Goal: Contribute content: Contribute content

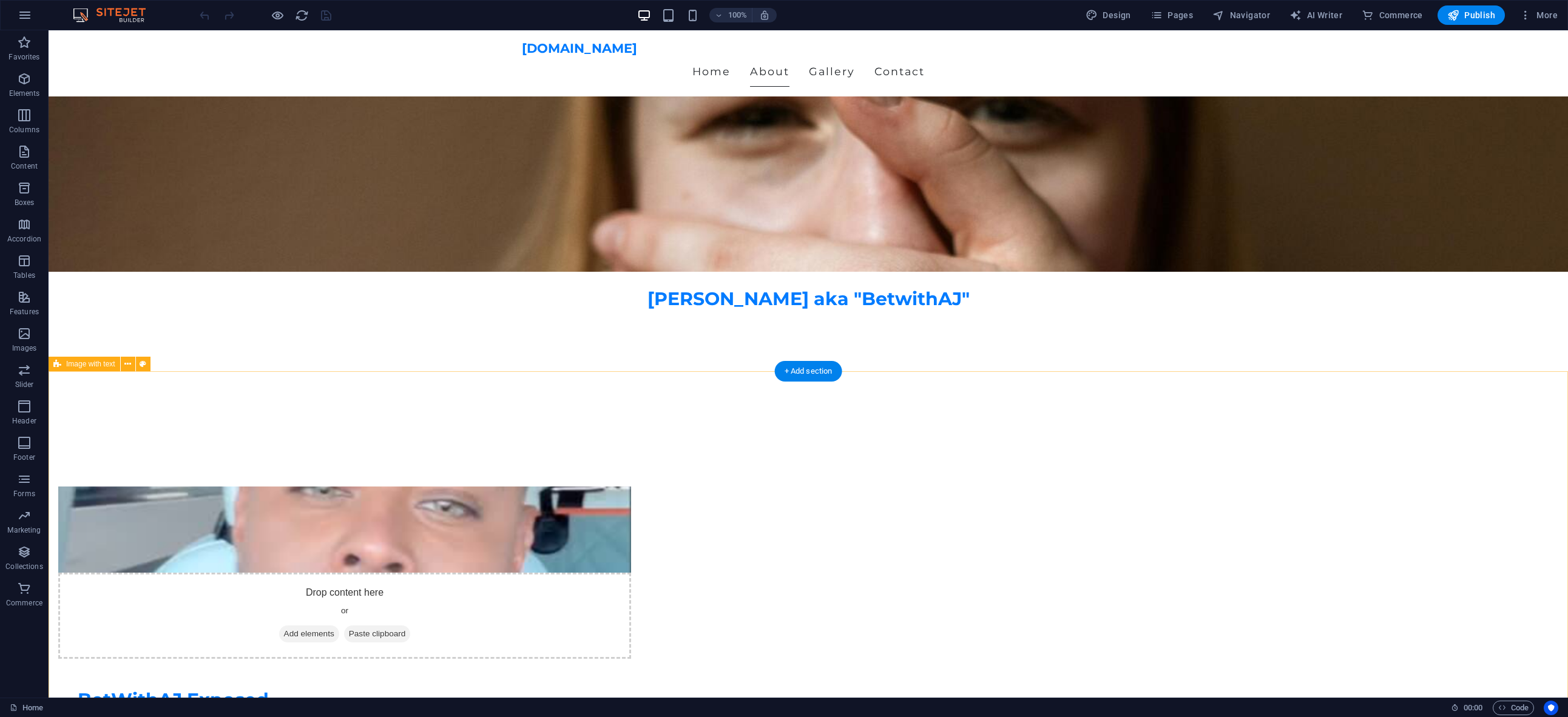
scroll to position [446, 0]
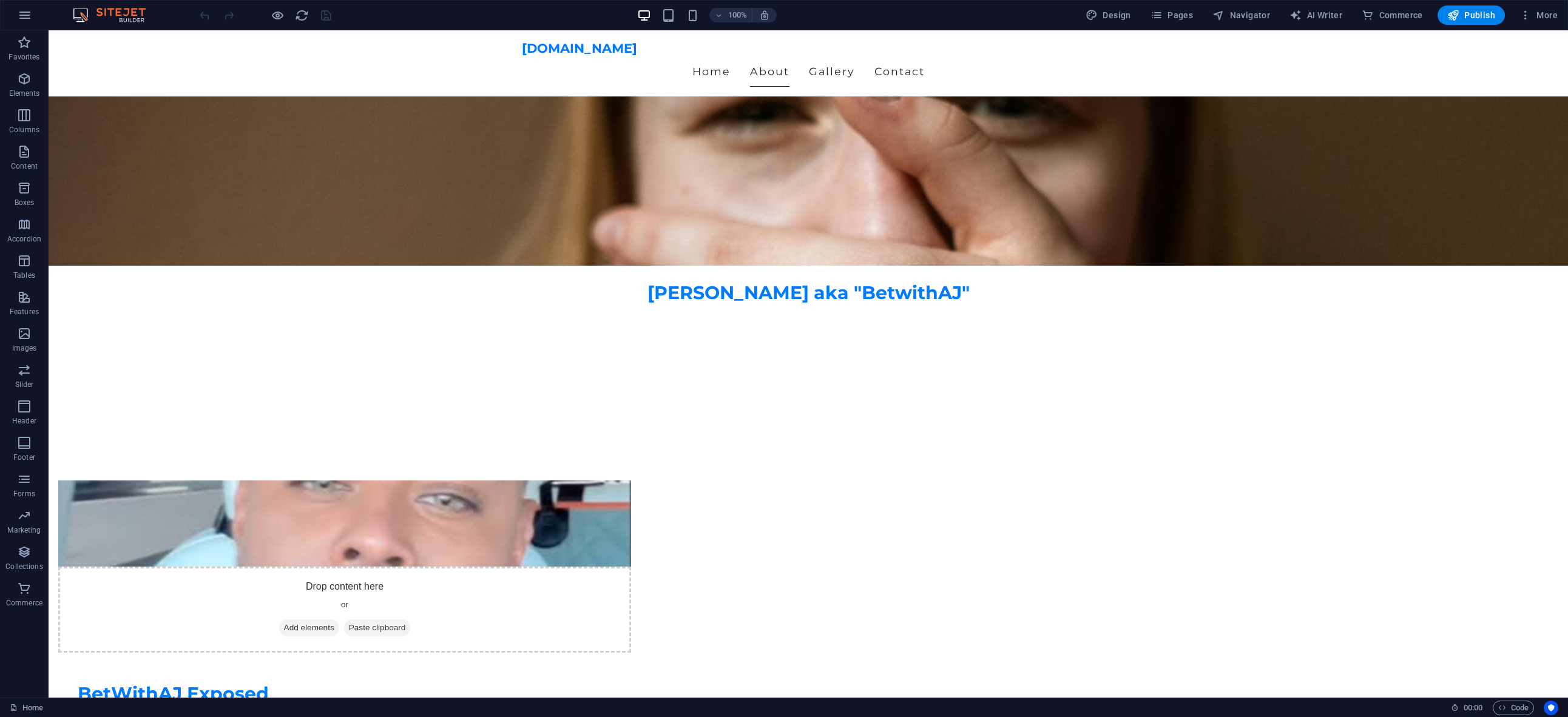
click at [301, 22] on div at bounding box center [265, 15] width 136 height 20
click at [300, 16] on icon "reload" at bounding box center [301, 15] width 14 height 14
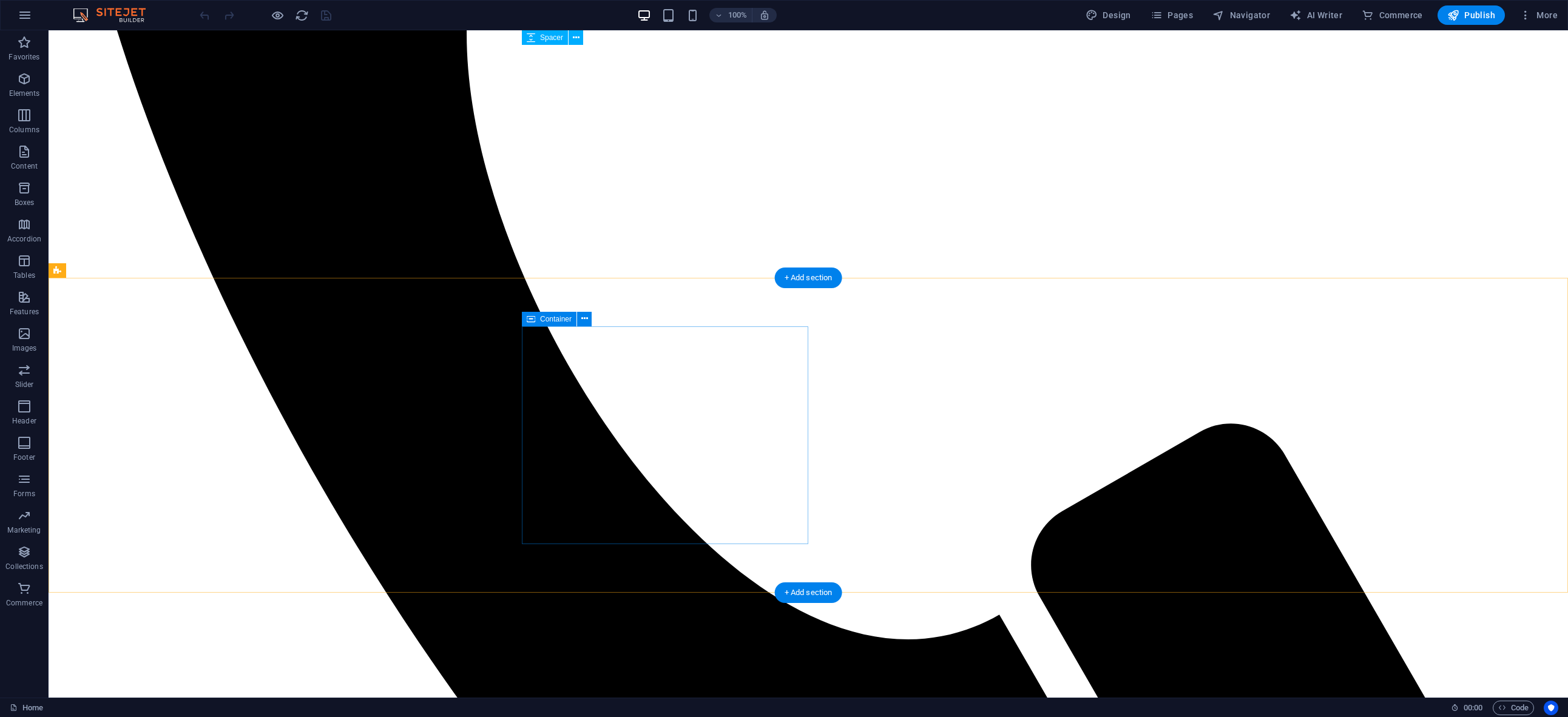
scroll to position [1537, 0]
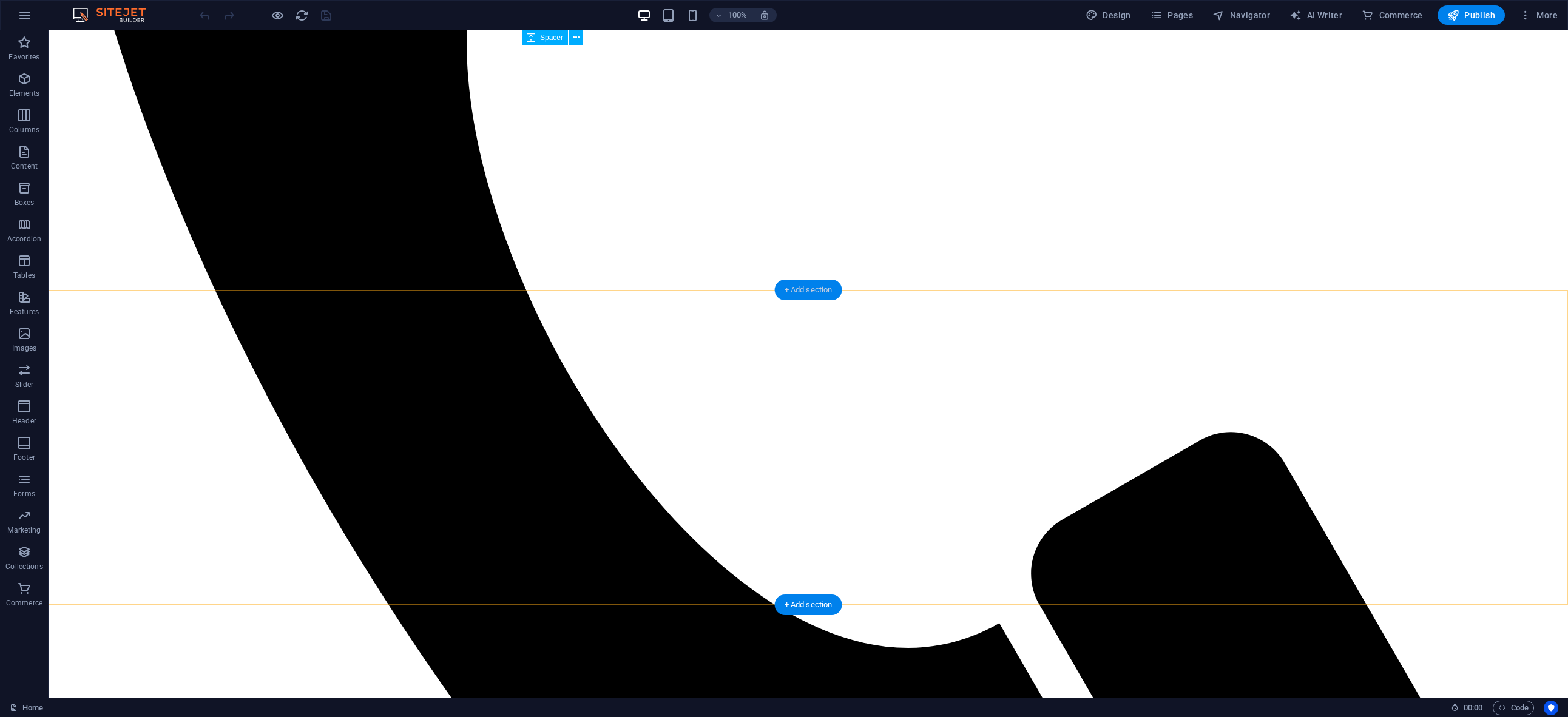
click at [798, 292] on div "+ Add section" at bounding box center [808, 289] width 67 height 21
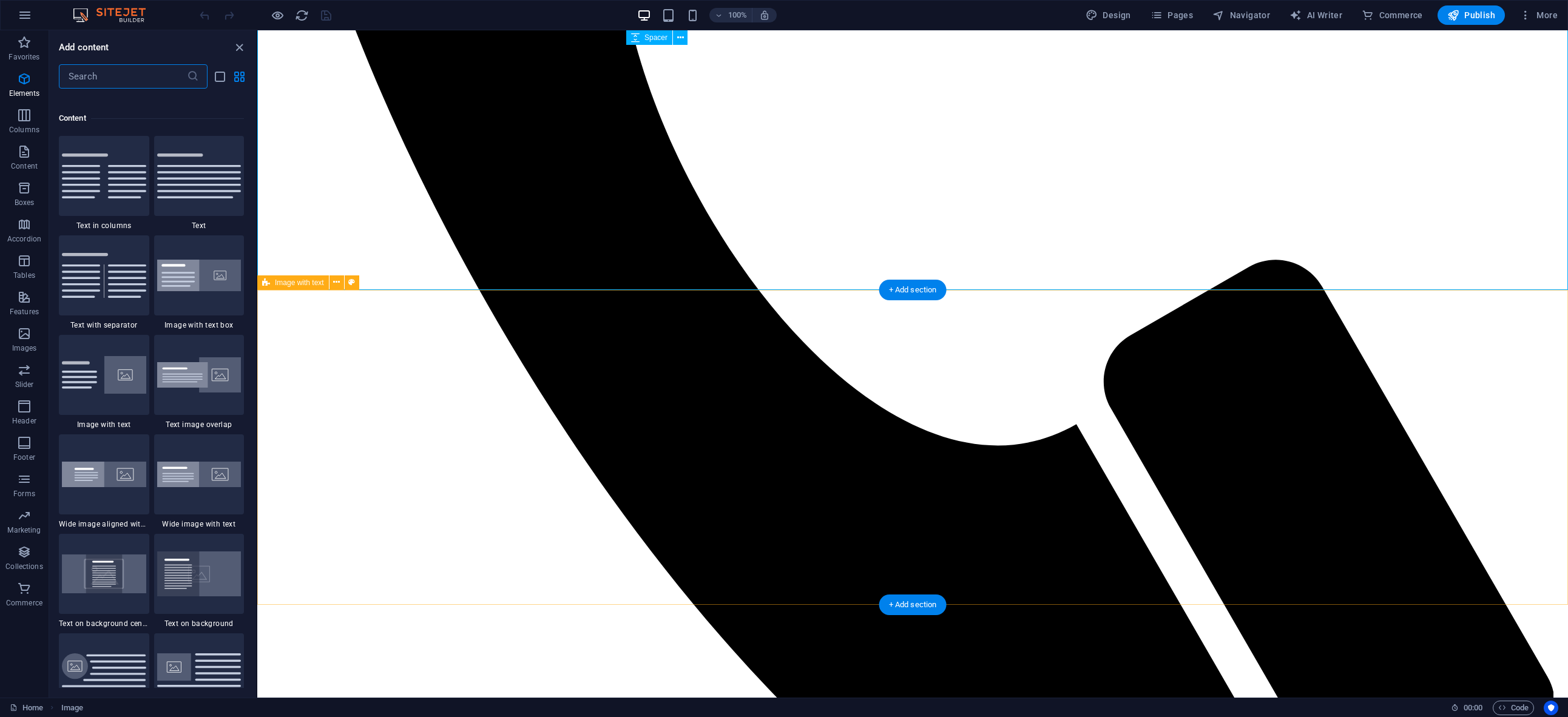
scroll to position [2122, 0]
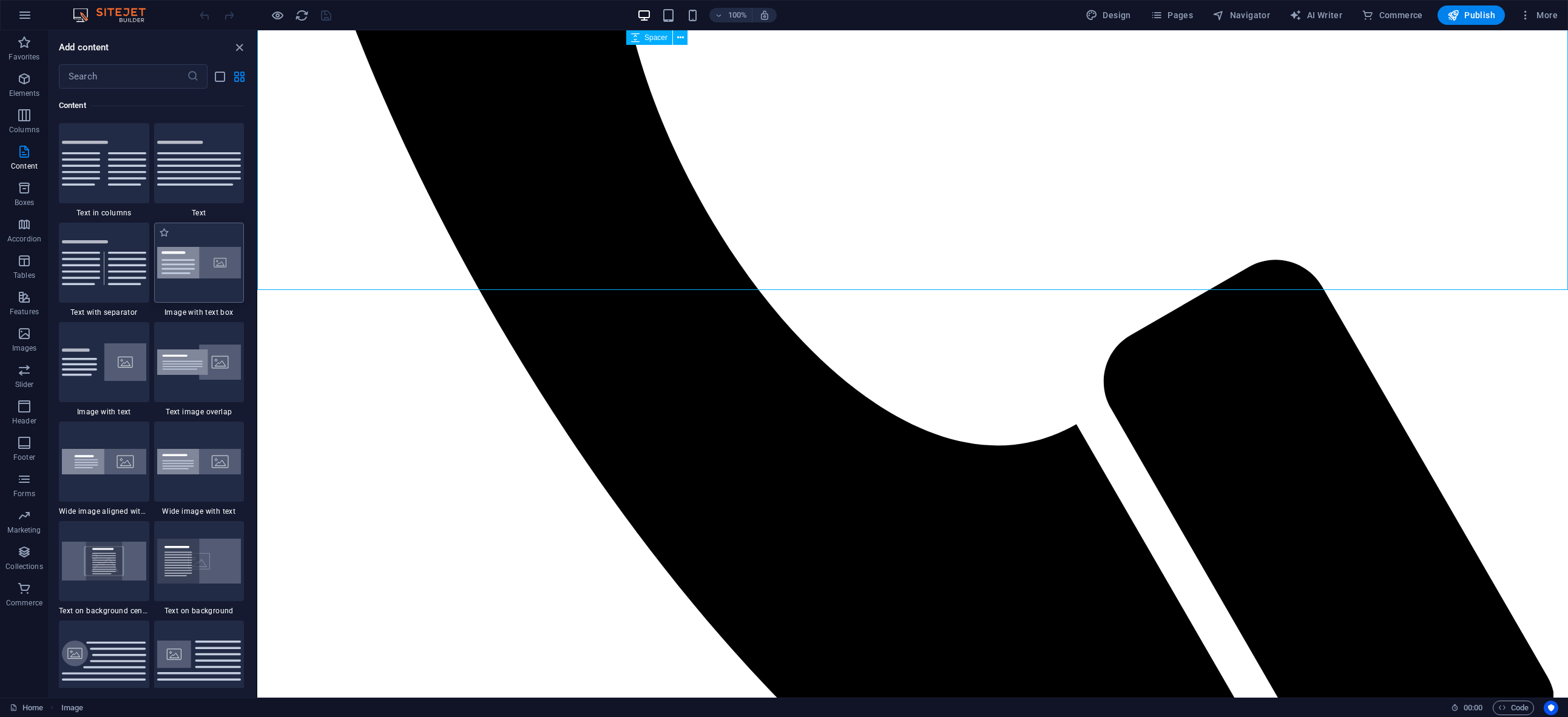
click at [208, 268] on img at bounding box center [199, 263] width 85 height 32
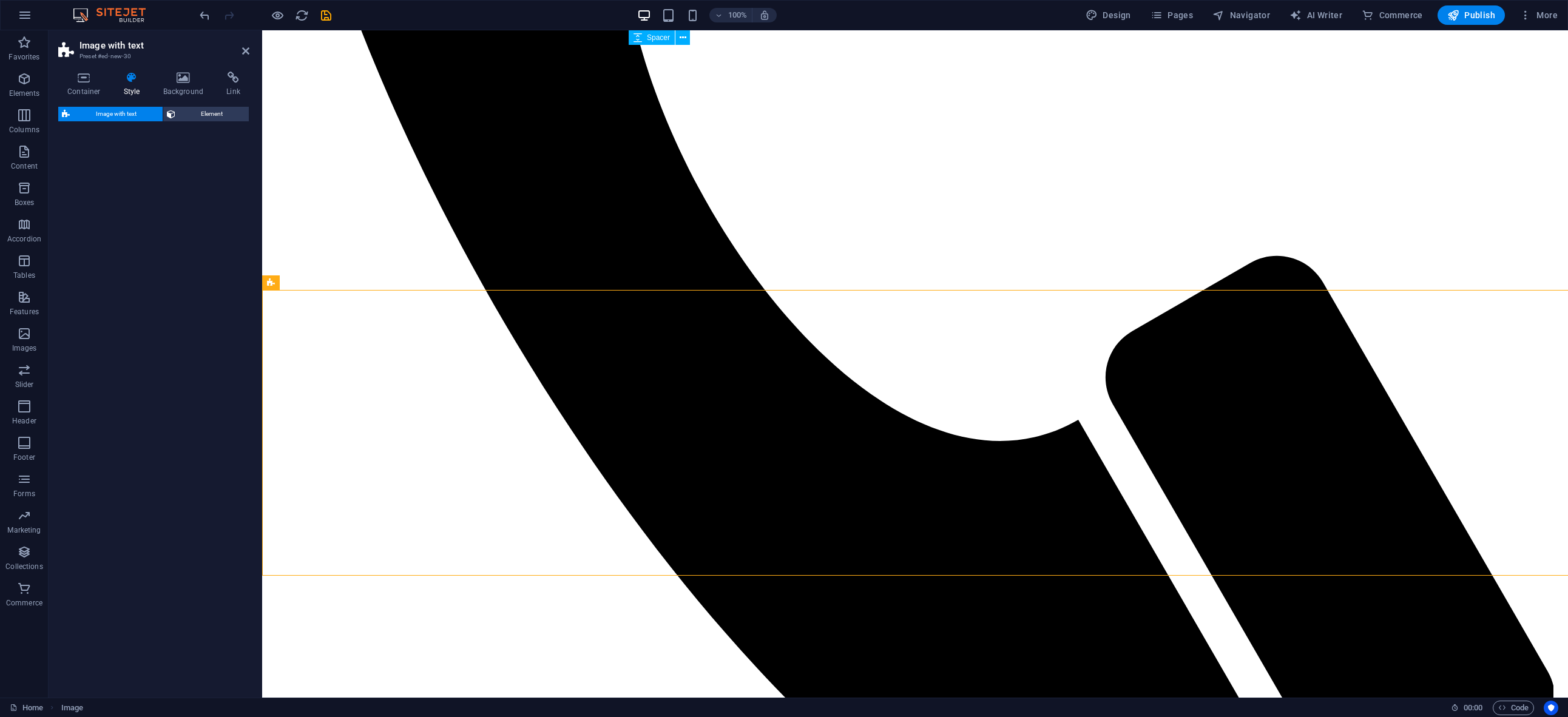
select select "rem"
select select "px"
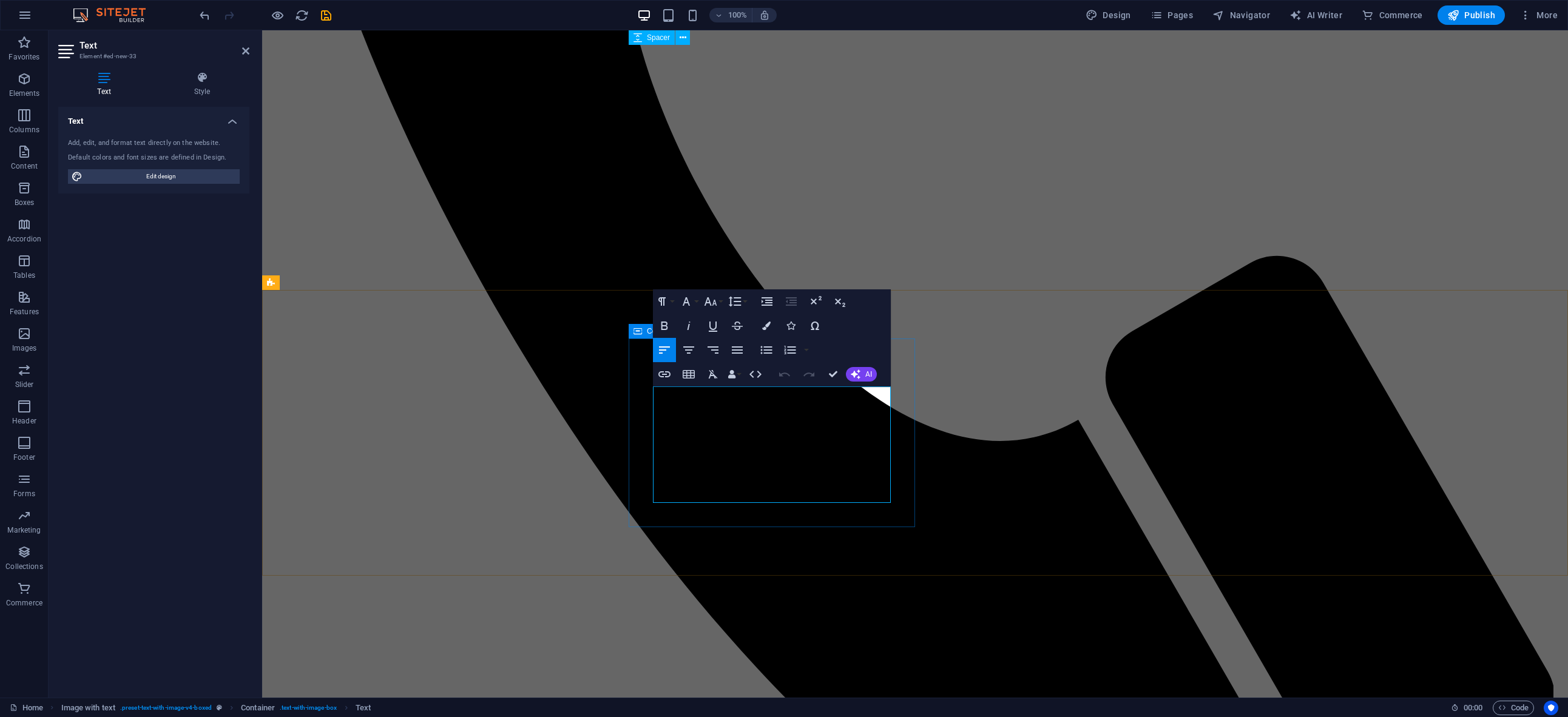
drag, startPoint x: 768, startPoint y: 495, endPoint x: 649, endPoint y: 397, distance: 154.2
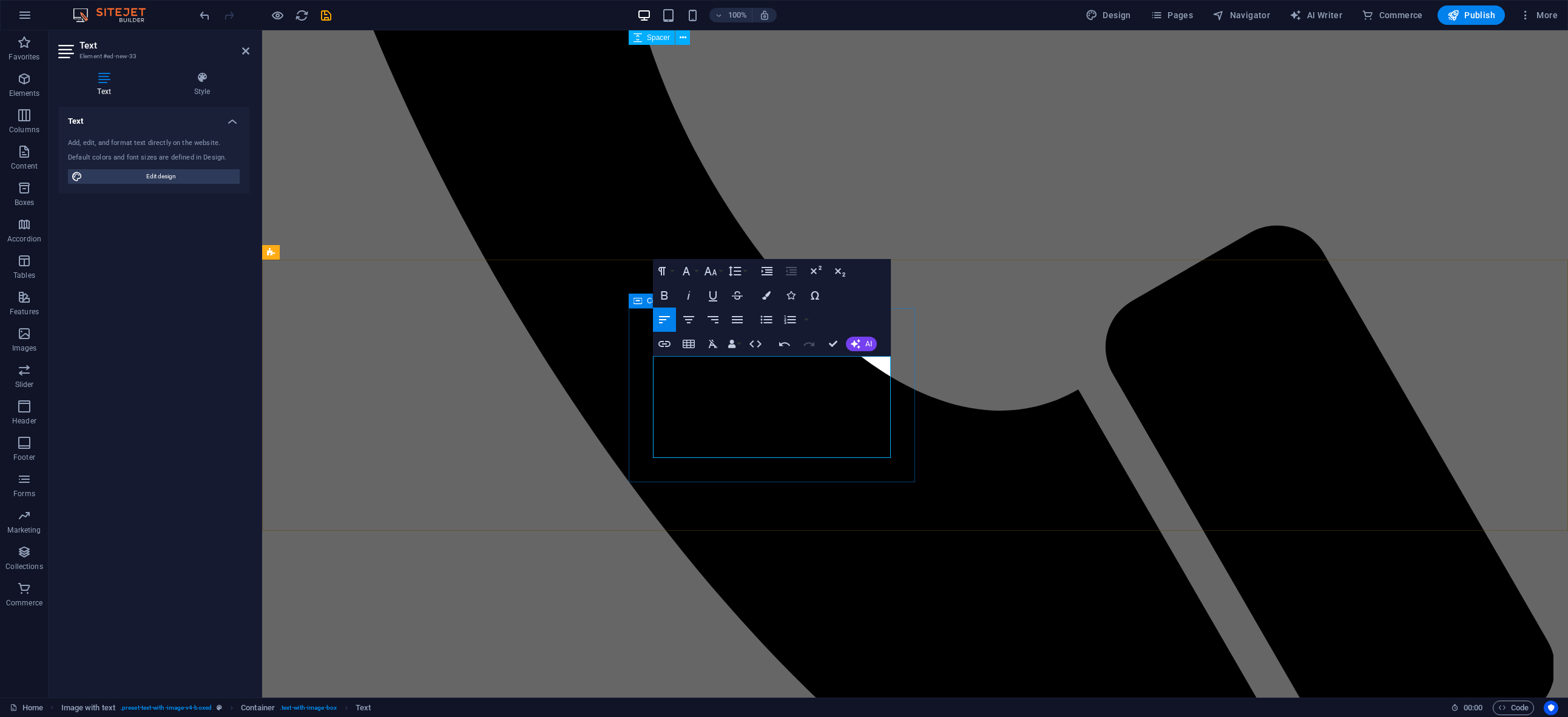
scroll to position [1565, 0]
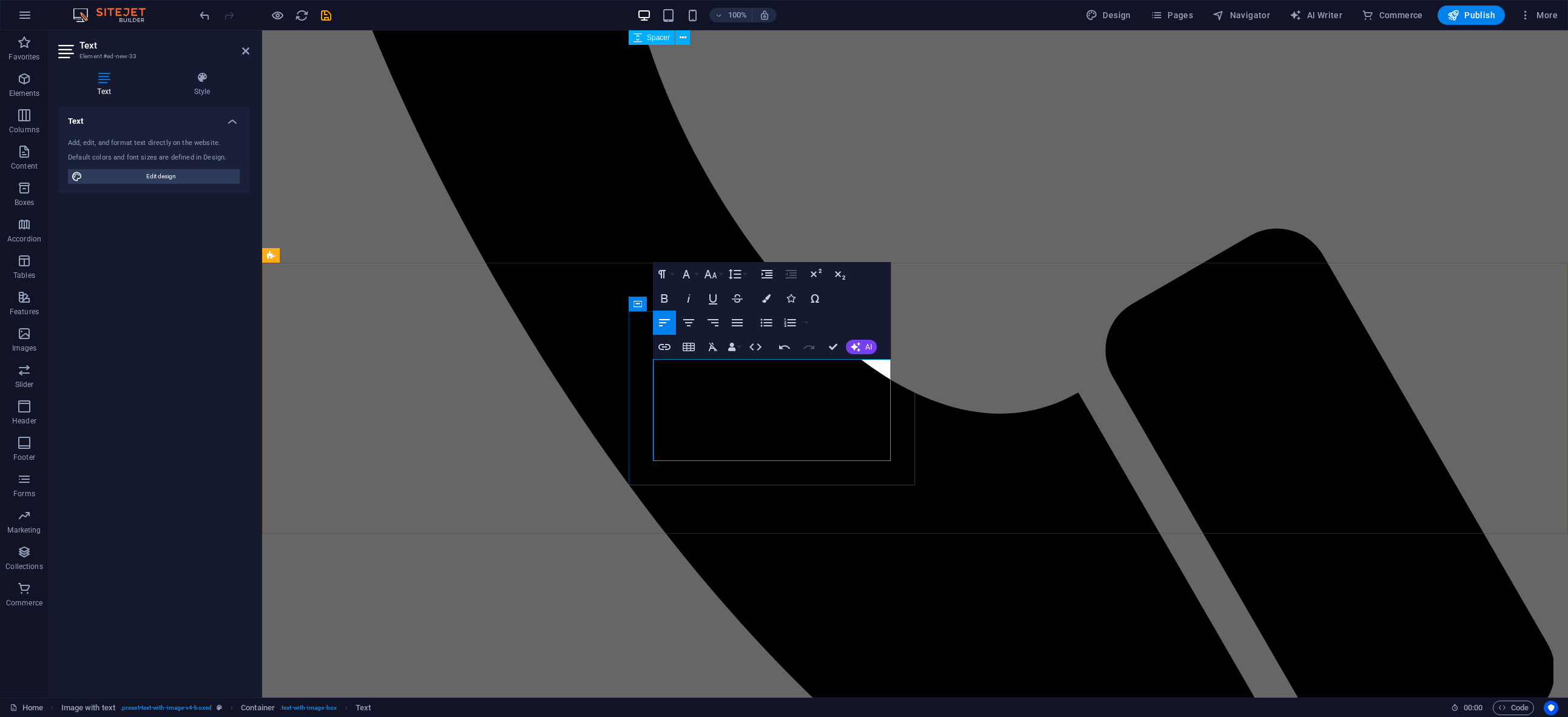
drag, startPoint x: 821, startPoint y: 454, endPoint x: 835, endPoint y: 441, distance: 19.1
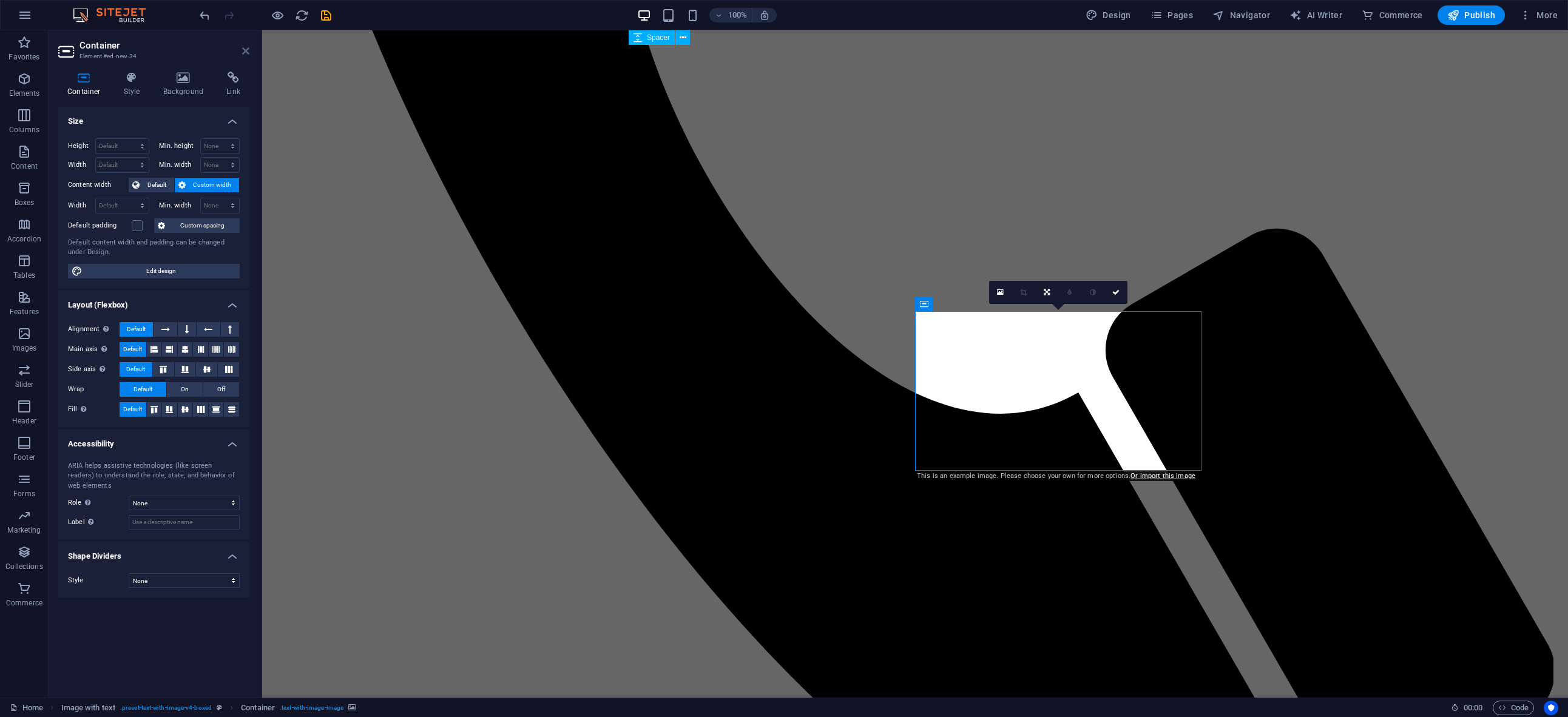
click at [246, 51] on icon at bounding box center [245, 51] width 7 height 9
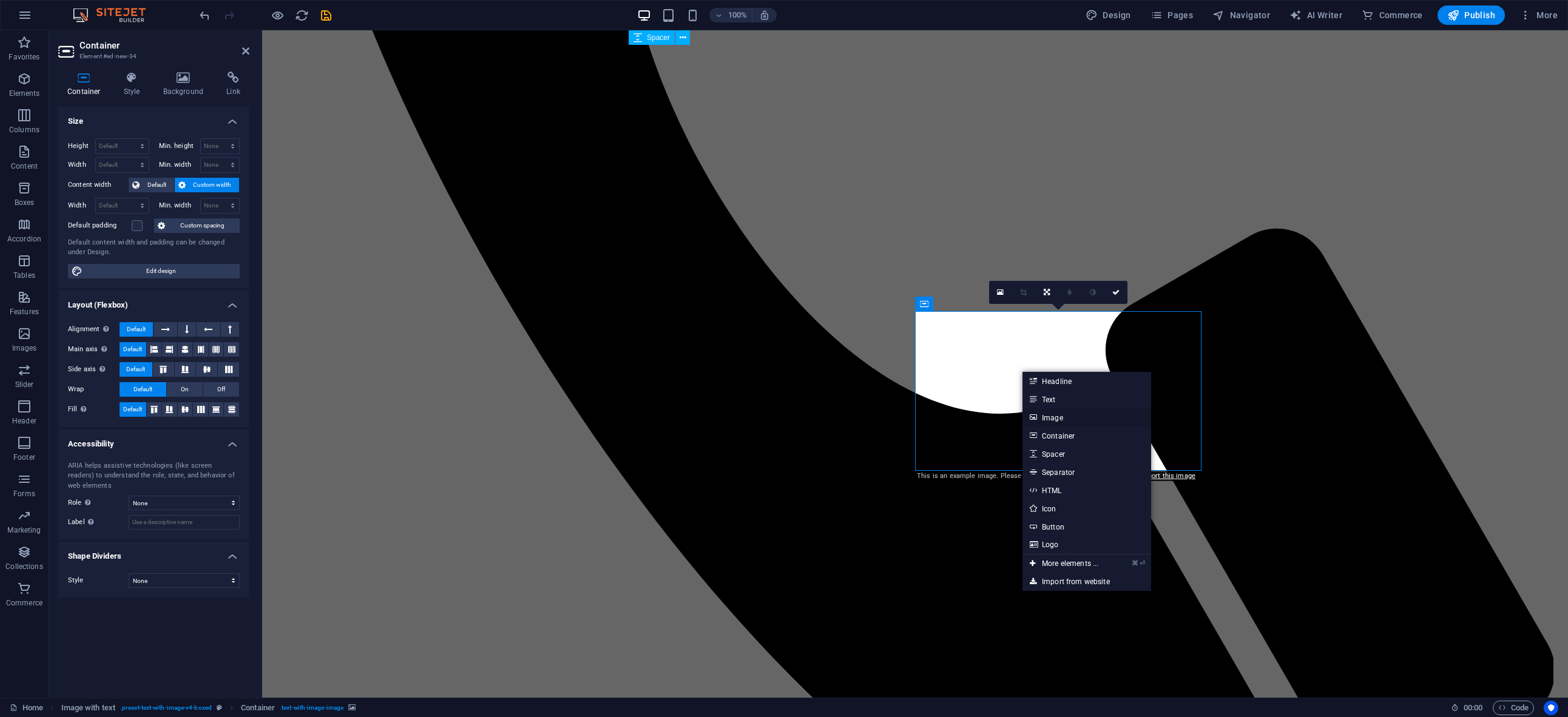
click at [1077, 417] on link "Image" at bounding box center [1087, 417] width 129 height 18
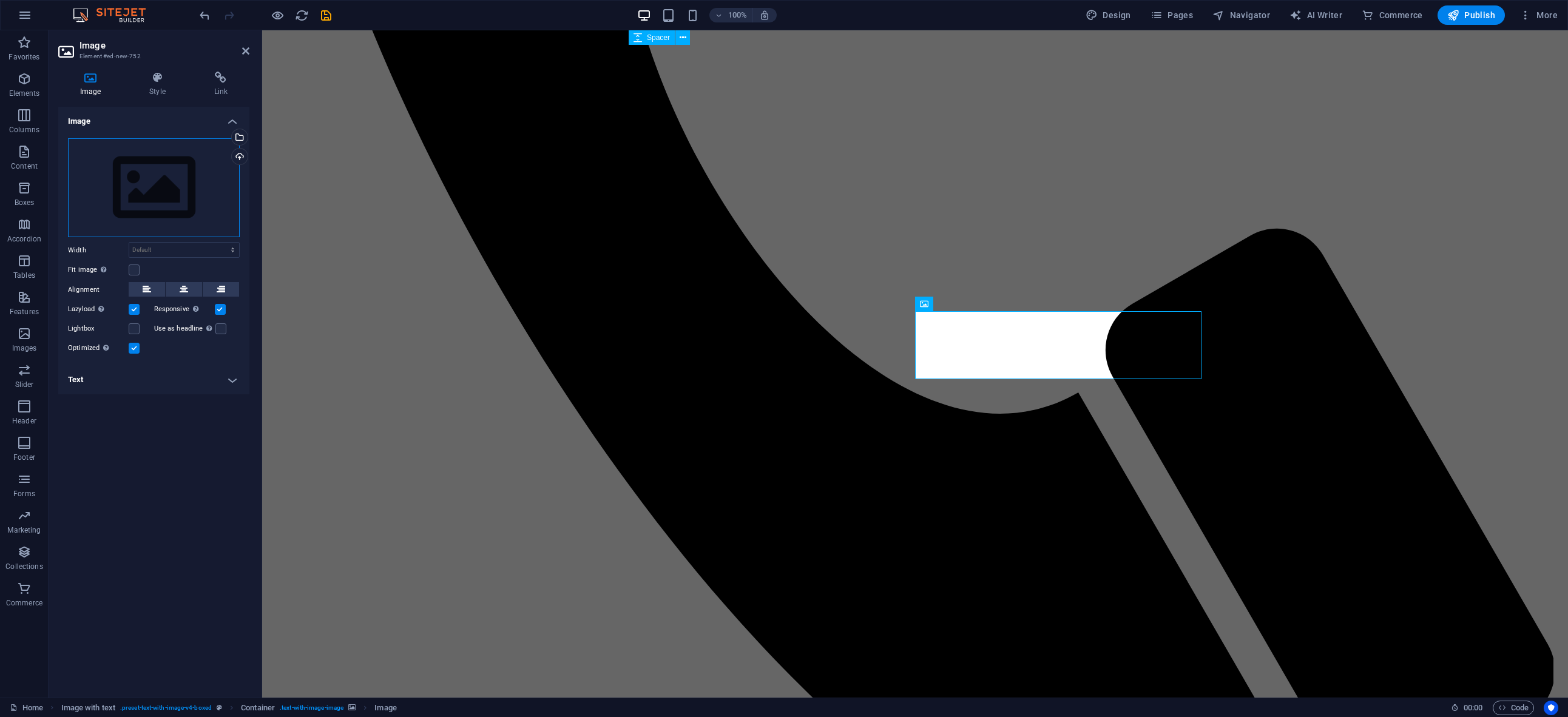
click at [183, 200] on div "Drag files here, click to choose files or select files from Files or our free s…" at bounding box center [153, 187] width 172 height 99
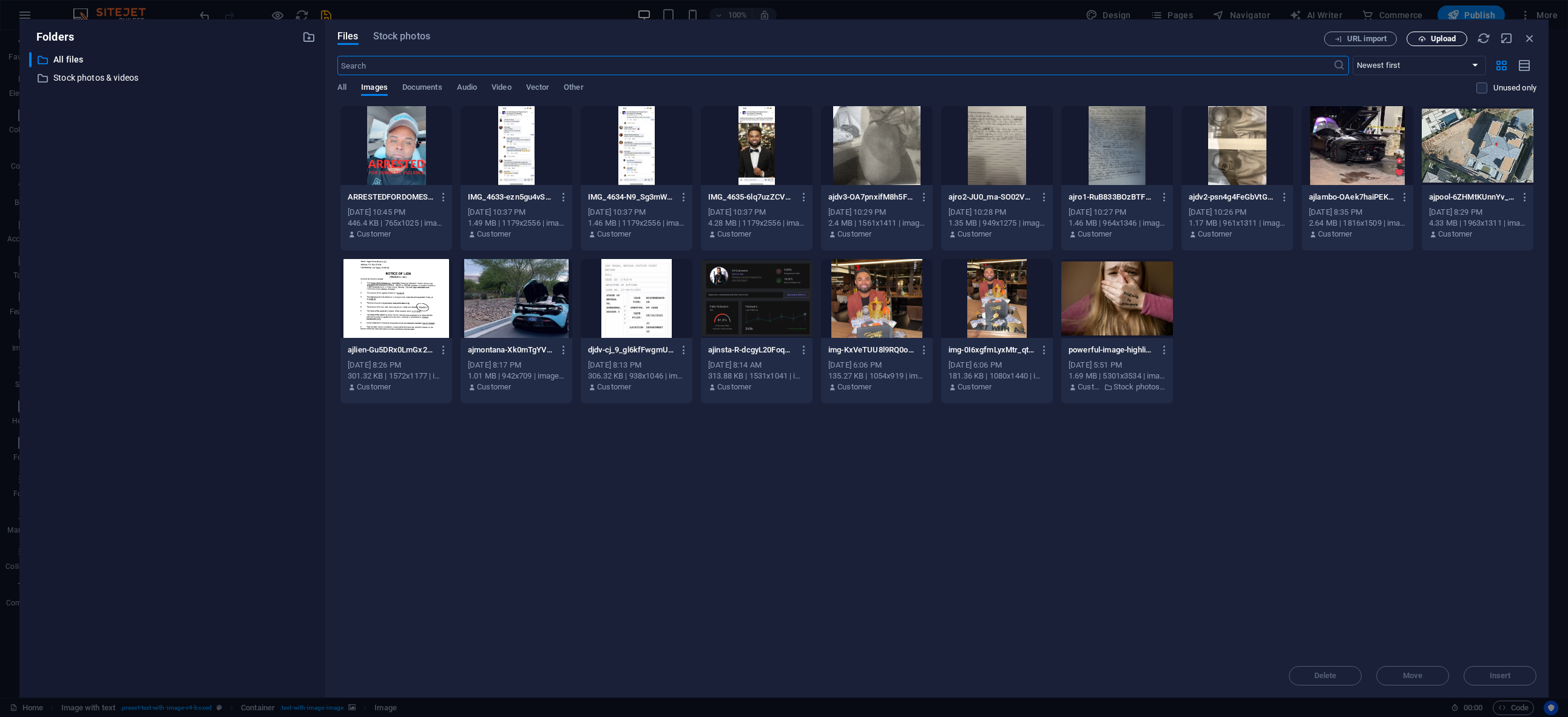
click at [1429, 40] on span "Upload" at bounding box center [1437, 39] width 50 height 8
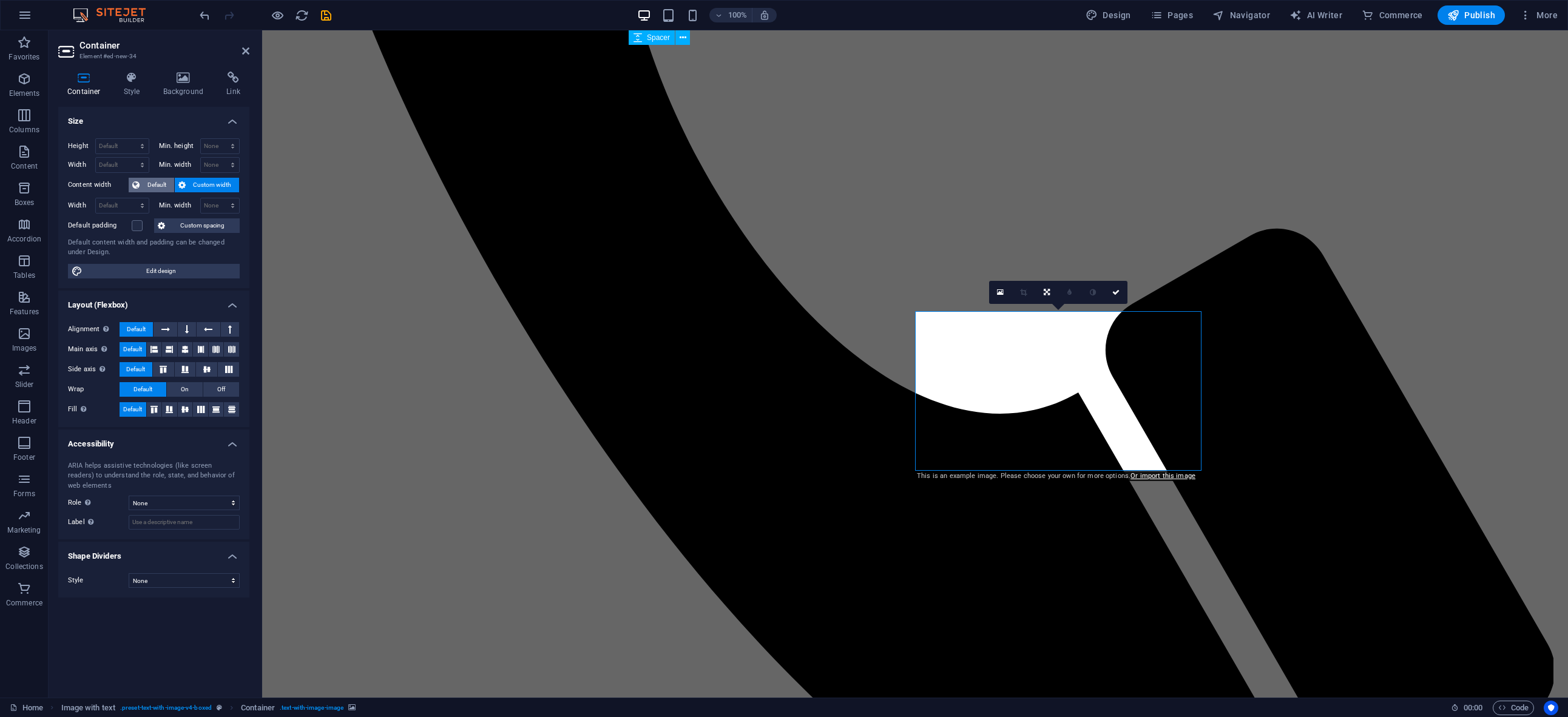
click at [158, 187] on span "Default" at bounding box center [157, 185] width 28 height 14
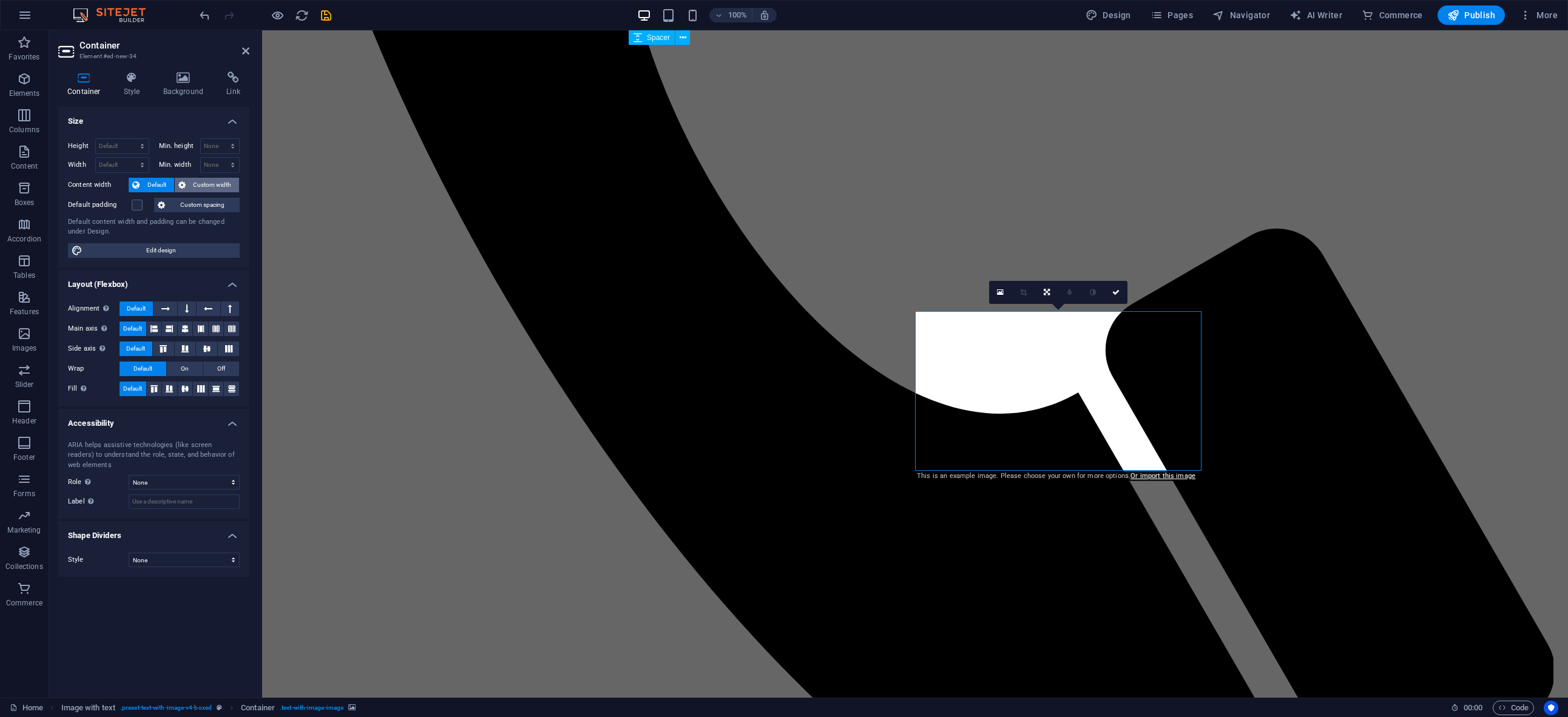
click at [207, 186] on span "Custom width" at bounding box center [213, 185] width 47 height 14
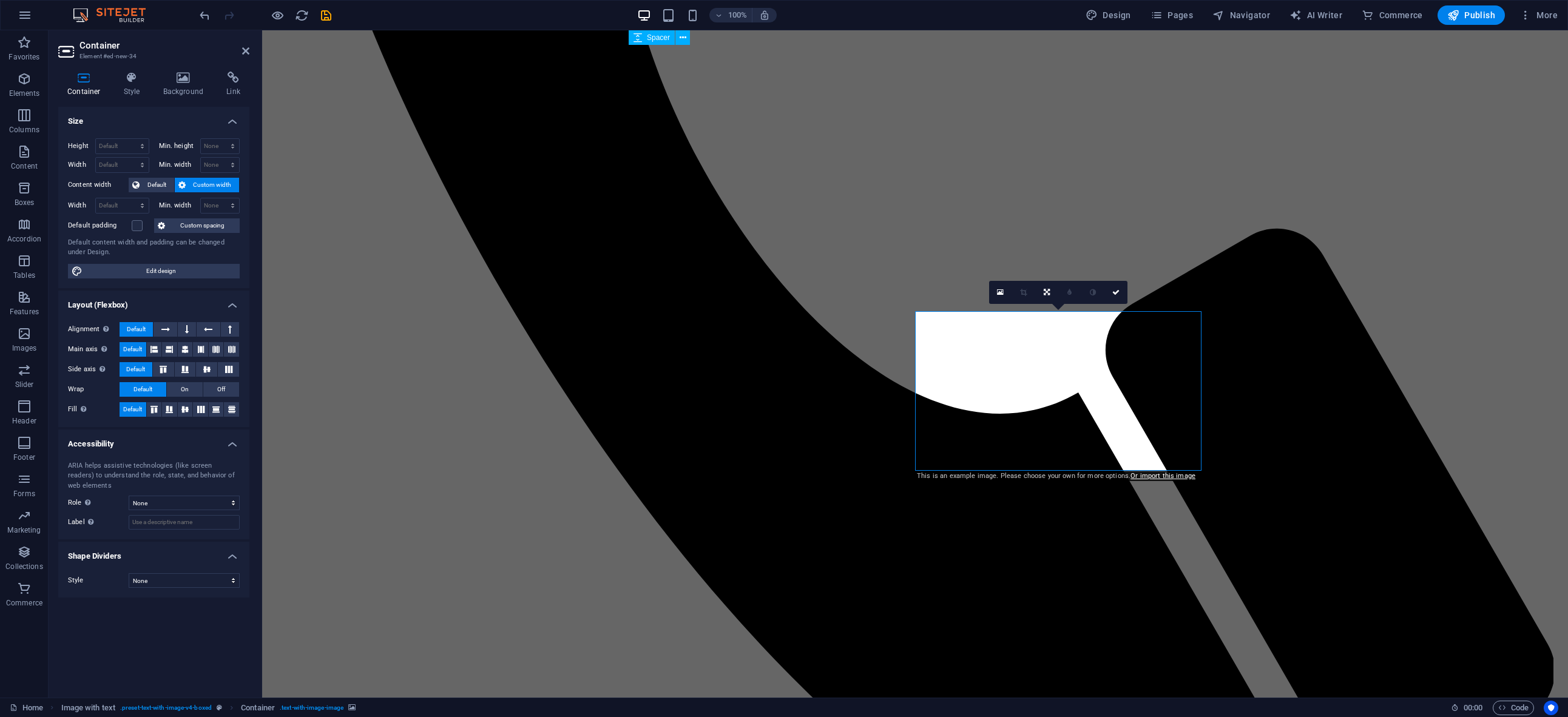
click at [1141, 475] on link "Or import this image" at bounding box center [1163, 475] width 65 height 8
click at [977, 291] on icon at bounding box center [977, 292] width 7 height 9
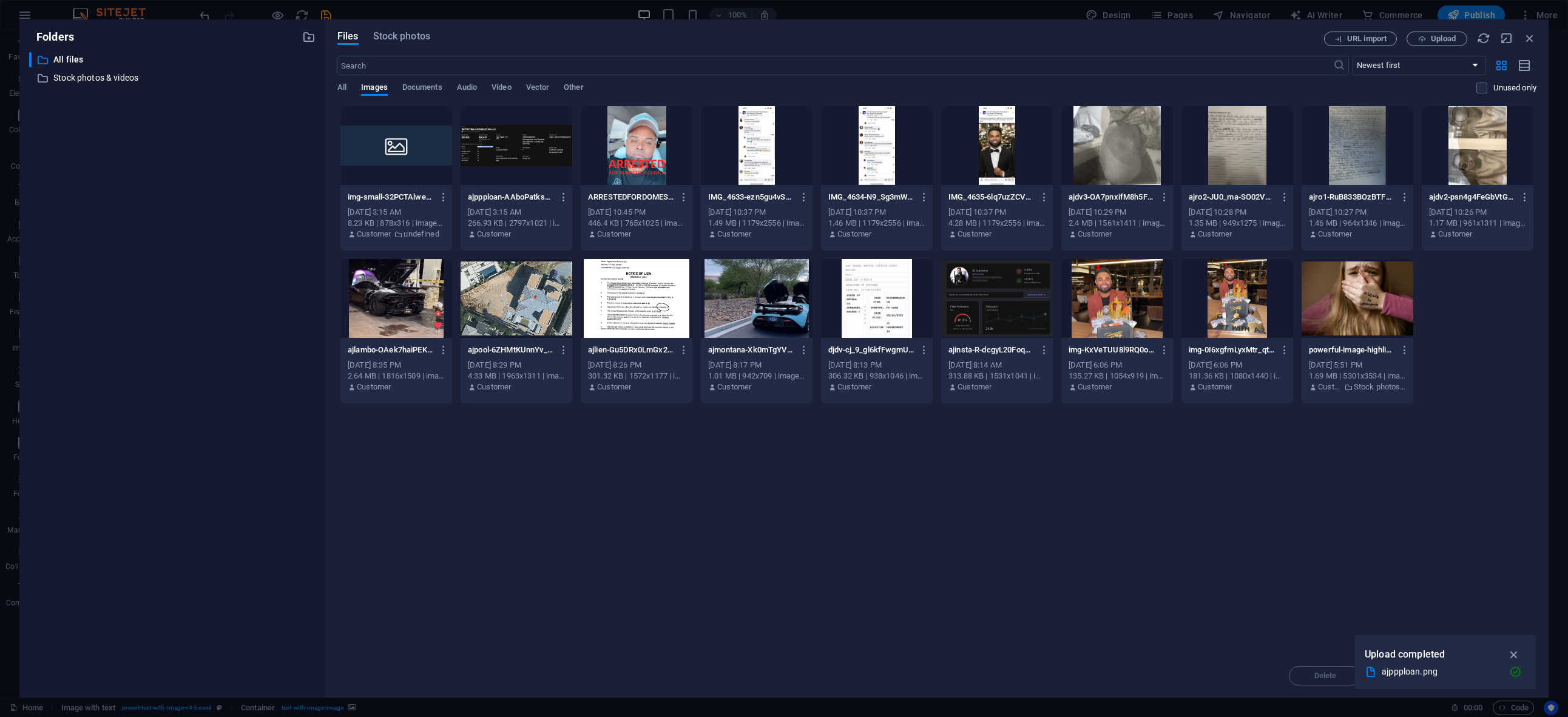
click at [536, 152] on div at bounding box center [516, 145] width 111 height 79
click at [1517, 649] on icon "button" at bounding box center [1514, 654] width 14 height 13
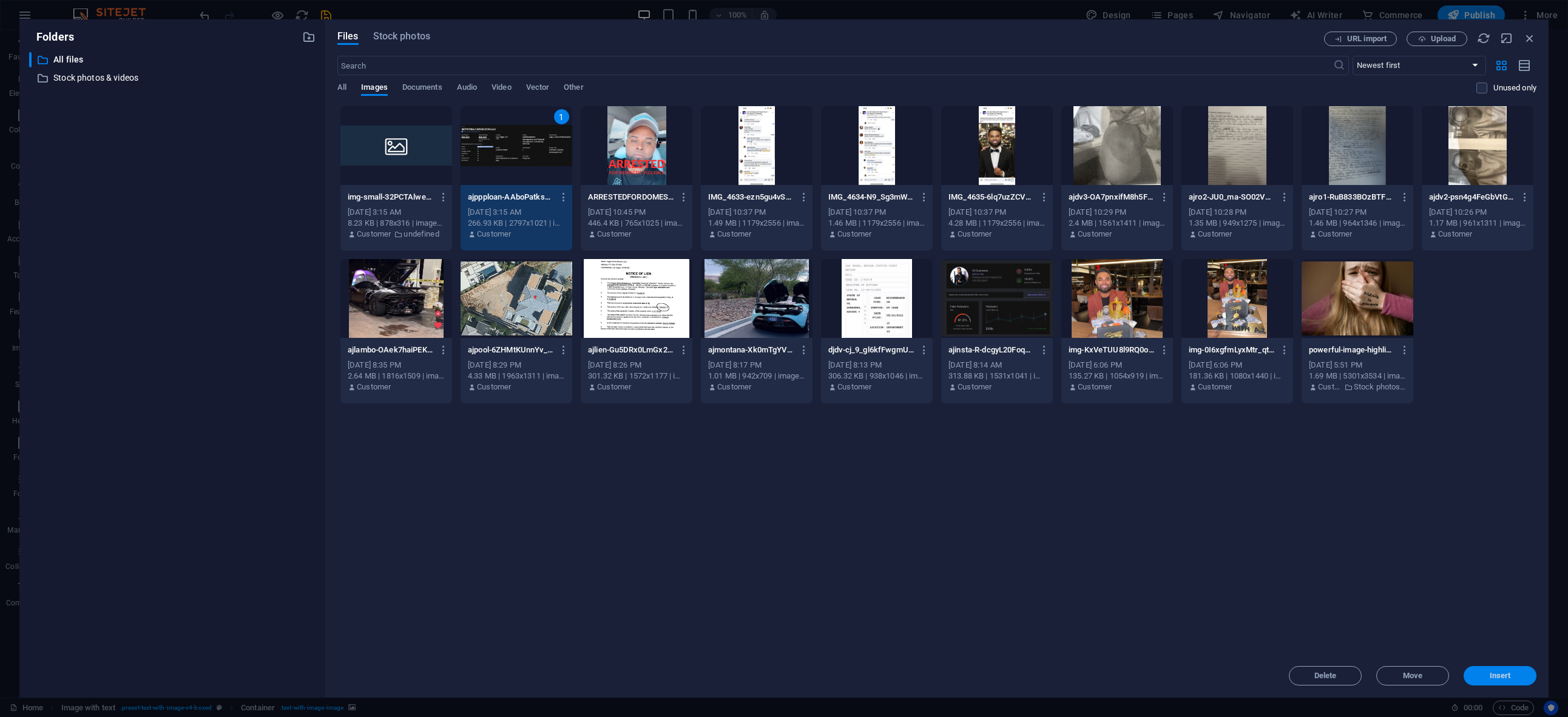
click at [1504, 672] on span "Insert" at bounding box center [1500, 676] width 21 height 7
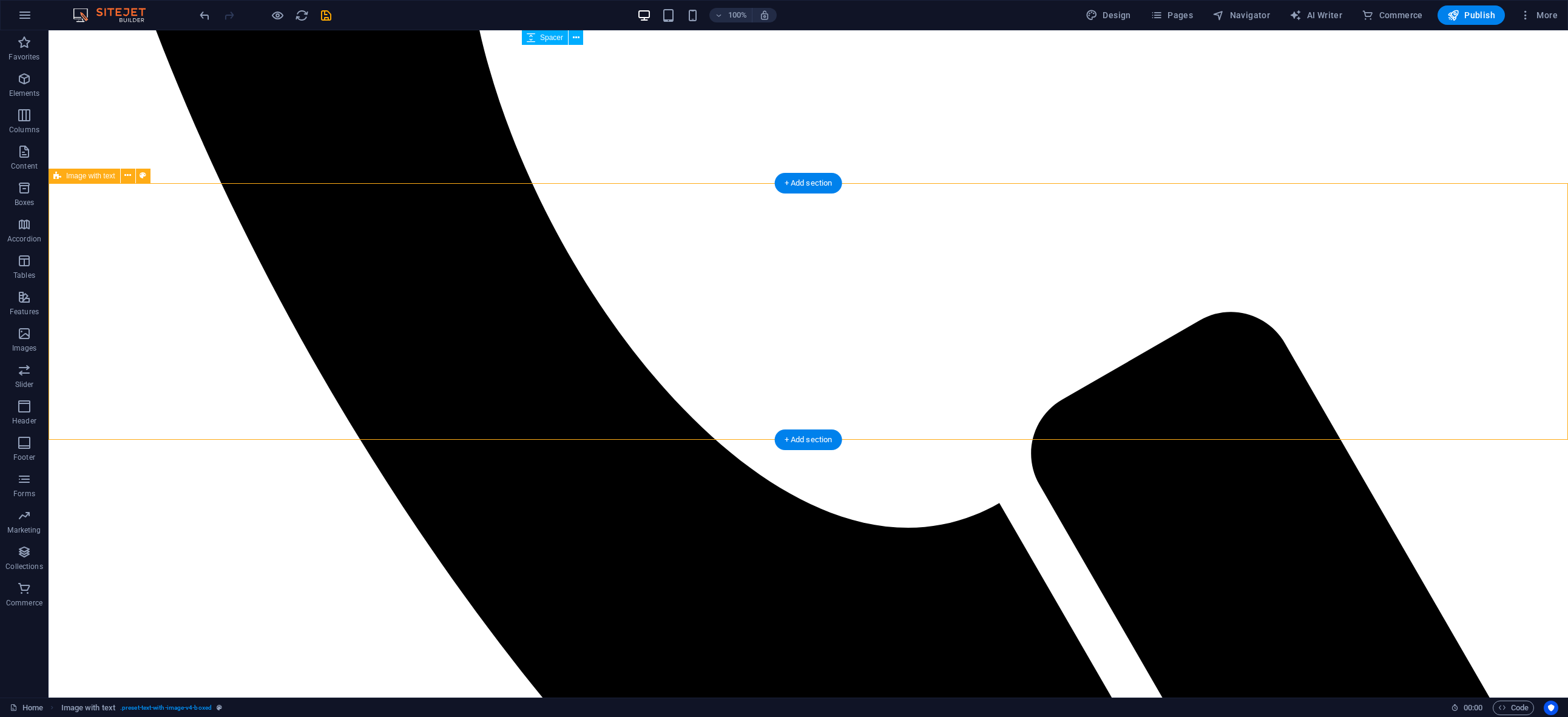
scroll to position [1660, 0]
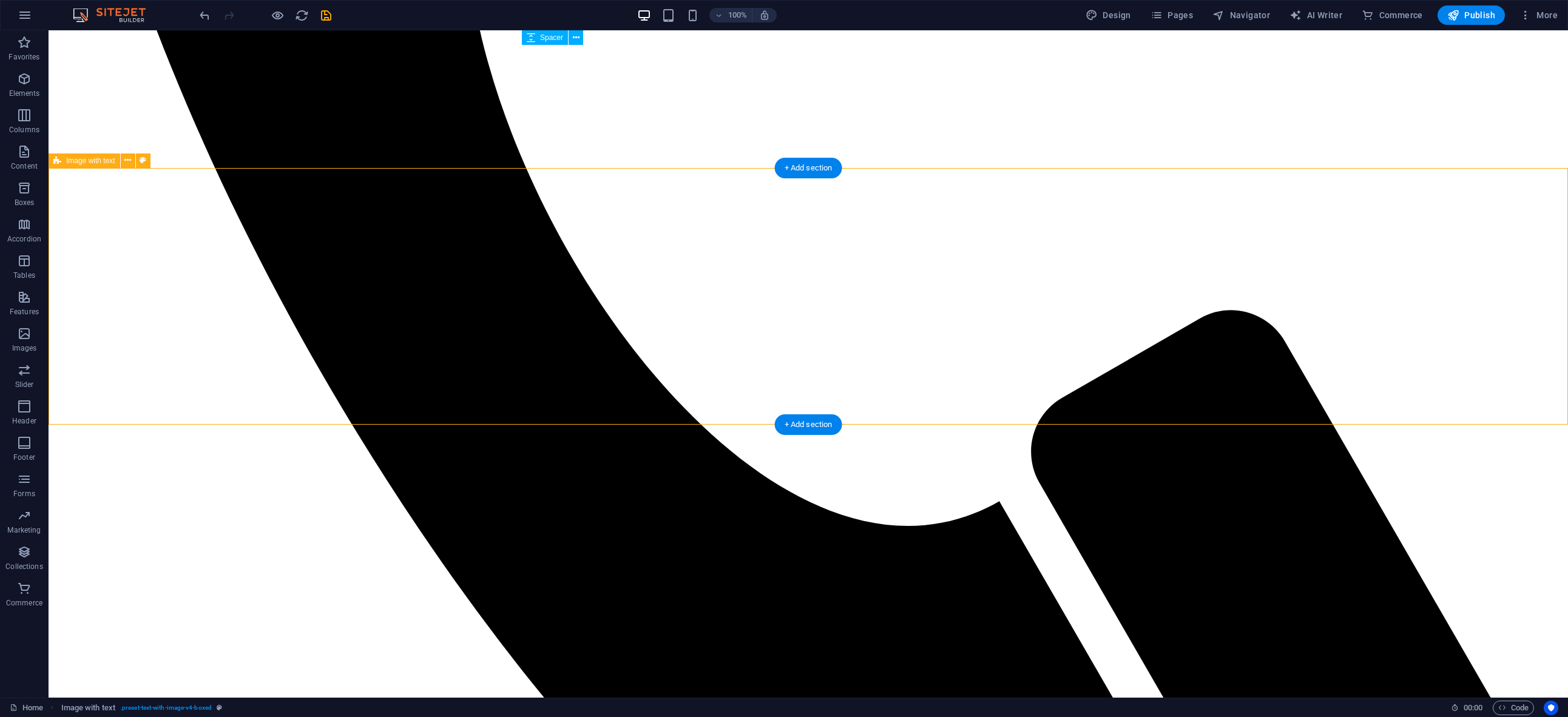
click at [28, 338] on icon "button" at bounding box center [24, 334] width 14 height 14
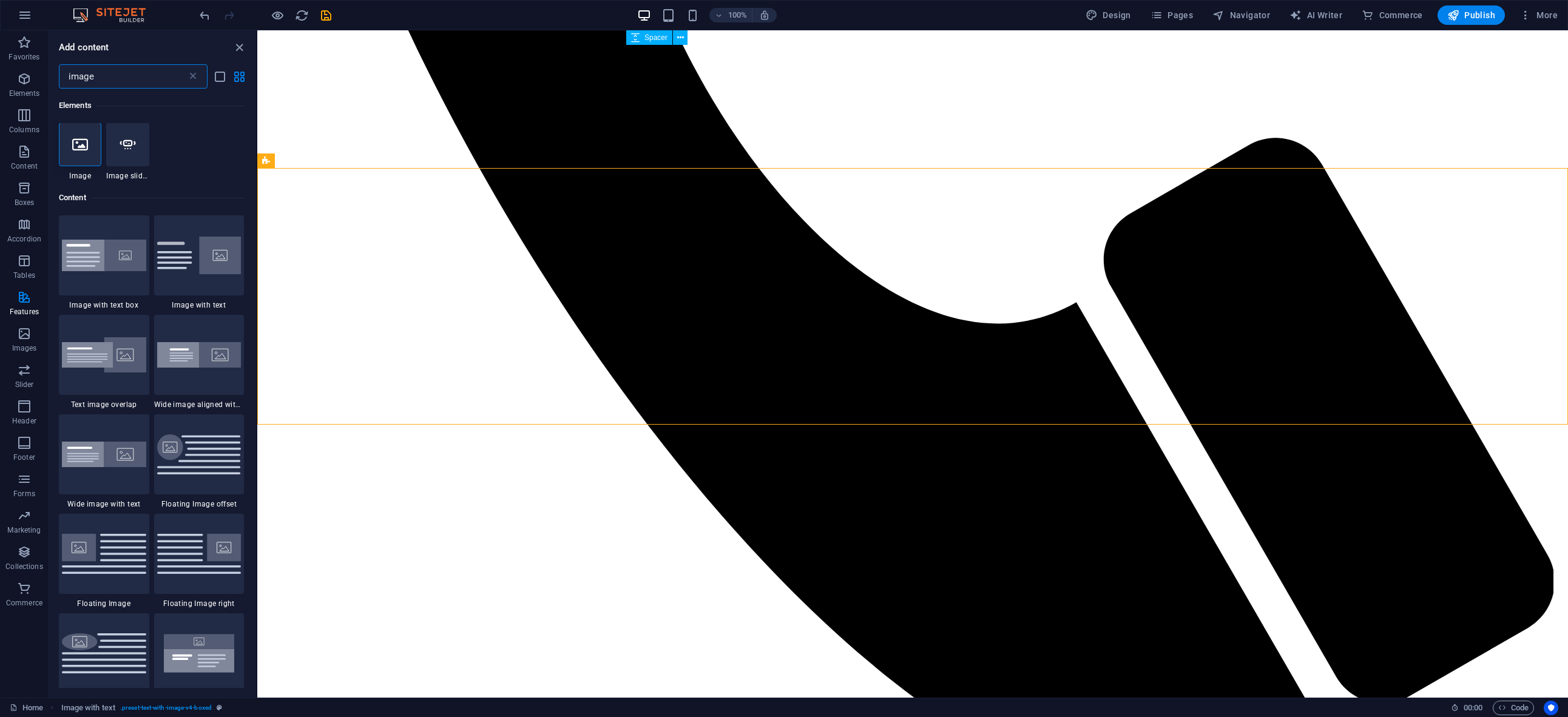
scroll to position [0, 0]
type input "image"
click at [73, 141] on icon at bounding box center [80, 145] width 16 height 16
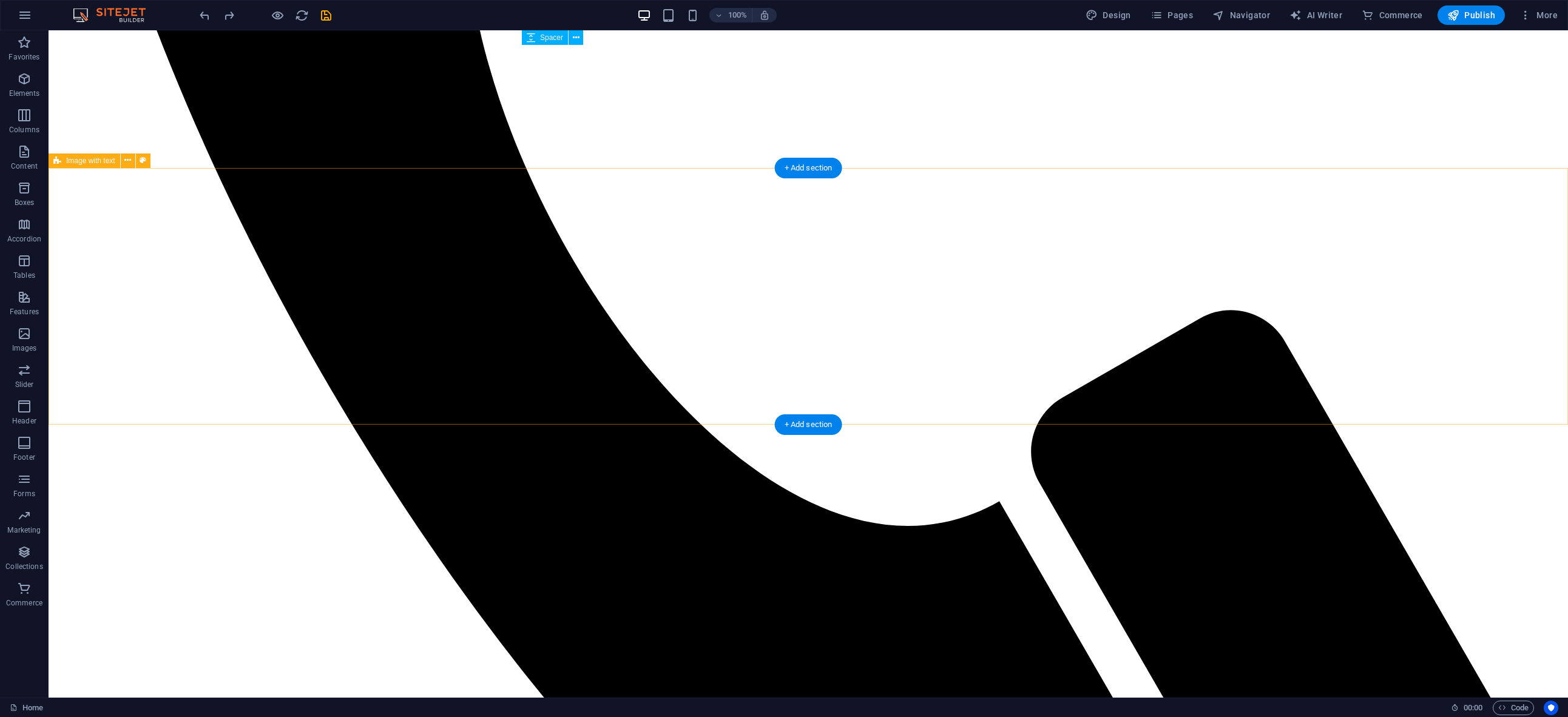
select select "rem"
select select "px"
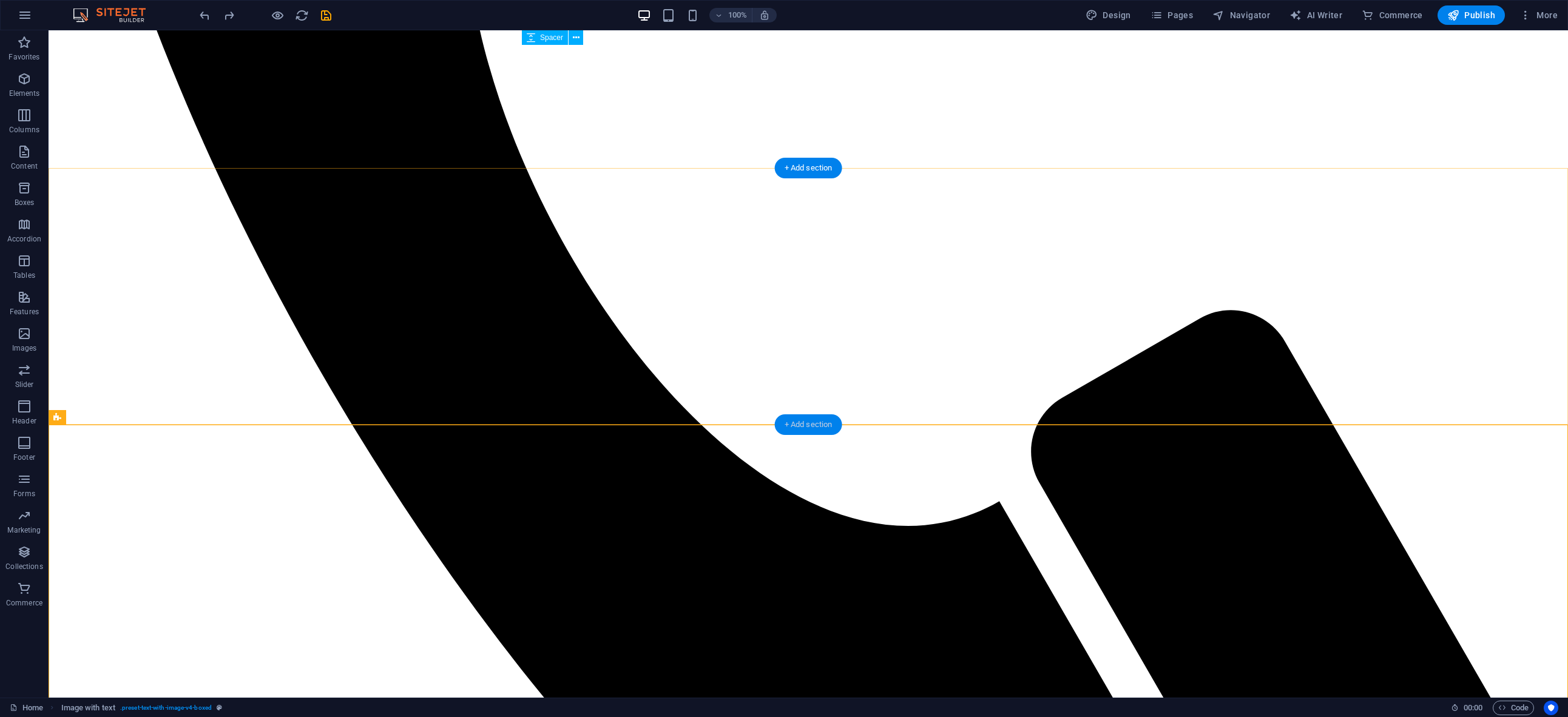
click at [798, 422] on div "+ Add section" at bounding box center [808, 425] width 67 height 21
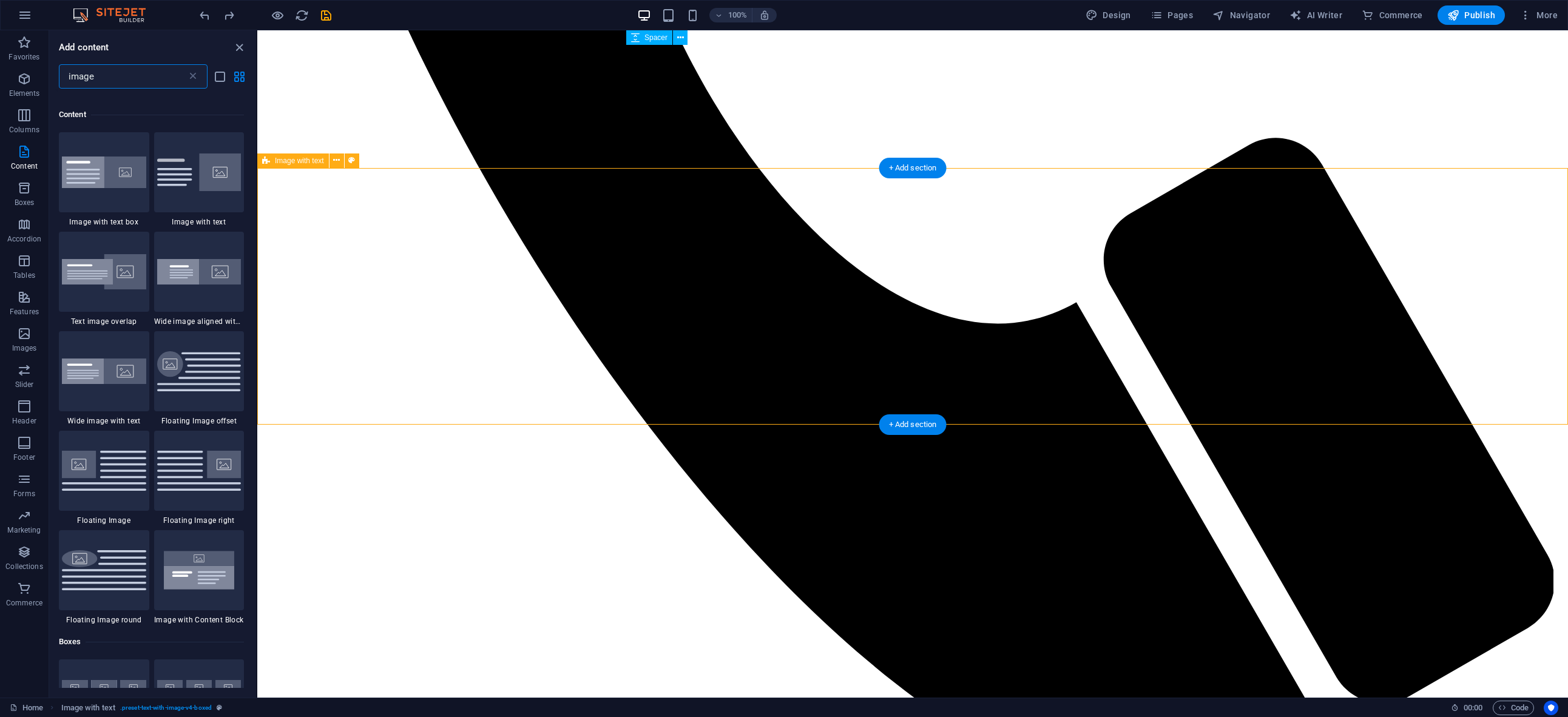
scroll to position [93, 0]
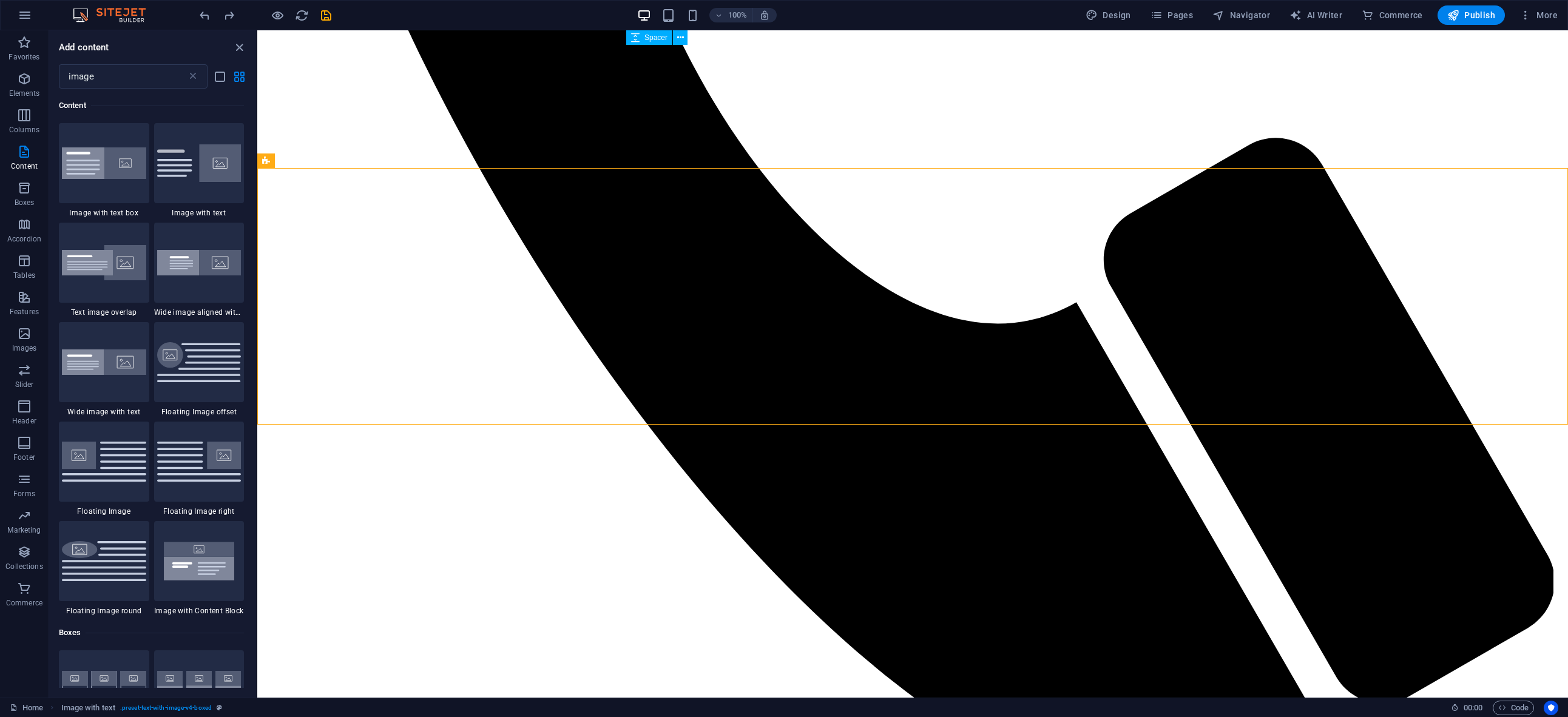
click at [138, 90] on div "Content" at bounding box center [151, 105] width 185 height 34
click at [132, 82] on input "image" at bounding box center [122, 77] width 128 height 25
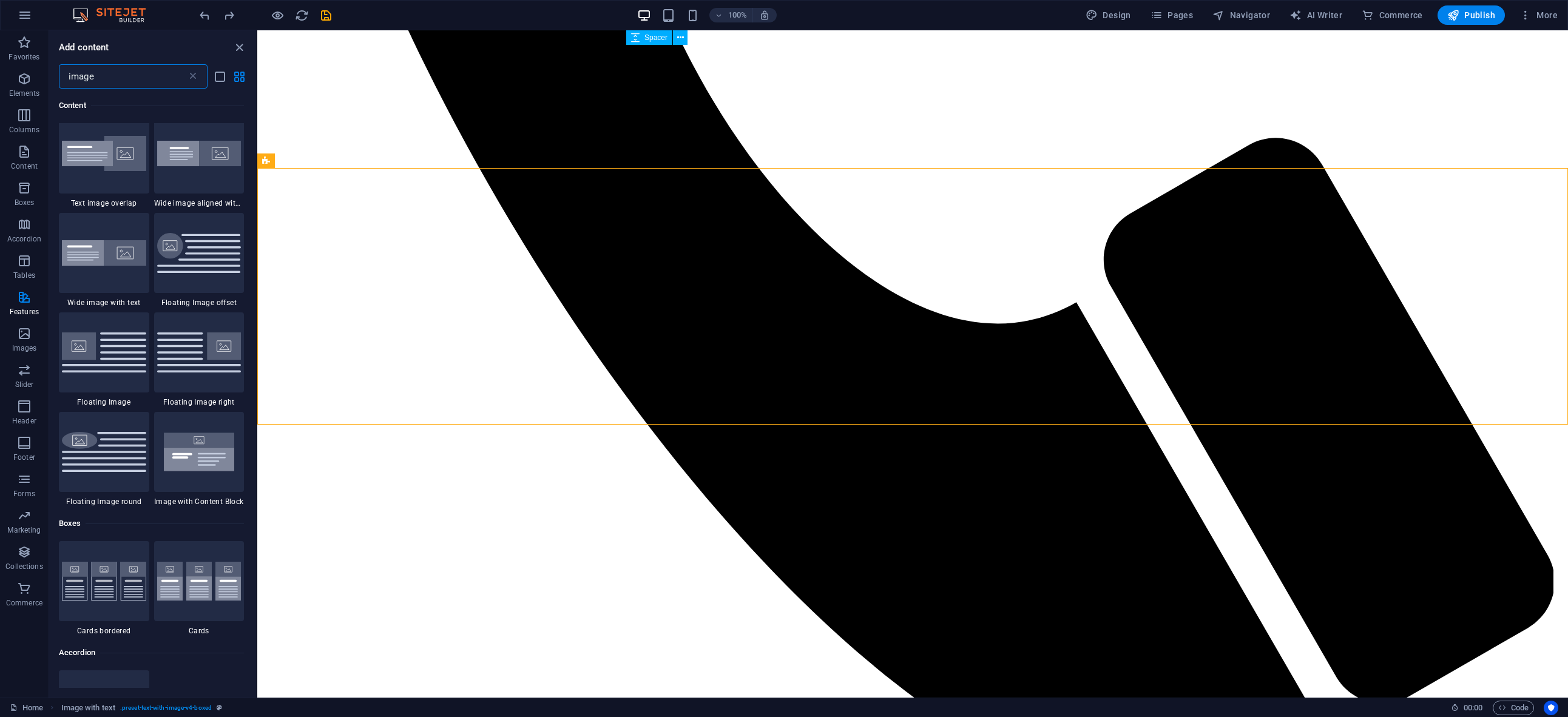
scroll to position [0, 0]
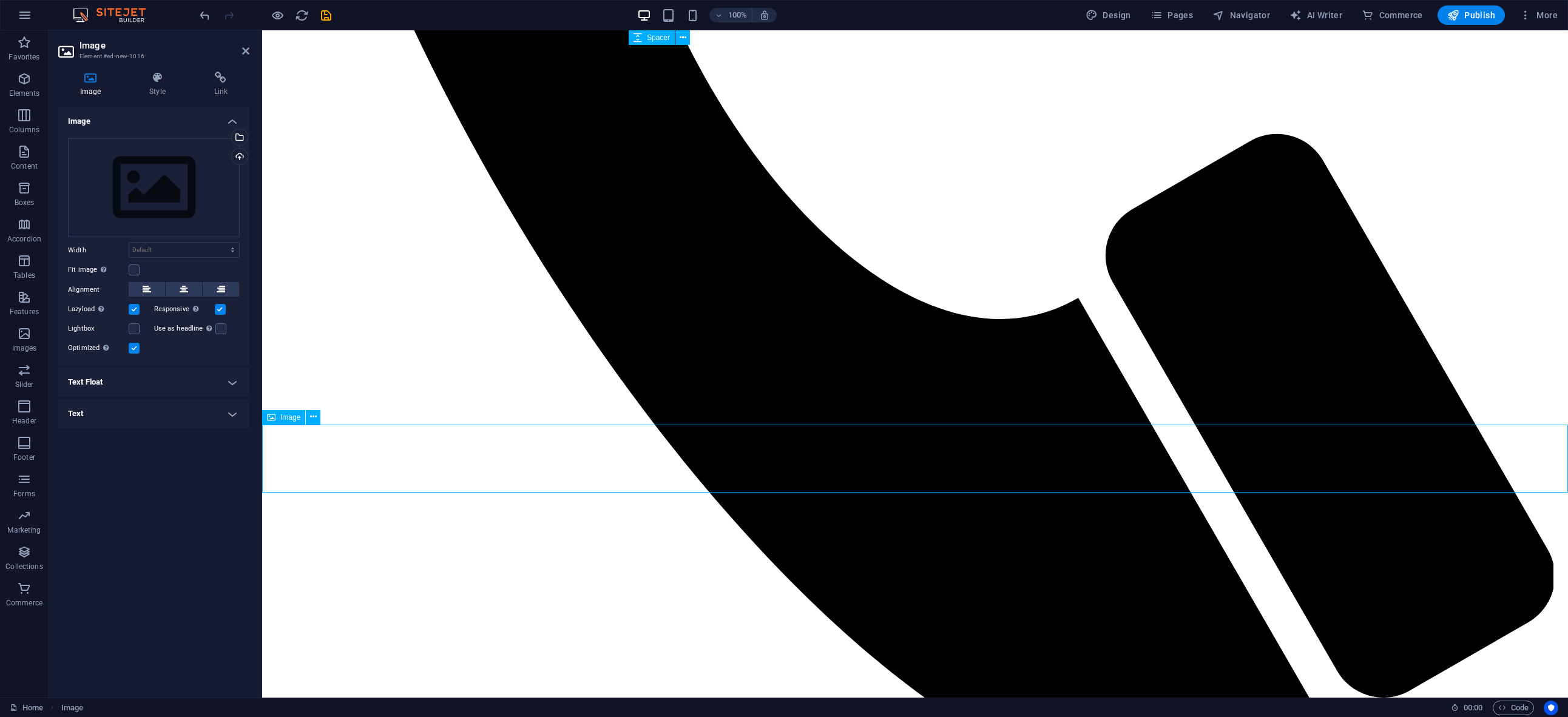
click at [188, 233] on div "Drag files here, click to choose files or select files from Files or our free s…" at bounding box center [153, 187] width 172 height 99
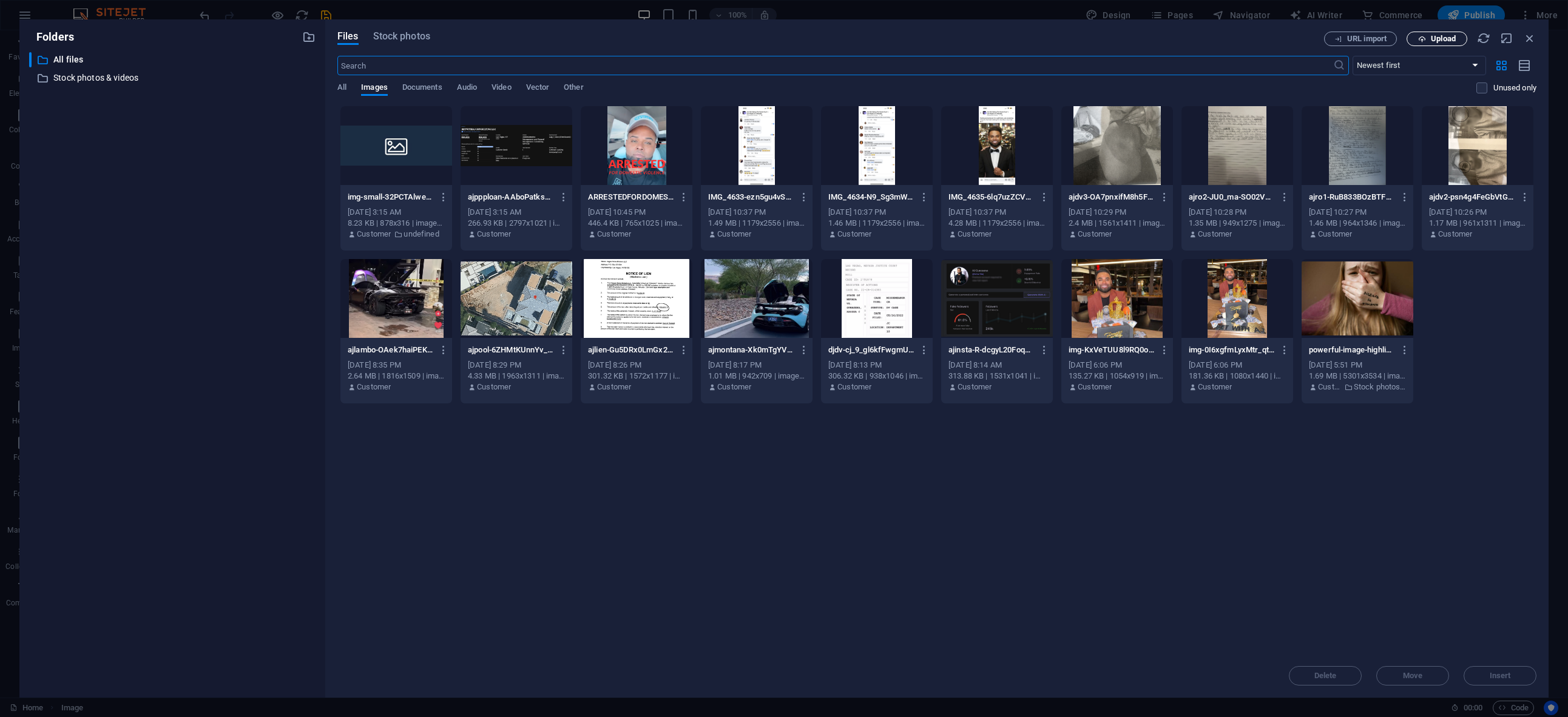
click at [1433, 43] on span "Upload" at bounding box center [1443, 39] width 25 height 7
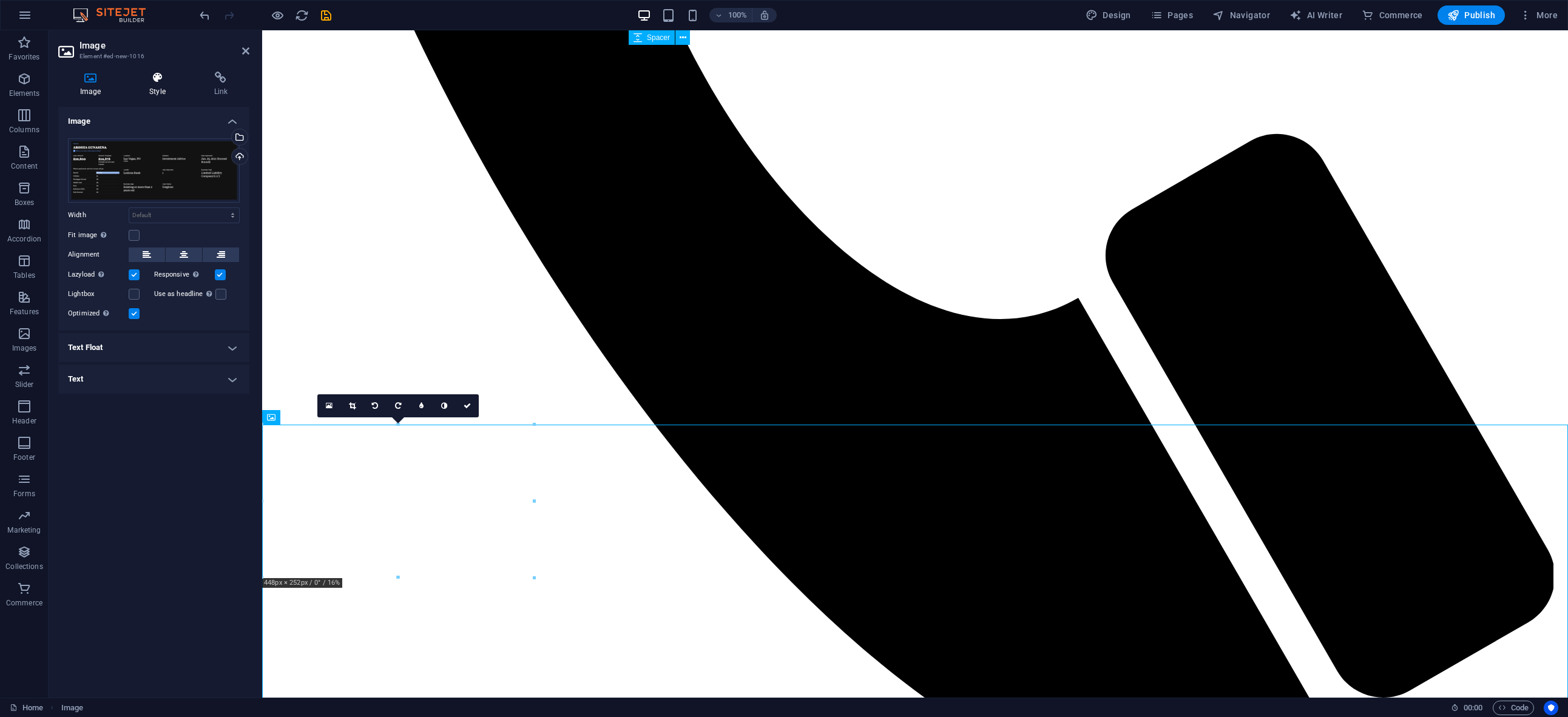
click at [166, 82] on icon at bounding box center [157, 77] width 59 height 12
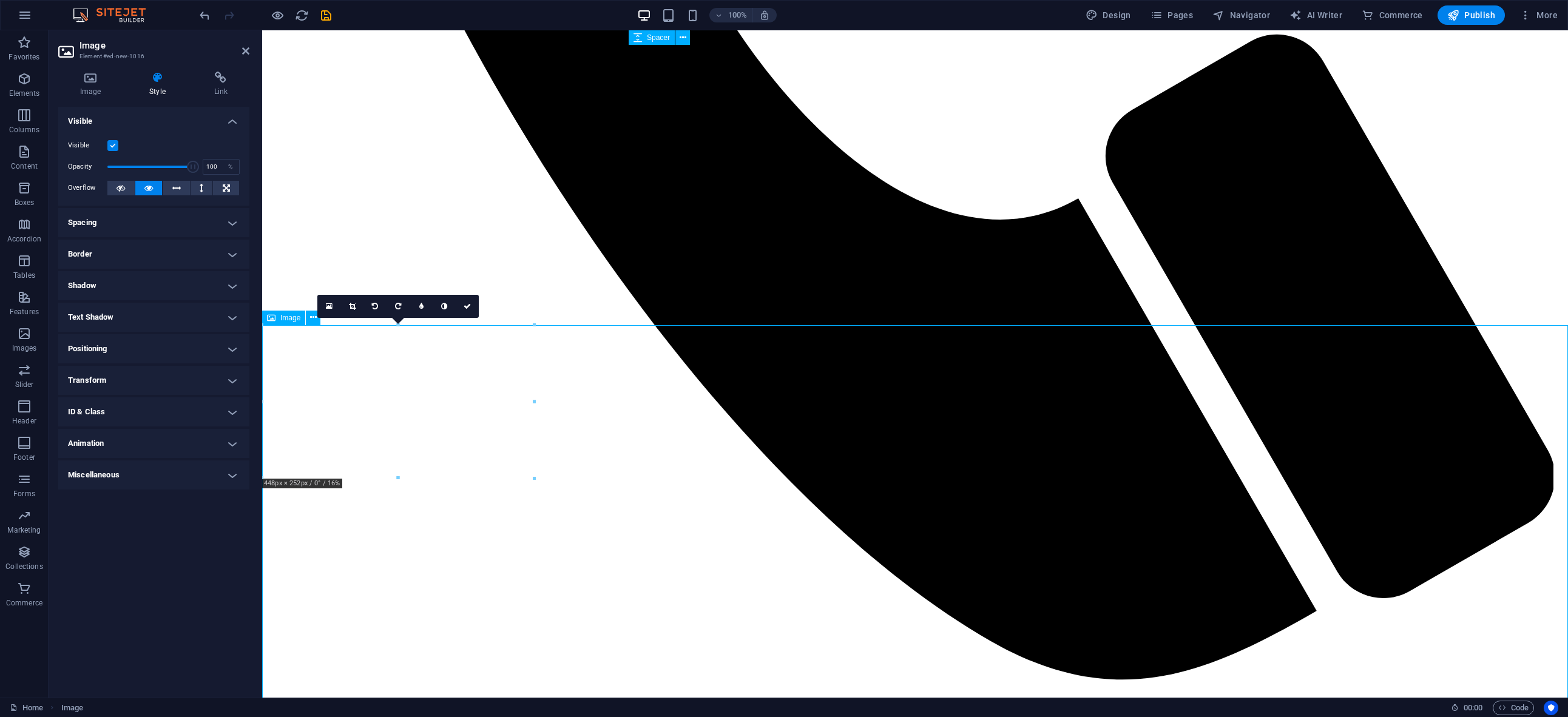
scroll to position [1871, 0]
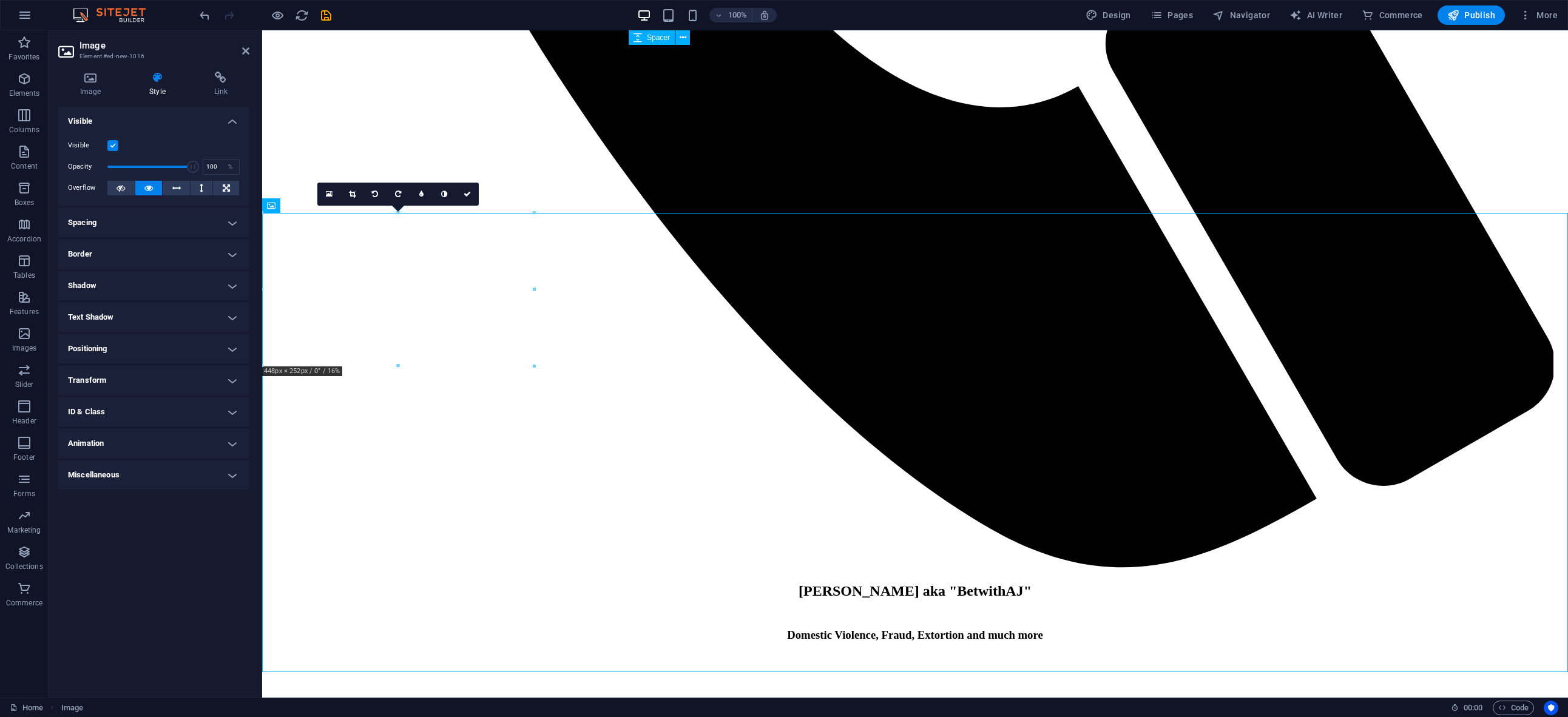
click at [131, 352] on h4 "Positioning" at bounding box center [153, 349] width 191 height 29
click at [114, 319] on h4 "Text Shadow" at bounding box center [153, 317] width 191 height 29
click at [95, 283] on h4 "Shadow" at bounding box center [153, 286] width 191 height 29
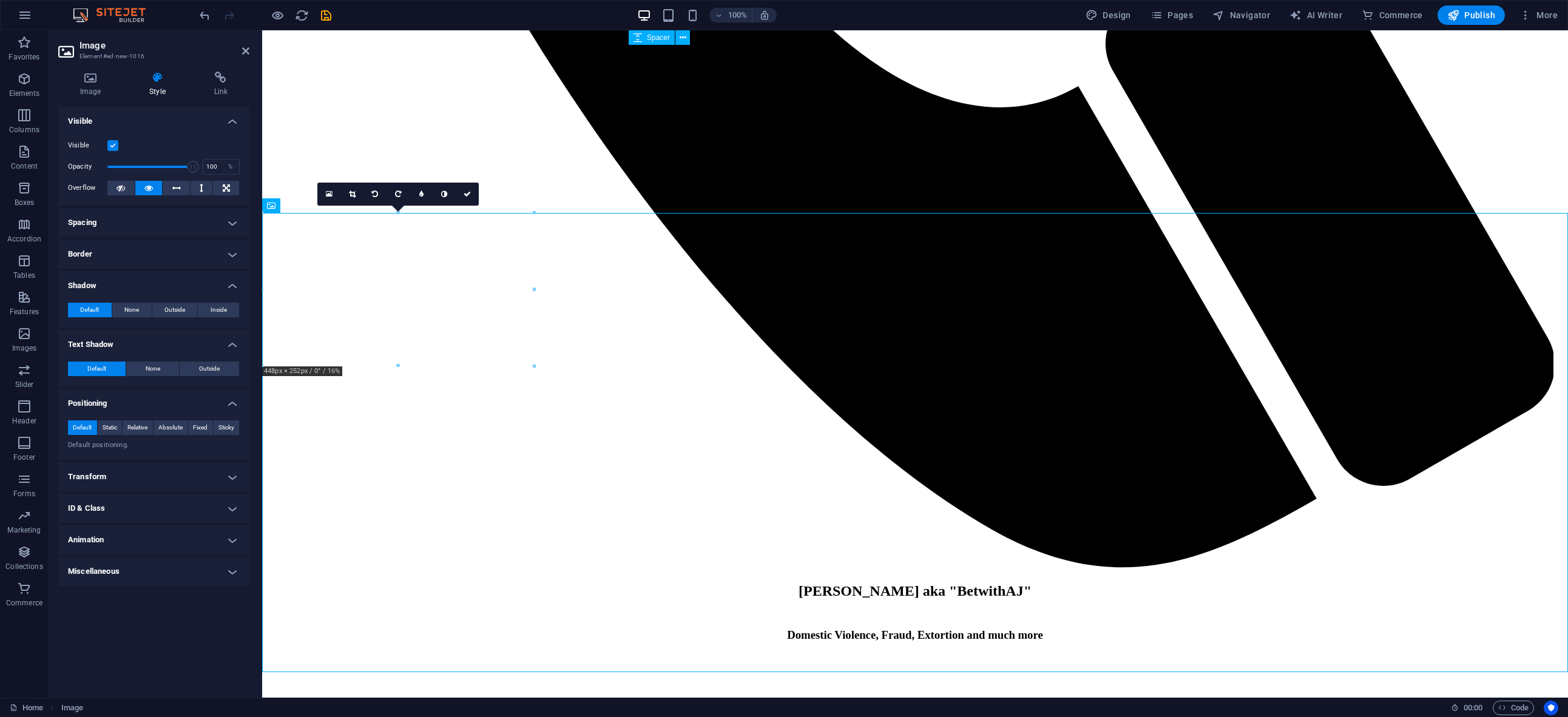
click at [99, 255] on h4 "Border" at bounding box center [153, 254] width 191 height 29
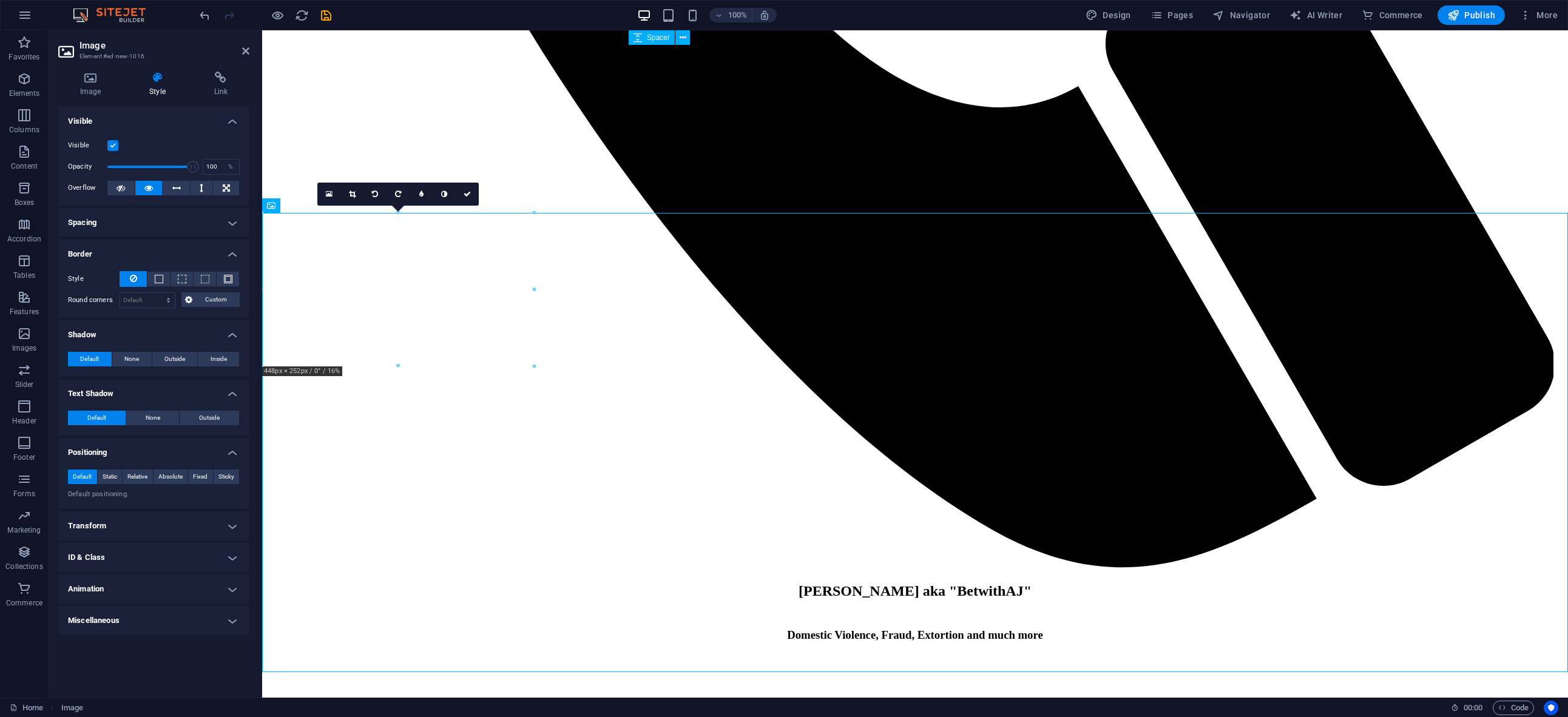
click at [96, 226] on h4 "Spacing" at bounding box center [153, 223] width 191 height 29
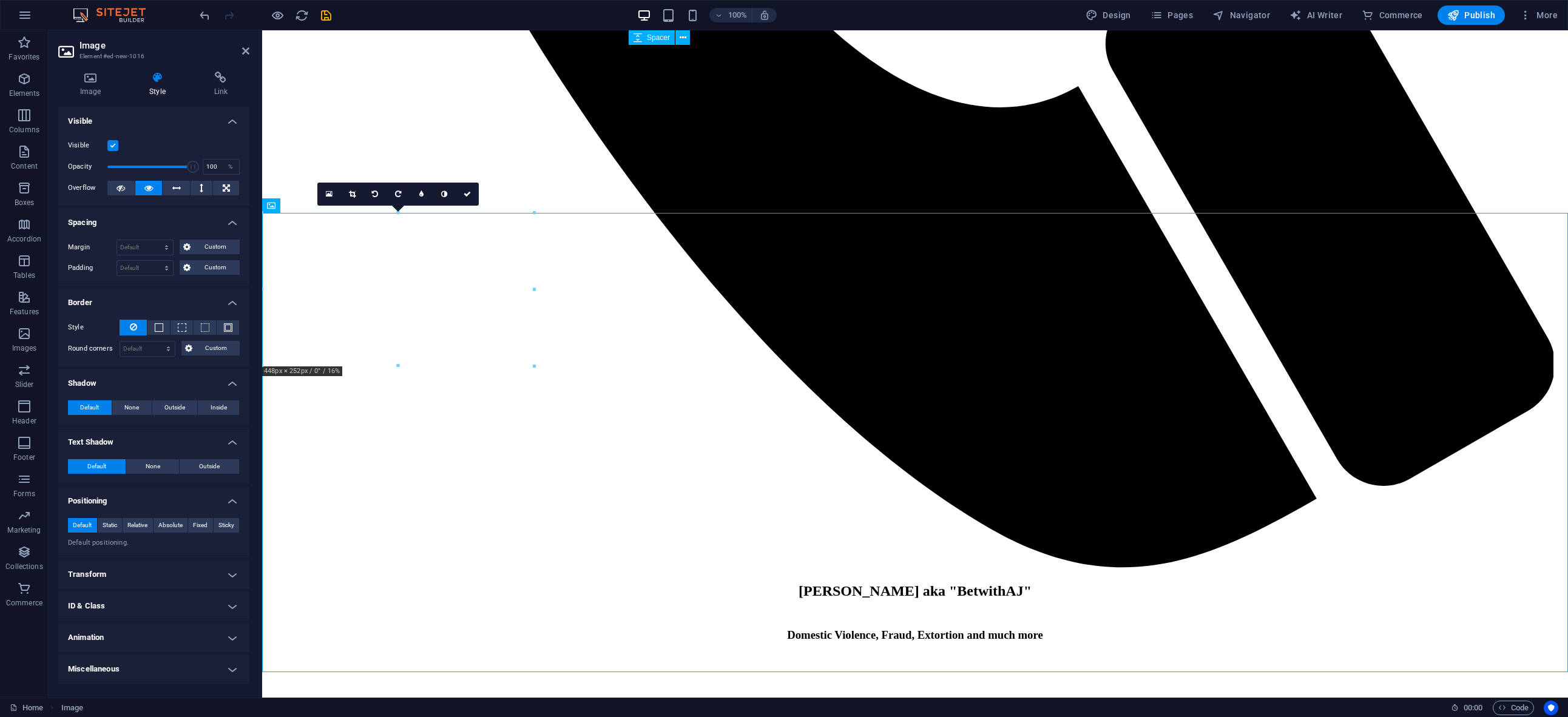
click at [169, 580] on h4 "Transform" at bounding box center [153, 574] width 191 height 29
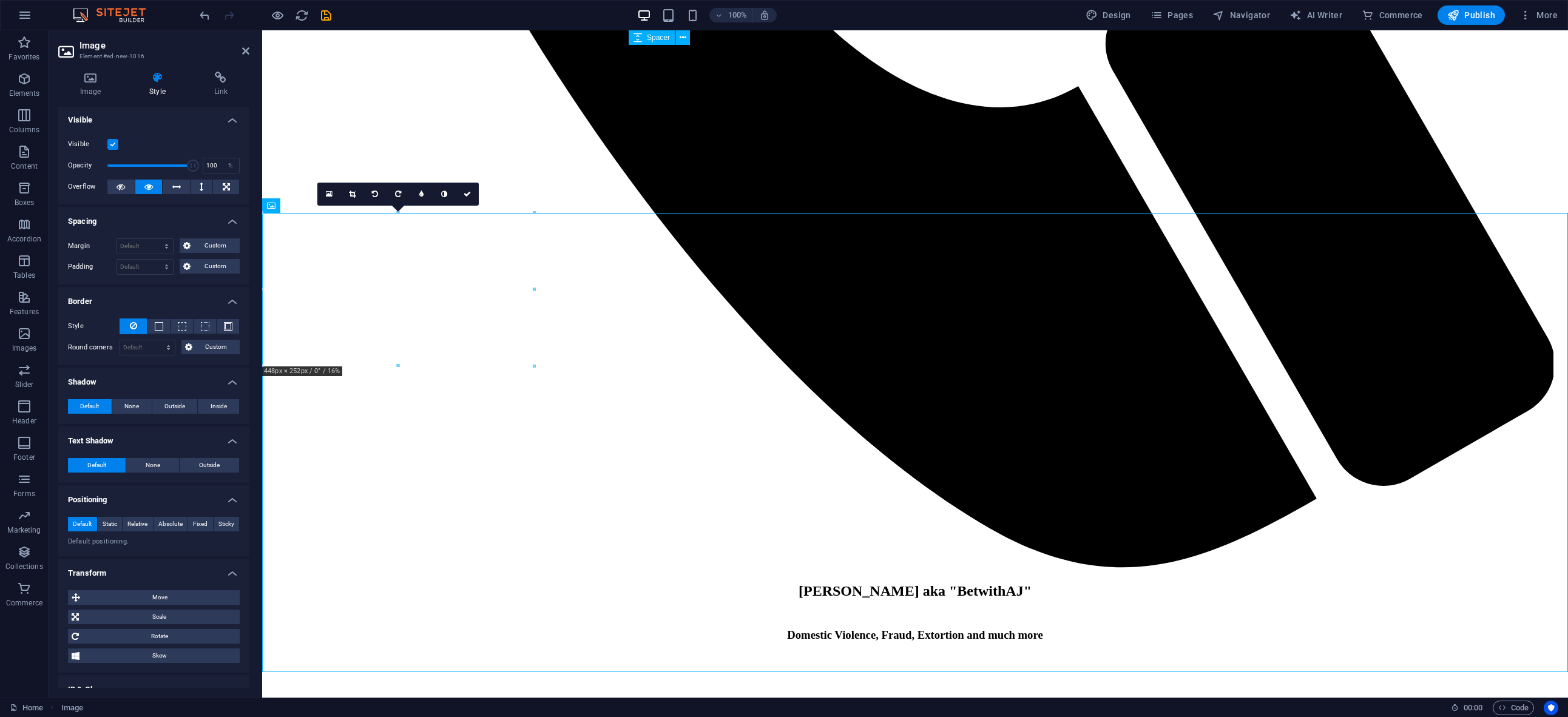
scroll to position [80, 0]
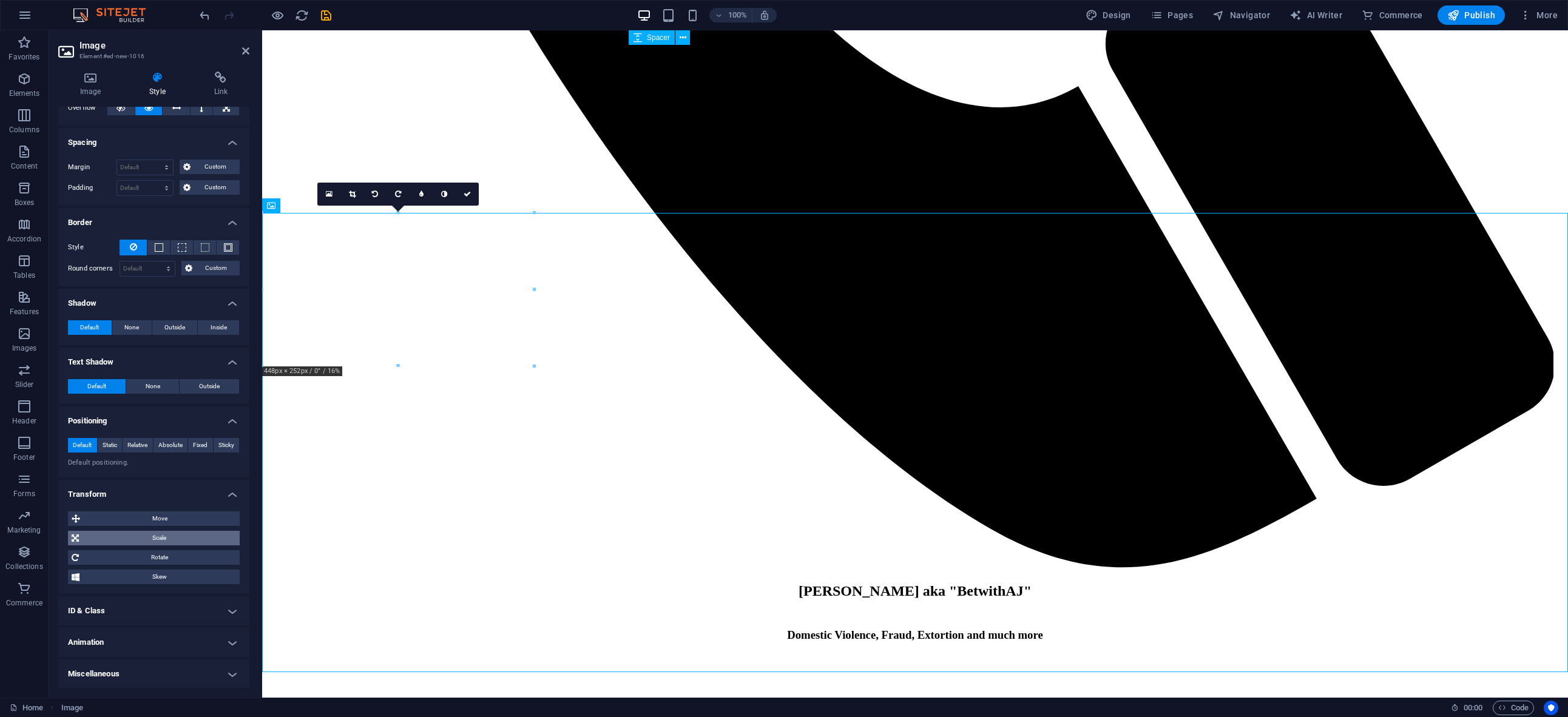
click at [168, 538] on span "Scale" at bounding box center [159, 538] width 153 height 14
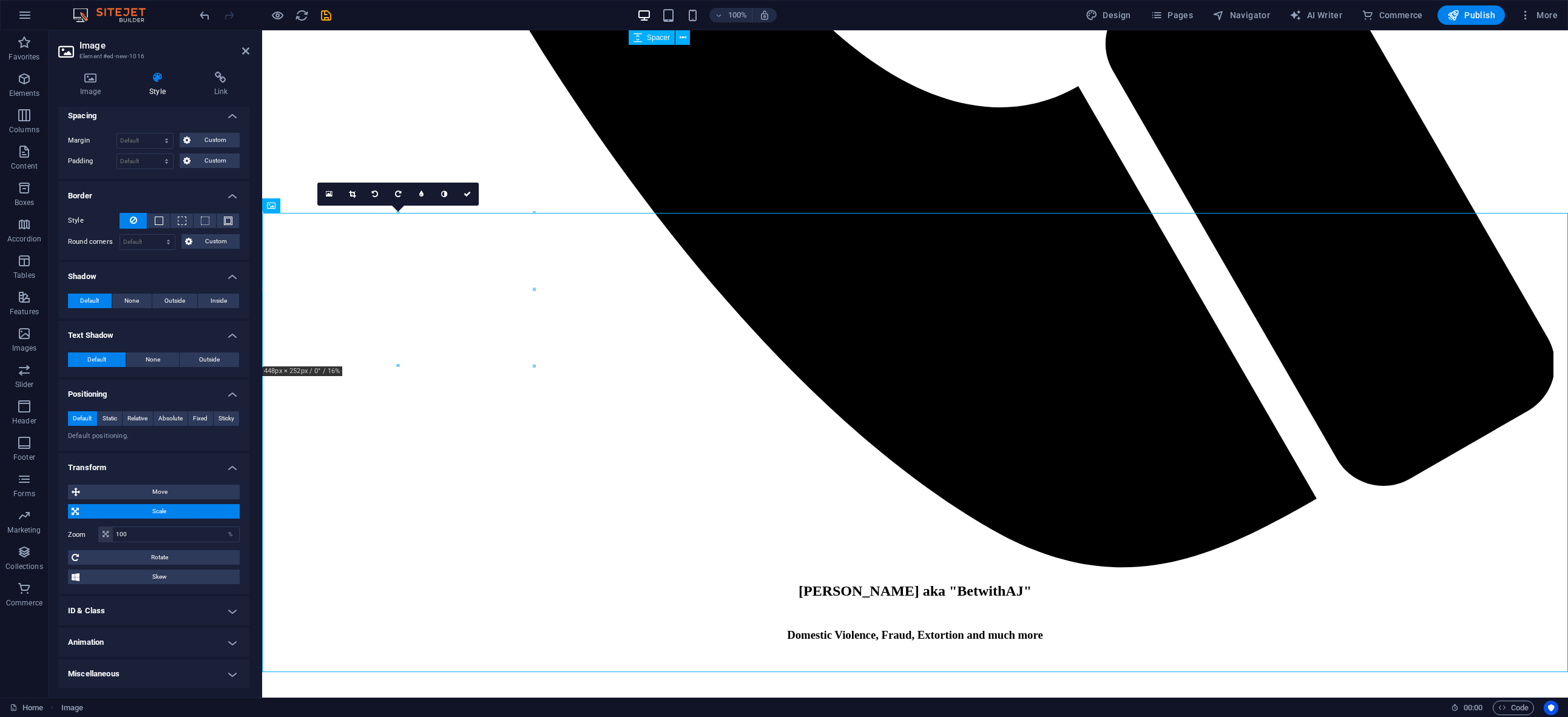
click at [161, 667] on h4 "Miscellaneous" at bounding box center [153, 674] width 191 height 29
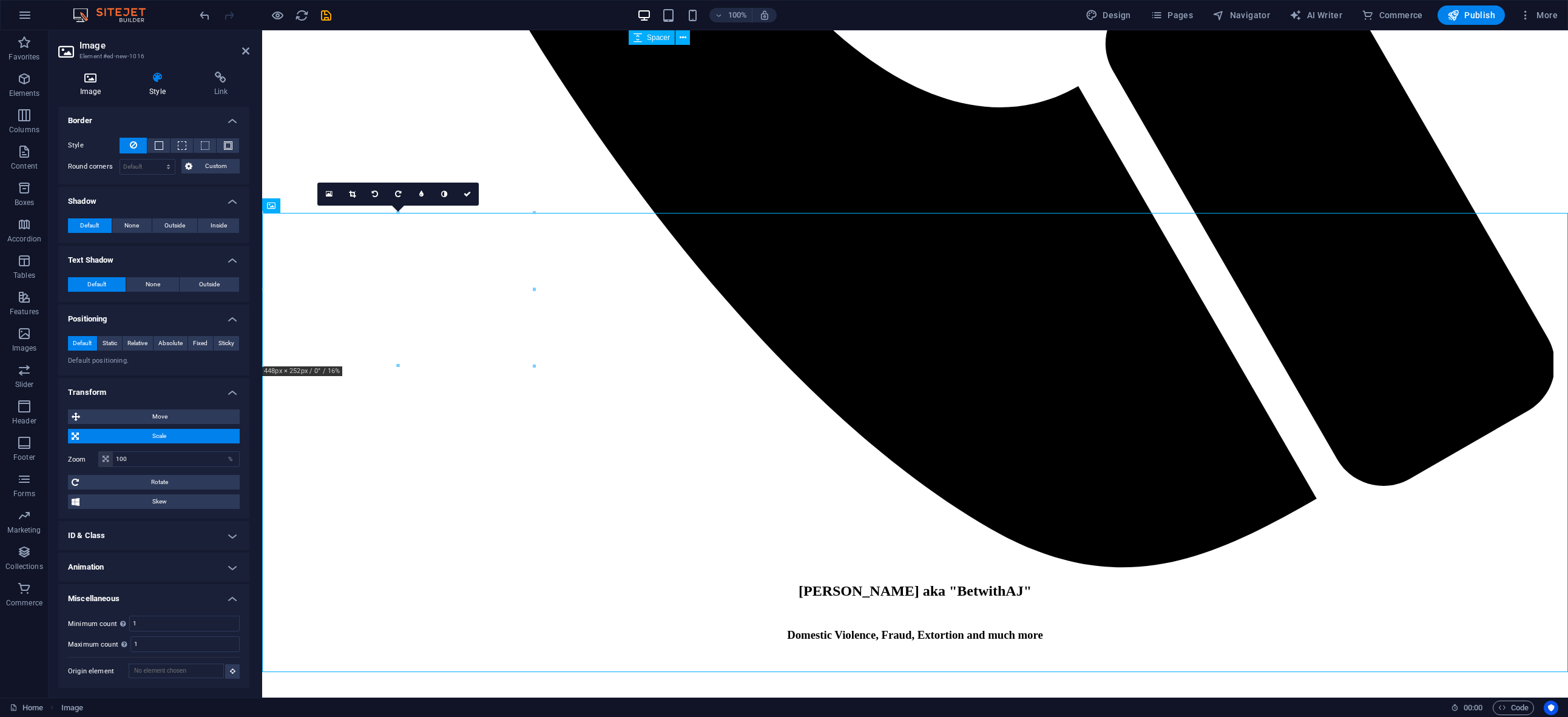
click at [90, 80] on icon at bounding box center [90, 77] width 64 height 12
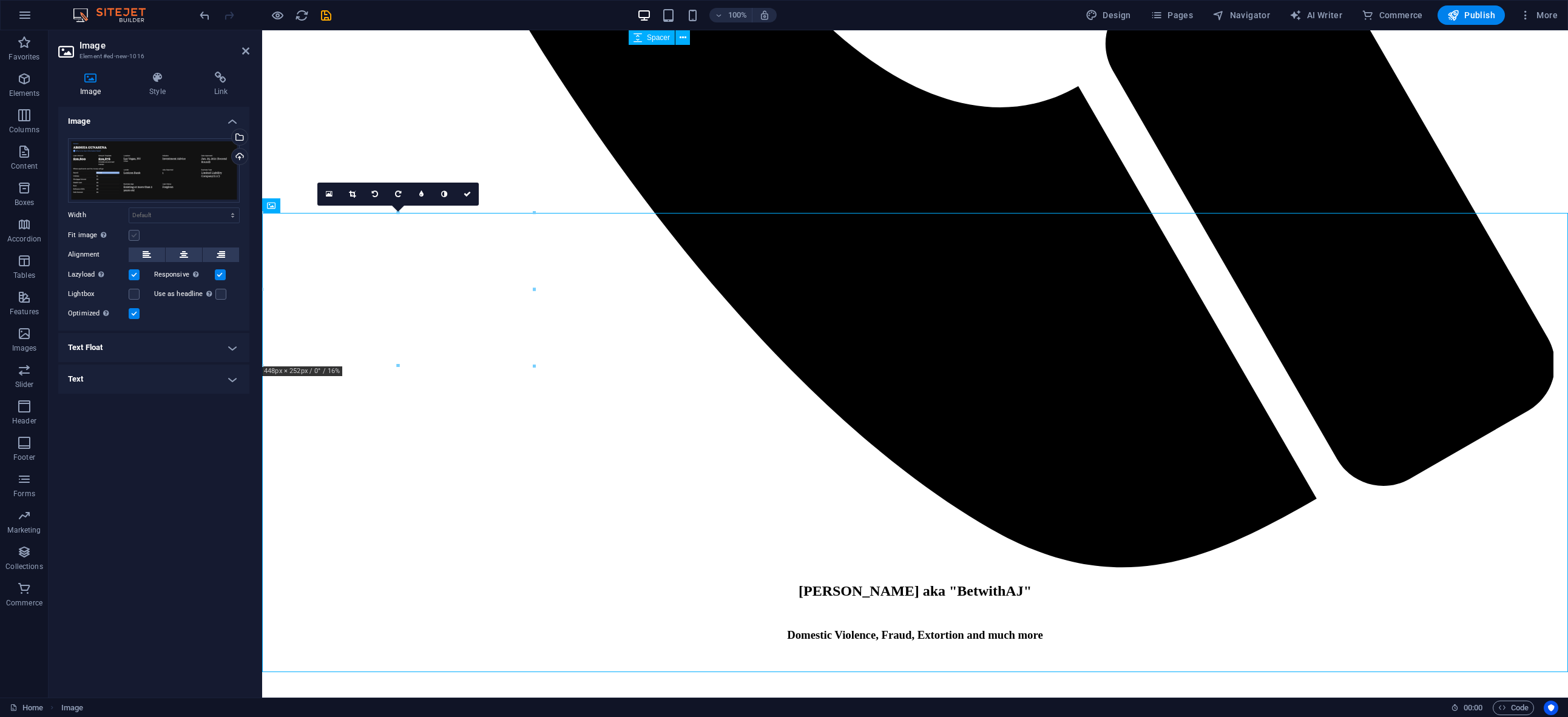
click at [132, 230] on label at bounding box center [134, 235] width 11 height 11
click at [0, 0] on input "Fit image Automatically fit image to a fixed width and height" at bounding box center [0, 0] width 0 height 0
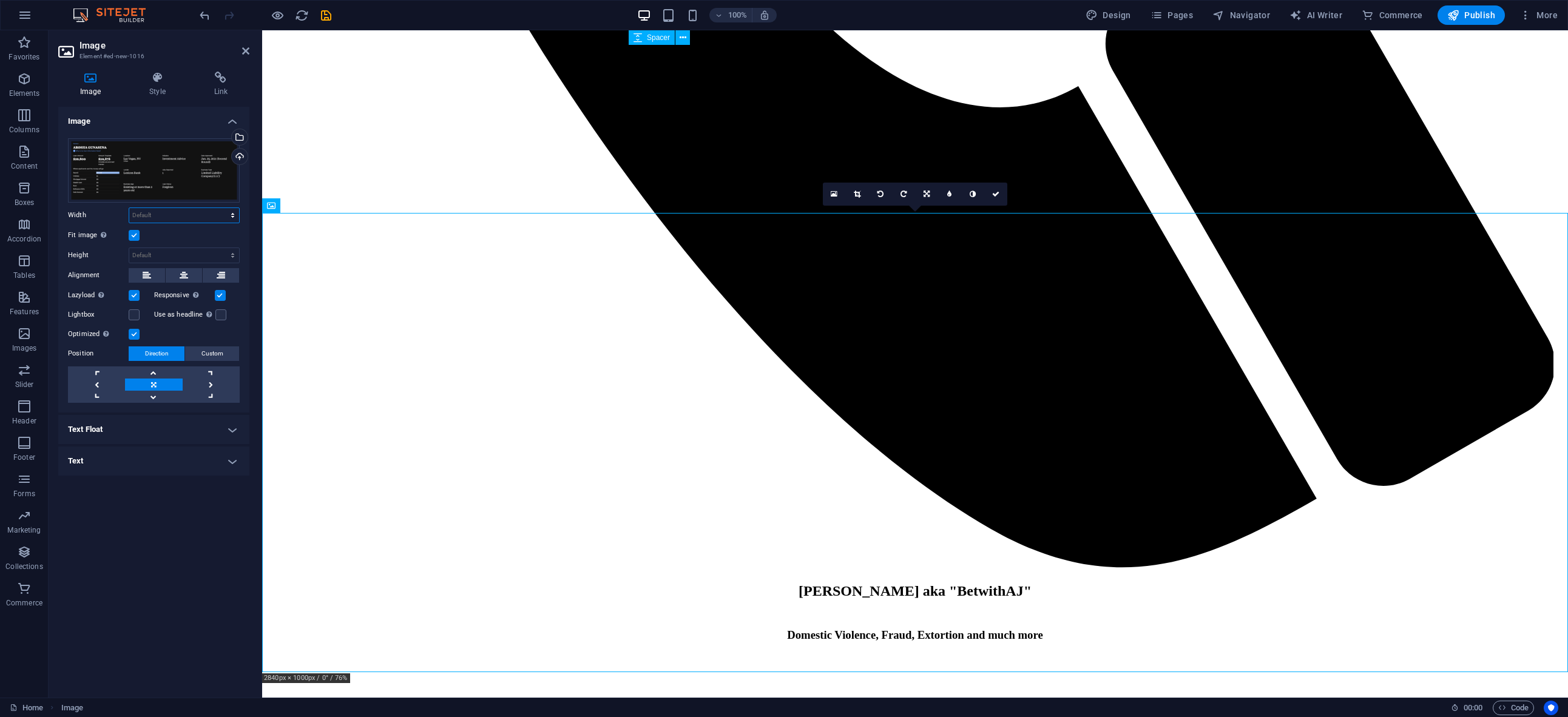
click at [160, 213] on select "Default auto px rem % em vh vw" at bounding box center [185, 216] width 110 height 14
select select "px"
click at [174, 216] on input "2152" at bounding box center [185, 216] width 110 height 14
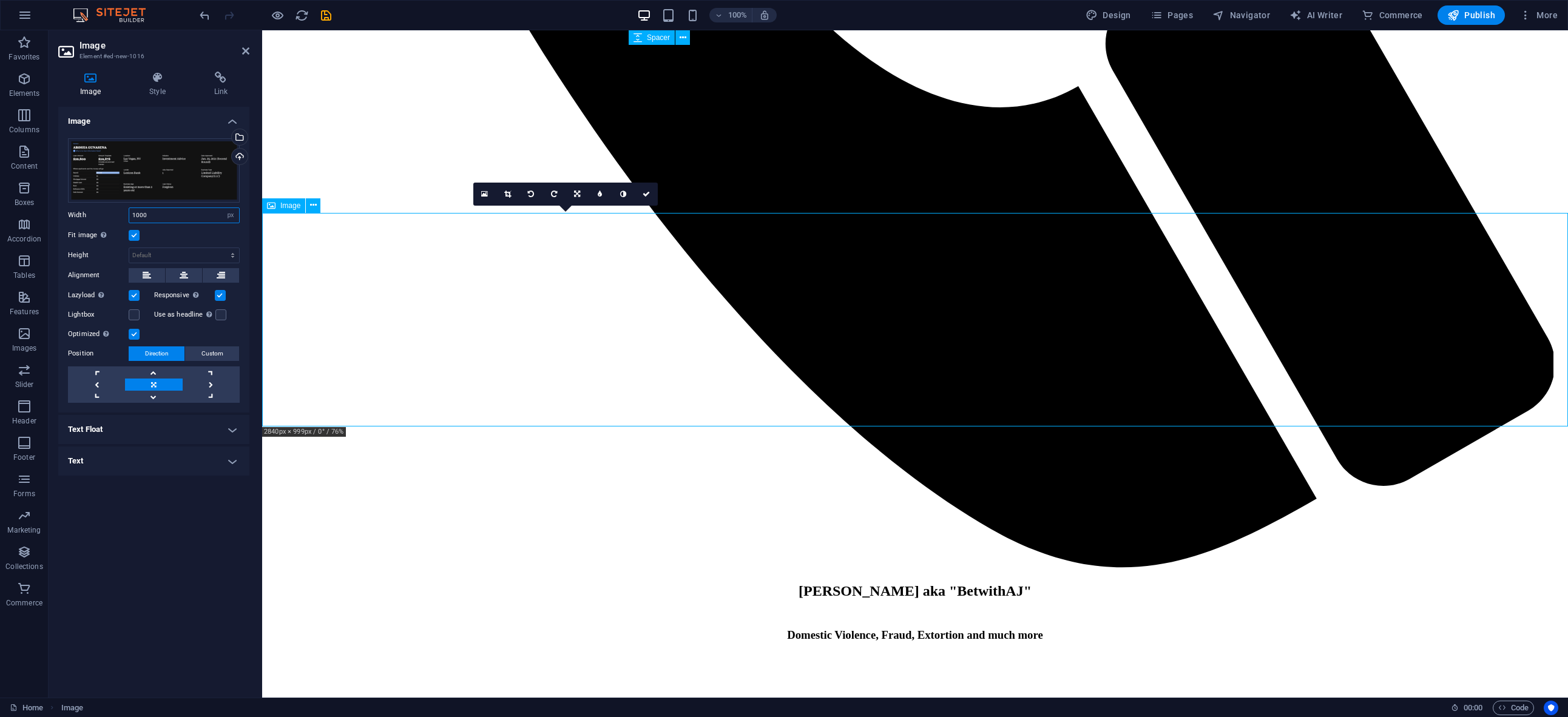
type input "1000"
click at [193, 276] on button at bounding box center [184, 276] width 36 height 14
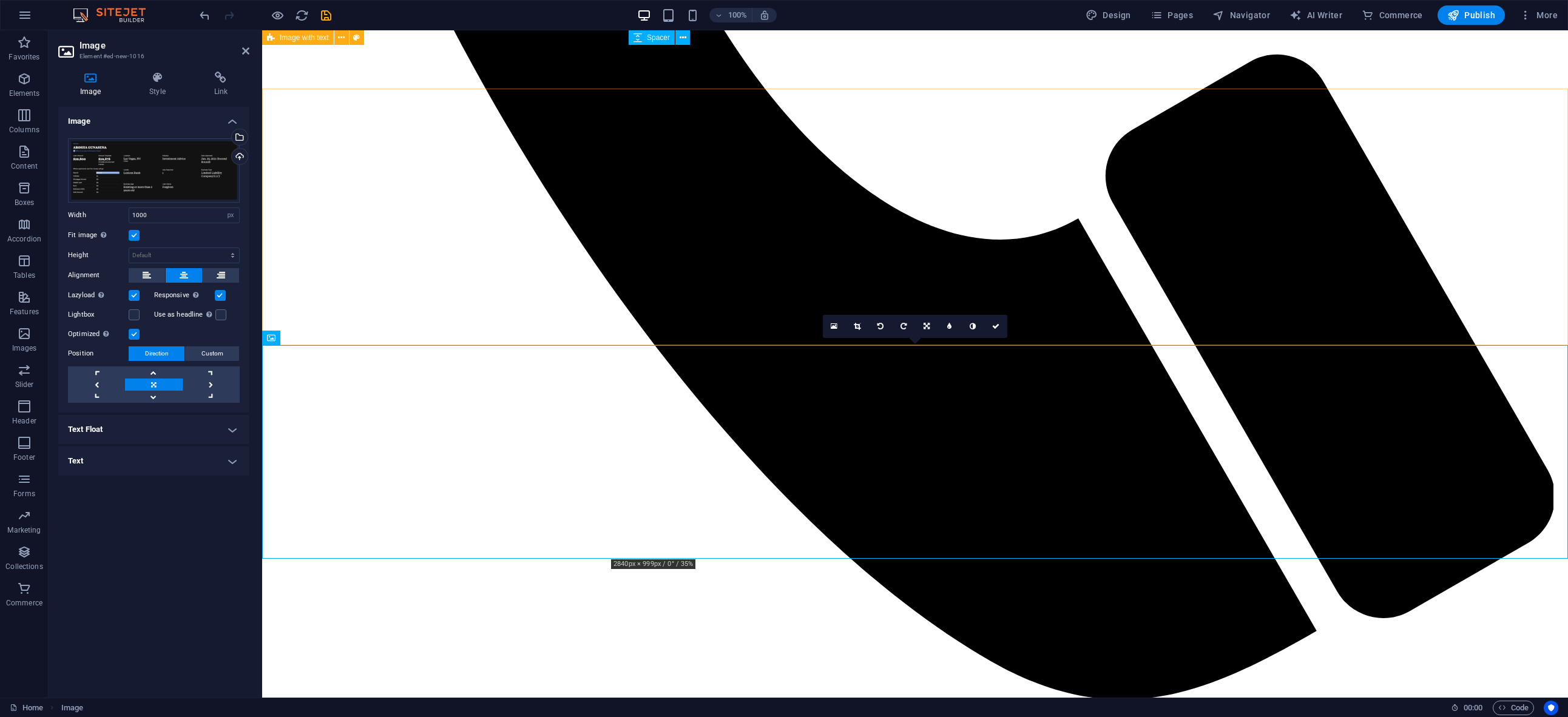
scroll to position [1712, 0]
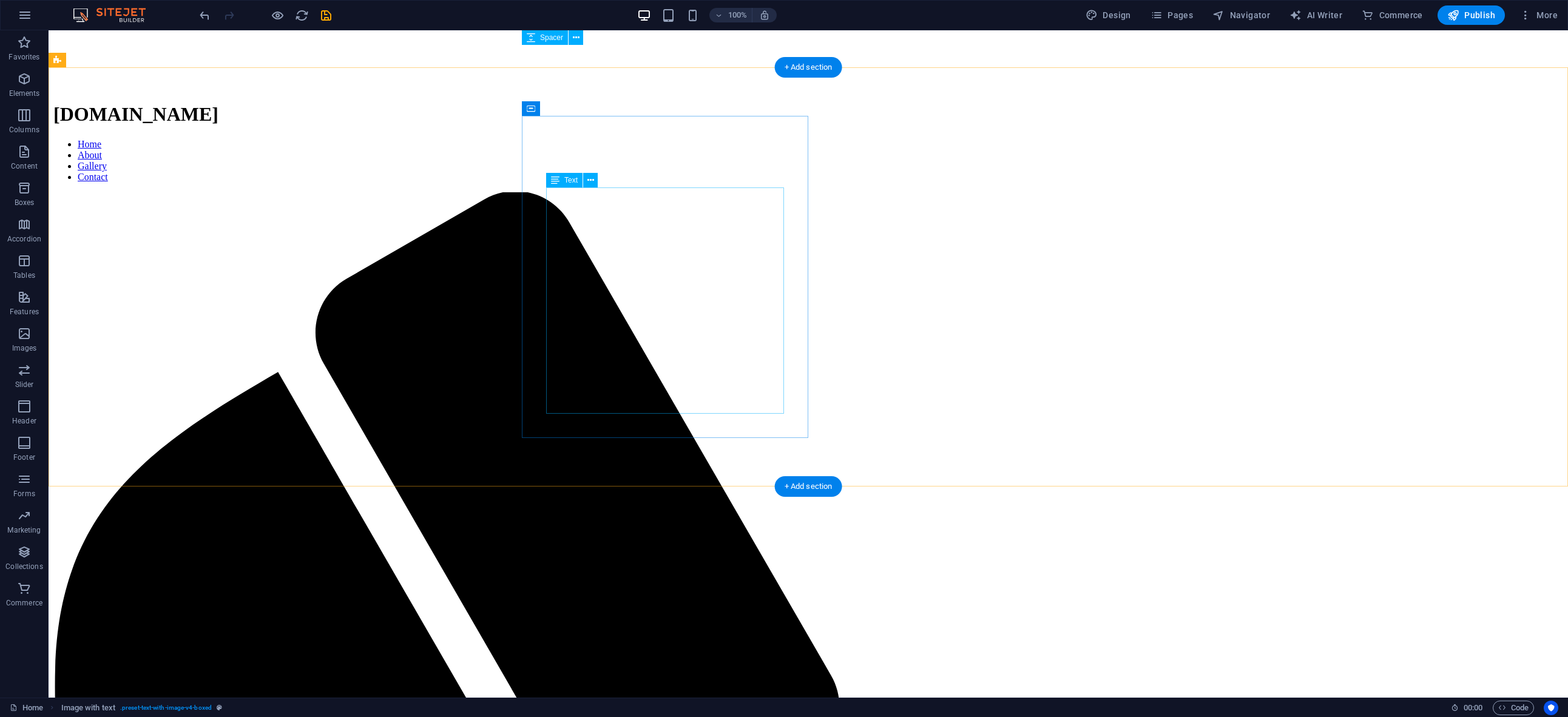
scroll to position [538, 0]
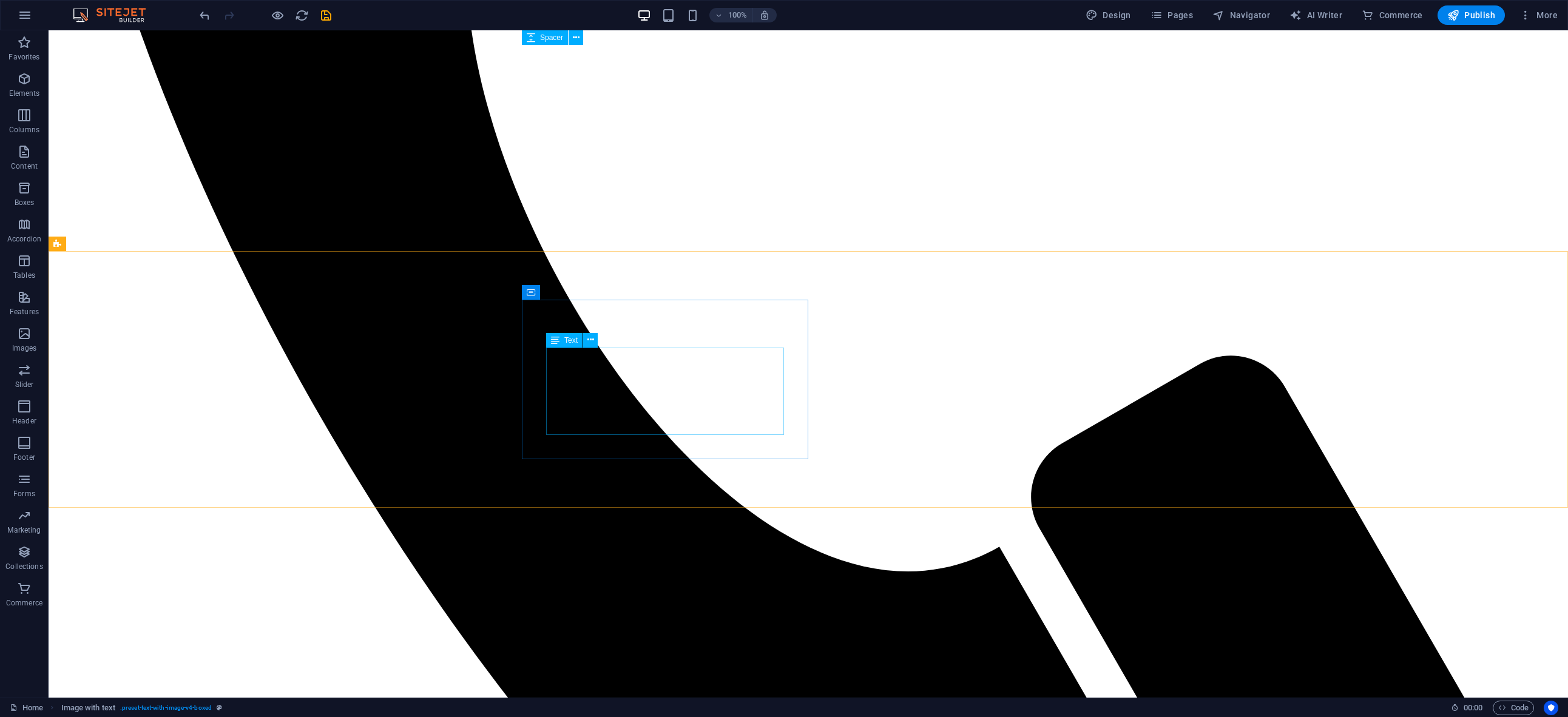
scroll to position [1621, 0]
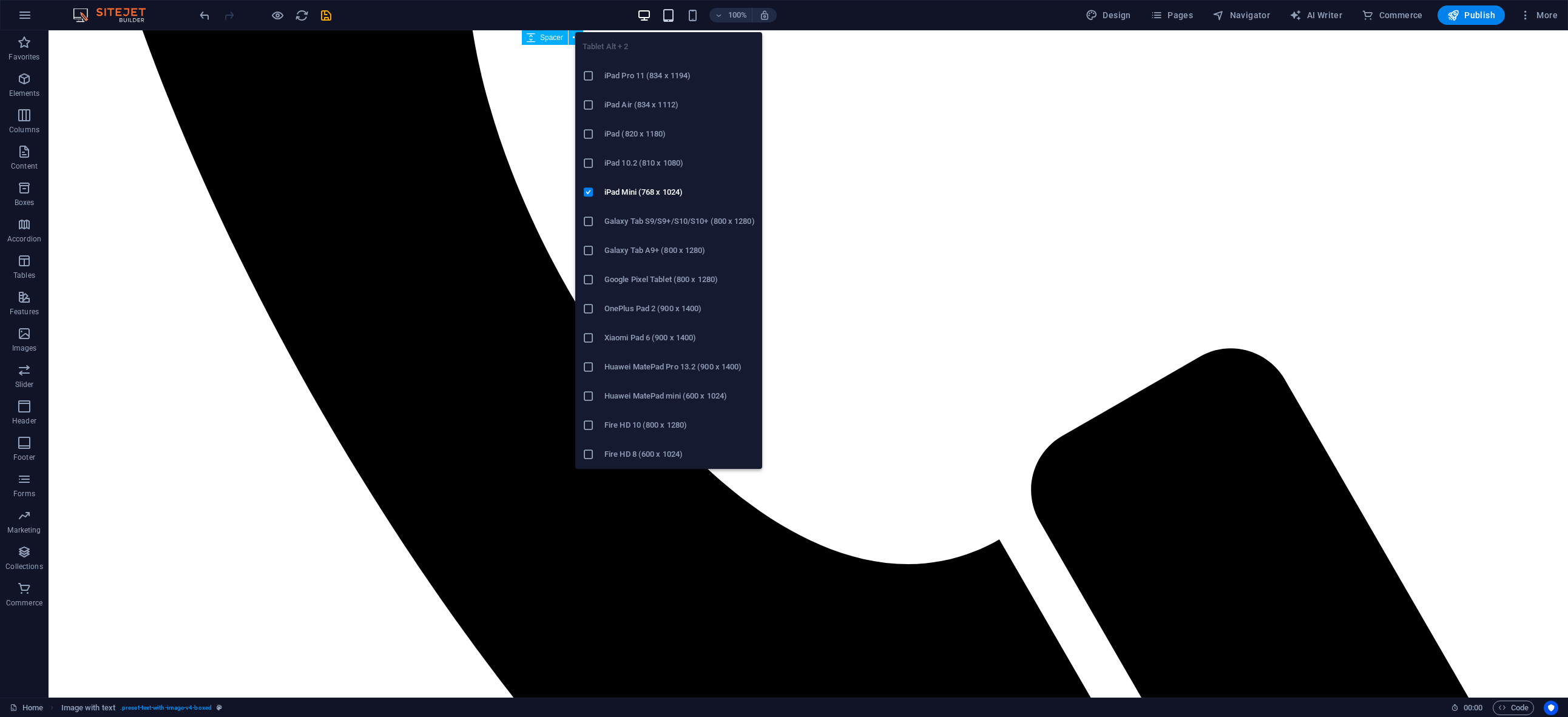
click at [671, 17] on icon "button" at bounding box center [668, 15] width 14 height 14
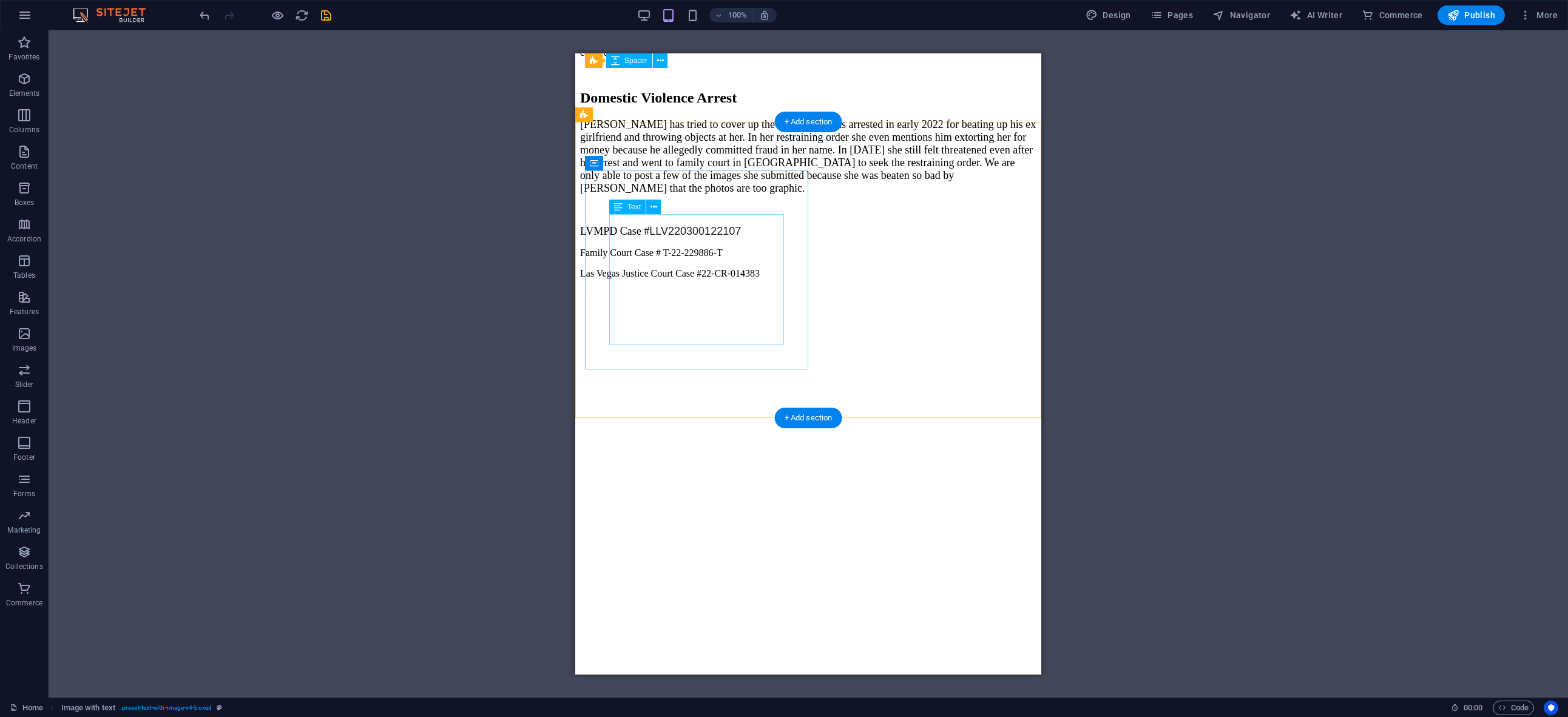
scroll to position [1811, 0]
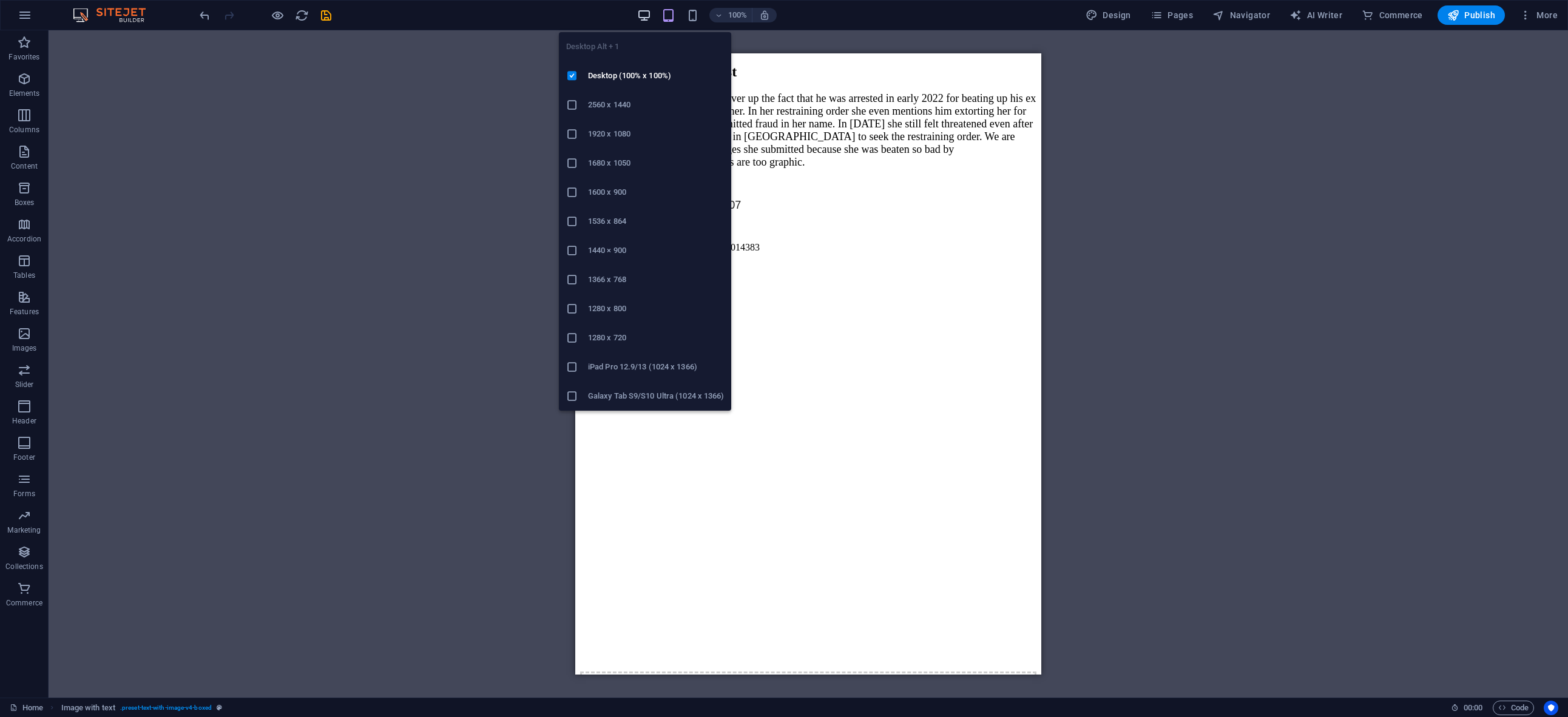
click at [644, 15] on icon "button" at bounding box center [644, 15] width 14 height 14
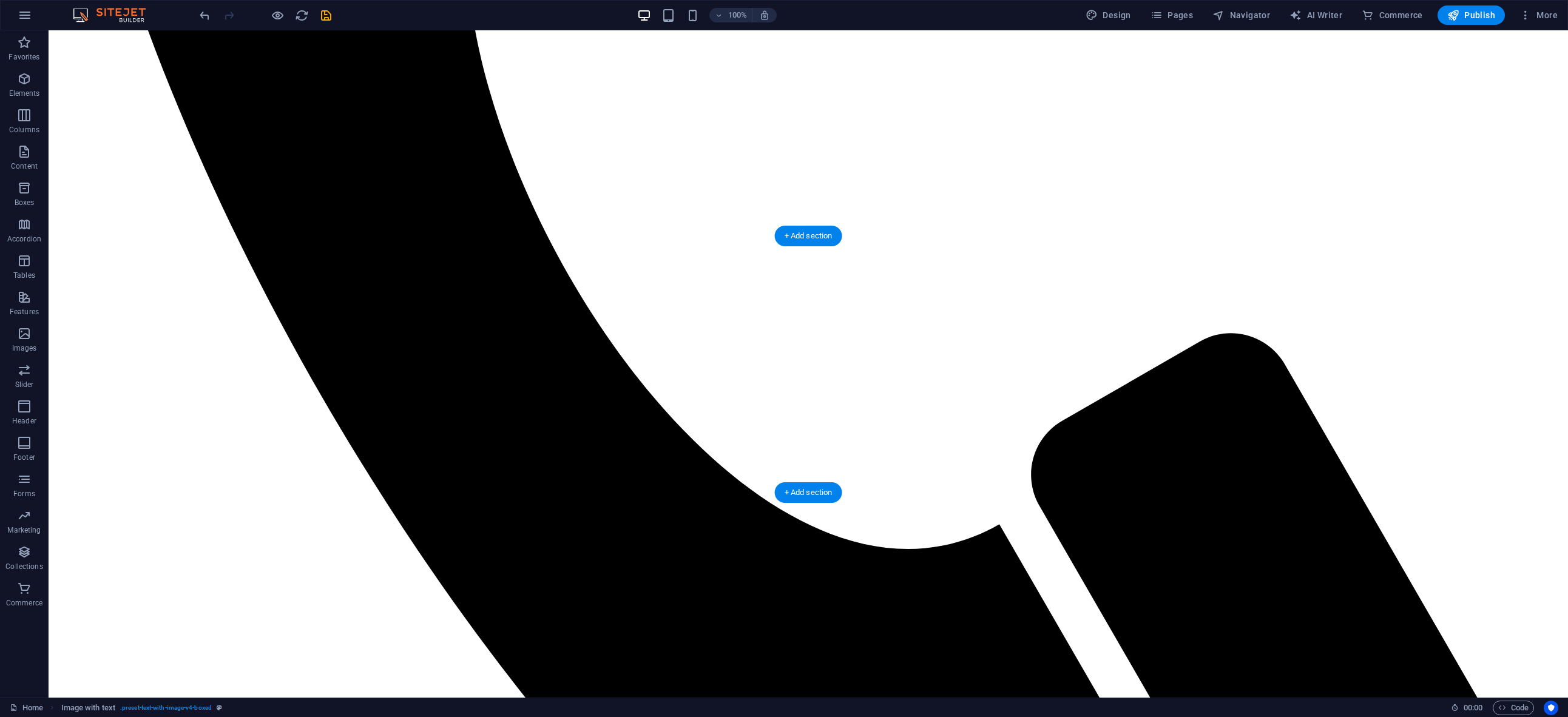
scroll to position [1738, 0]
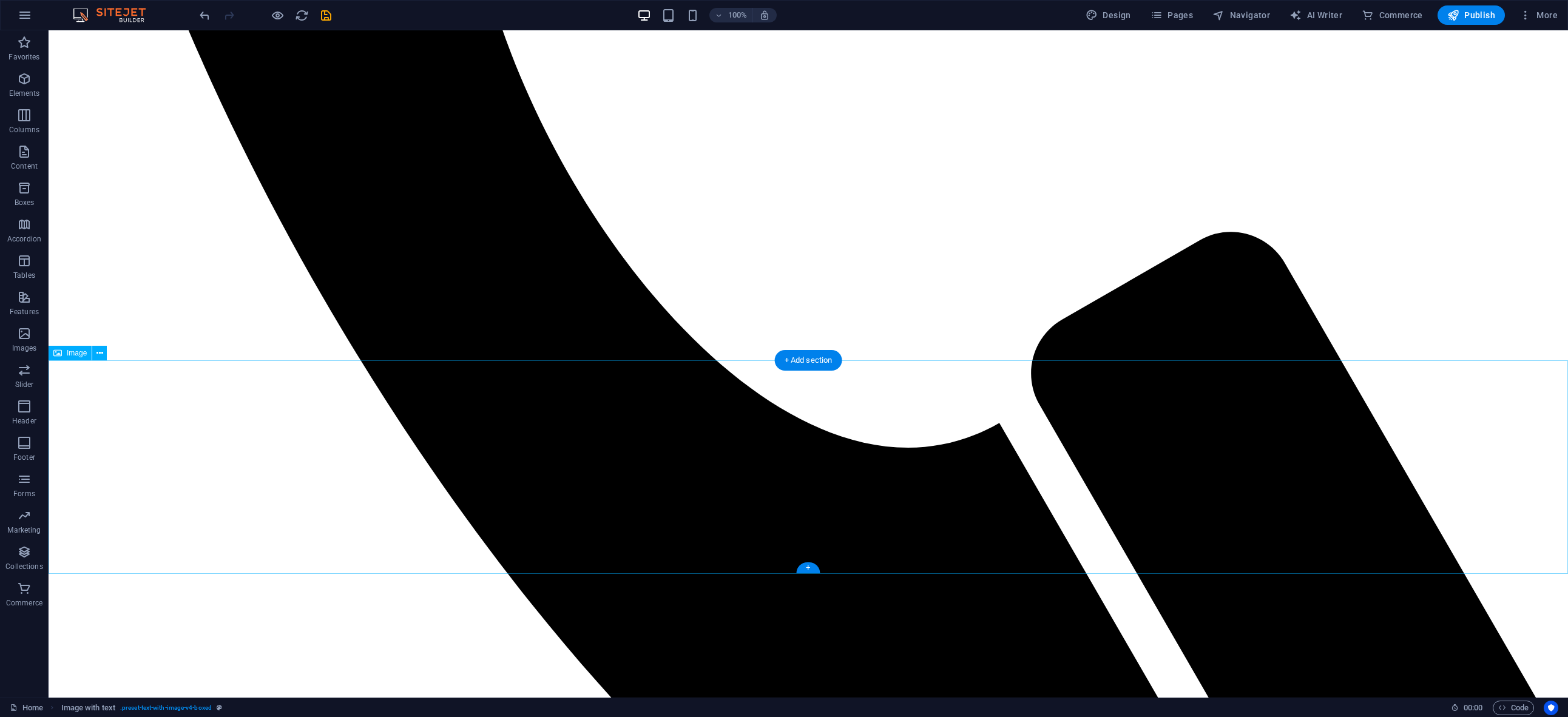
click at [809, 568] on div "+" at bounding box center [808, 567] width 24 height 11
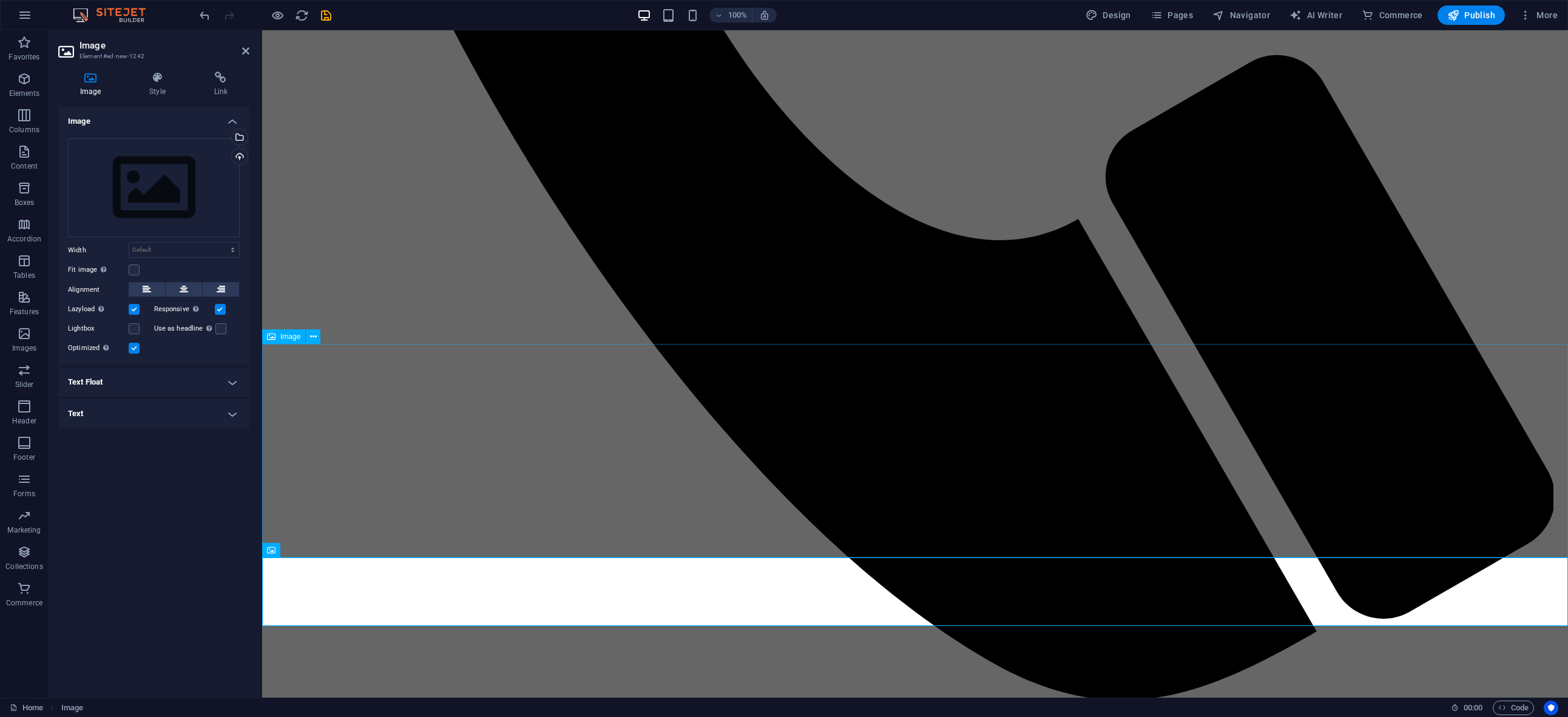
scroll to position [1761, 0]
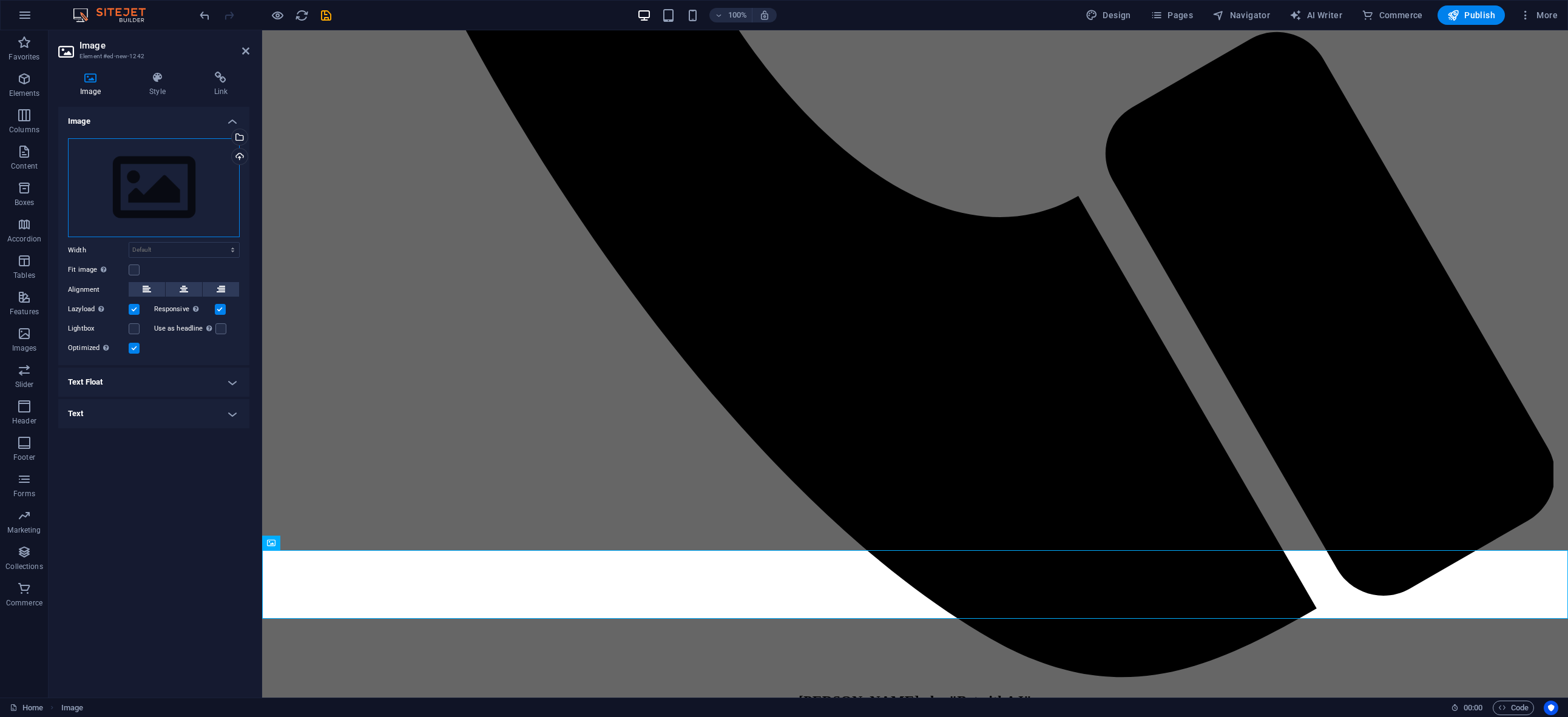
click at [149, 185] on div "Drag files here, click to choose files or select files from Files or our free s…" at bounding box center [153, 187] width 172 height 99
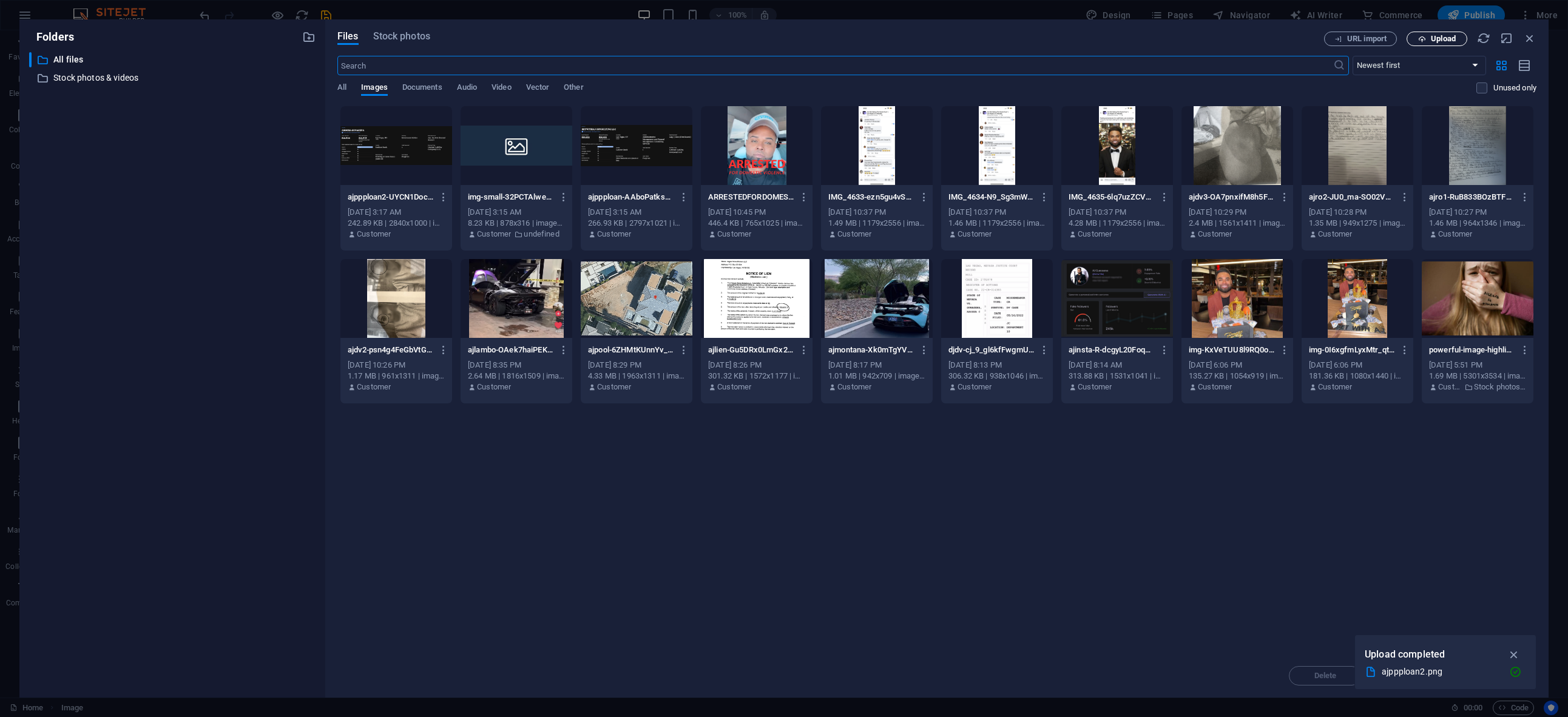
click at [1438, 43] on span "Upload" at bounding box center [1443, 39] width 25 height 7
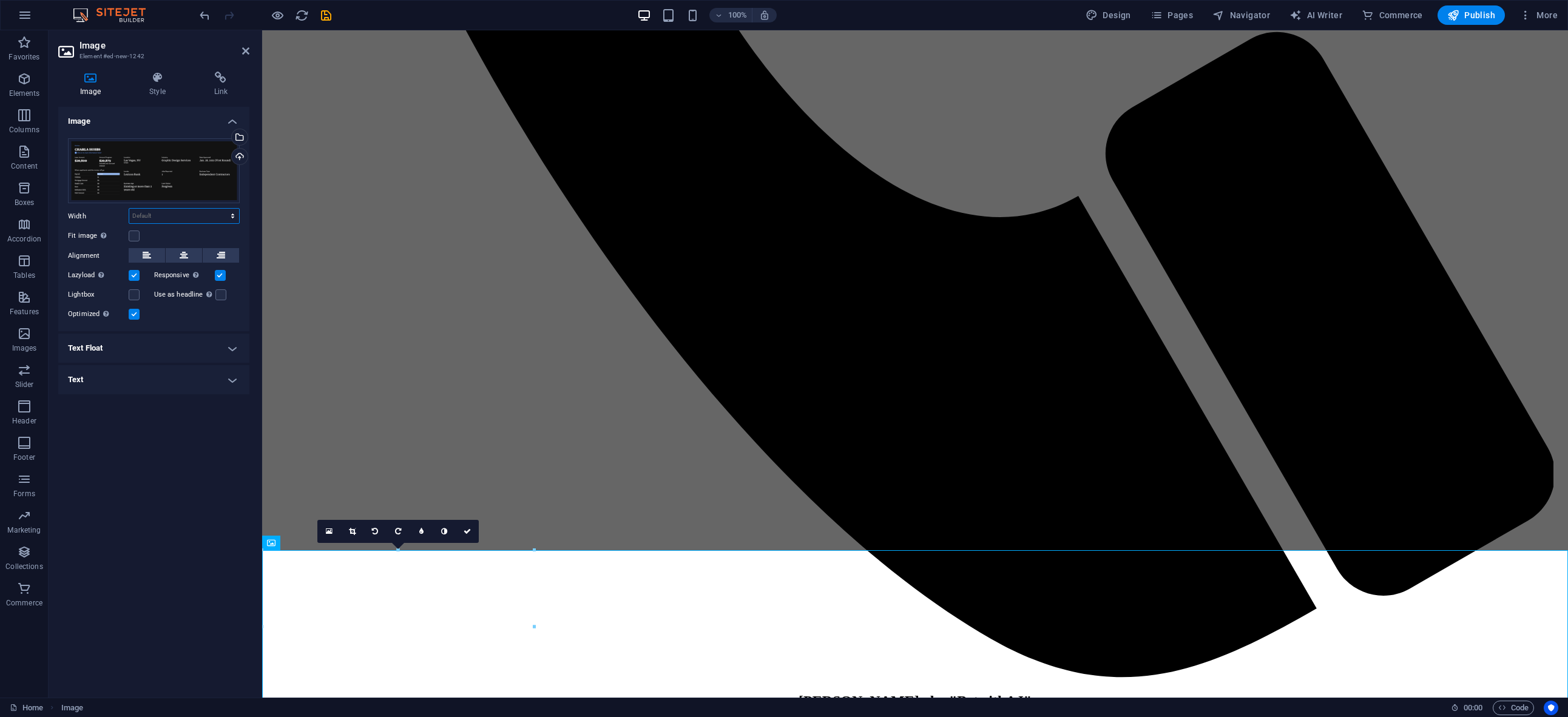
click at [156, 216] on select "Default auto px rem % em vh vw" at bounding box center [185, 216] width 110 height 14
select select "px"
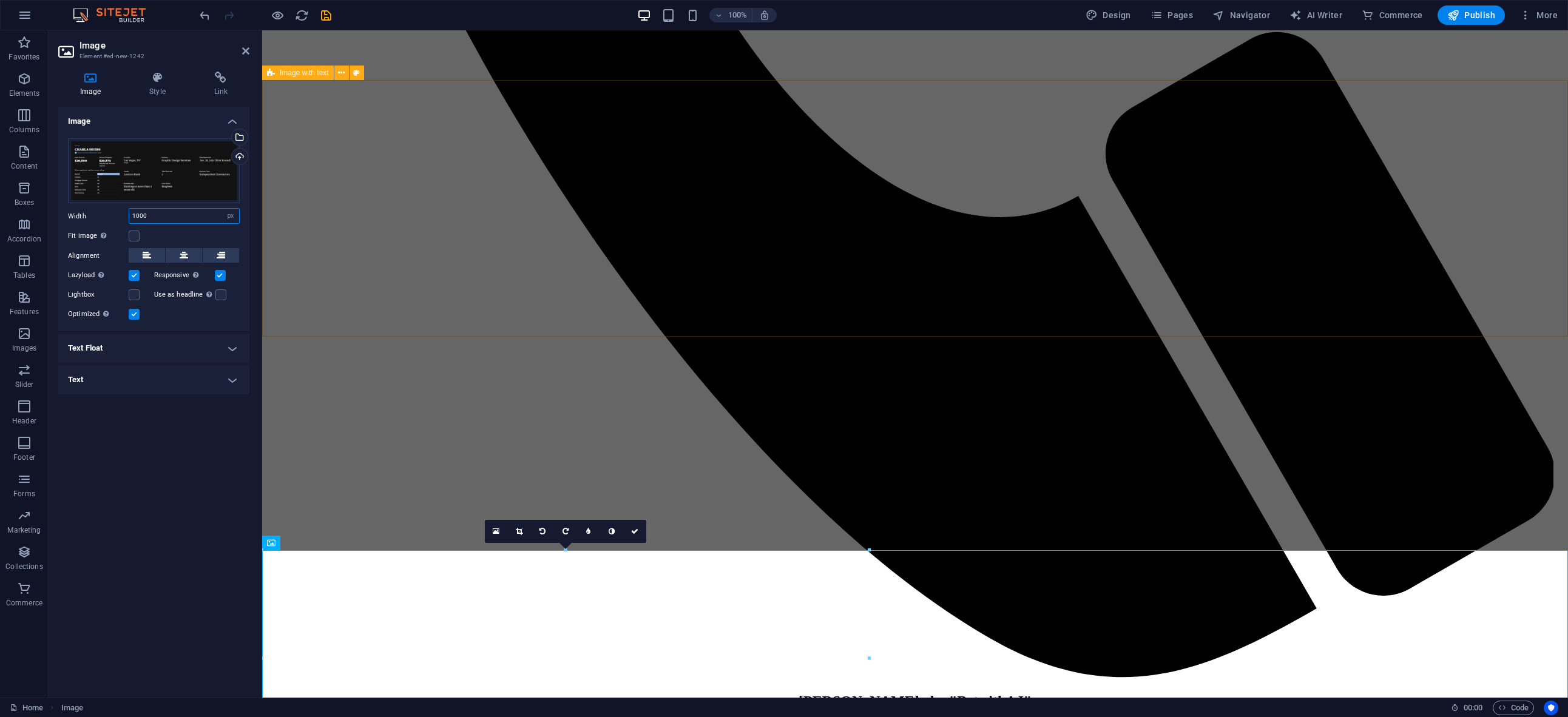
type input "1000"
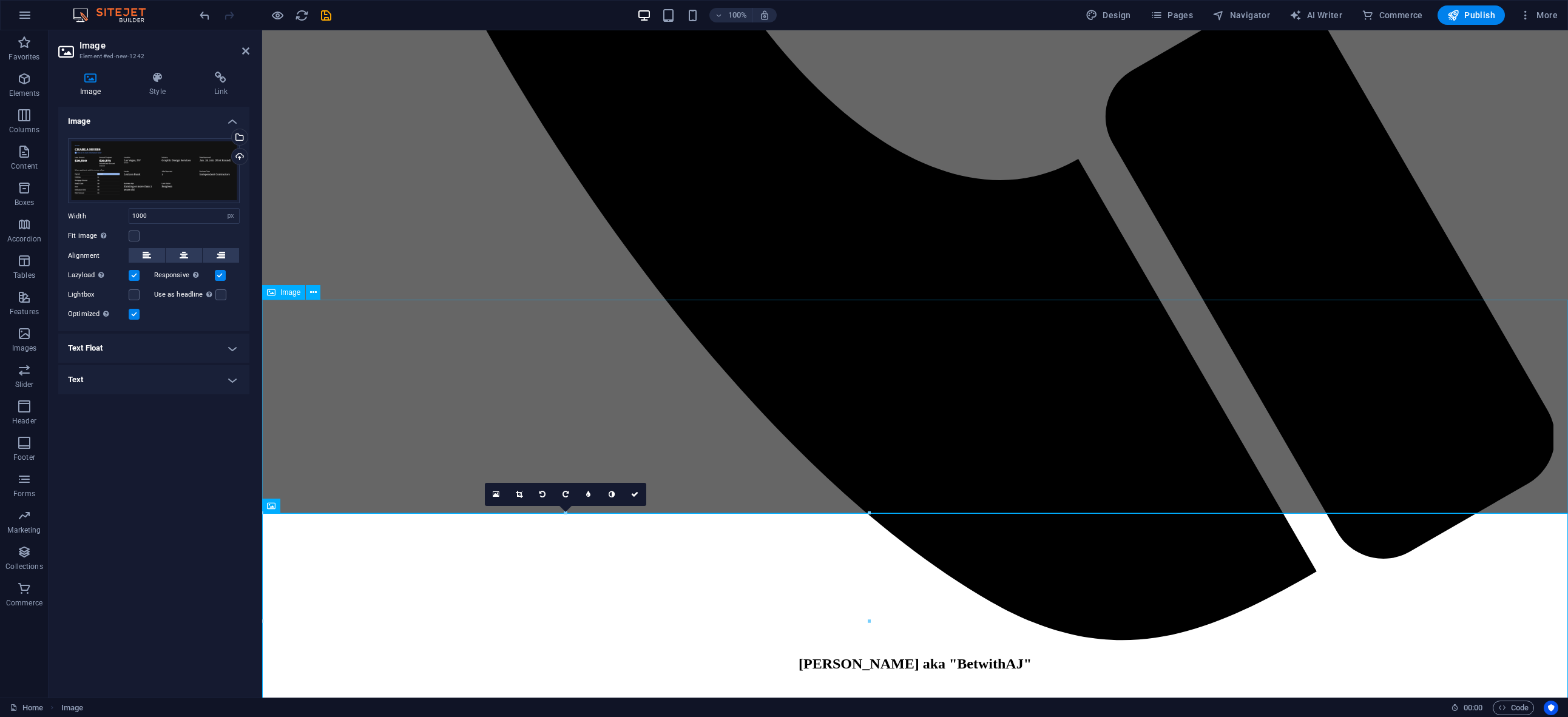
scroll to position [1803, 0]
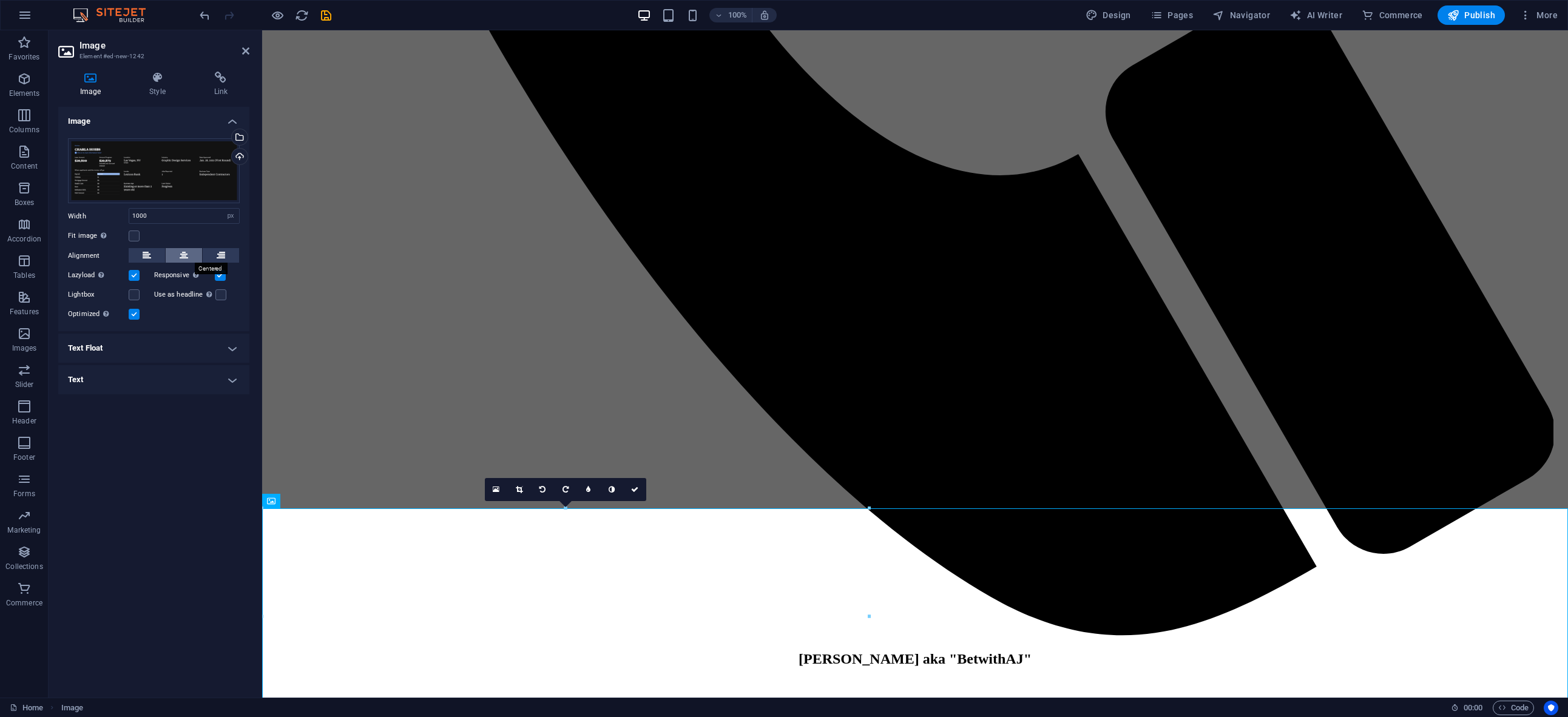
click at [183, 253] on icon at bounding box center [184, 255] width 9 height 14
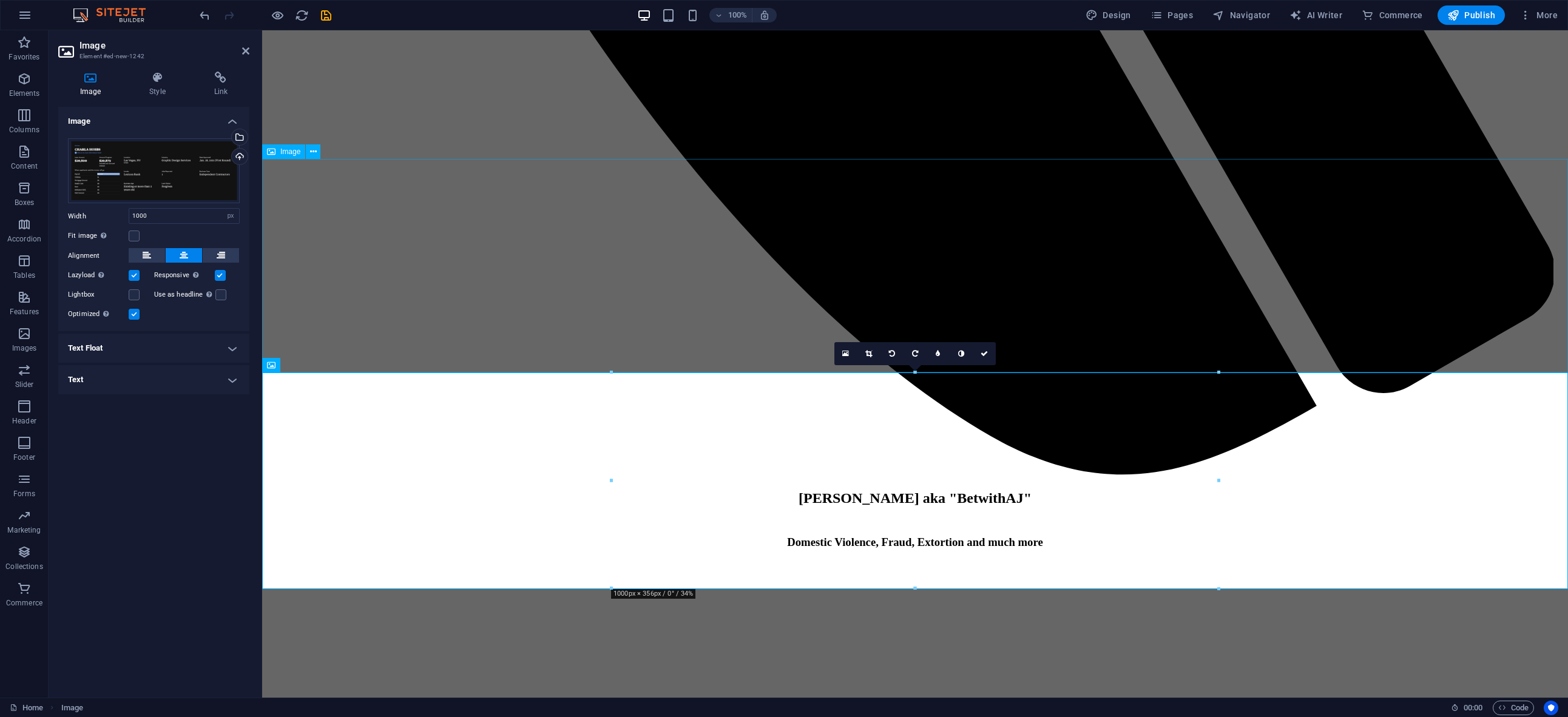
scroll to position [1995, 0]
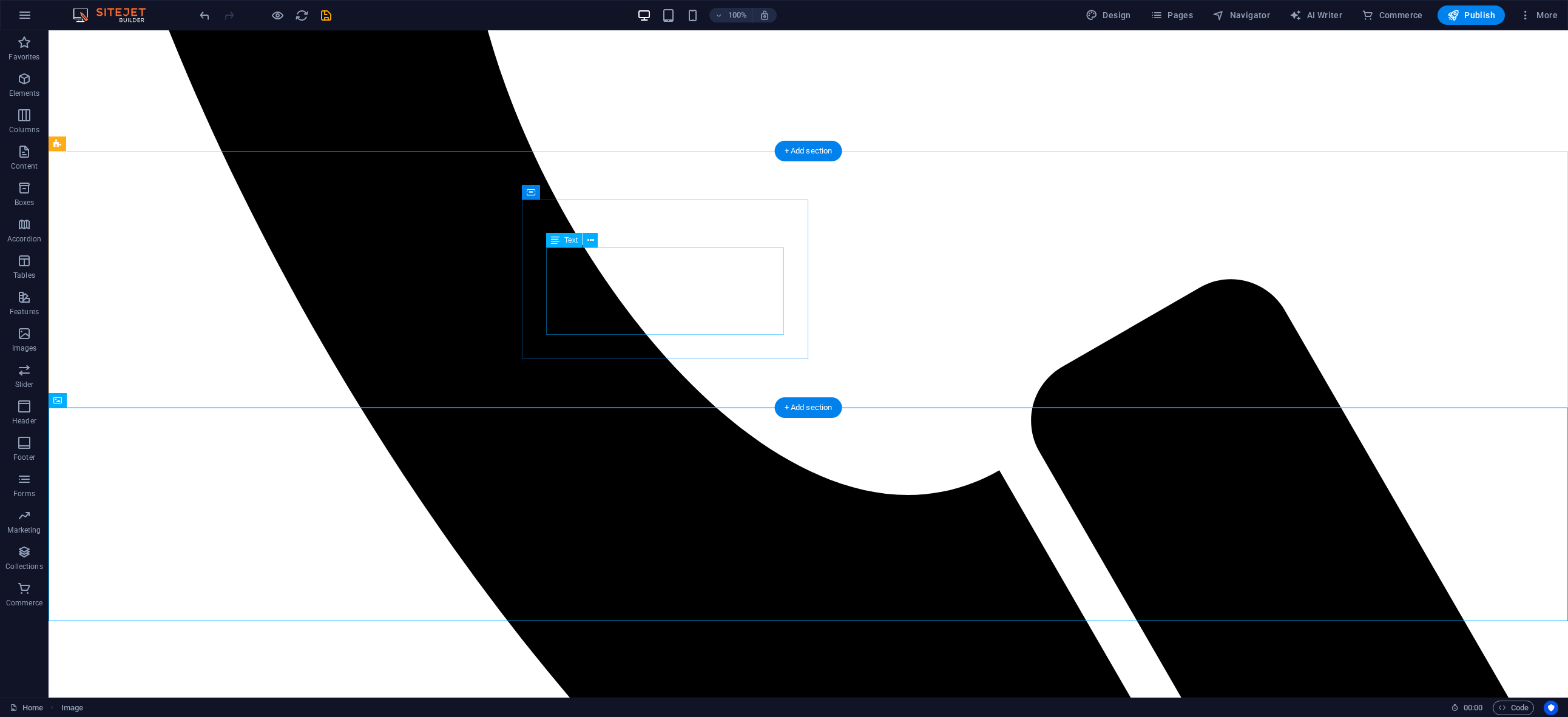
scroll to position [1677, 0]
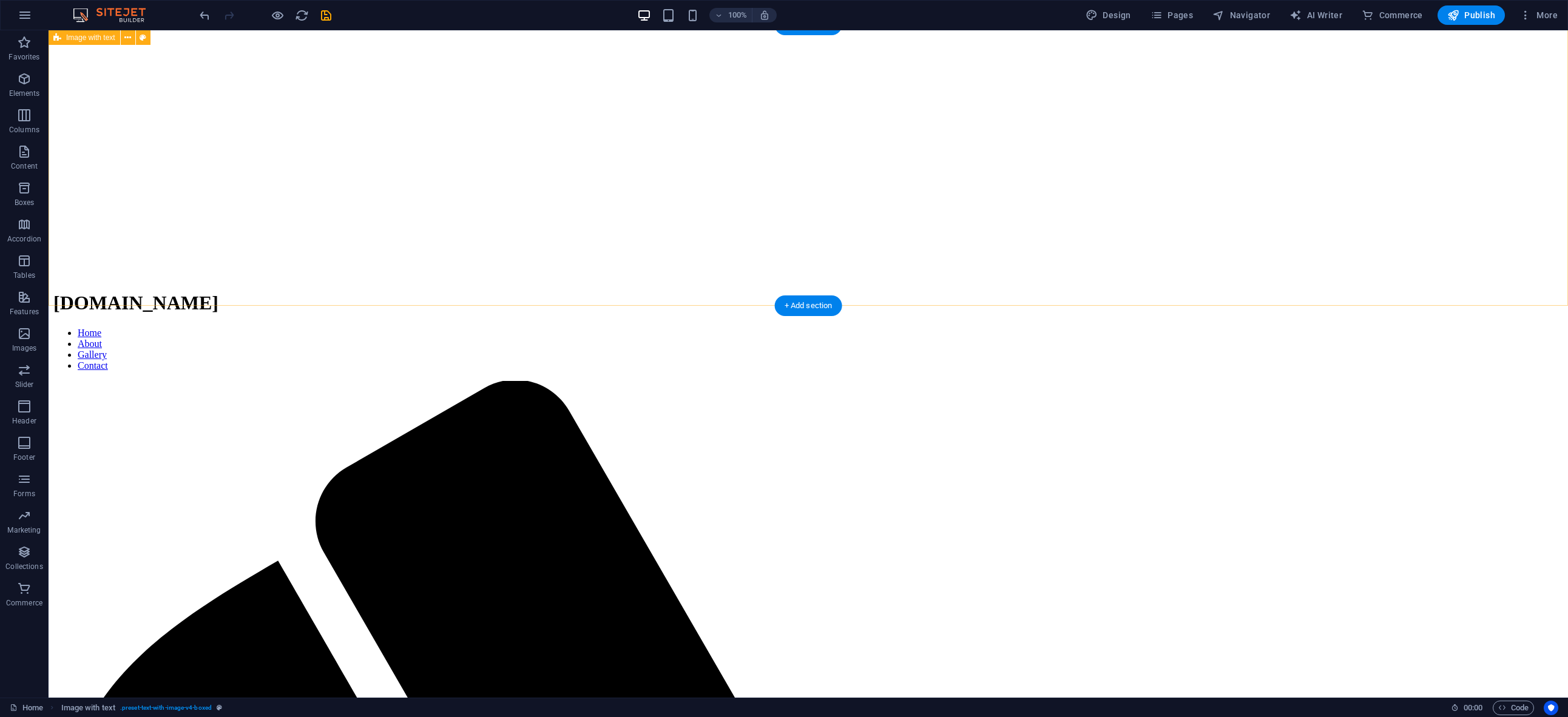
scroll to position [350, 0]
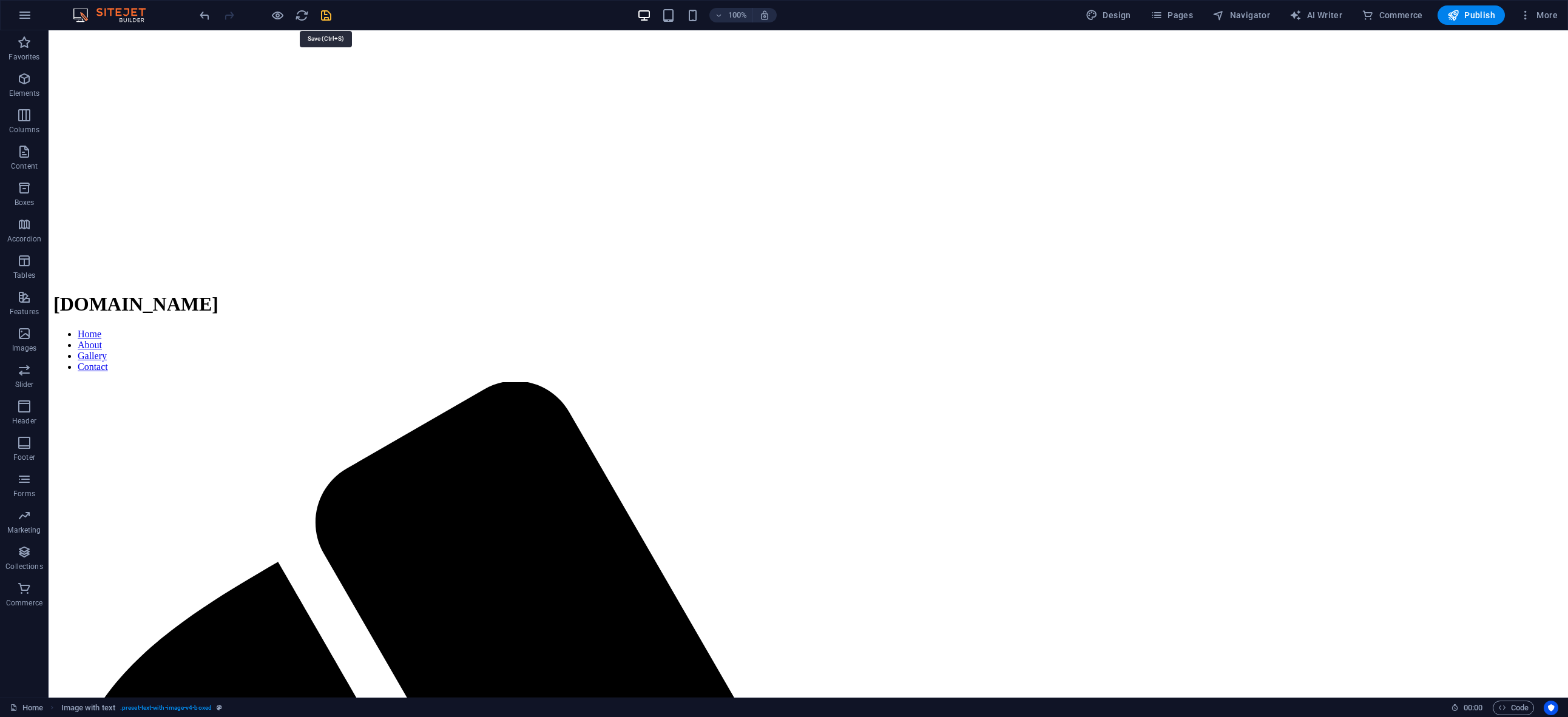
click at [326, 17] on icon "save" at bounding box center [326, 15] width 14 height 14
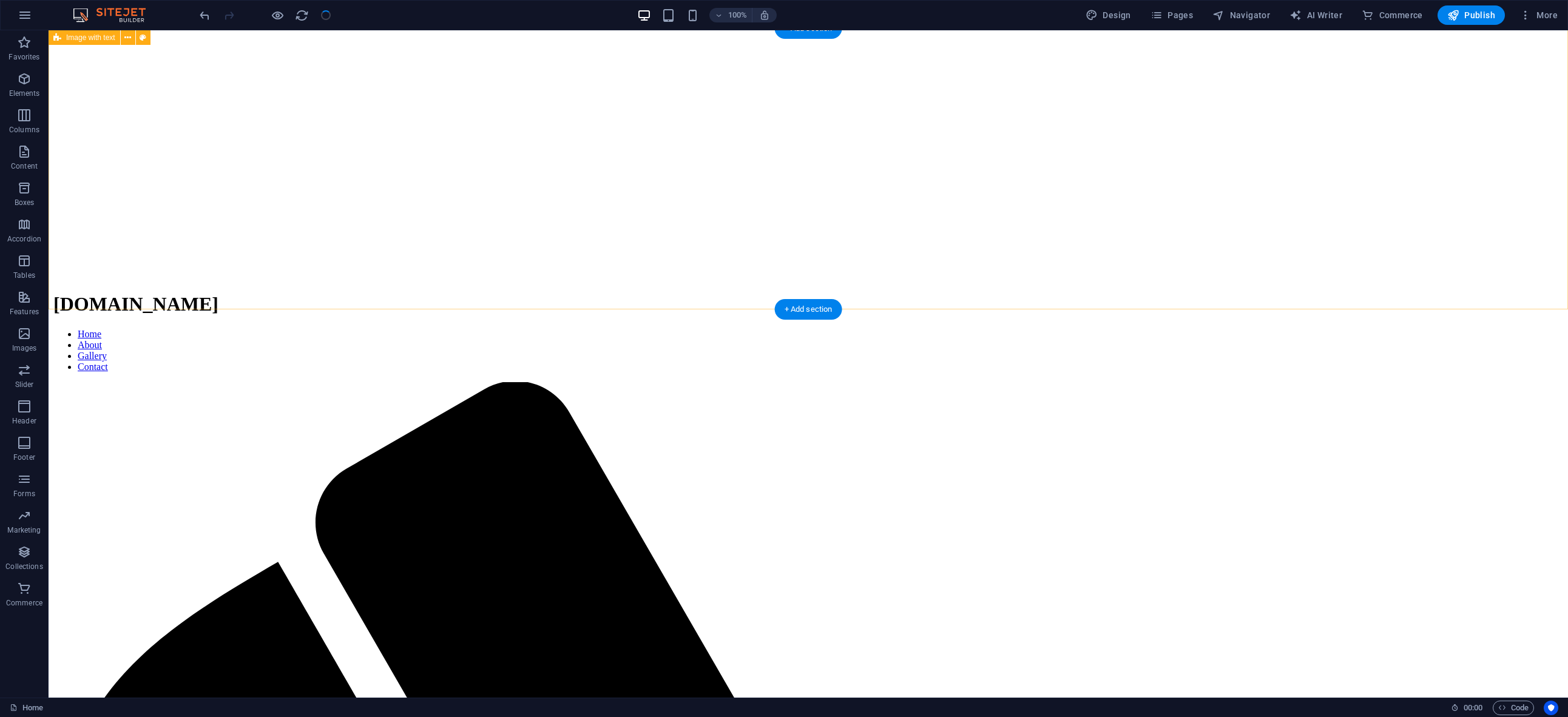
checkbox input "false"
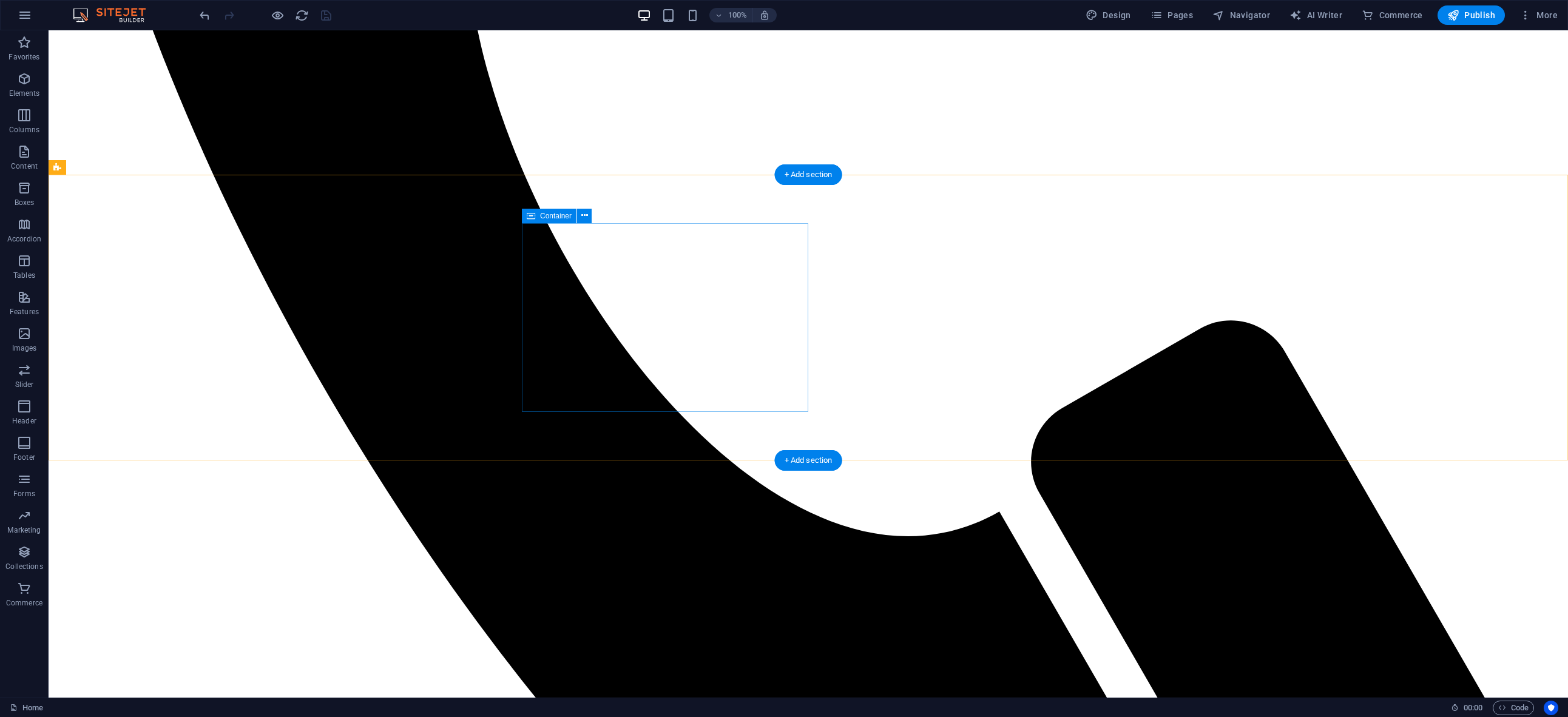
scroll to position [1670, 0]
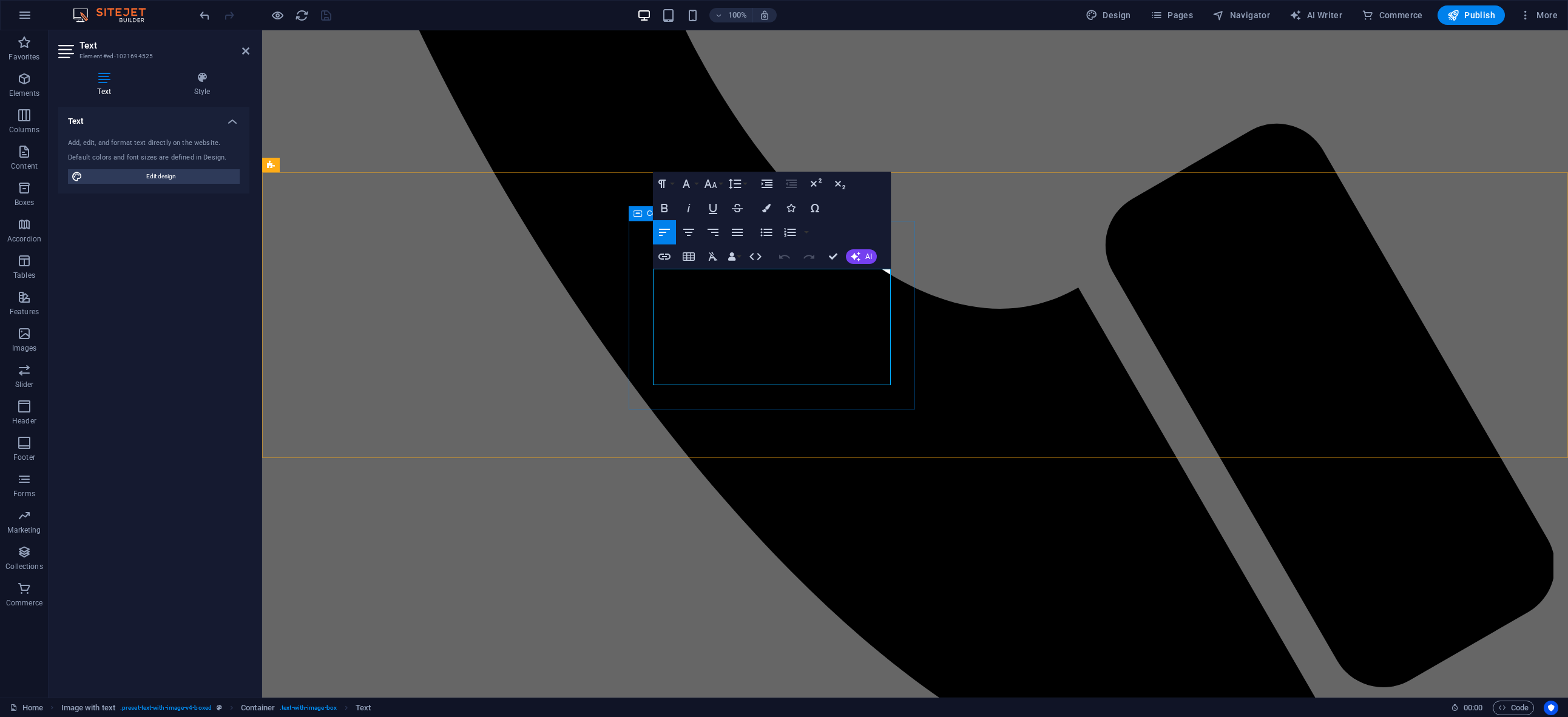
drag, startPoint x: 692, startPoint y: 333, endPoint x: 712, endPoint y: 331, distance: 20.1
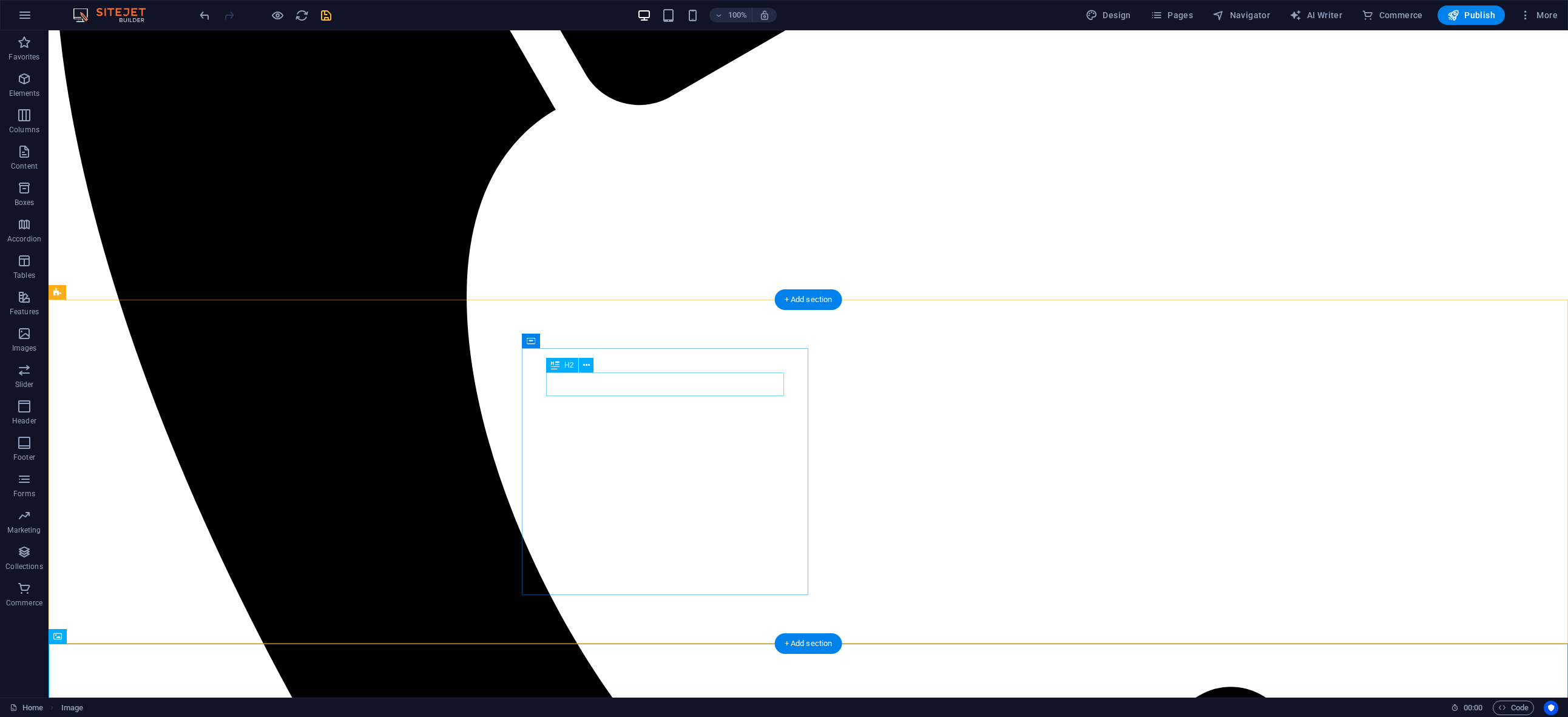
scroll to position [1433, 0]
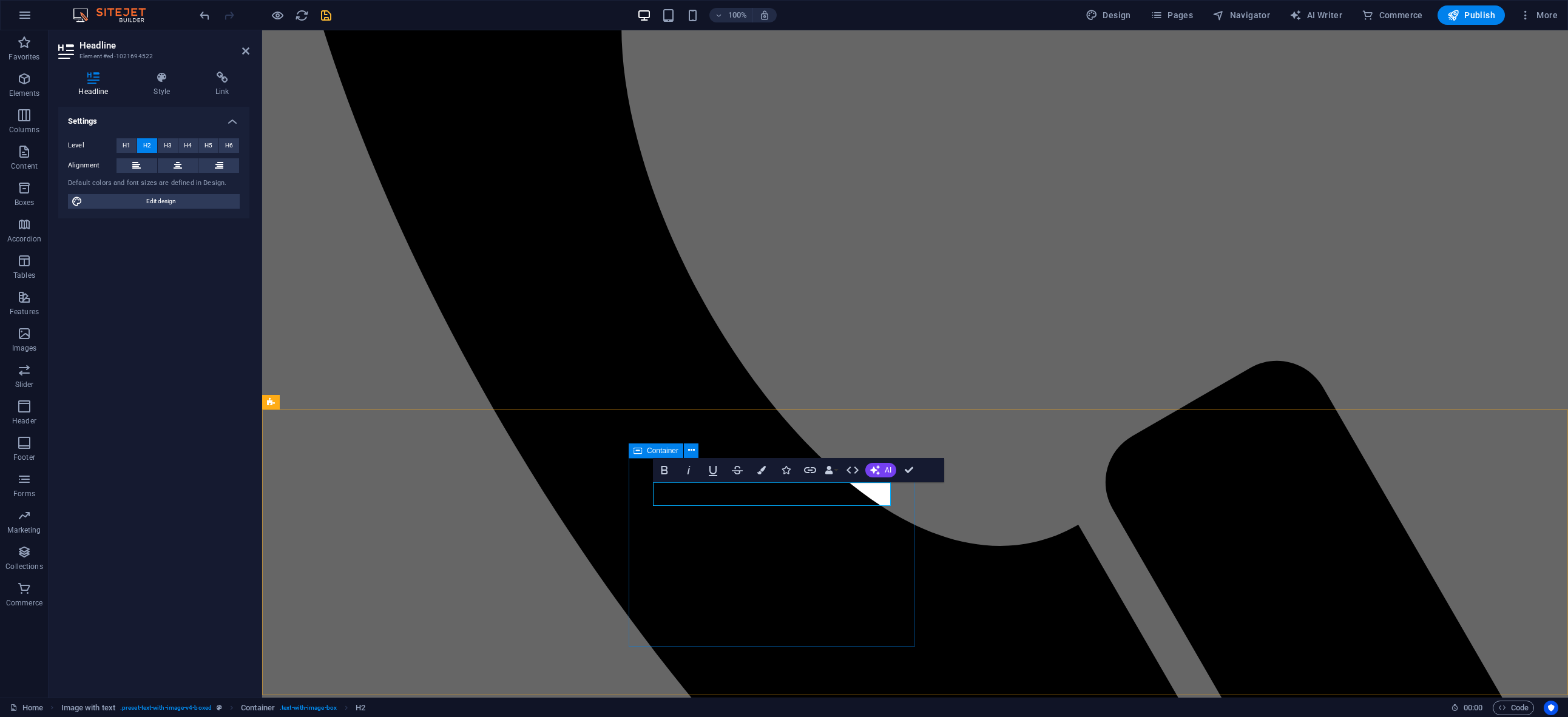
drag, startPoint x: 809, startPoint y: 494, endPoint x: 742, endPoint y: 491, distance: 67.1
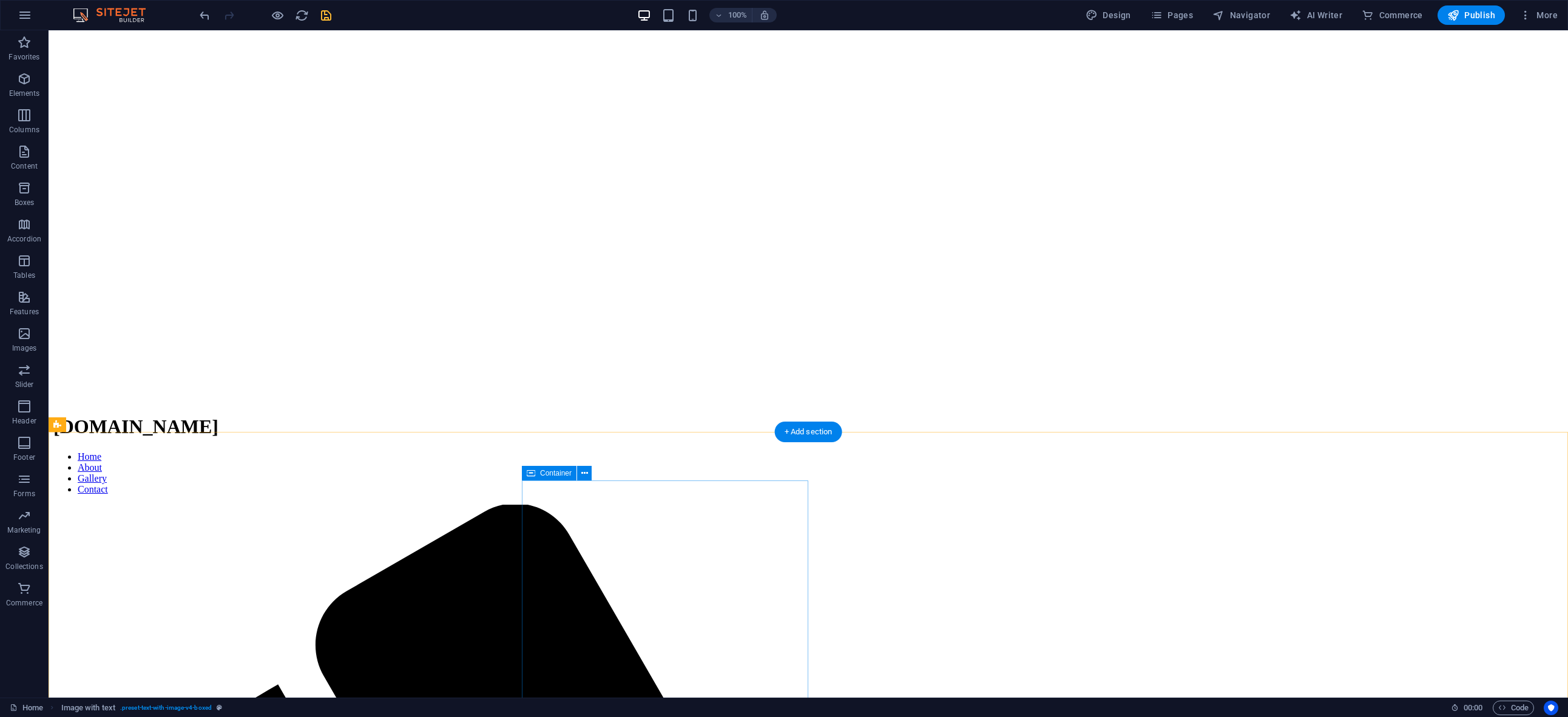
scroll to position [0, 0]
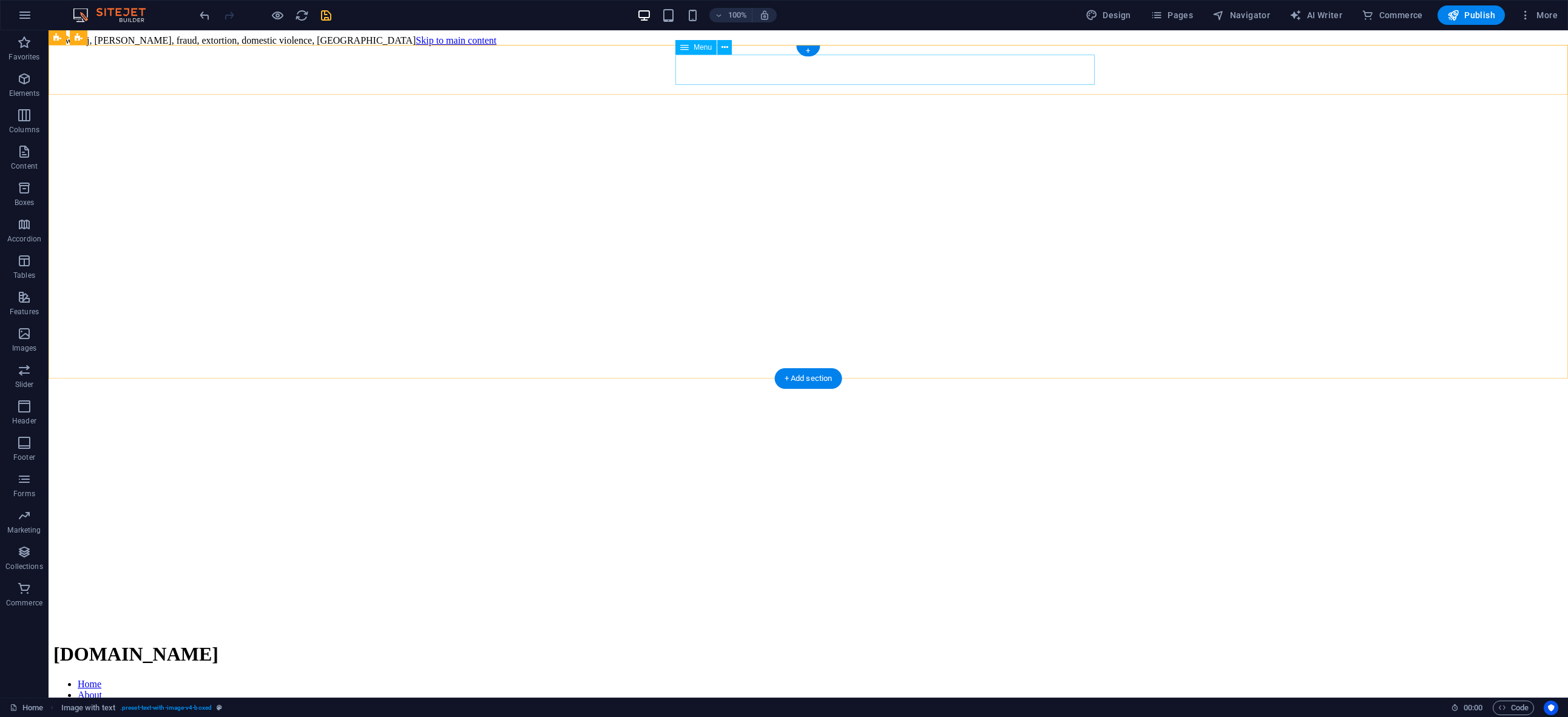
click at [861, 679] on nav "Home About Gallery Contact" at bounding box center [809, 700] width 1510 height 43
click at [644, 643] on div "[DOMAIN_NAME]" at bounding box center [809, 654] width 1510 height 22
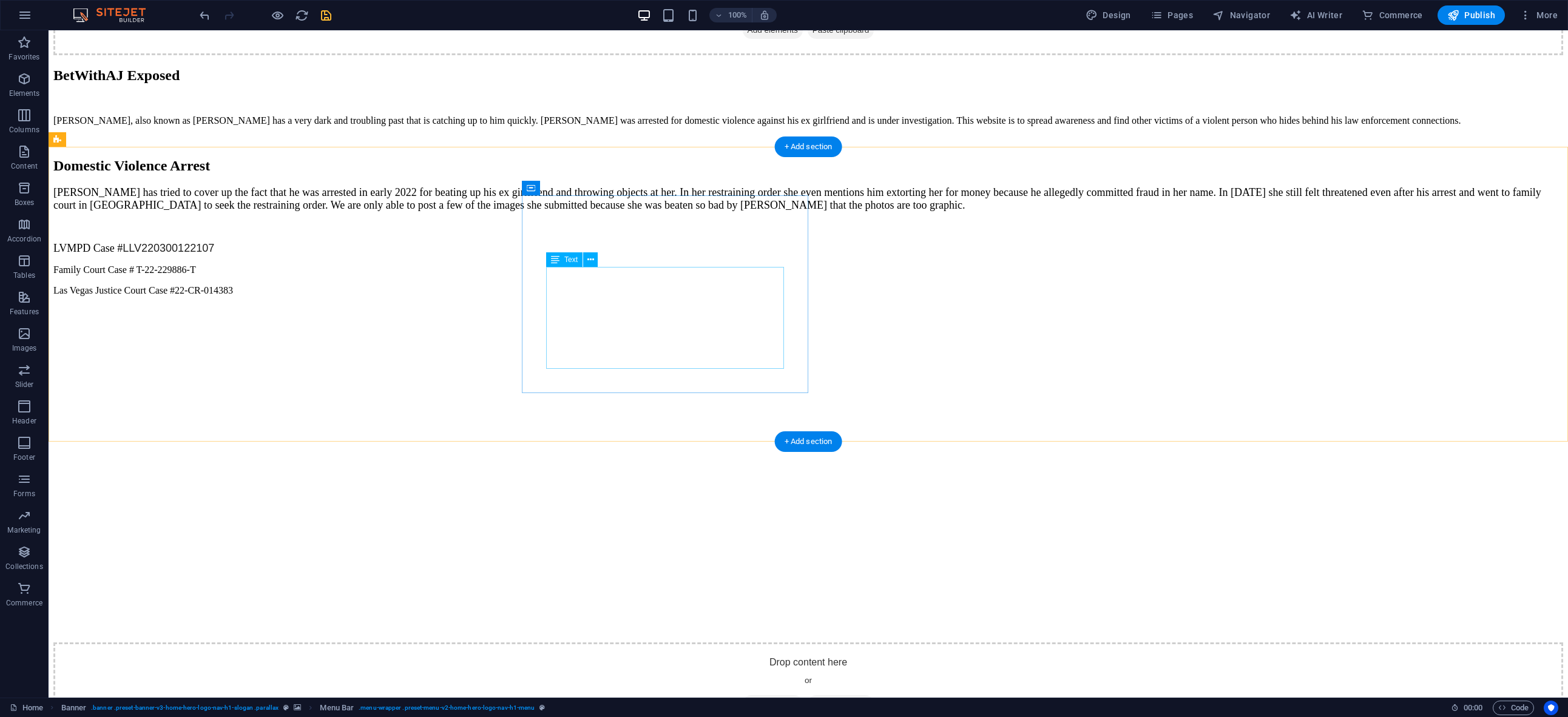
scroll to position [3032, 0]
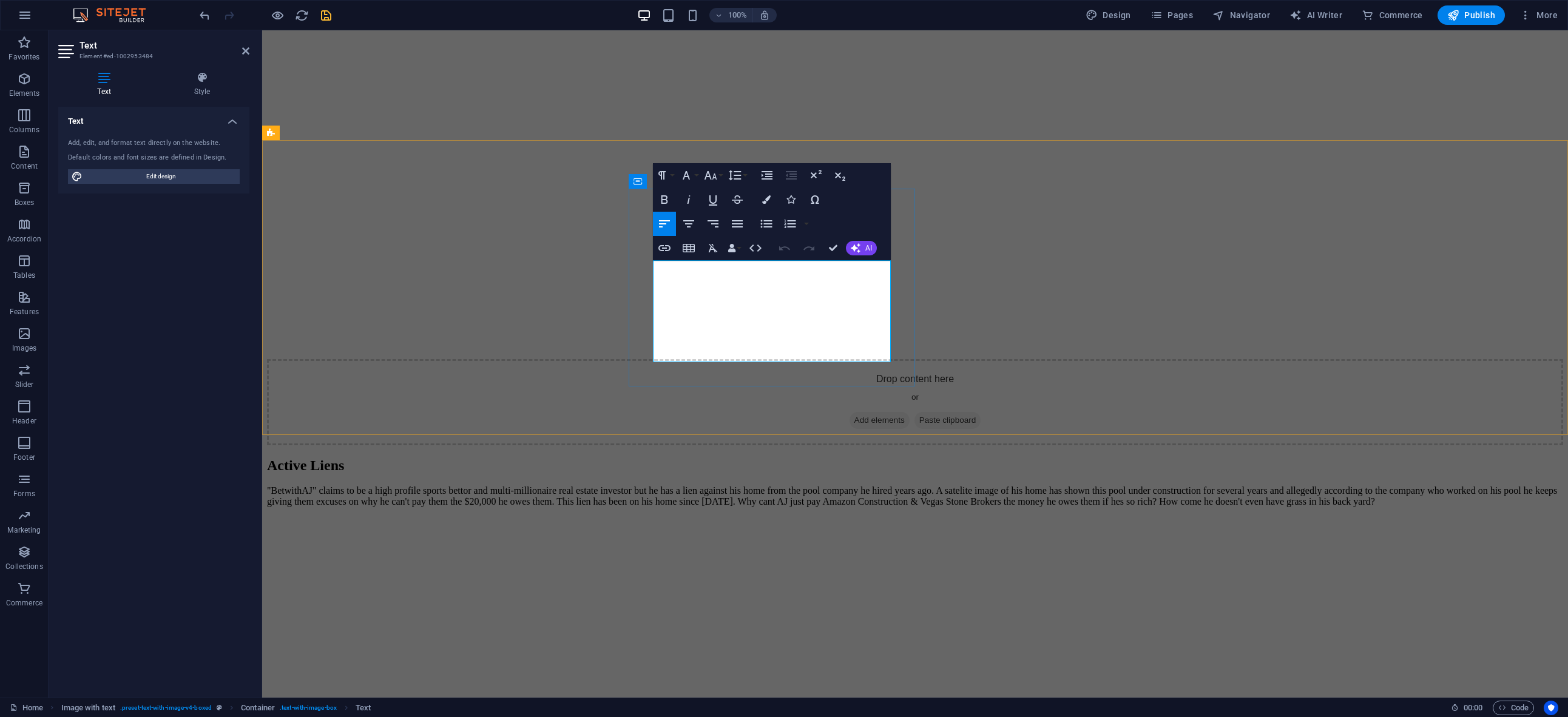
drag, startPoint x: 834, startPoint y: 355, endPoint x: 861, endPoint y: 331, distance: 36.1
drag, startPoint x: 874, startPoint y: 352, endPoint x: 876, endPoint y: 328, distance: 24.1
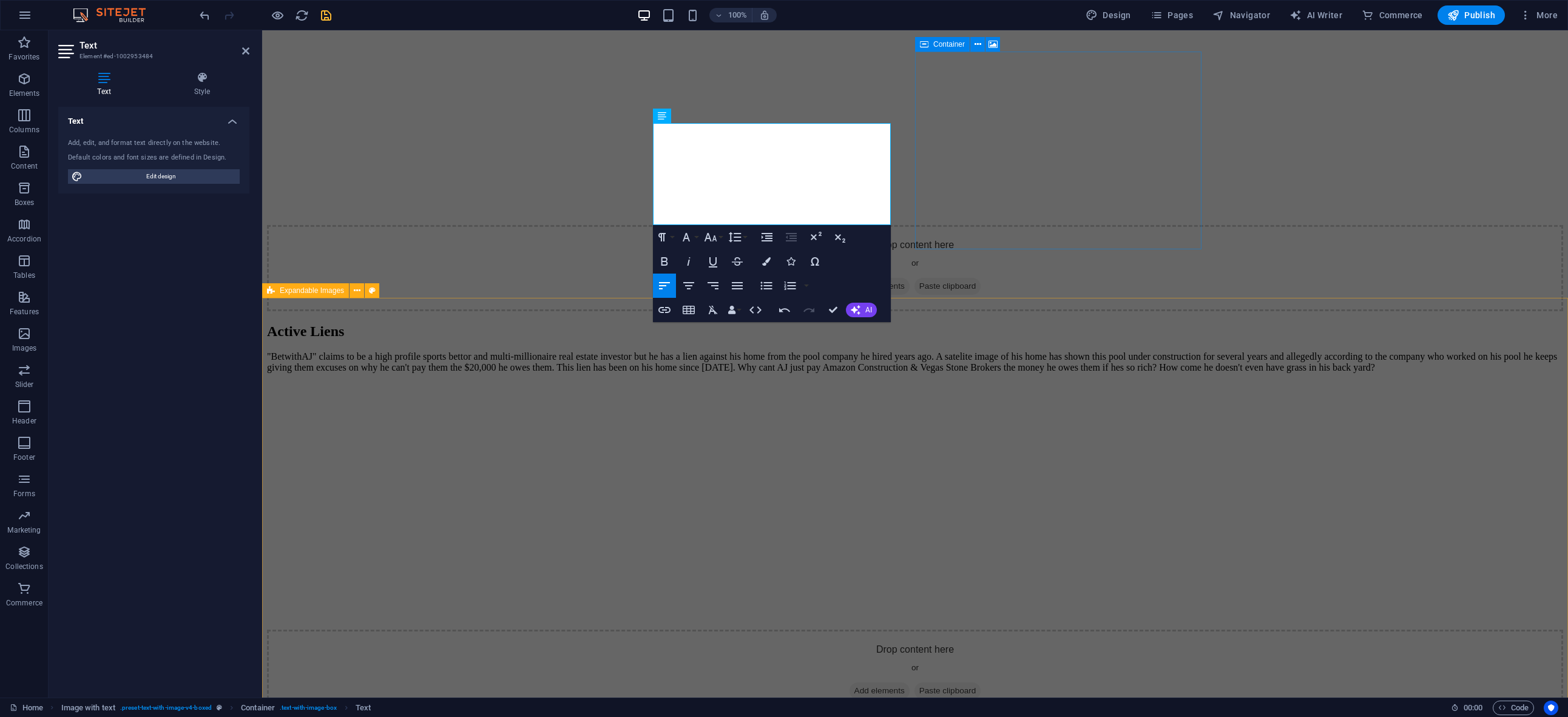
scroll to position [3170, 0]
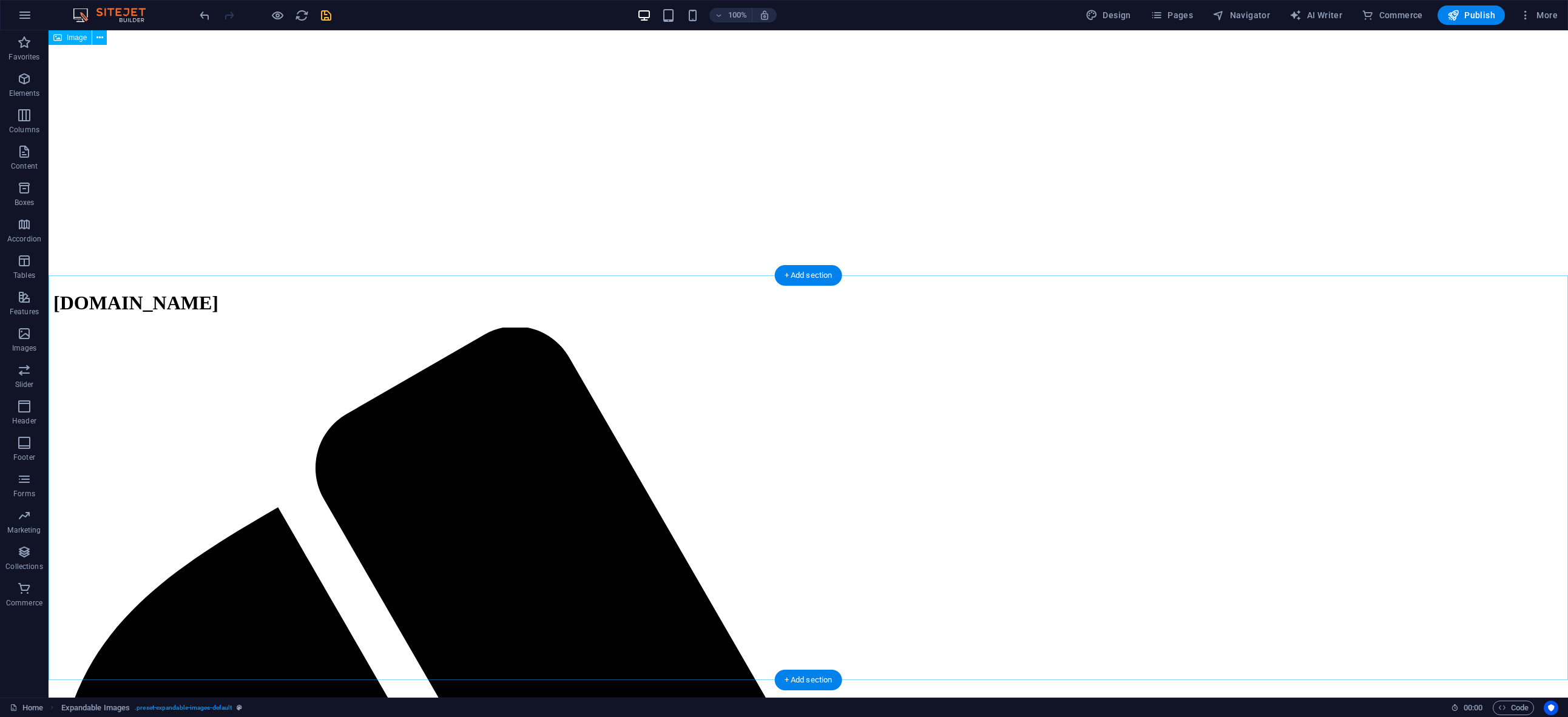
scroll to position [0, 0]
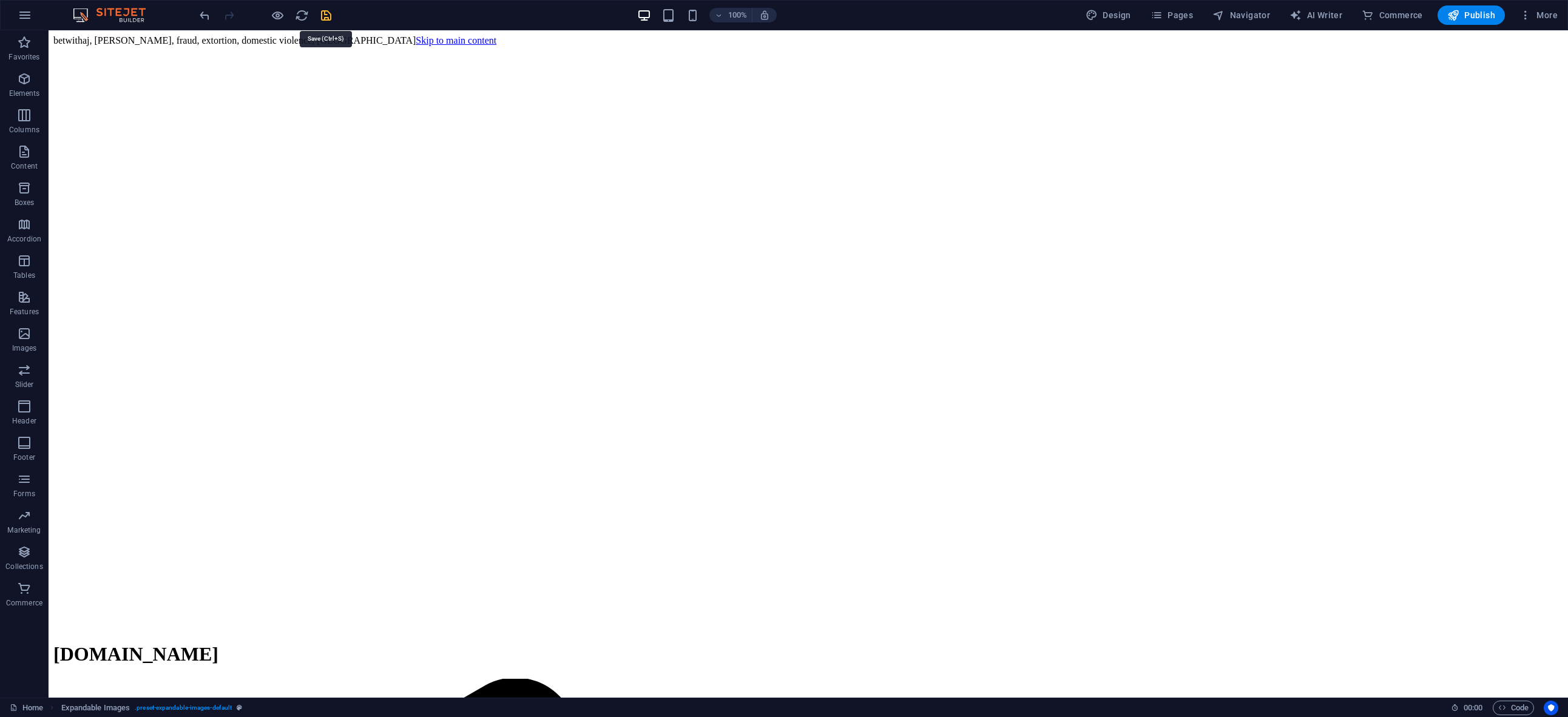
click at [328, 19] on icon "save" at bounding box center [326, 15] width 14 height 14
checkbox input "false"
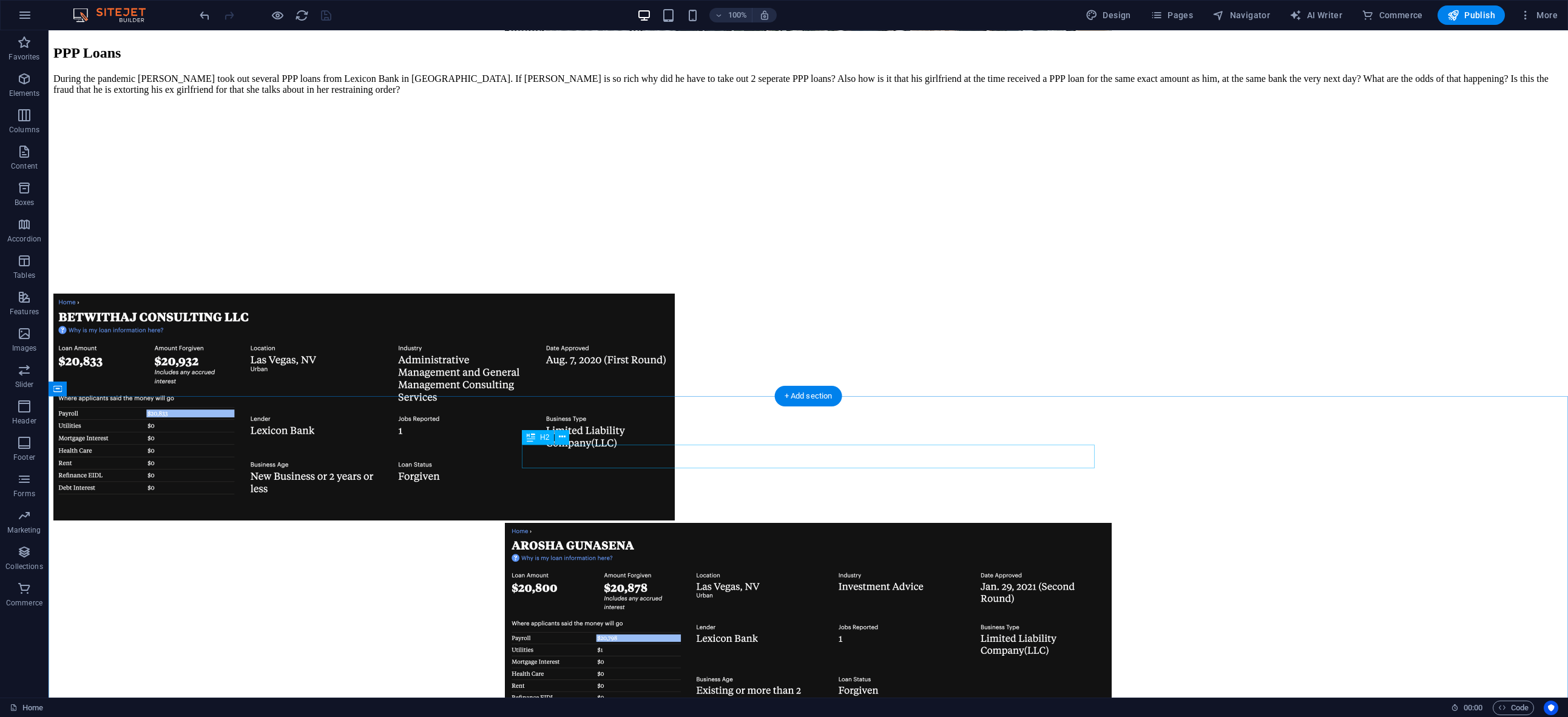
scroll to position [4527, 0]
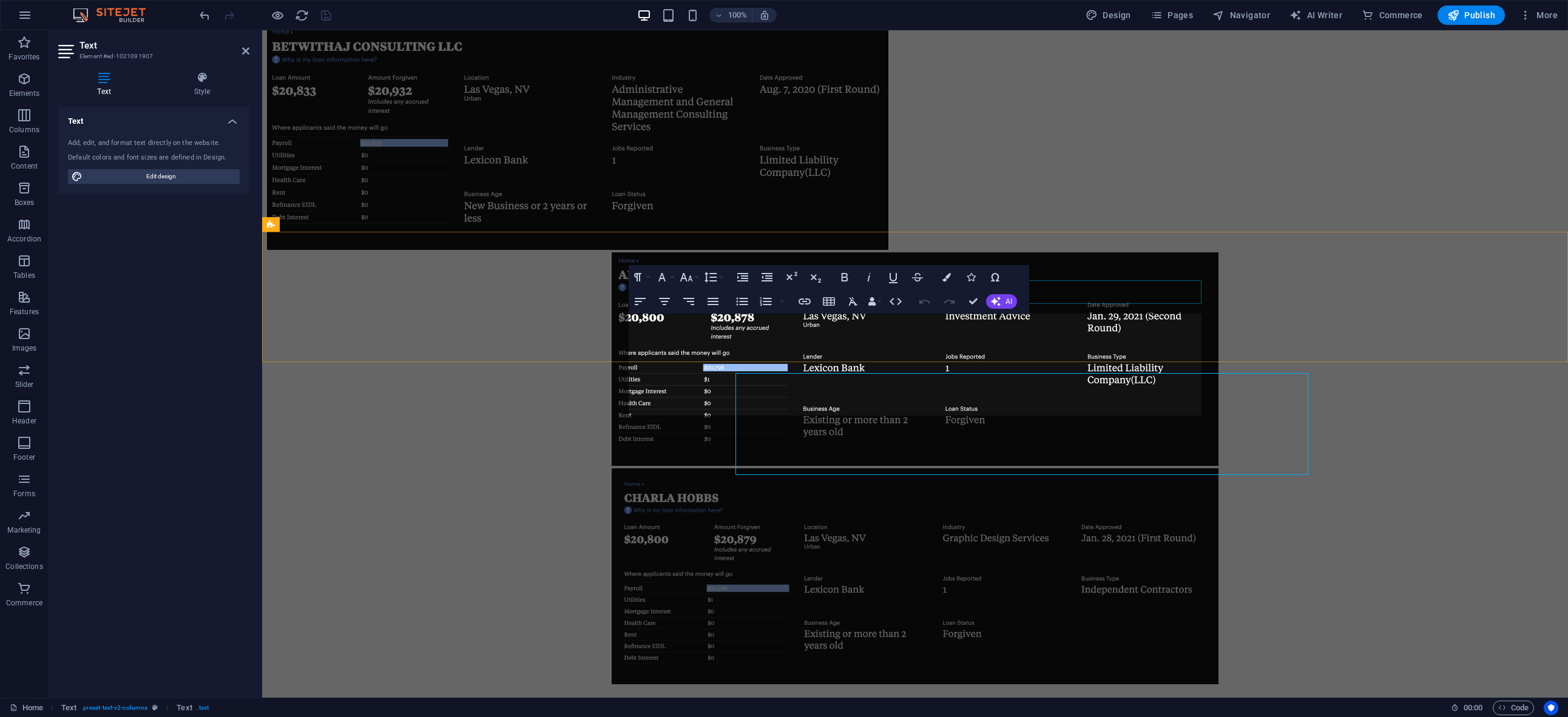
scroll to position [4468, 0]
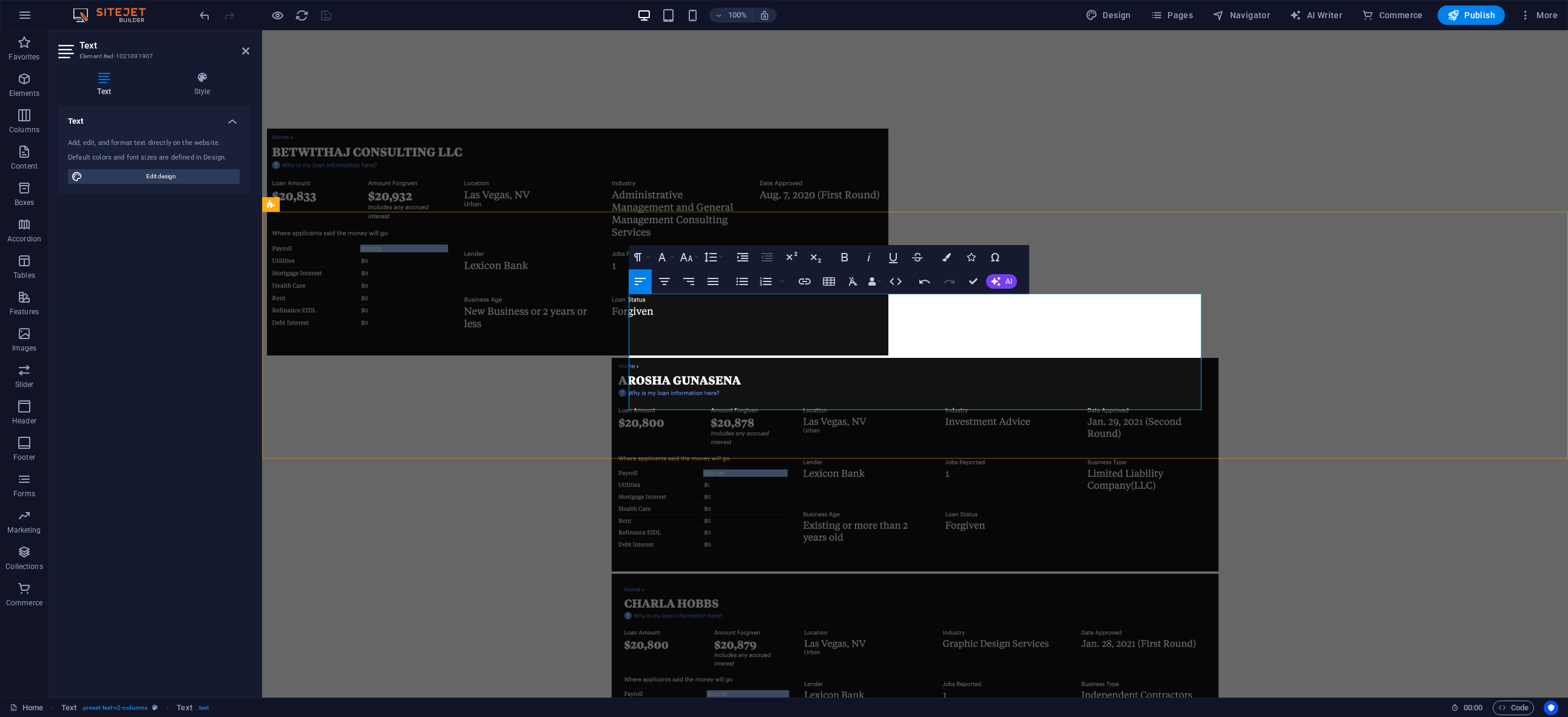
scroll to position [4356, 0]
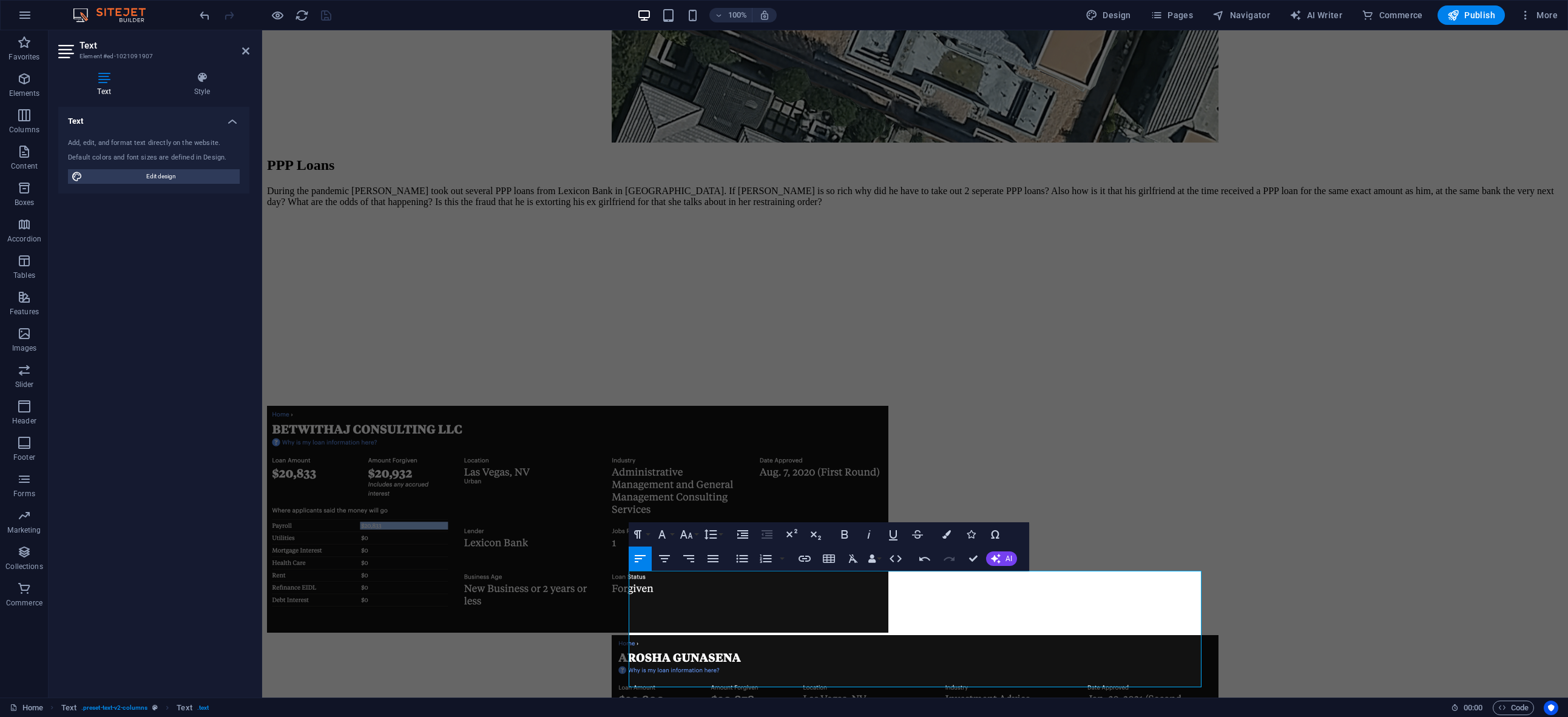
click at [387, 14] on div "100% Design Pages Navigator AI Writer Commerce Publish More" at bounding box center [880, 15] width 1365 height 20
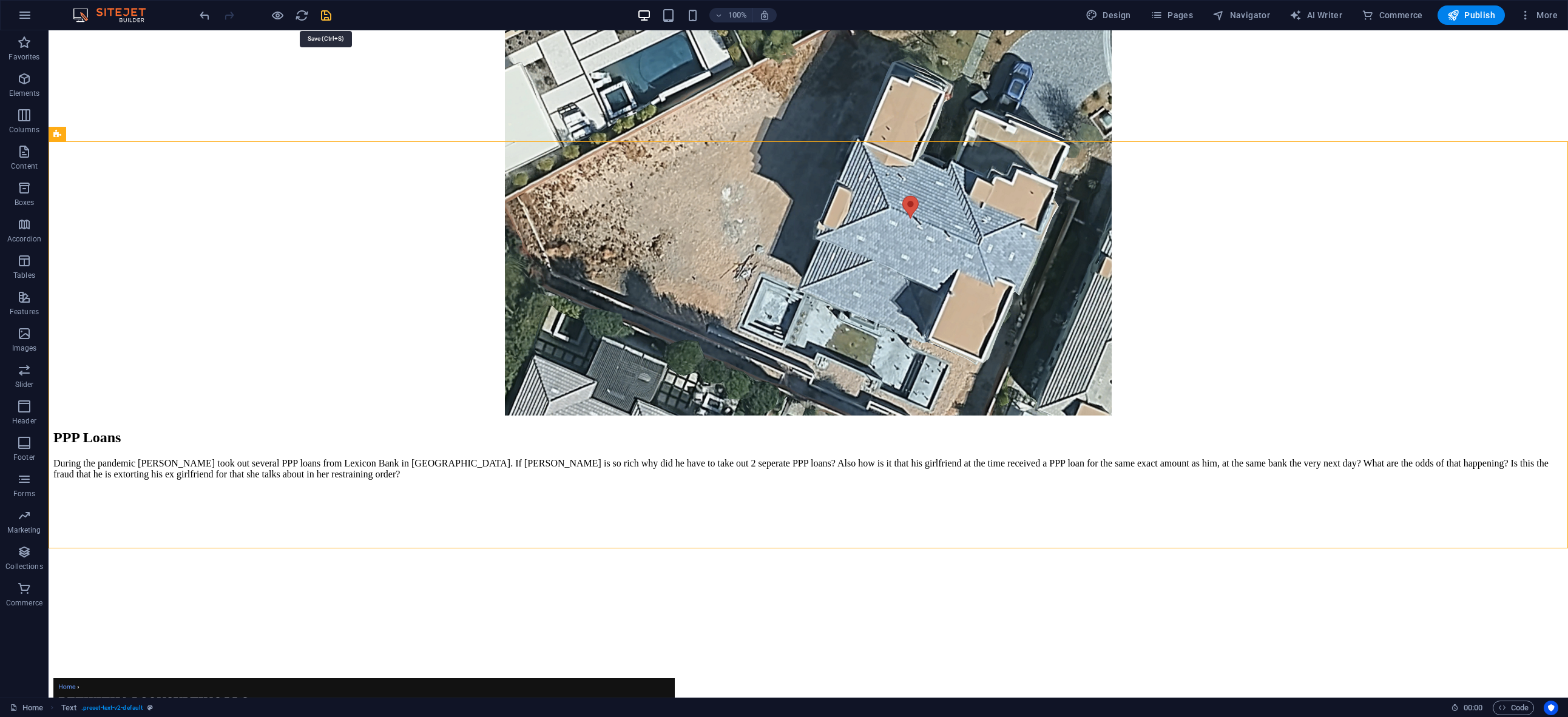
click at [324, 13] on icon "save" at bounding box center [326, 15] width 14 height 14
checkbox input "false"
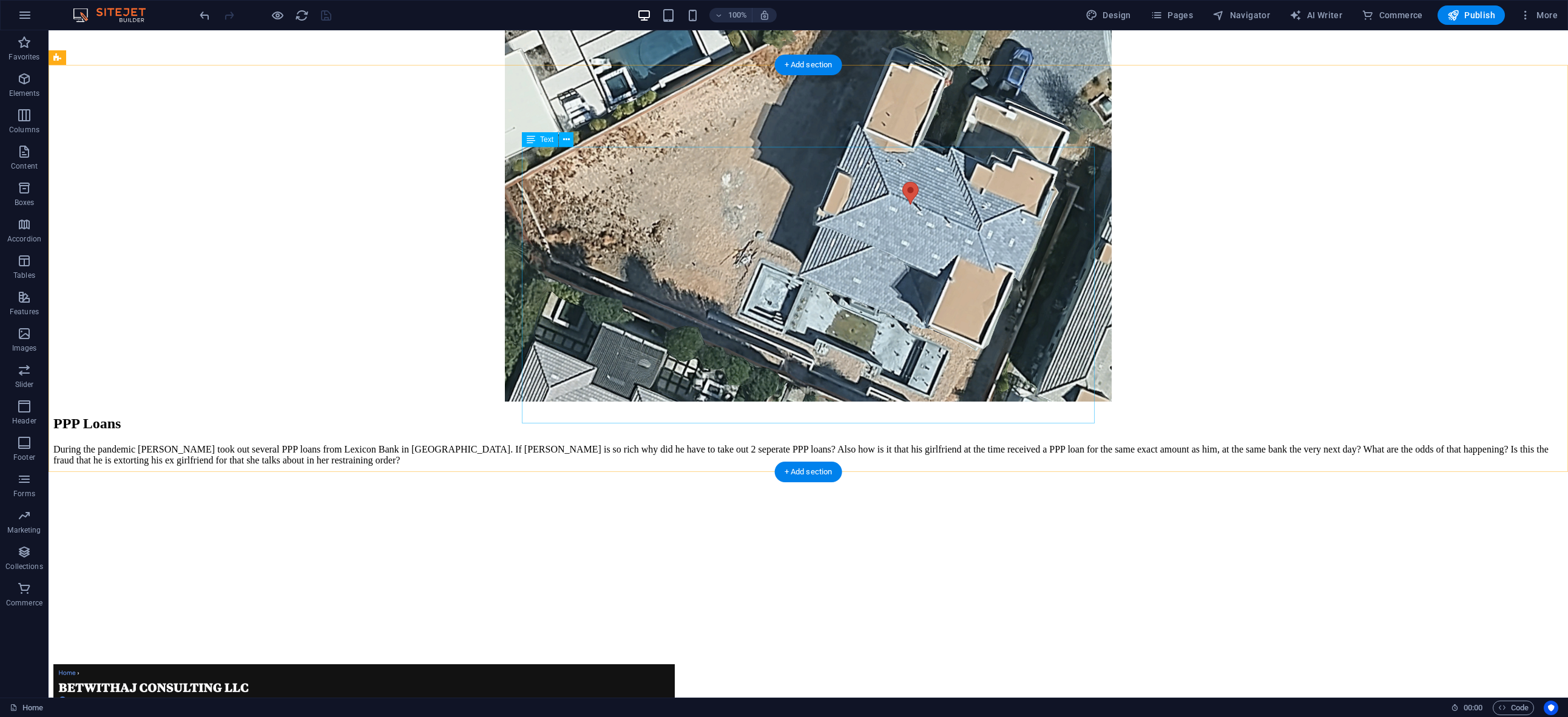
scroll to position [4157, 0]
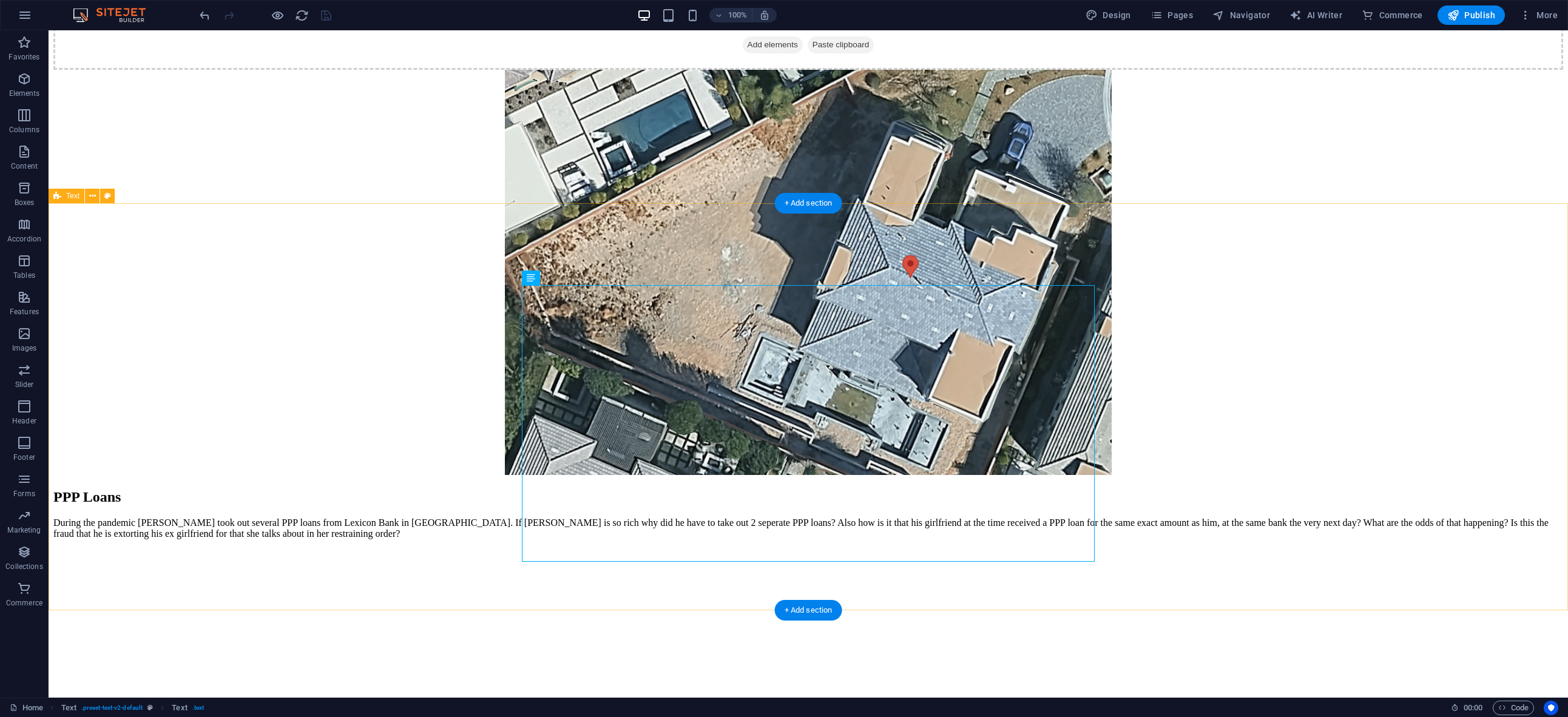
scroll to position [4082, 0]
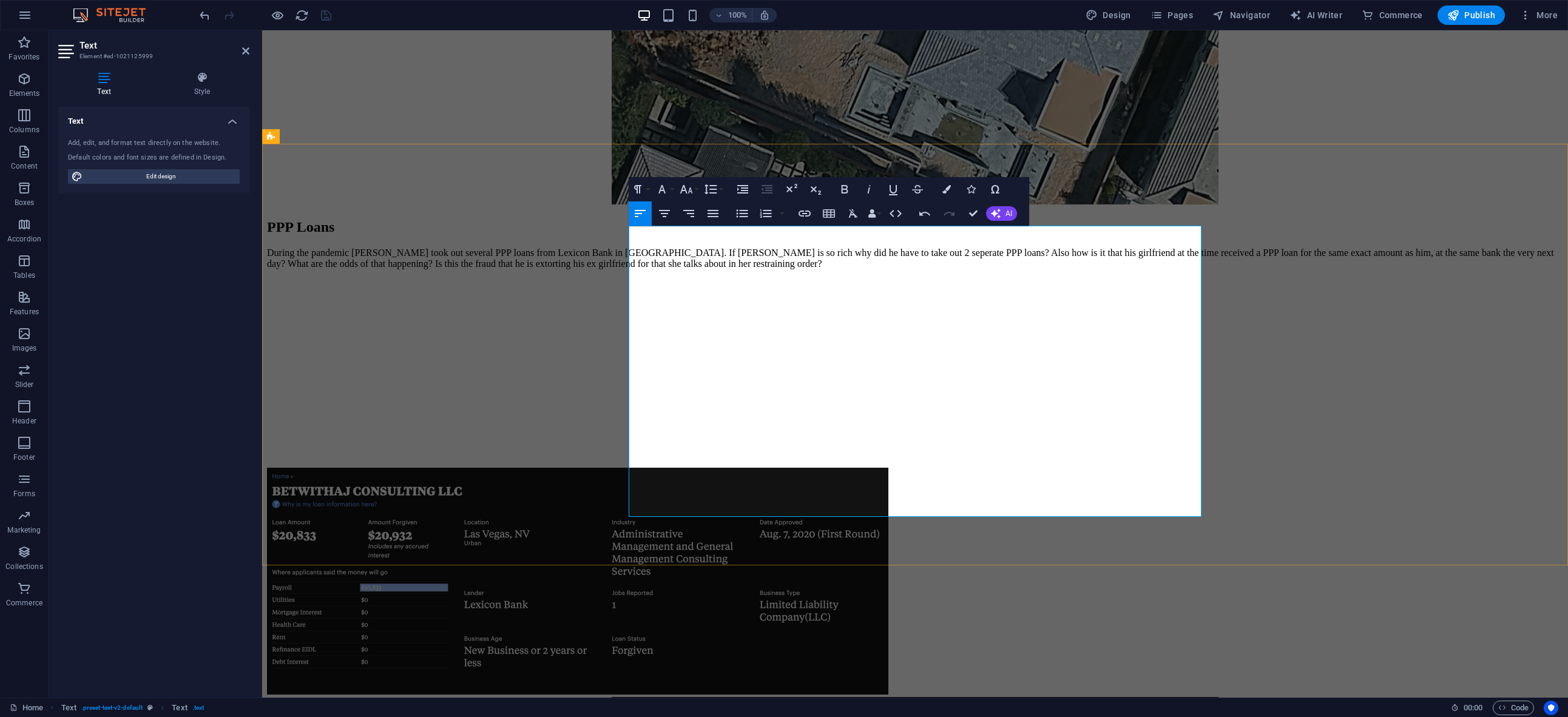
drag, startPoint x: 1053, startPoint y: 236, endPoint x: 678, endPoint y: 221, distance: 375.3
click at [673, 214] on button "Align Center" at bounding box center [665, 213] width 23 height 25
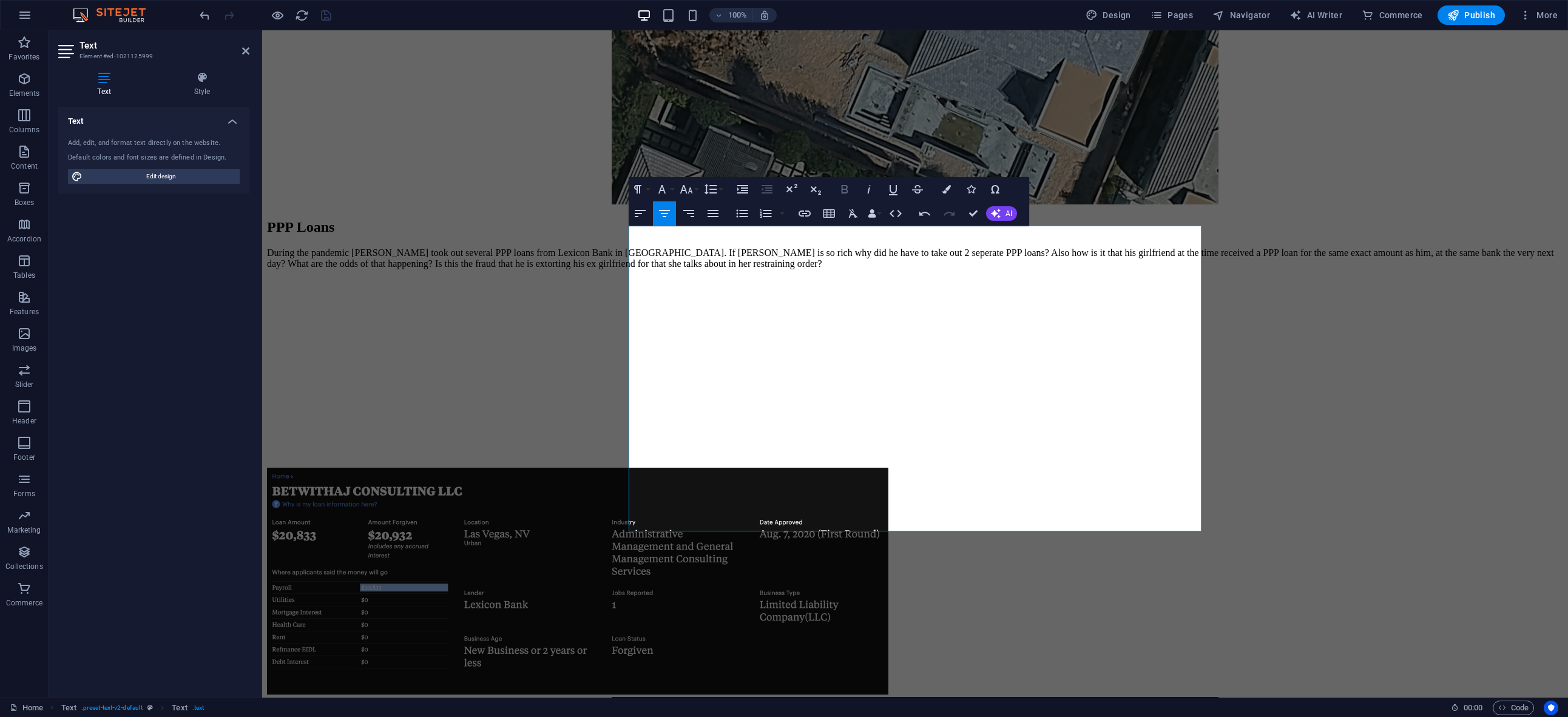
click at [846, 189] on icon "button" at bounding box center [845, 190] width 7 height 9
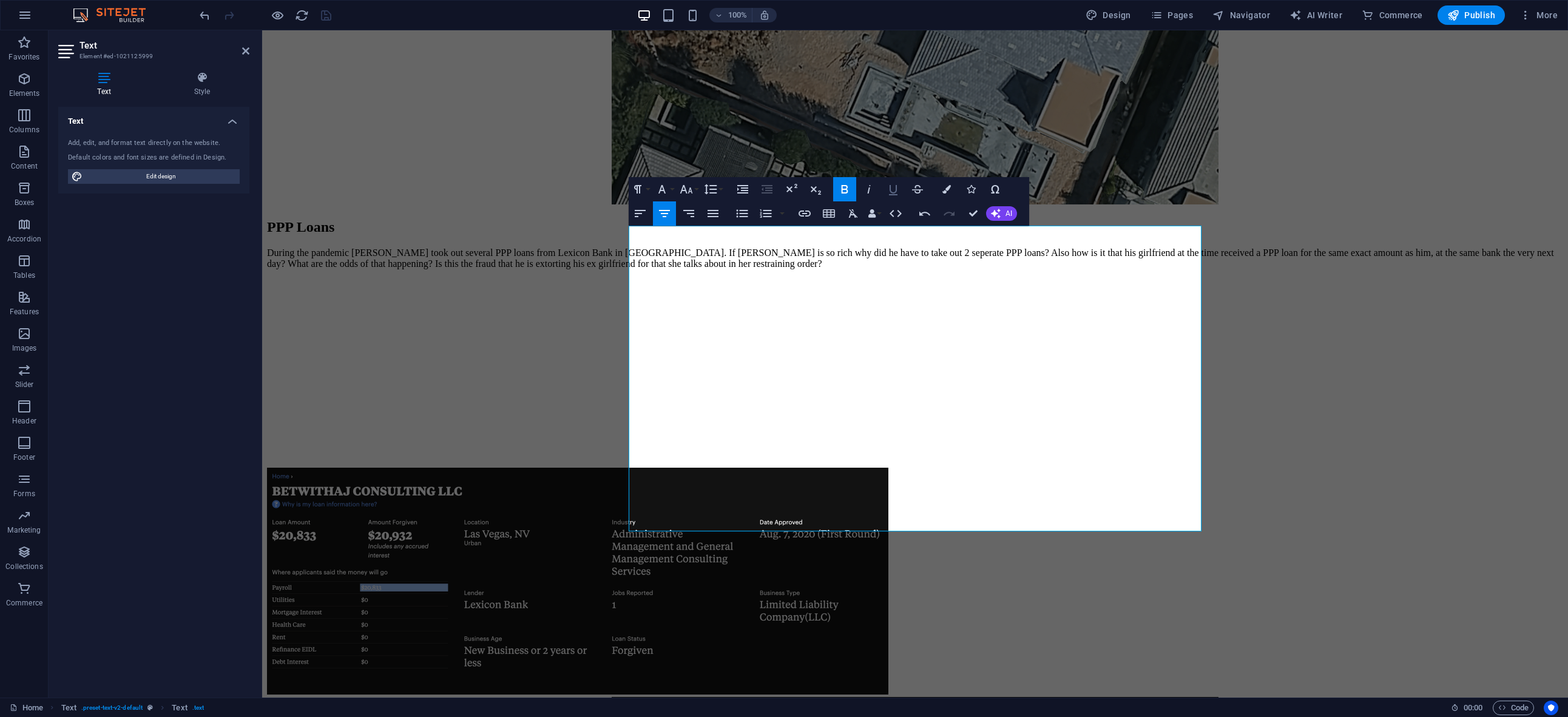
click at [896, 190] on icon "button" at bounding box center [893, 190] width 9 height 10
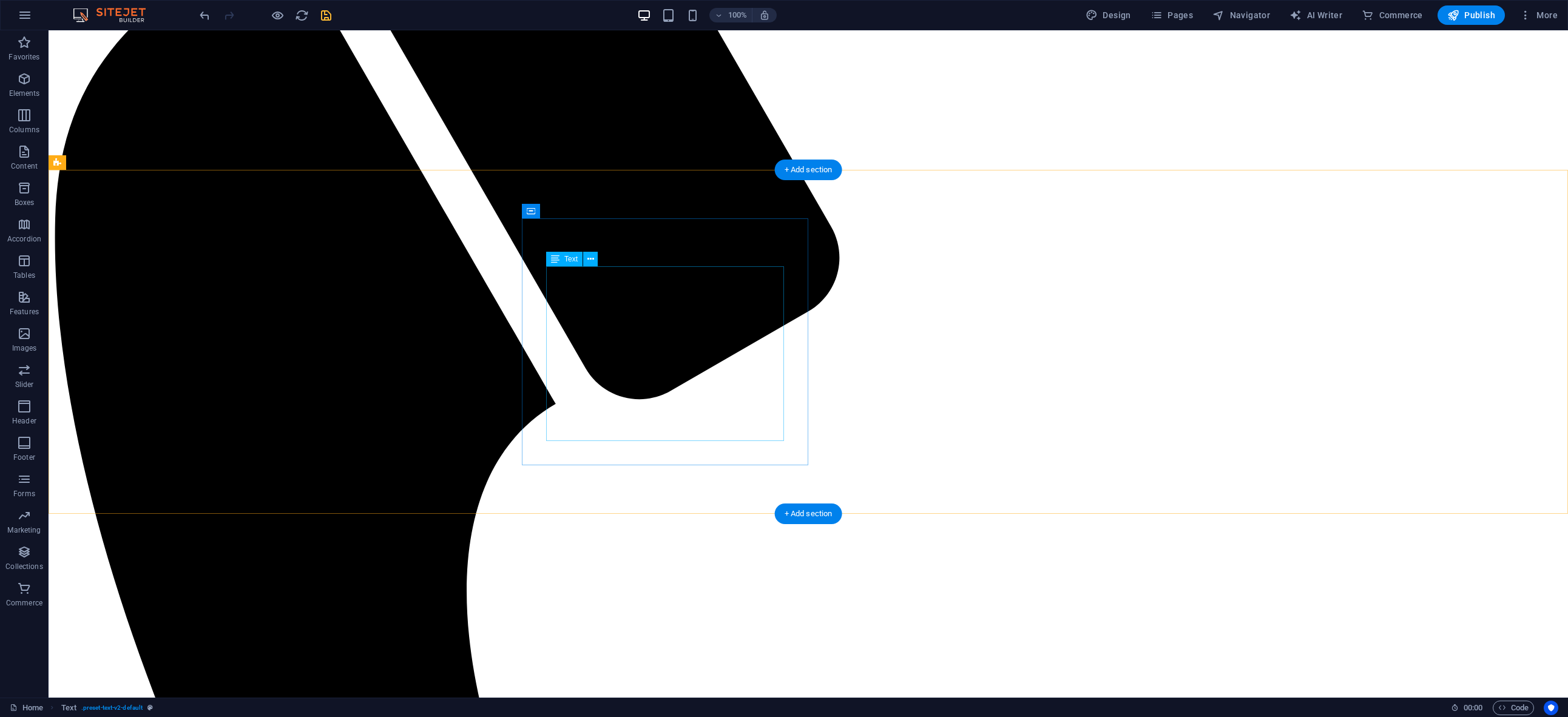
scroll to position [921, 0]
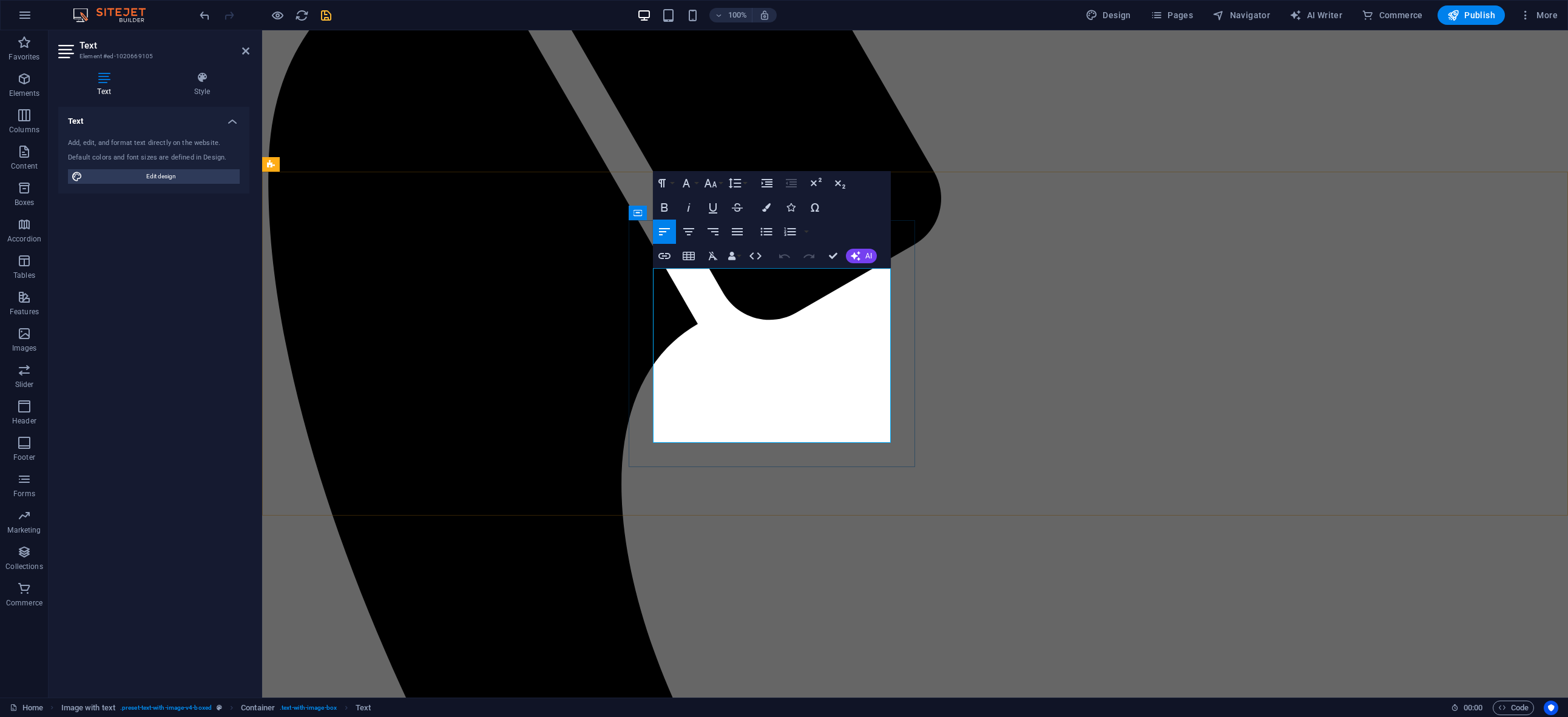
drag, startPoint x: 872, startPoint y: 436, endPoint x: 770, endPoint y: 437, distance: 102.0
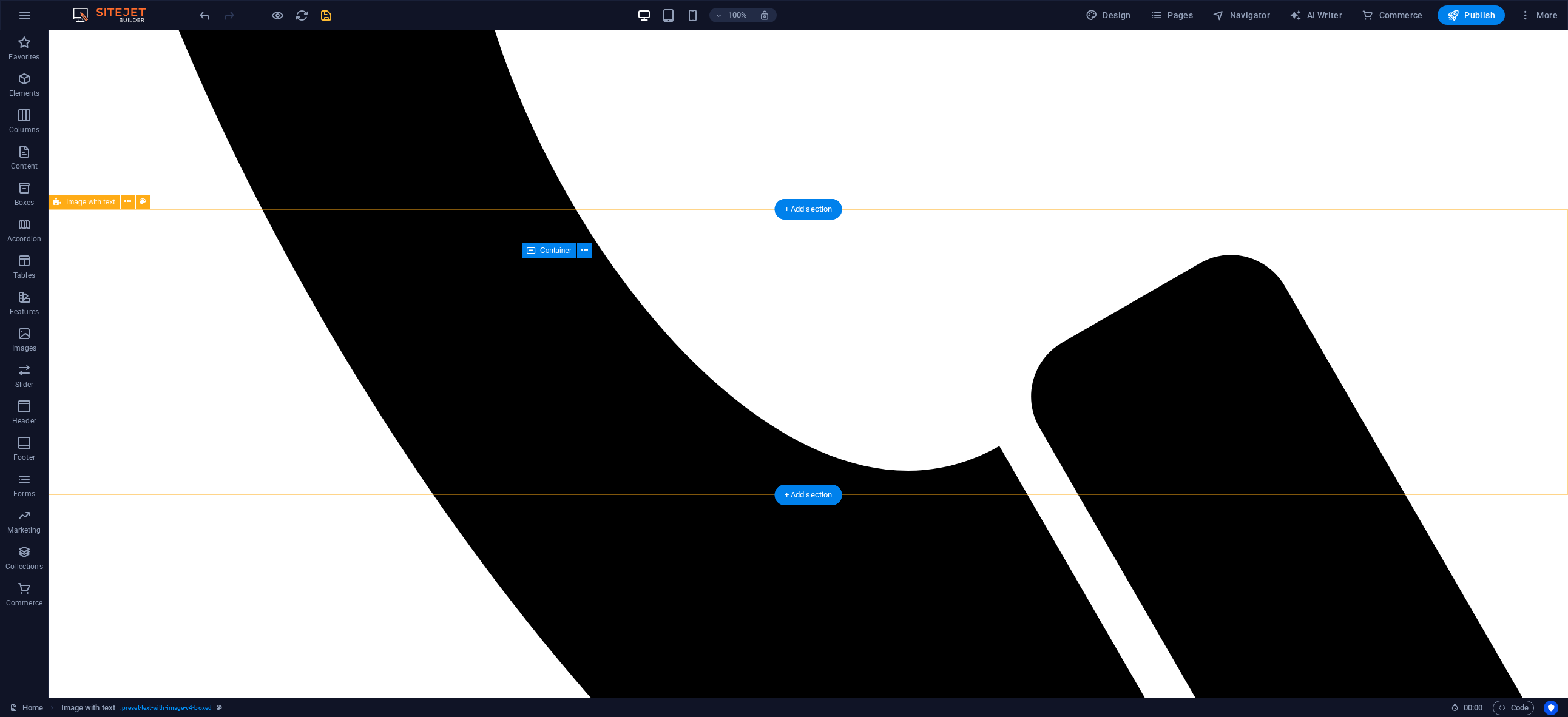
scroll to position [1667, 0]
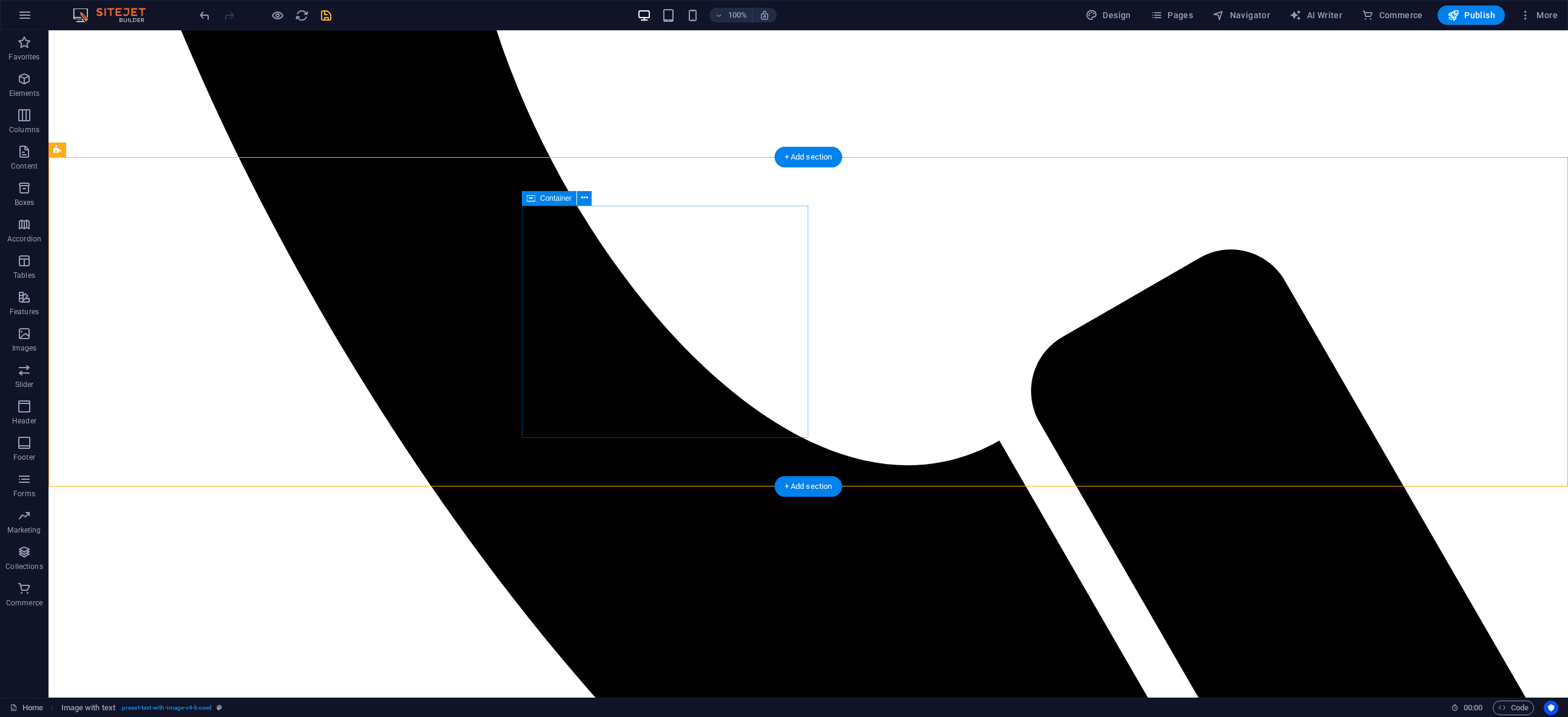
scroll to position [1701, 0]
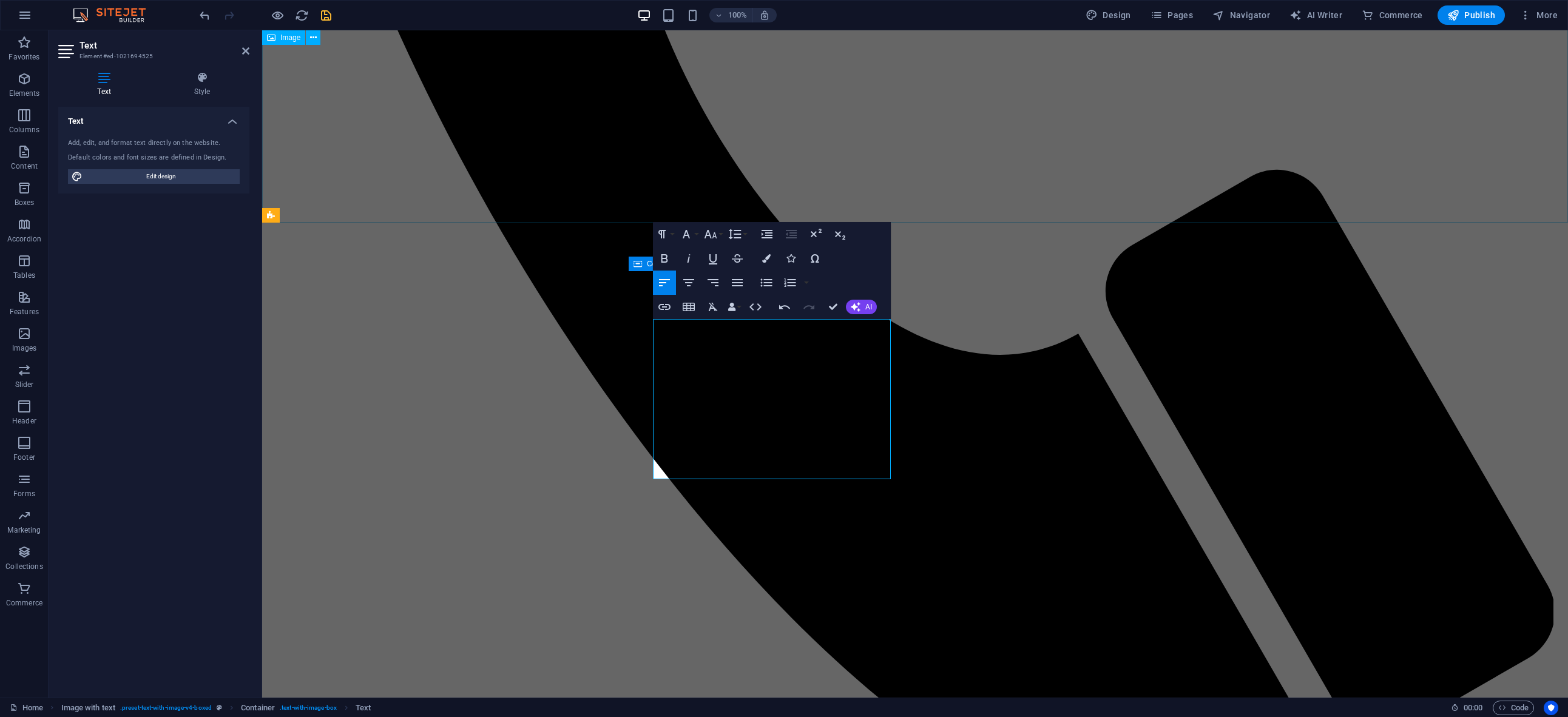
scroll to position [1543, 0]
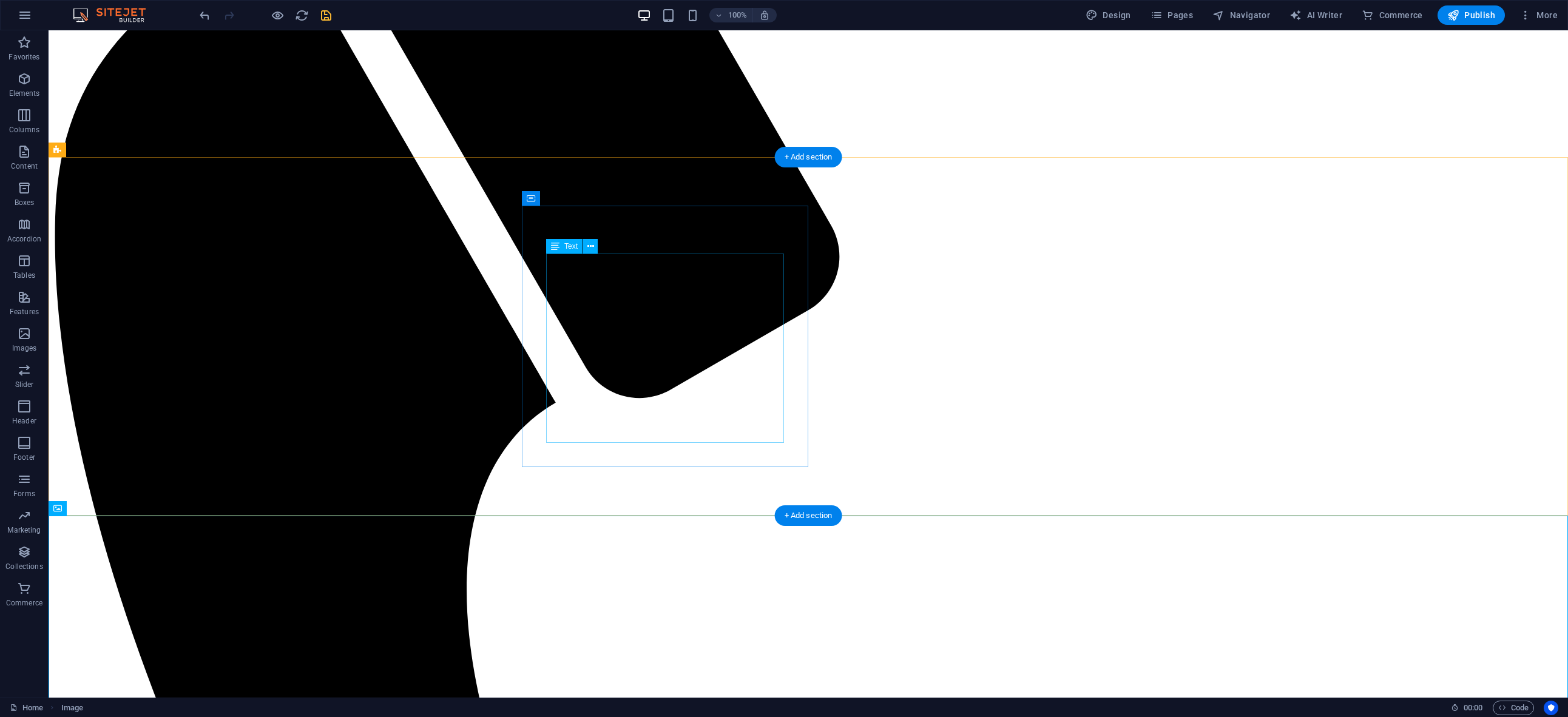
scroll to position [937, 0]
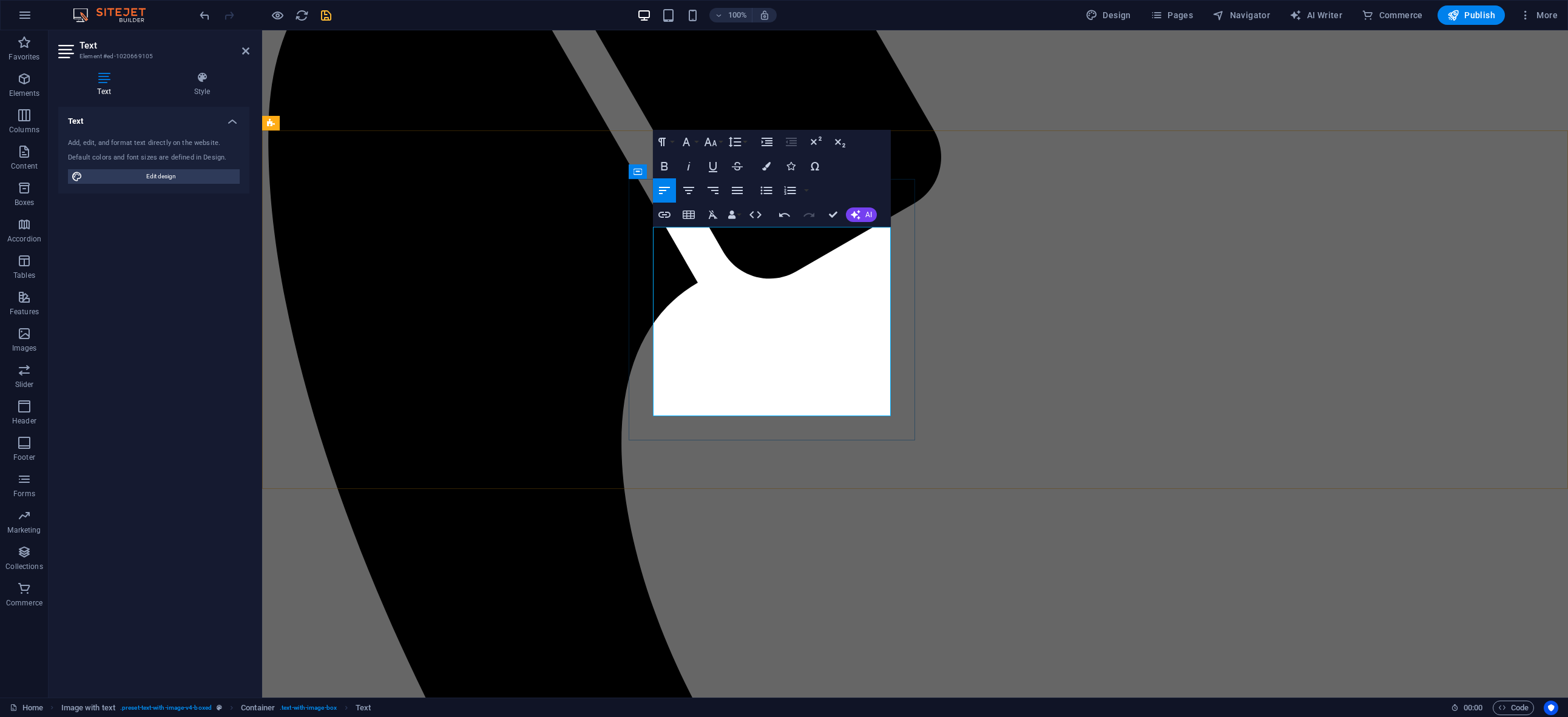
scroll to position [1040, 0]
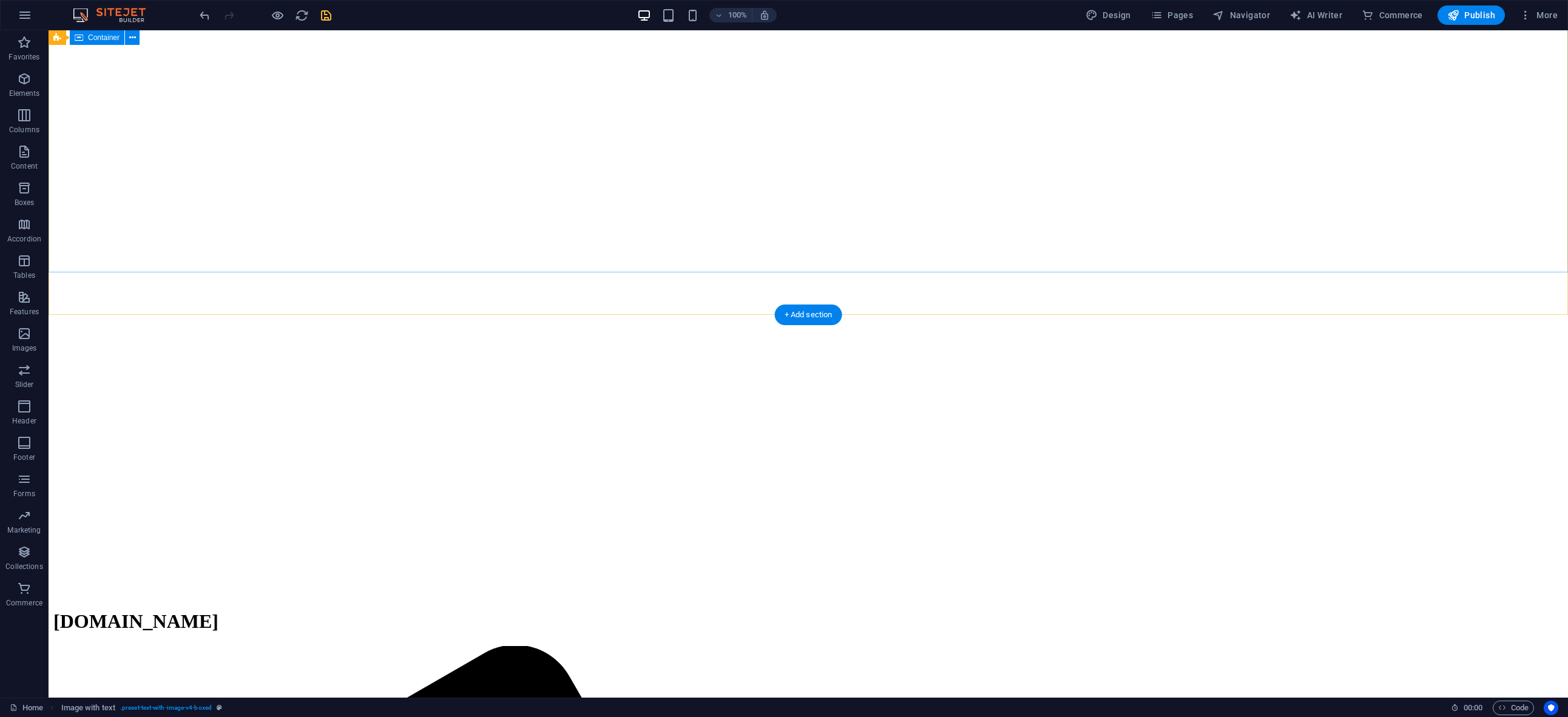
scroll to position [0, 0]
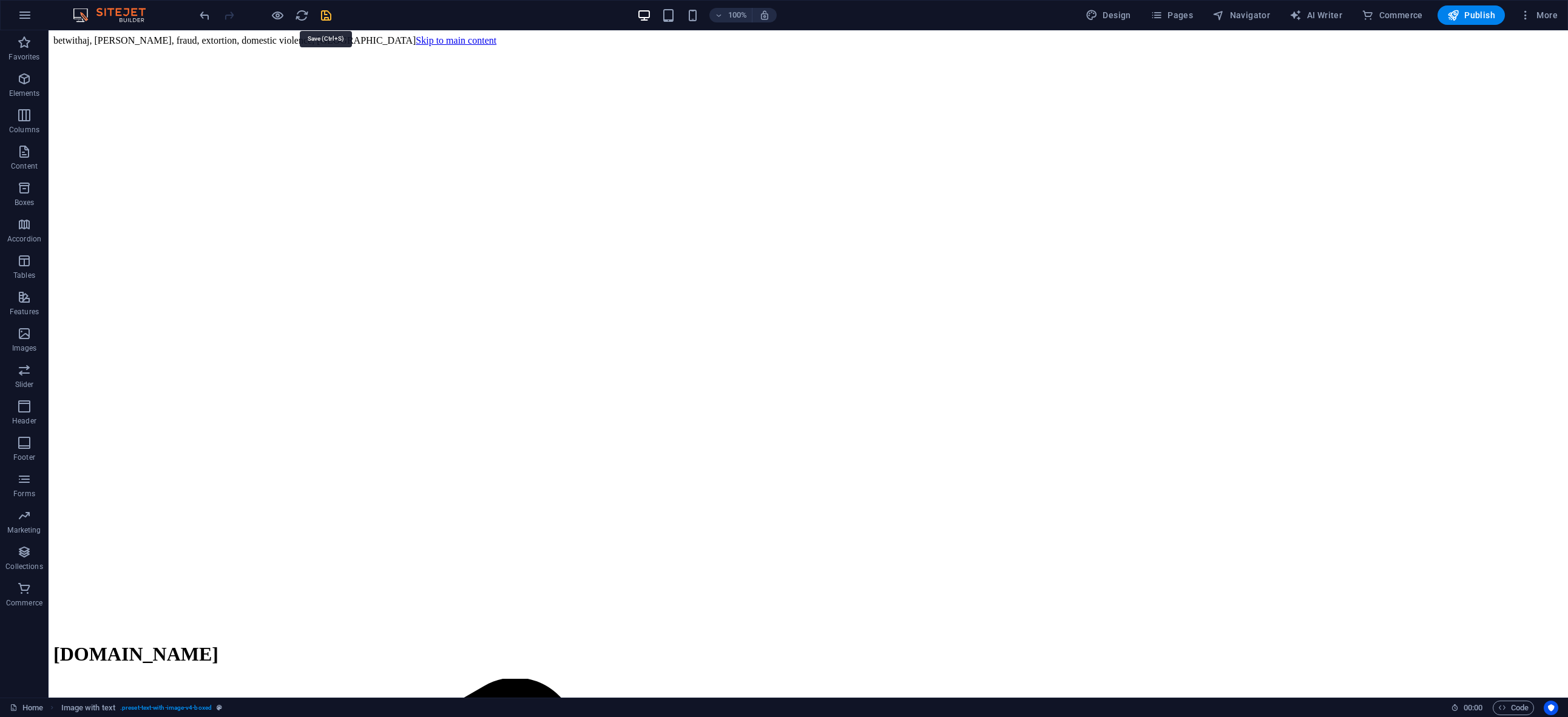
click at [328, 14] on icon "save" at bounding box center [326, 15] width 14 height 14
checkbox input "false"
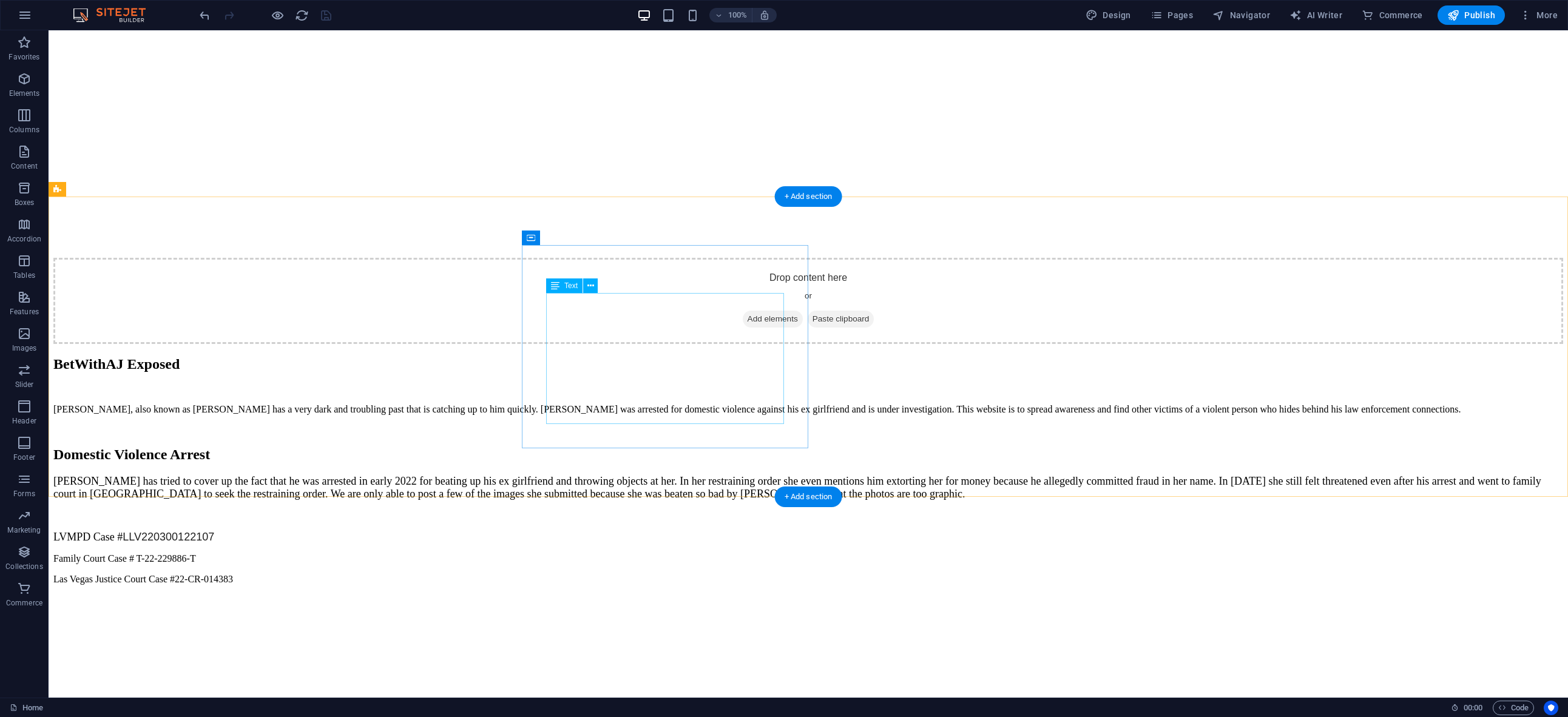
scroll to position [2733, 0]
click at [805, 496] on div "+ Add section" at bounding box center [808, 496] width 67 height 21
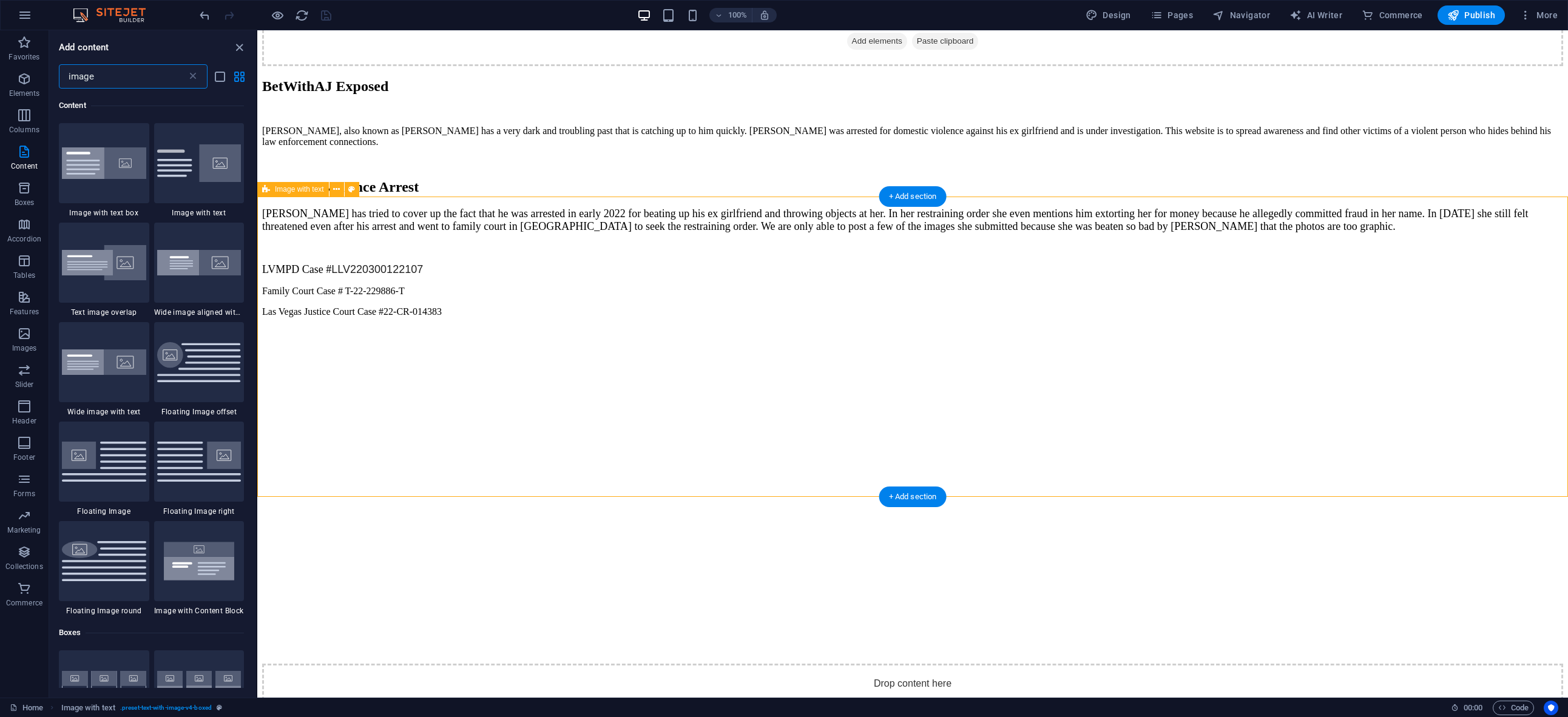
scroll to position [93, 0]
click at [127, 80] on input "image" at bounding box center [122, 77] width 128 height 25
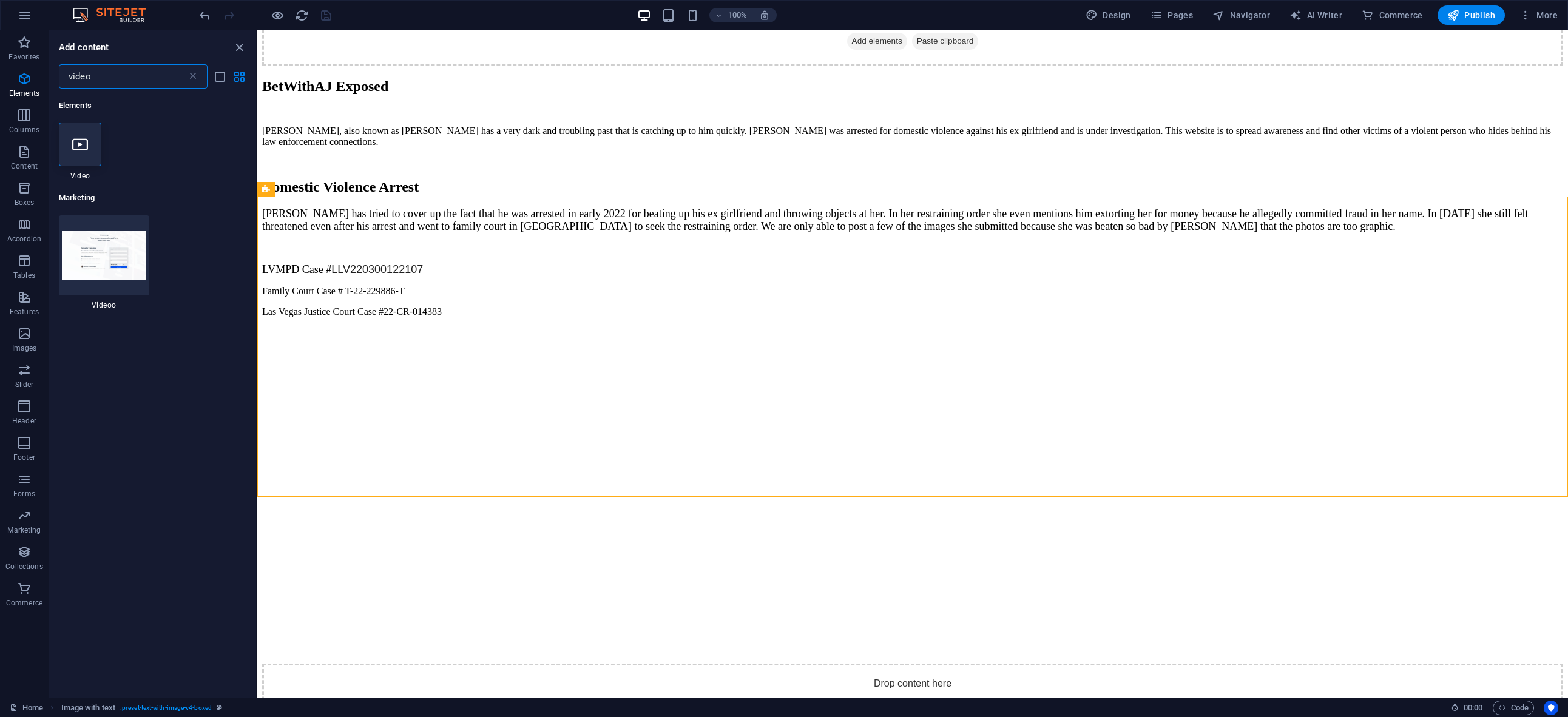
scroll to position [0, 0]
type input "video"
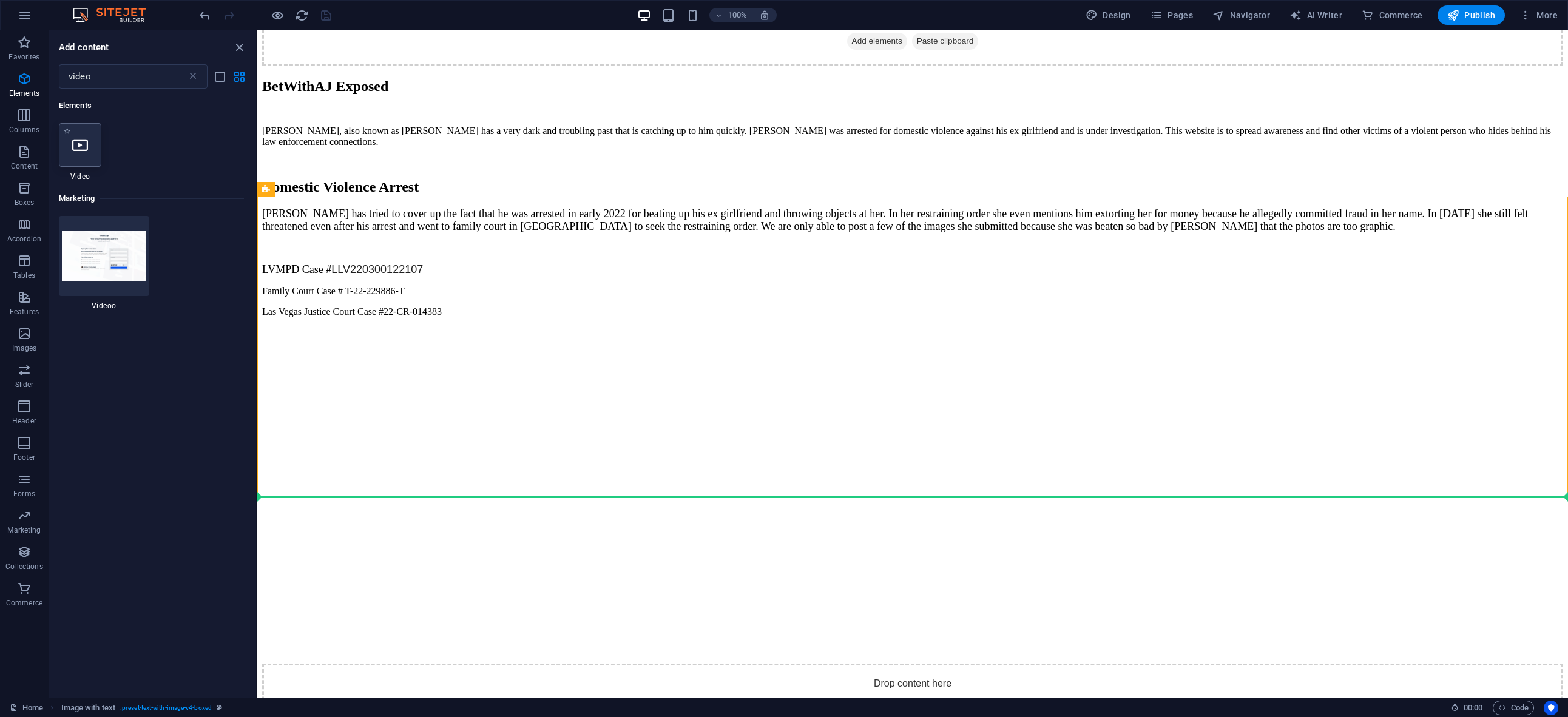
select select "%"
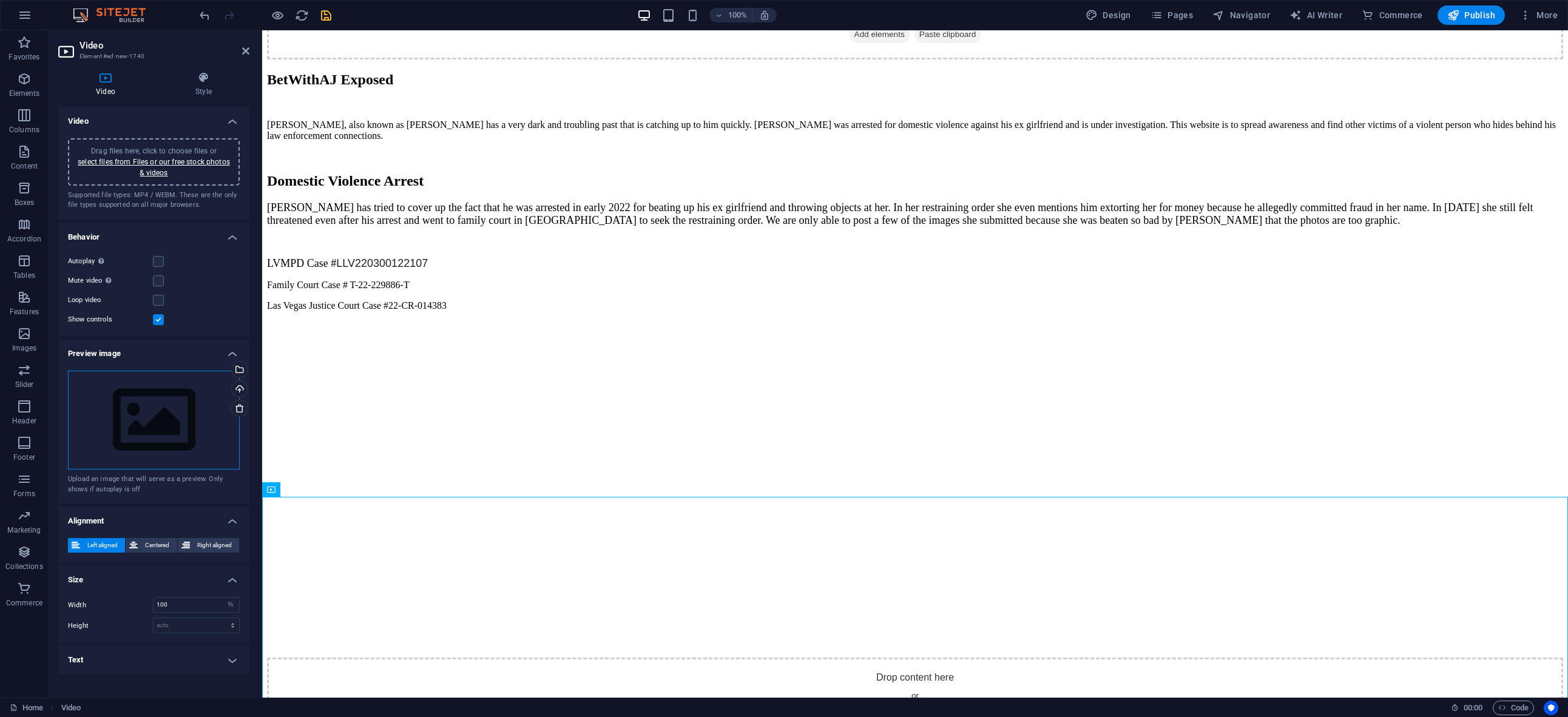
click at [188, 424] on div "Drag files here, click to choose files or select files from Files or our free s…" at bounding box center [153, 420] width 172 height 99
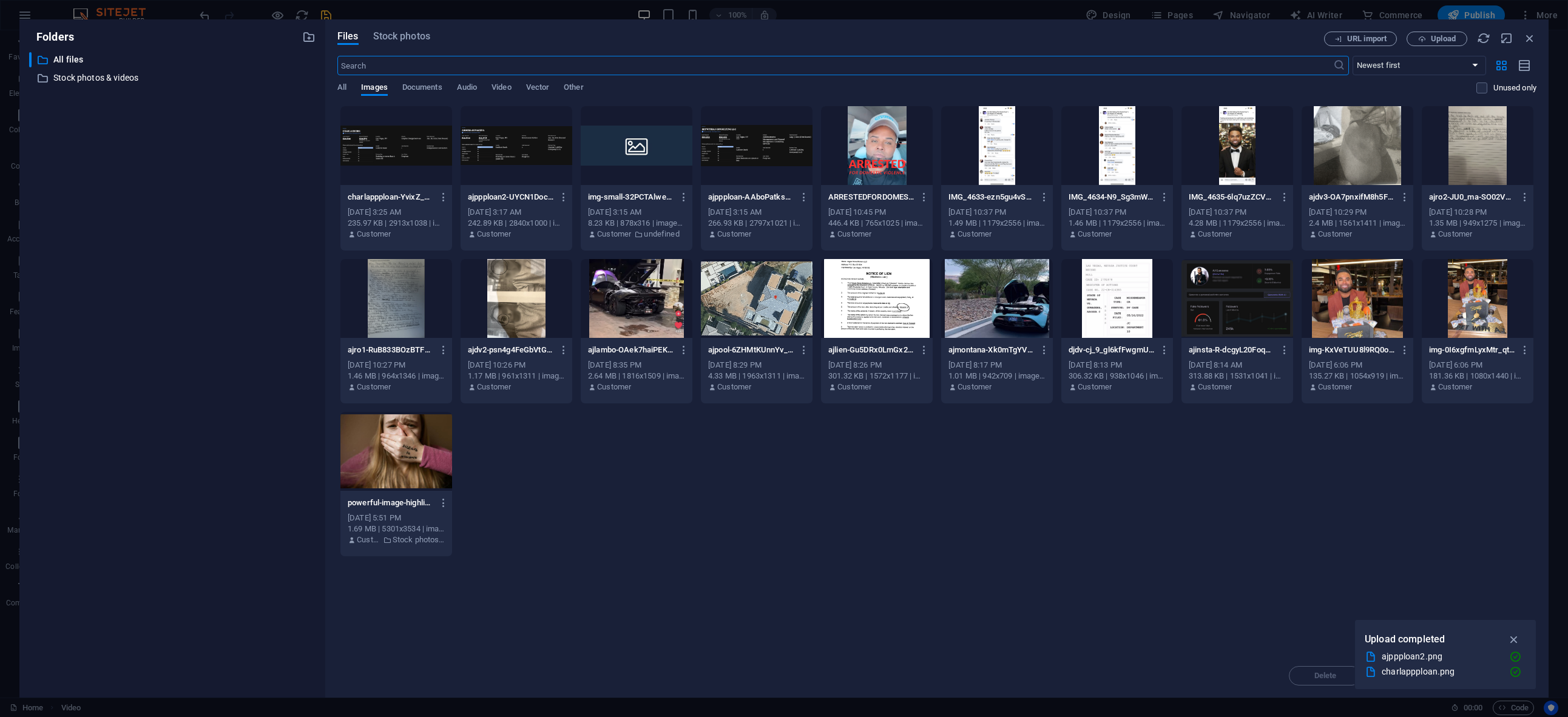
click at [1222, 555] on div "charlappploan-YvixZ_nzxapQblsB3CBFrQ.png charlappploan-YvixZ_nzxapQblsB3CBFrQ.p…" at bounding box center [937, 331] width 1199 height 451
click at [1449, 40] on span "Upload" at bounding box center [1443, 39] width 25 height 7
click at [1518, 624] on icon "button" at bounding box center [1514, 624] width 14 height 13
click at [501, 88] on span "Video" at bounding box center [501, 88] width 20 height 17
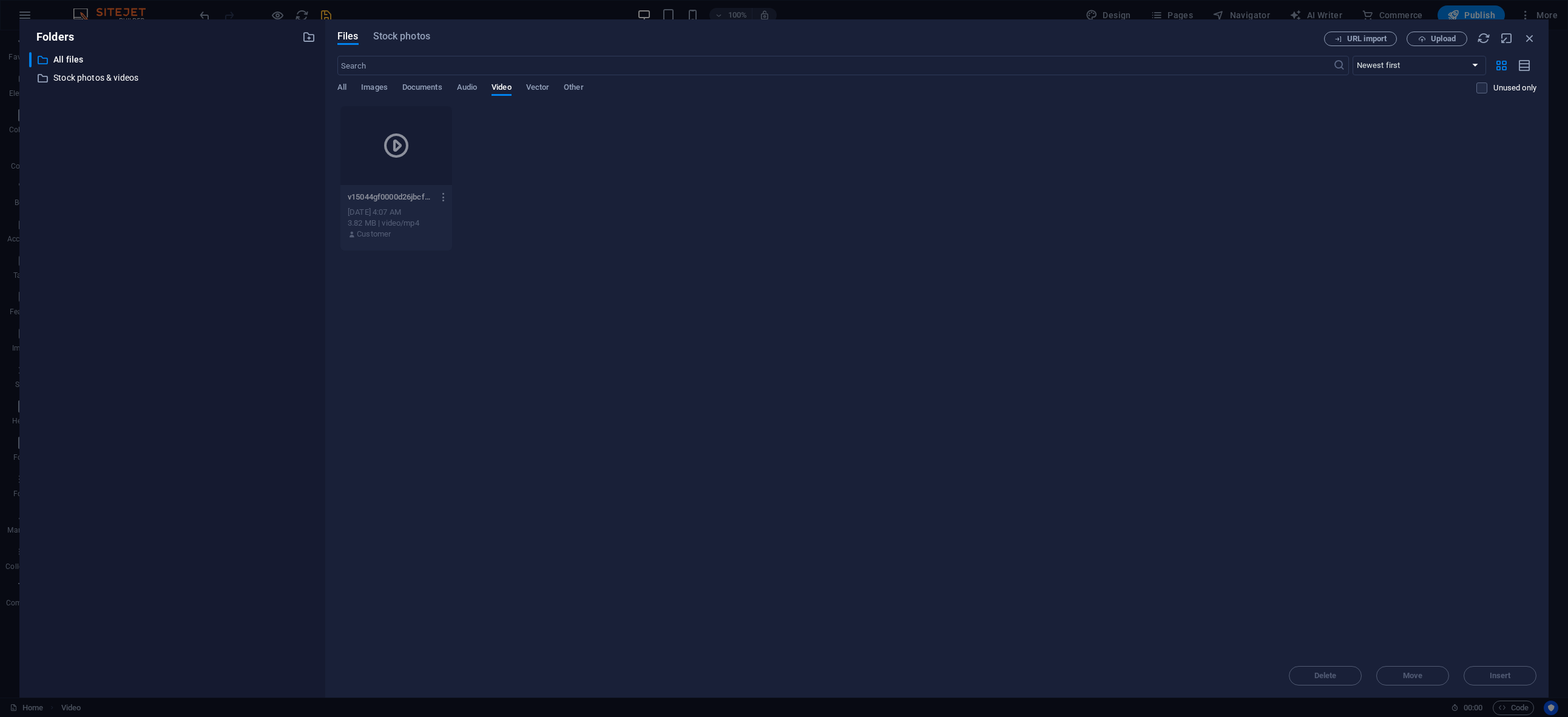
click at [446, 197] on icon "button" at bounding box center [444, 197] width 12 height 11
click at [458, 229] on h6 "Preview" at bounding box center [452, 229] width 51 height 14
click at [1535, 36] on icon "button" at bounding box center [1530, 38] width 13 height 13
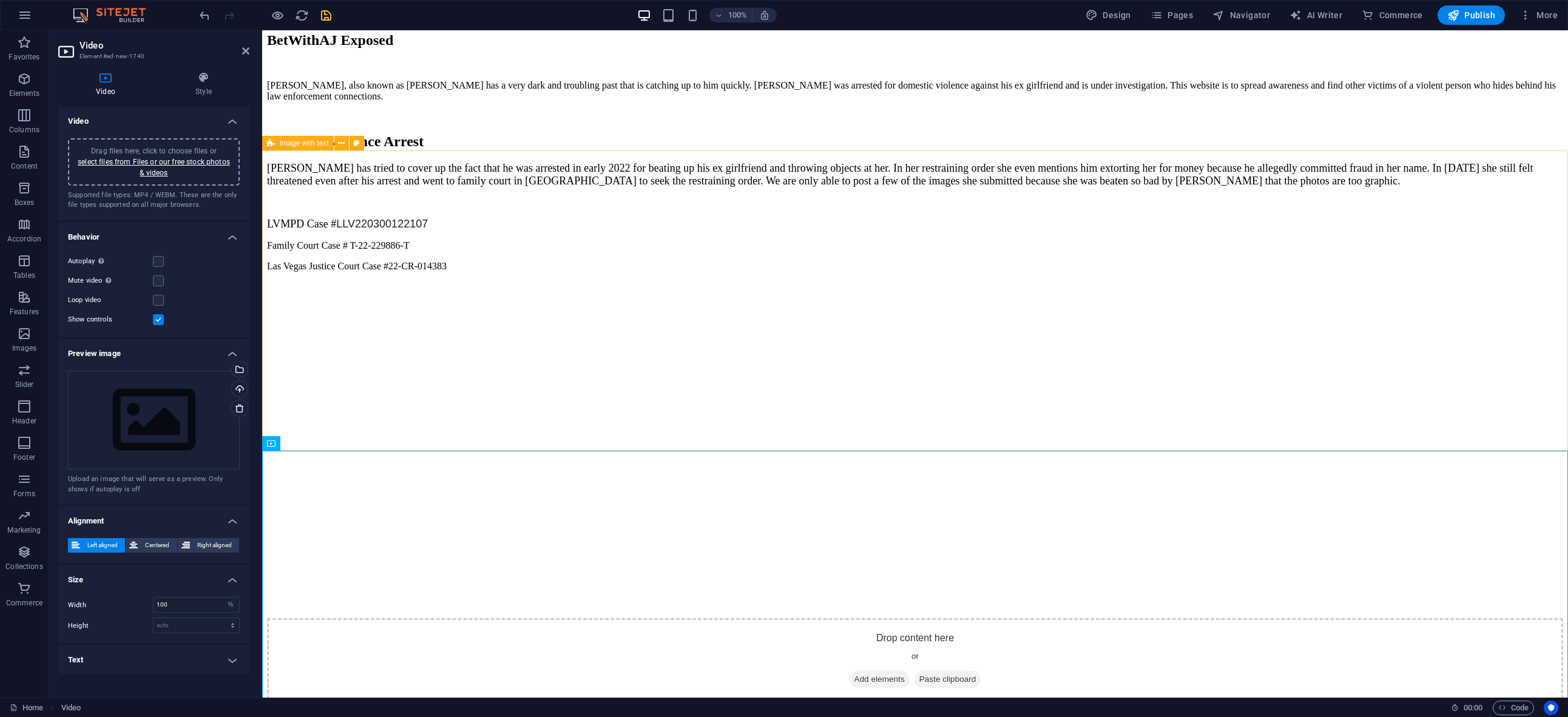
scroll to position [2781, 0]
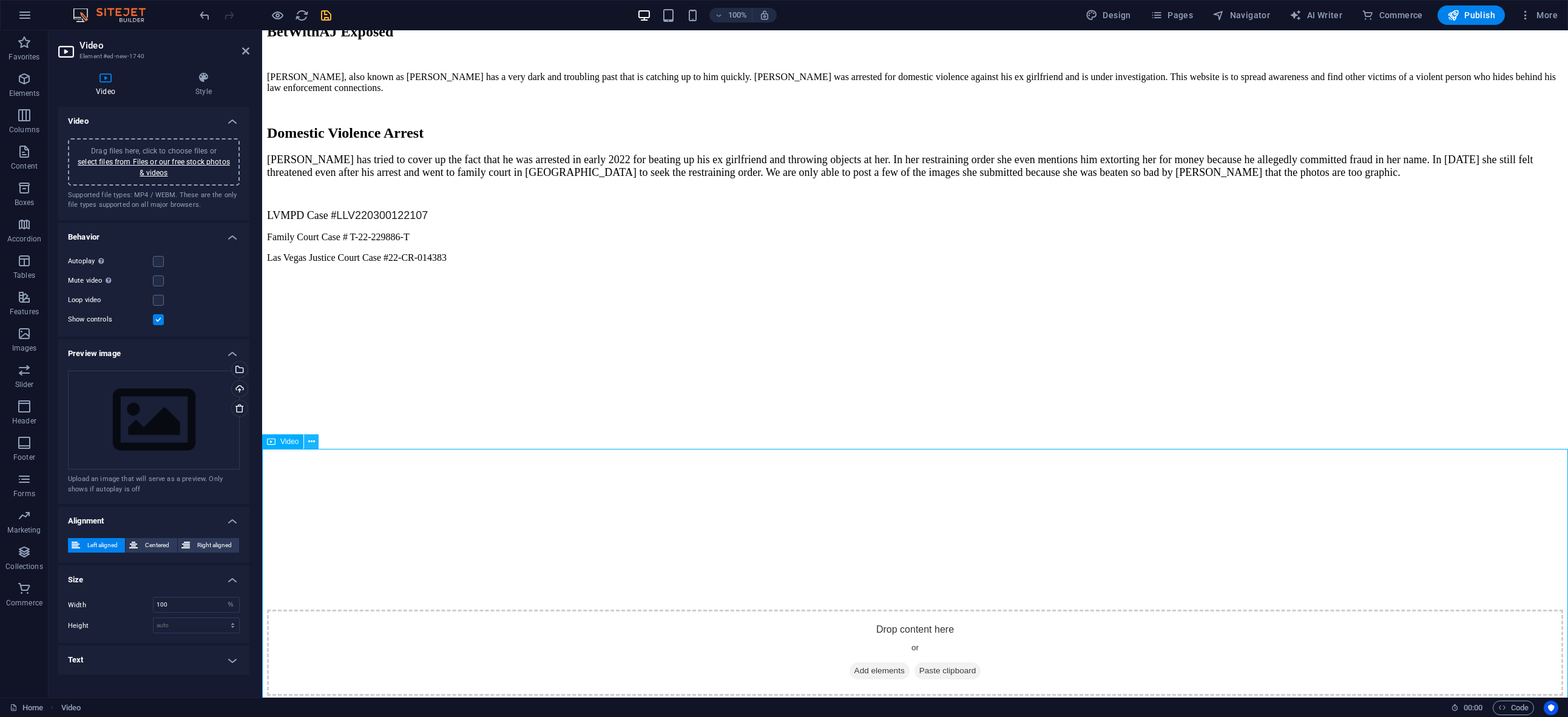
click at [312, 441] on icon at bounding box center [311, 442] width 7 height 13
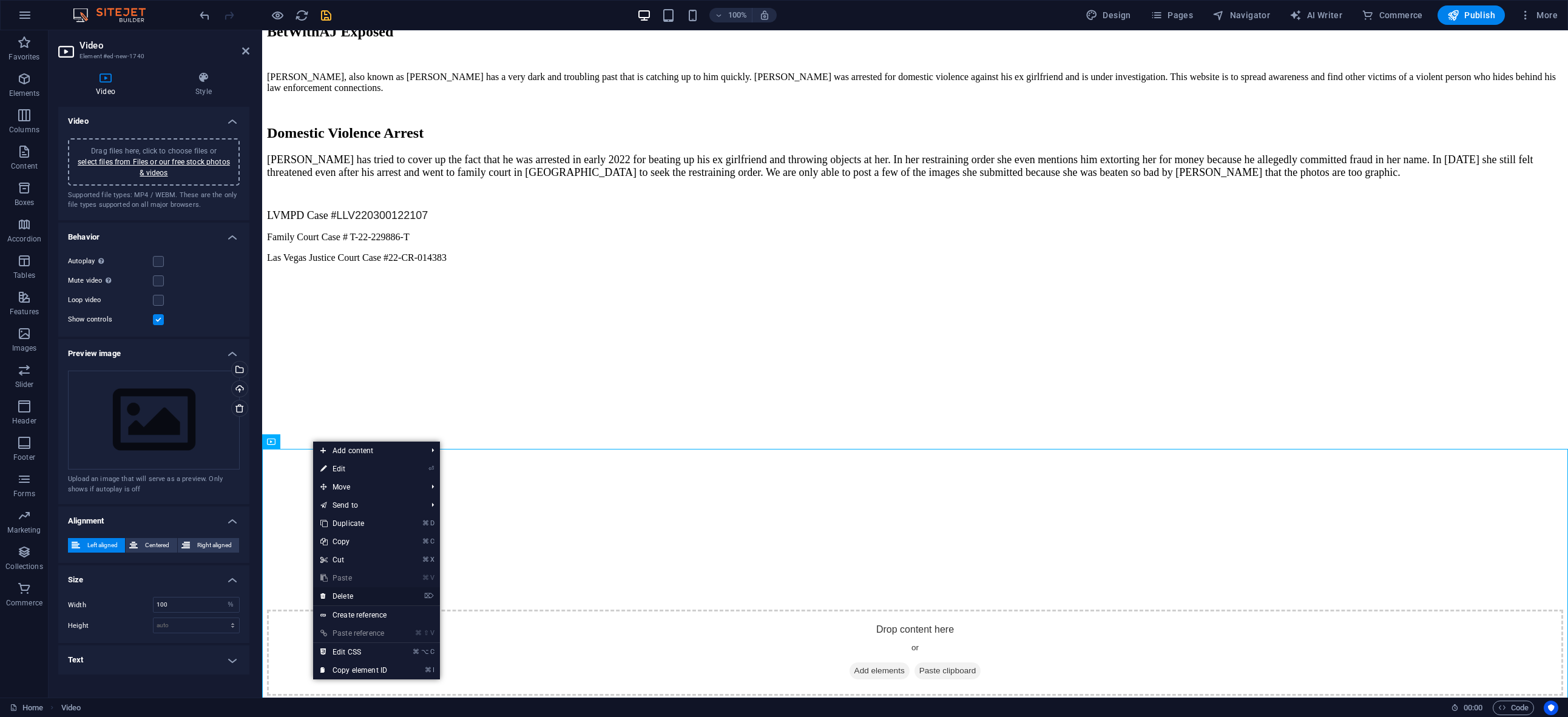
click at [363, 590] on link "⌦ Delete" at bounding box center [354, 595] width 81 height 18
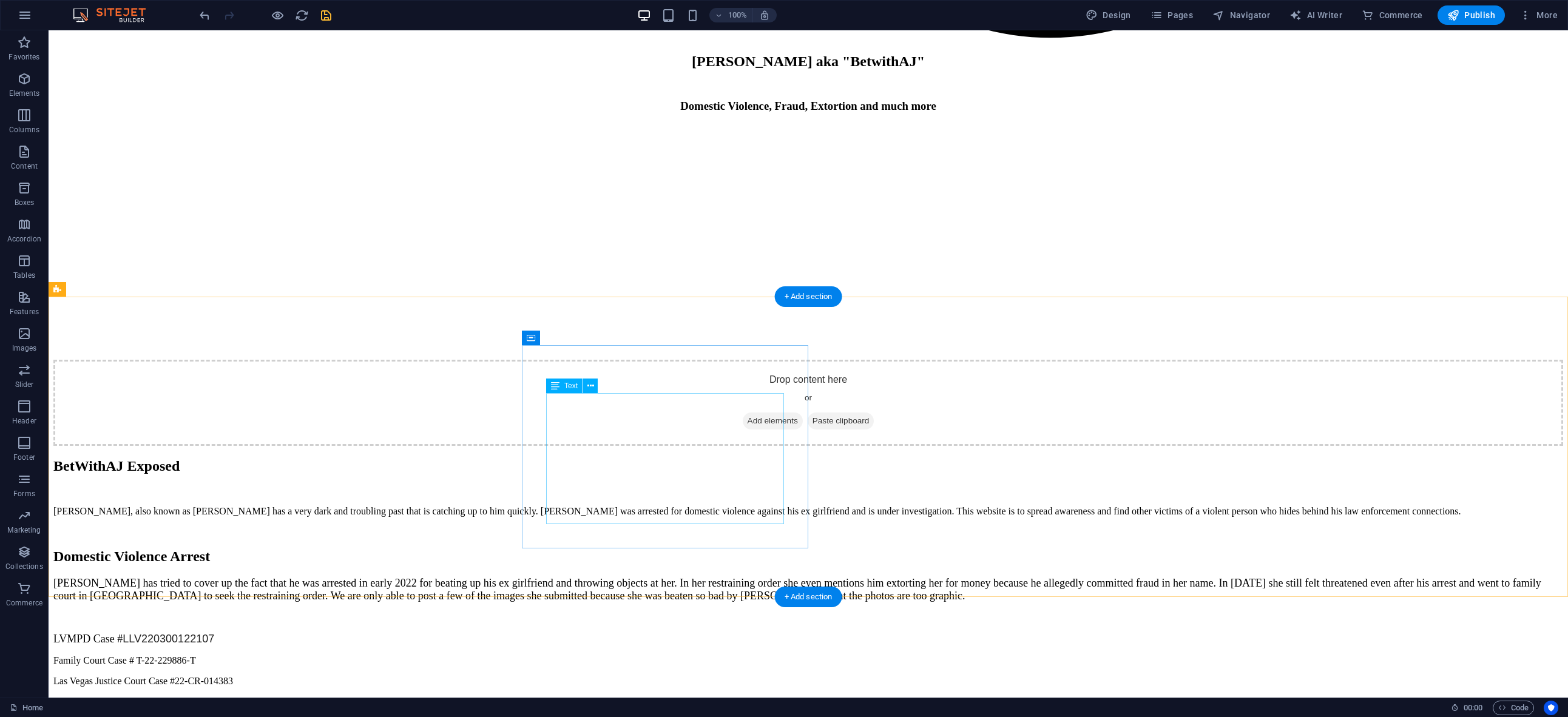
scroll to position [2634, 0]
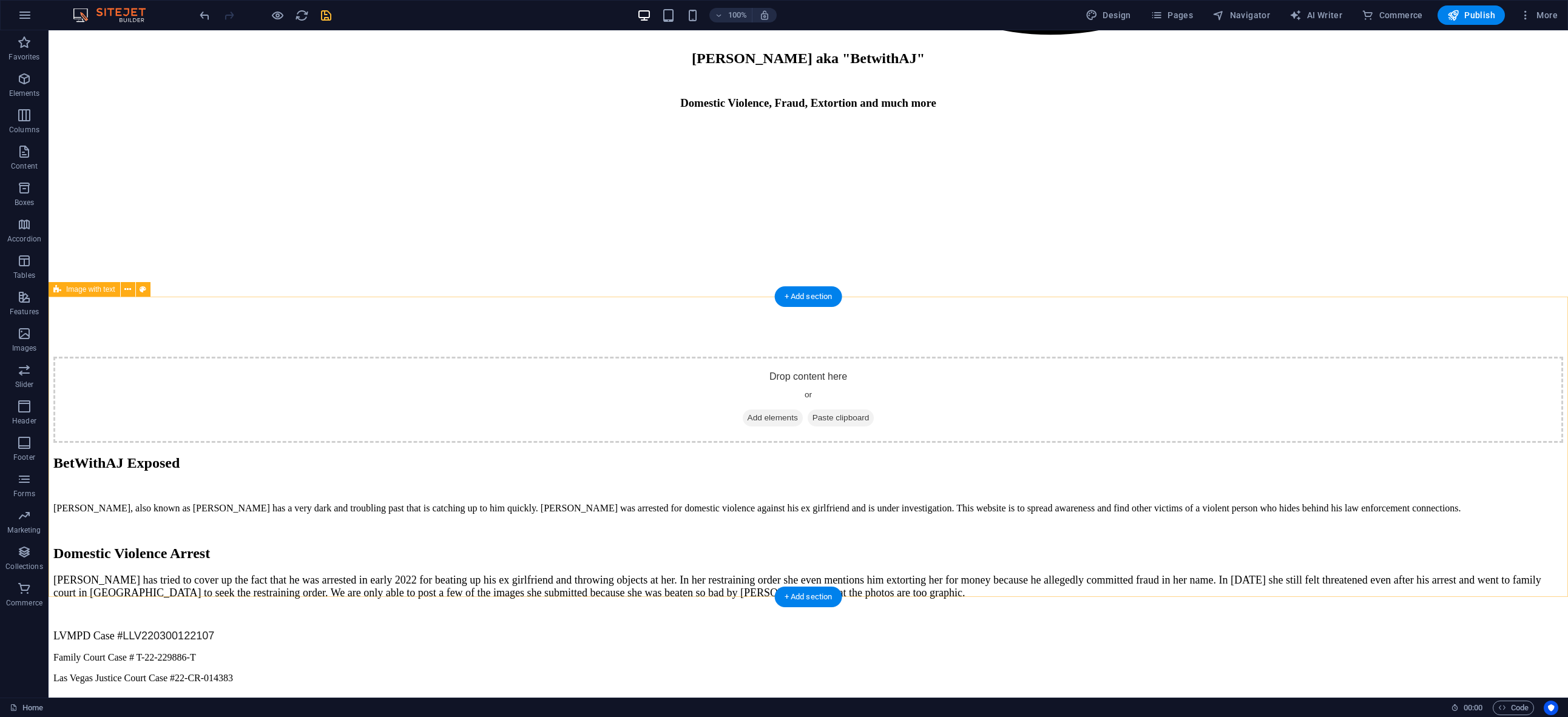
click at [33, 87] on span "Elements" at bounding box center [24, 86] width 49 height 29
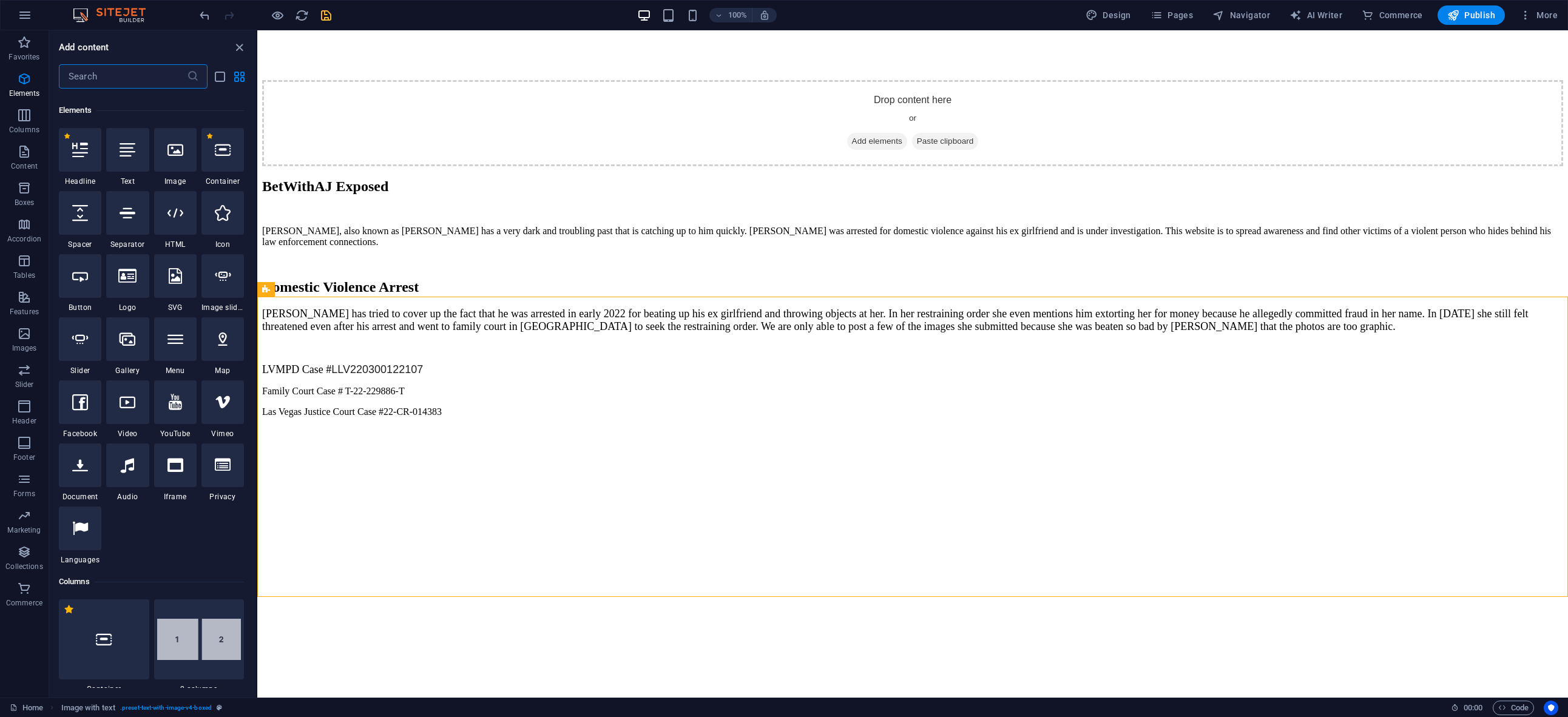
scroll to position [130, 0]
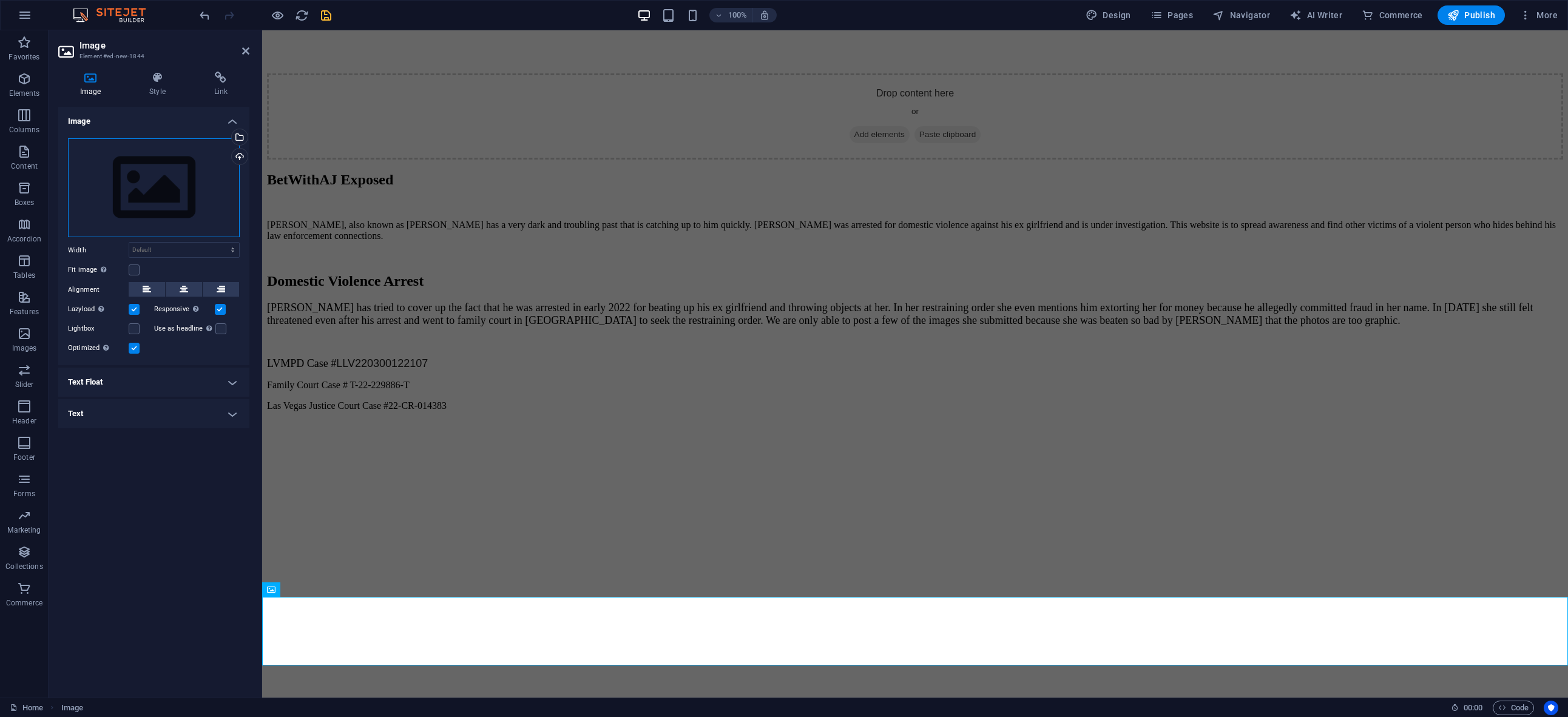
click at [205, 156] on div "Drag files here, click to choose files or select files from Files or our free s…" at bounding box center [153, 187] width 172 height 99
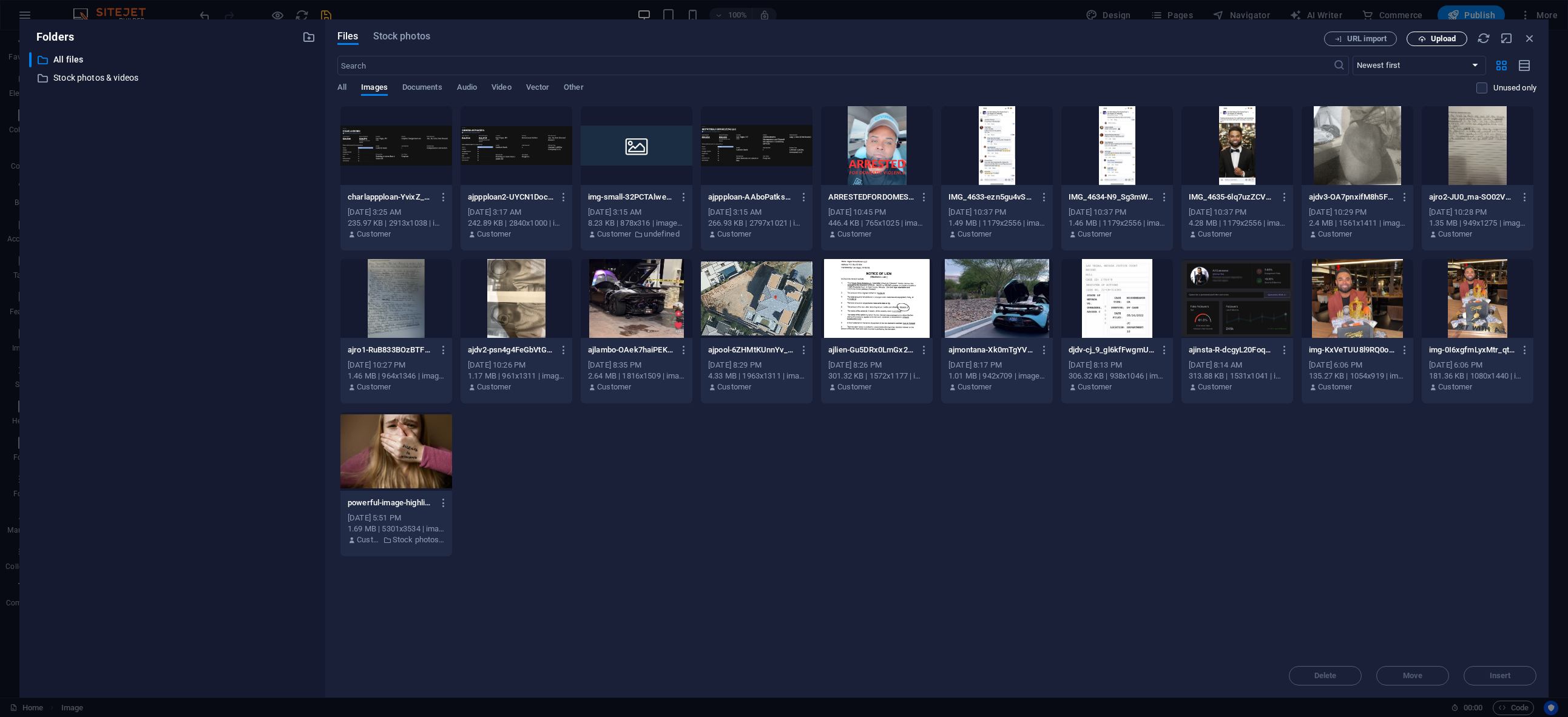
click at [1429, 41] on span "Upload" at bounding box center [1437, 39] width 50 height 8
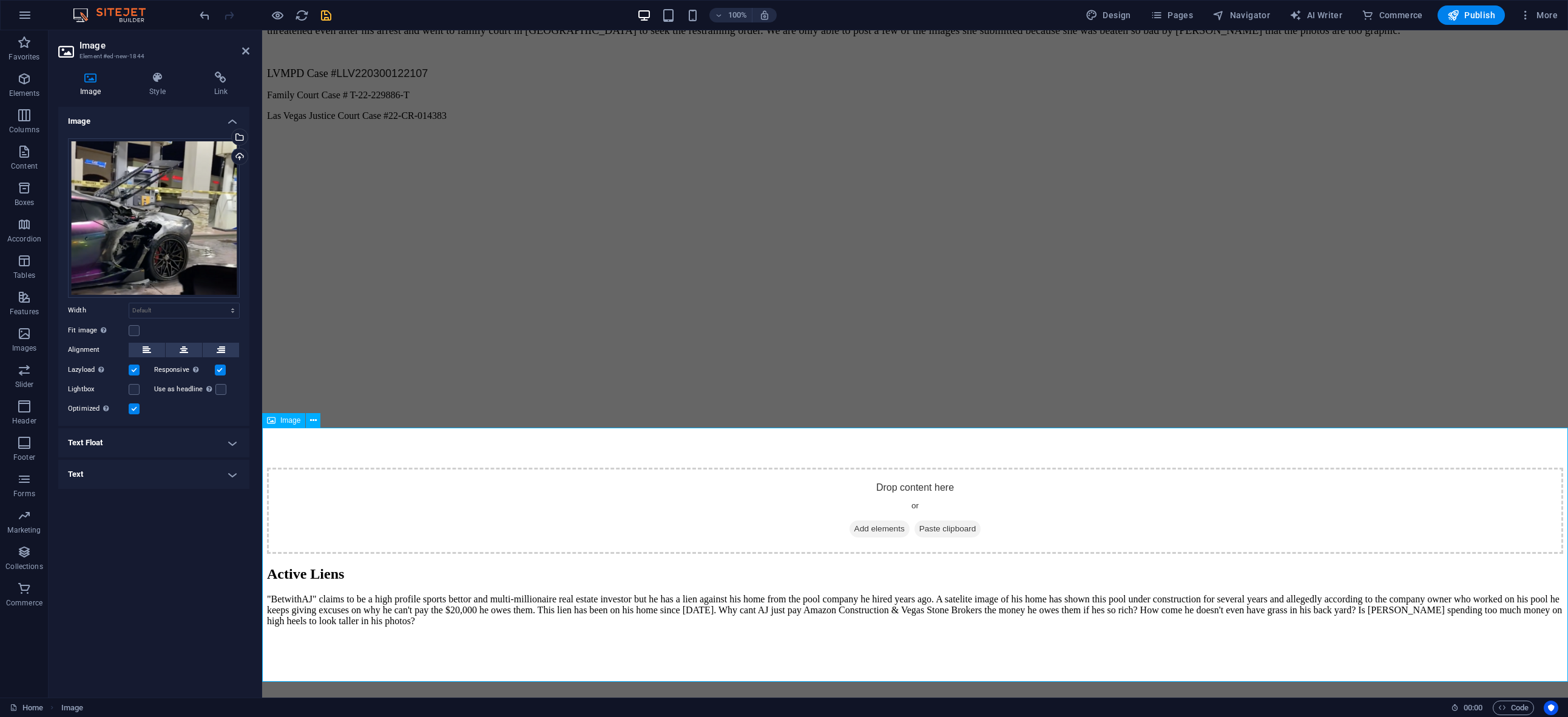
scroll to position [2931, 0]
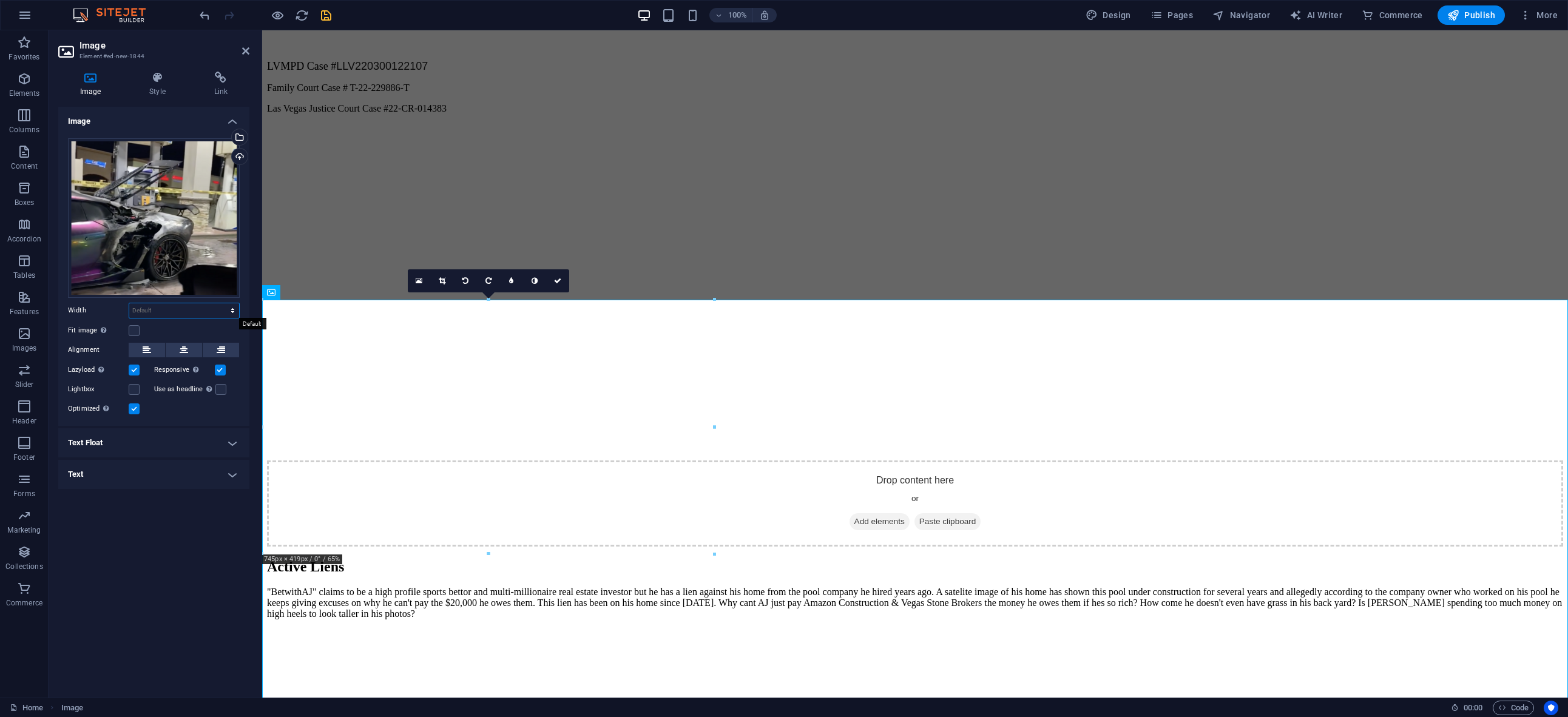
click at [172, 313] on select "Default auto px rem % em vh vw" at bounding box center [185, 310] width 110 height 14
select select "px"
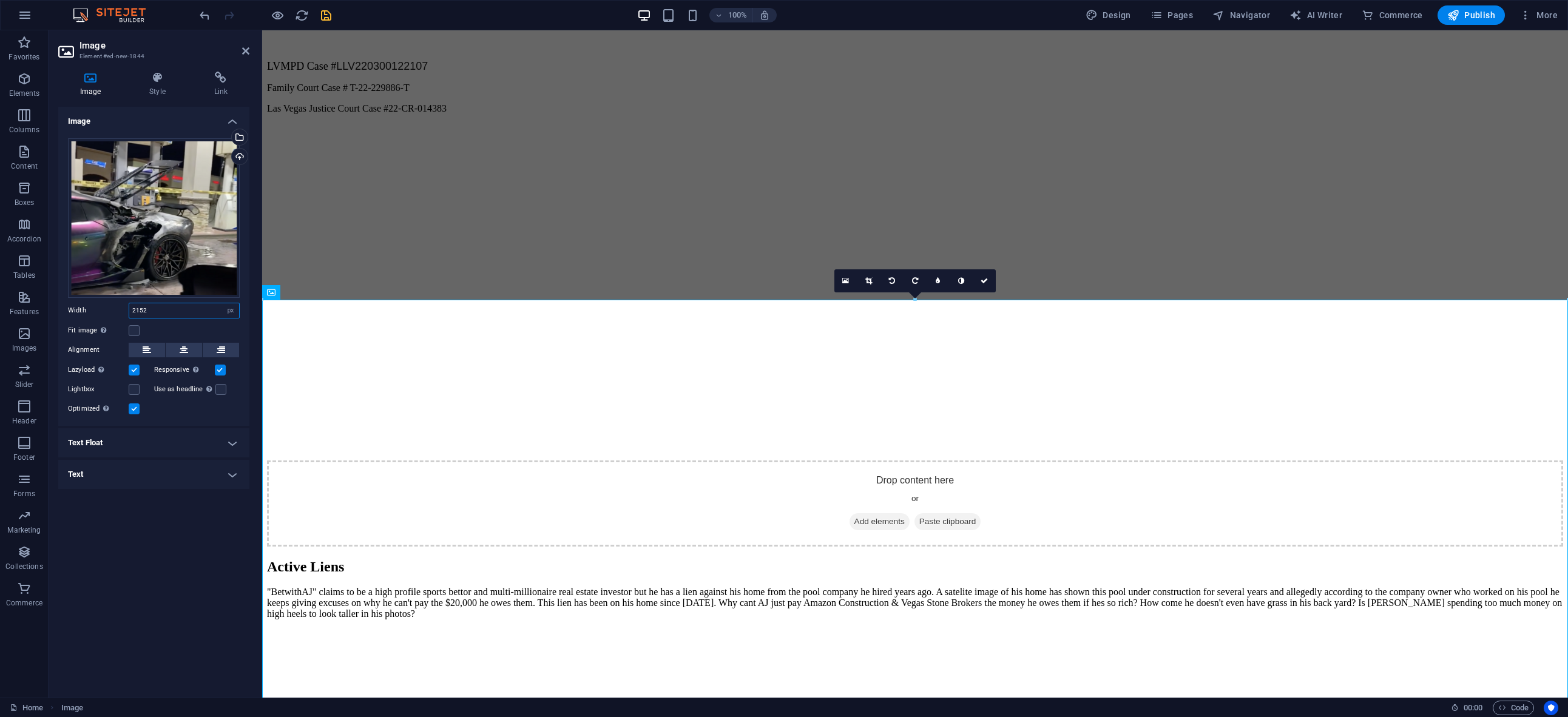
click at [170, 313] on input "2152" at bounding box center [185, 310] width 110 height 14
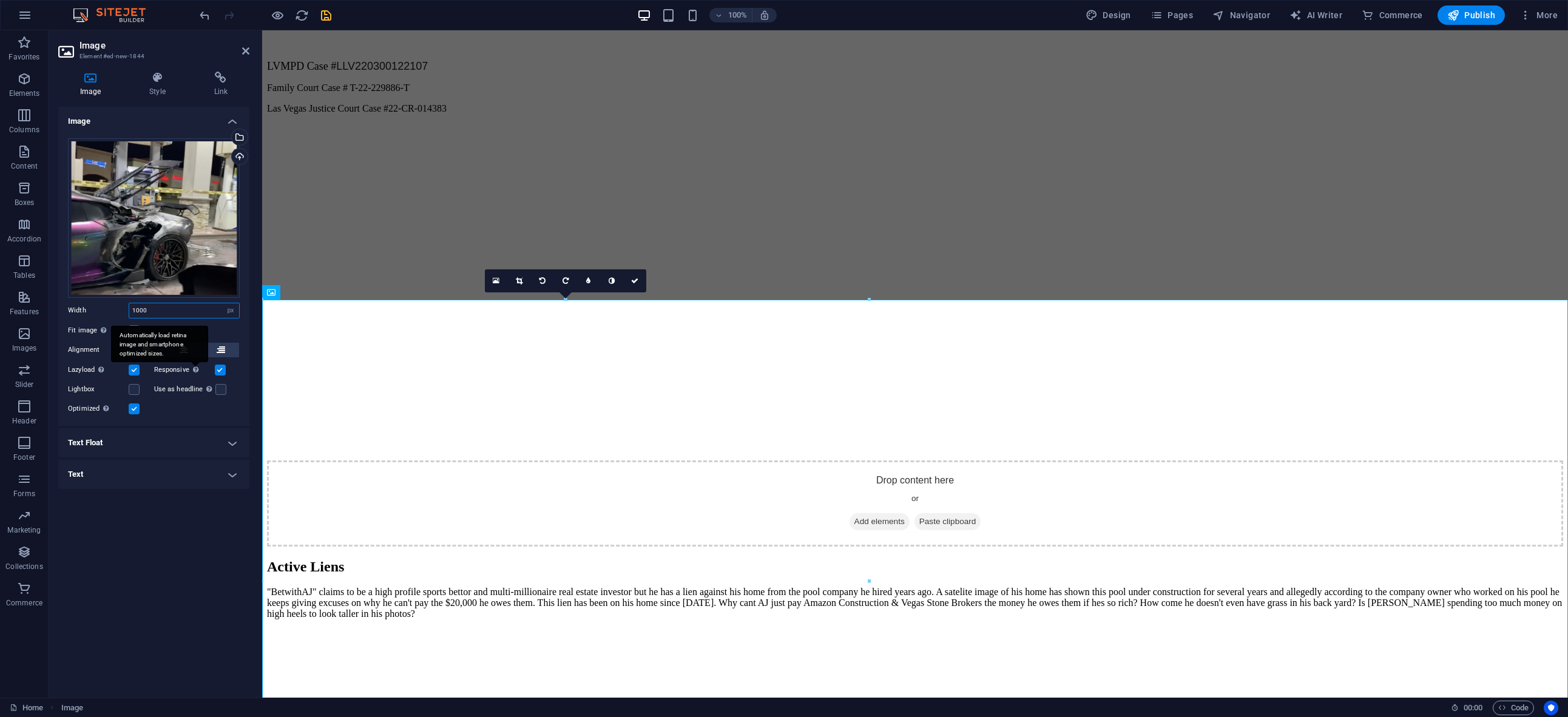
type input "1000"
click at [183, 352] on div "Automatically load retina image and smartphone optimized sizes." at bounding box center [159, 344] width 97 height 36
click at [0, 0] on input "Responsive Automatically load retina image and smartphone optimized sizes." at bounding box center [0, 0] width 0 height 0
click at [184, 347] on icon at bounding box center [184, 350] width 9 height 14
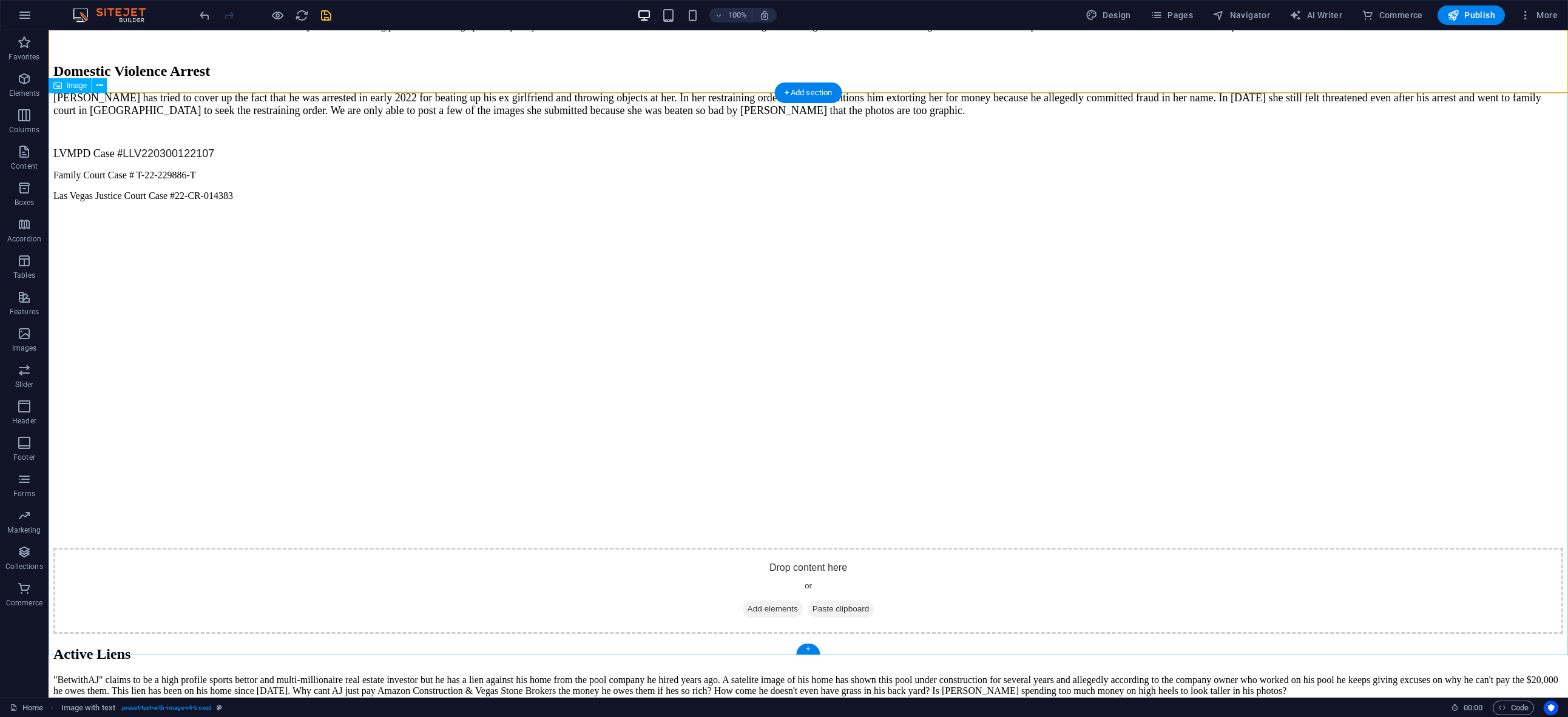
scroll to position [3141, 0]
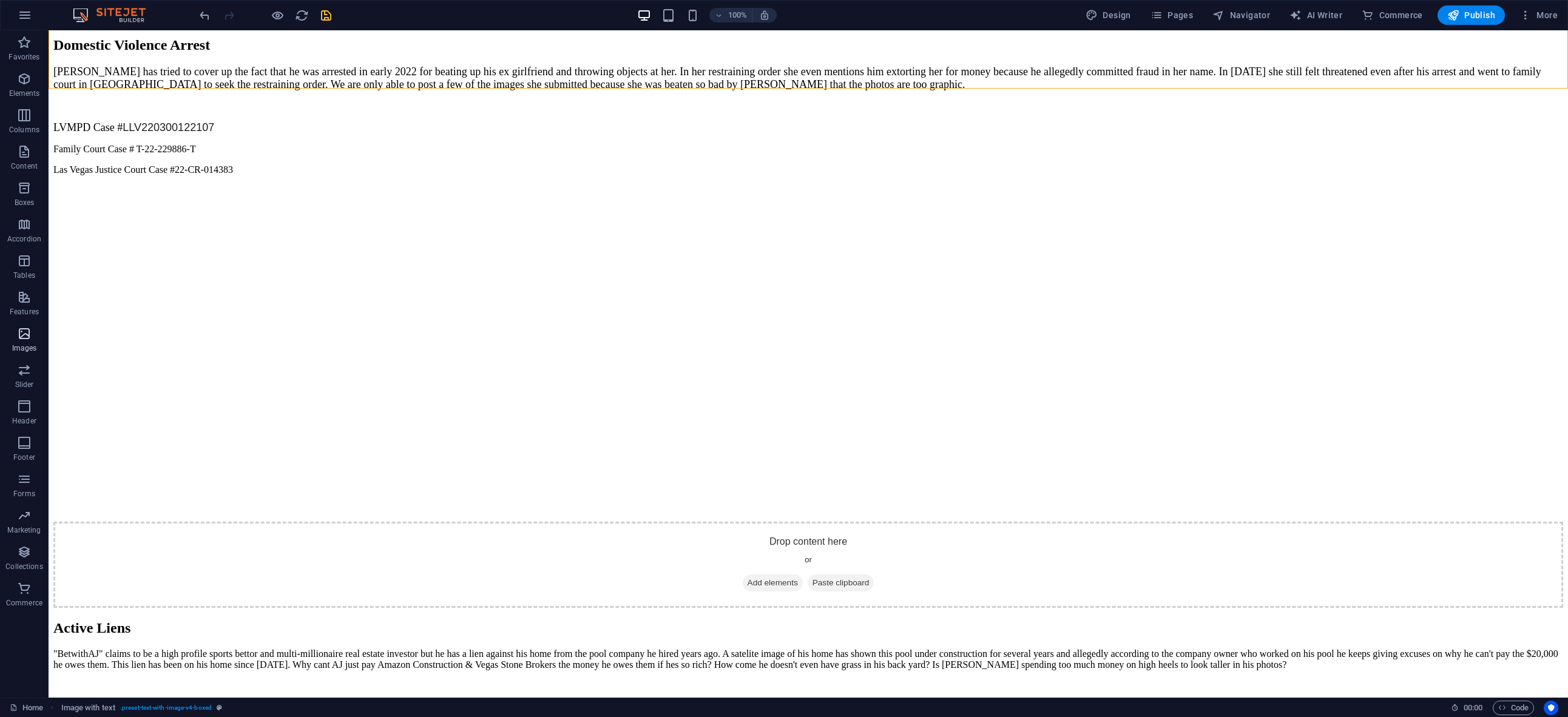
click at [30, 344] on p "Images" at bounding box center [25, 347] width 25 height 9
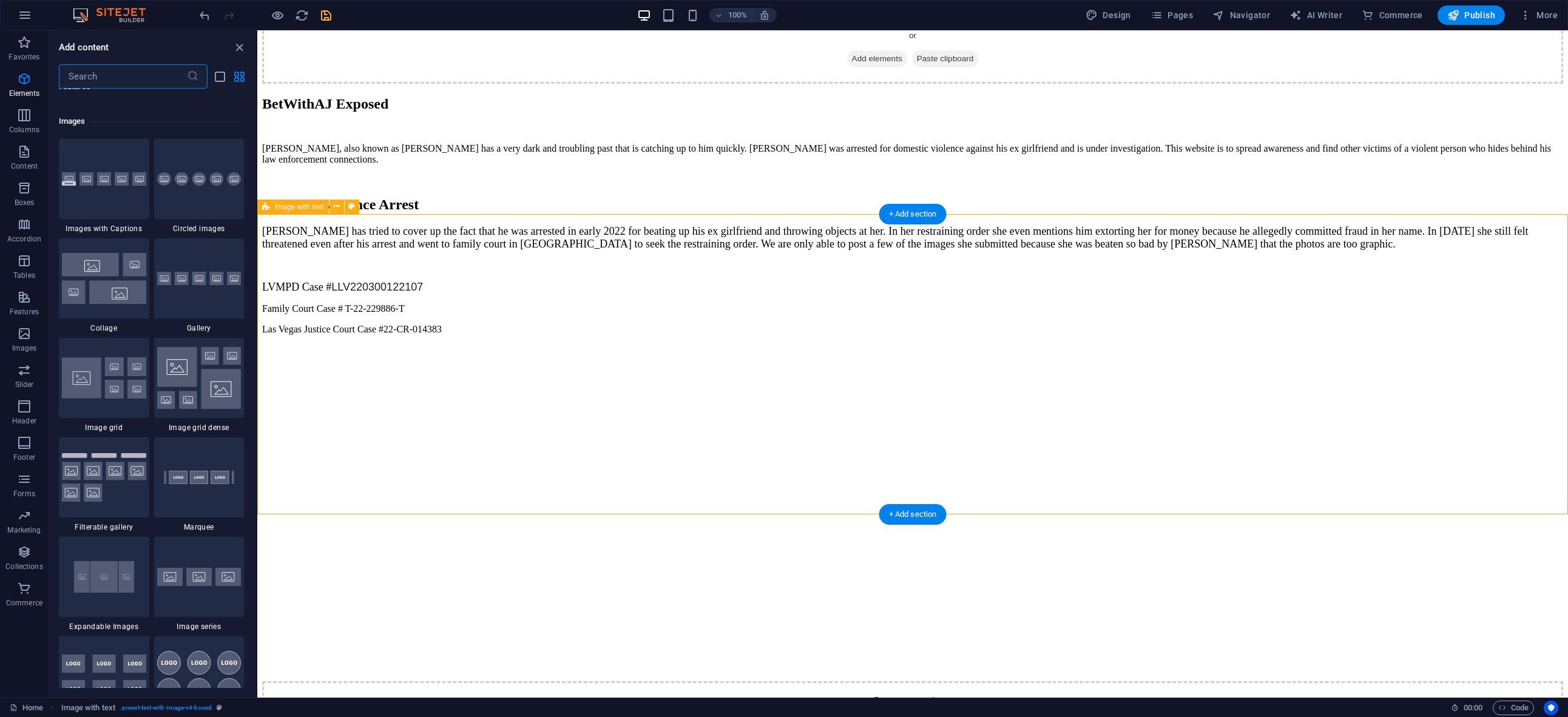
scroll to position [6150, 0]
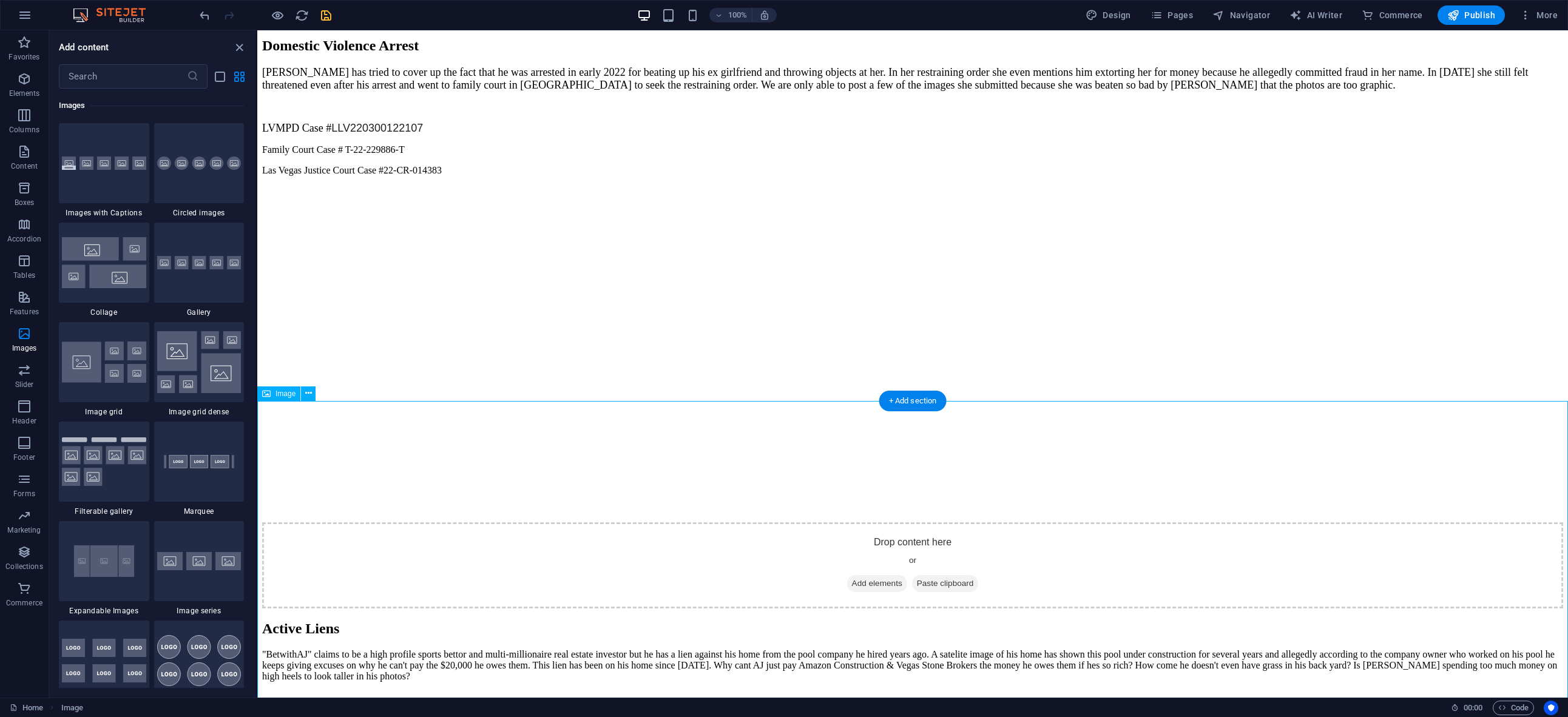
scroll to position [2897, 0]
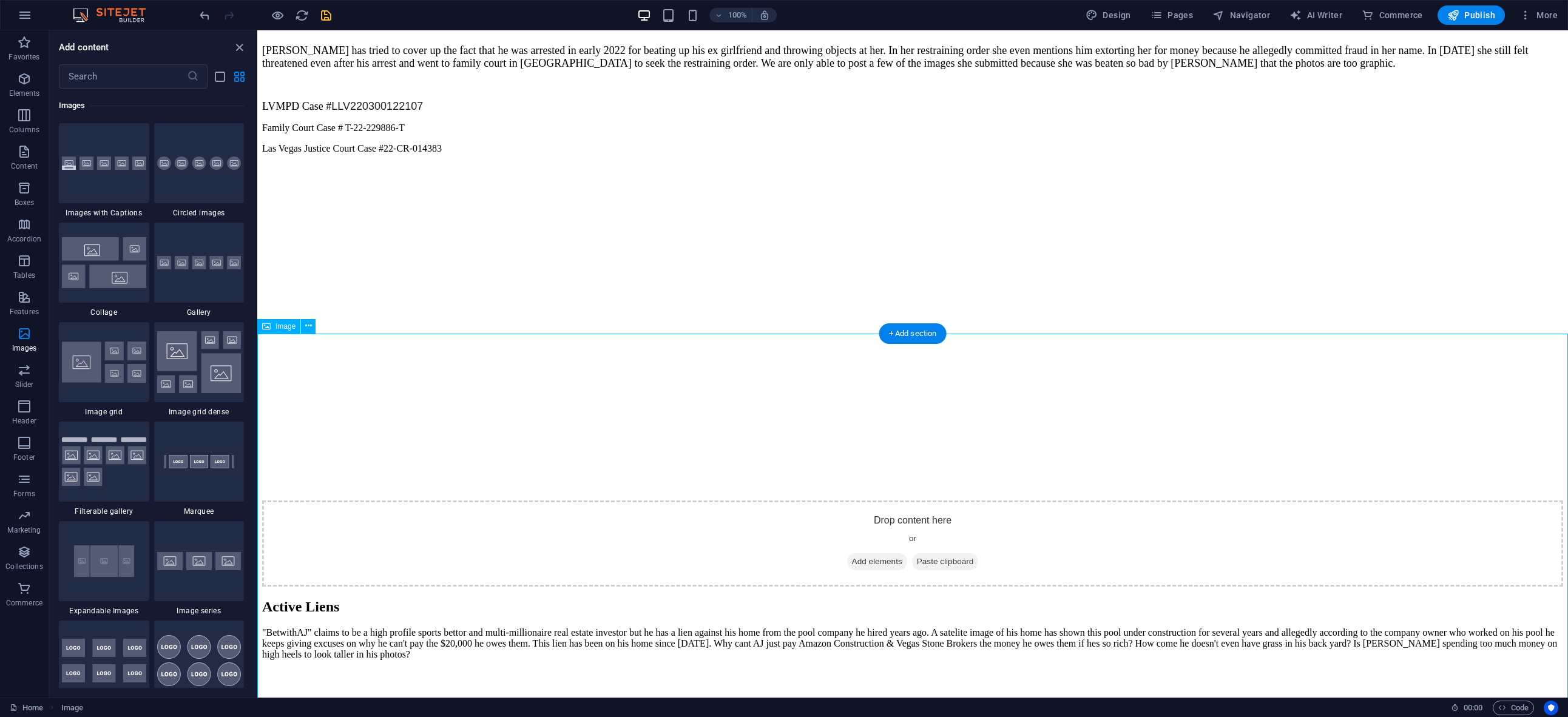
select select "px"
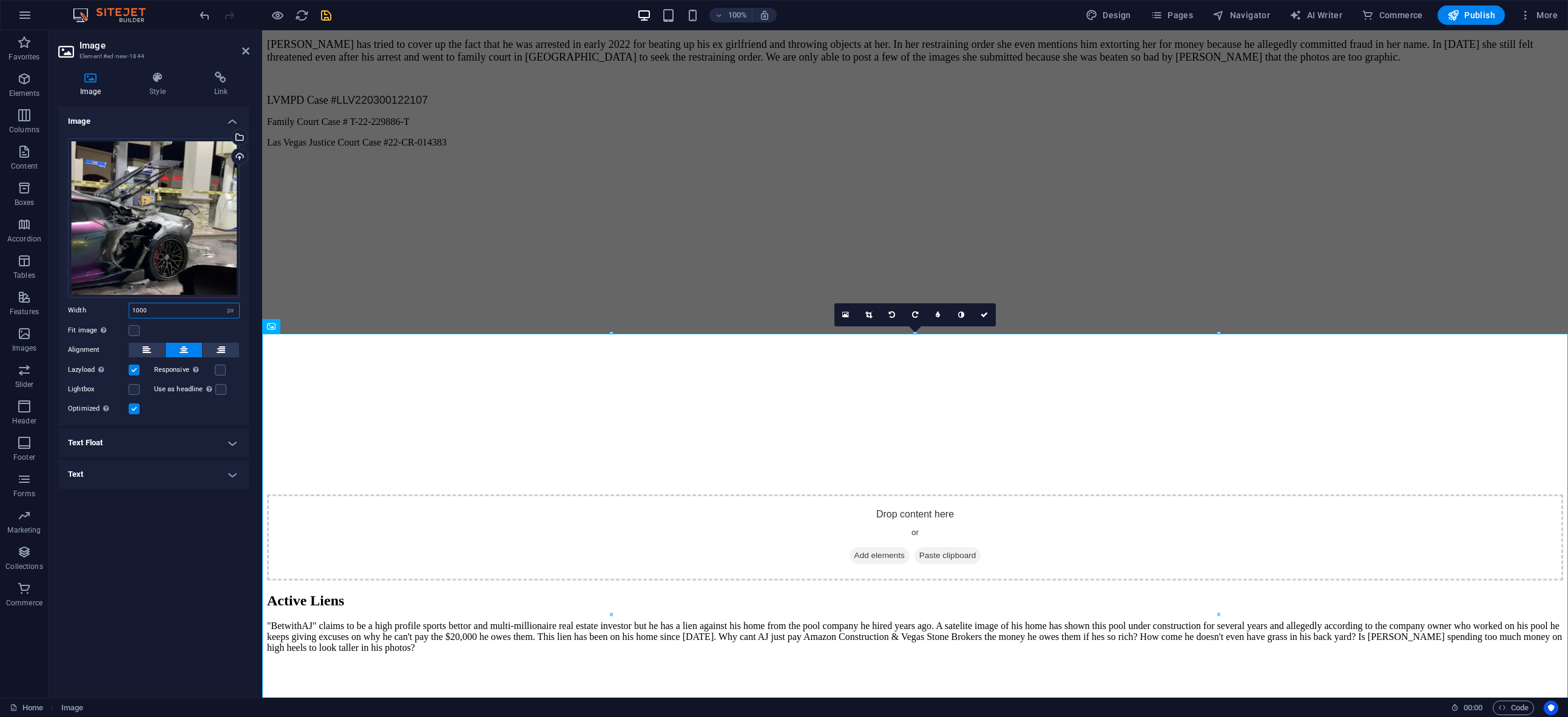
click at [178, 310] on input "1000" at bounding box center [185, 310] width 110 height 14
type input "1"
type input "9"
type input "800"
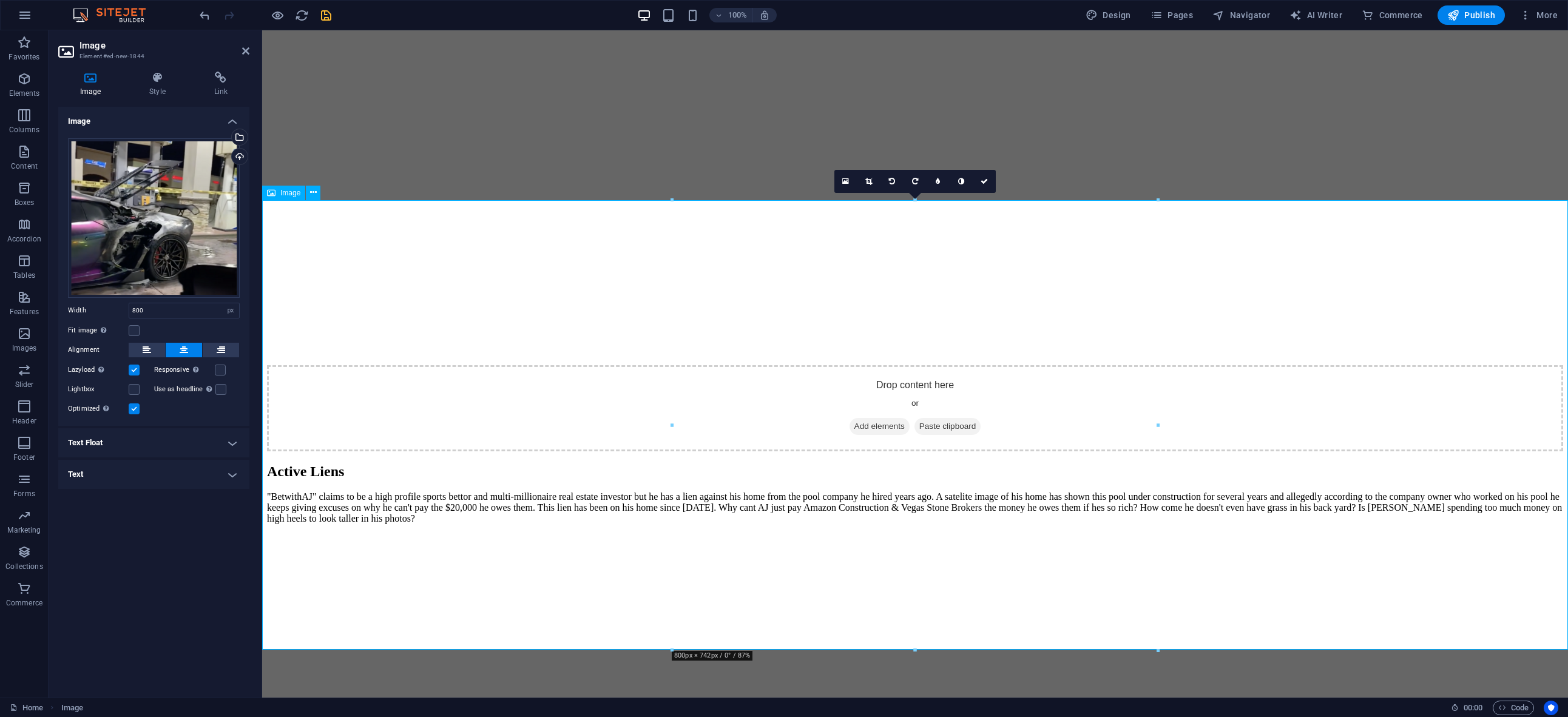
scroll to position [3023, 0]
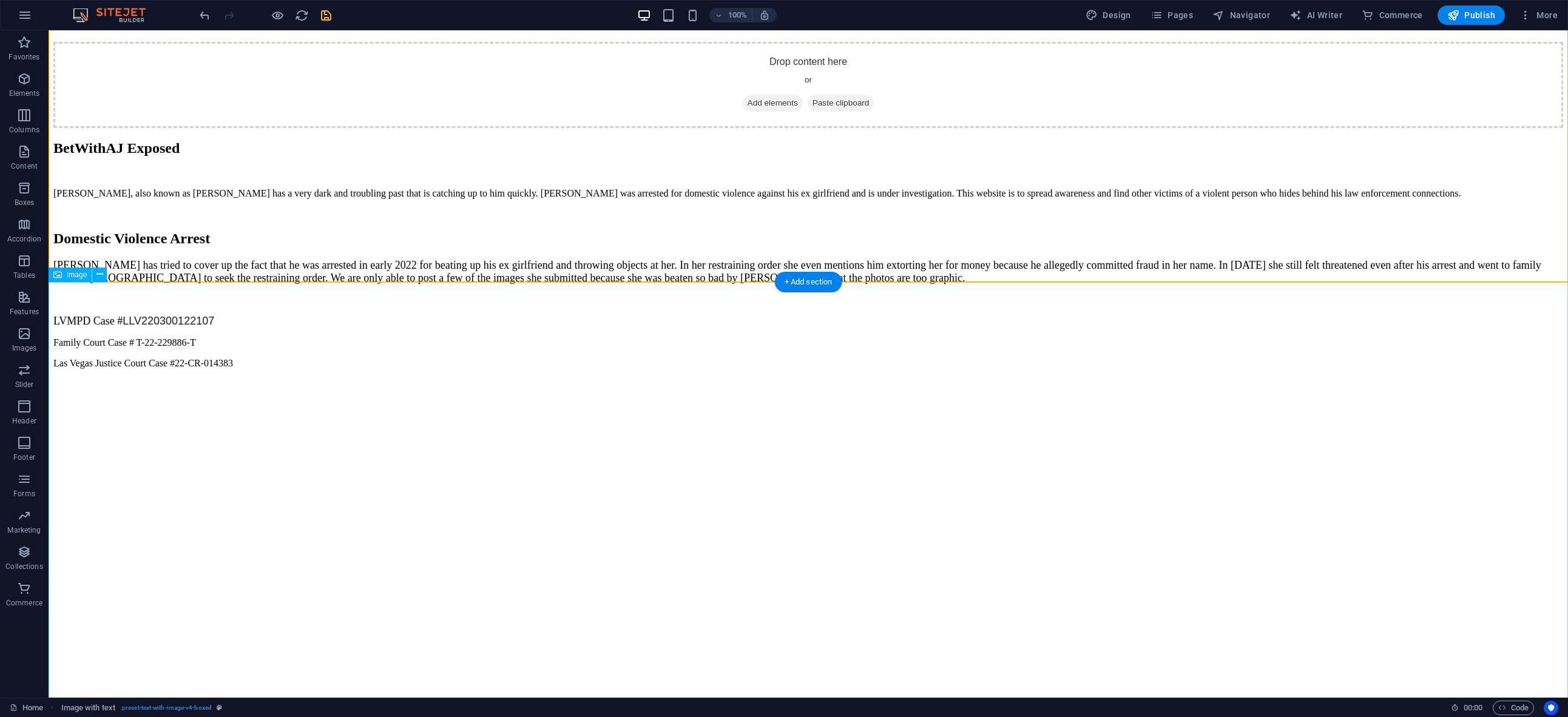
scroll to position [2886, 0]
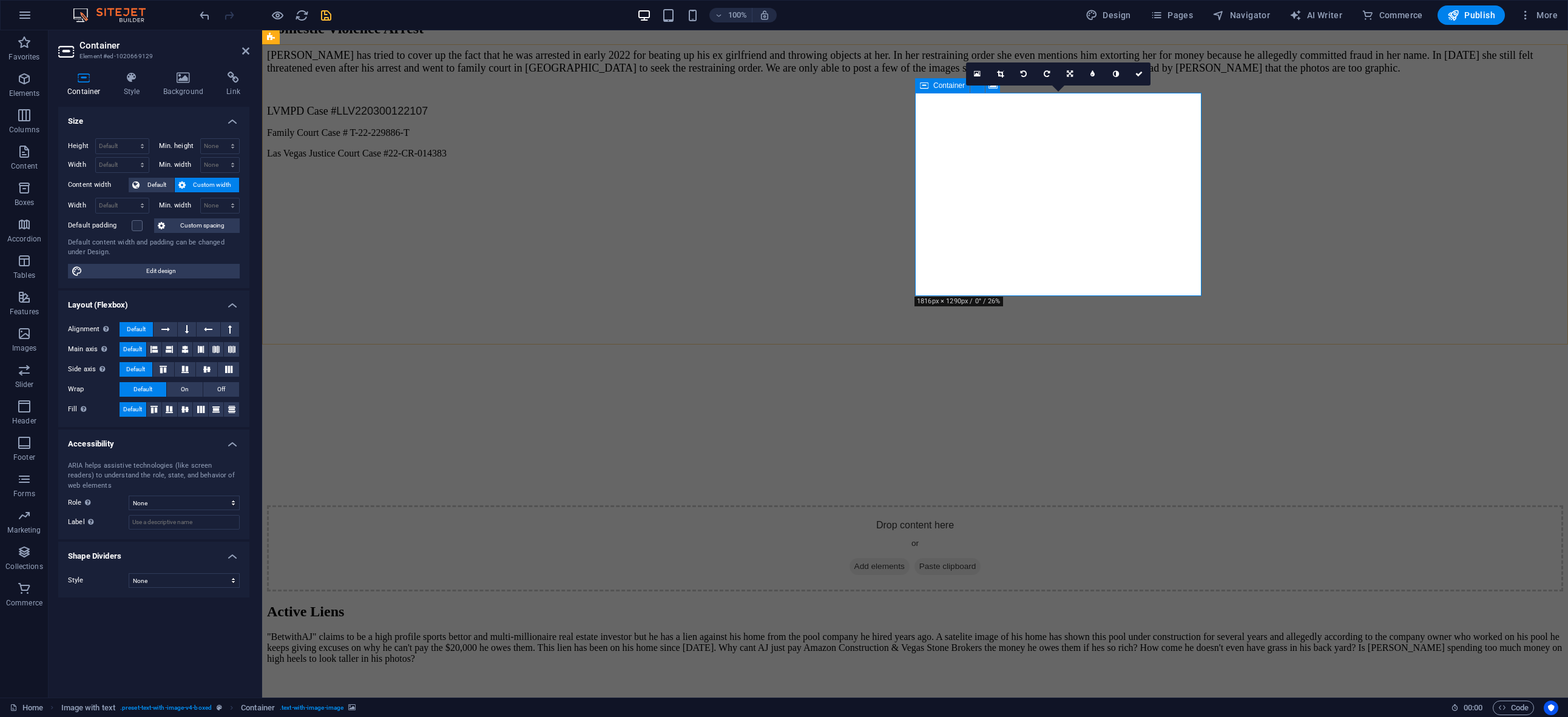
click at [190, 81] on icon at bounding box center [183, 77] width 59 height 12
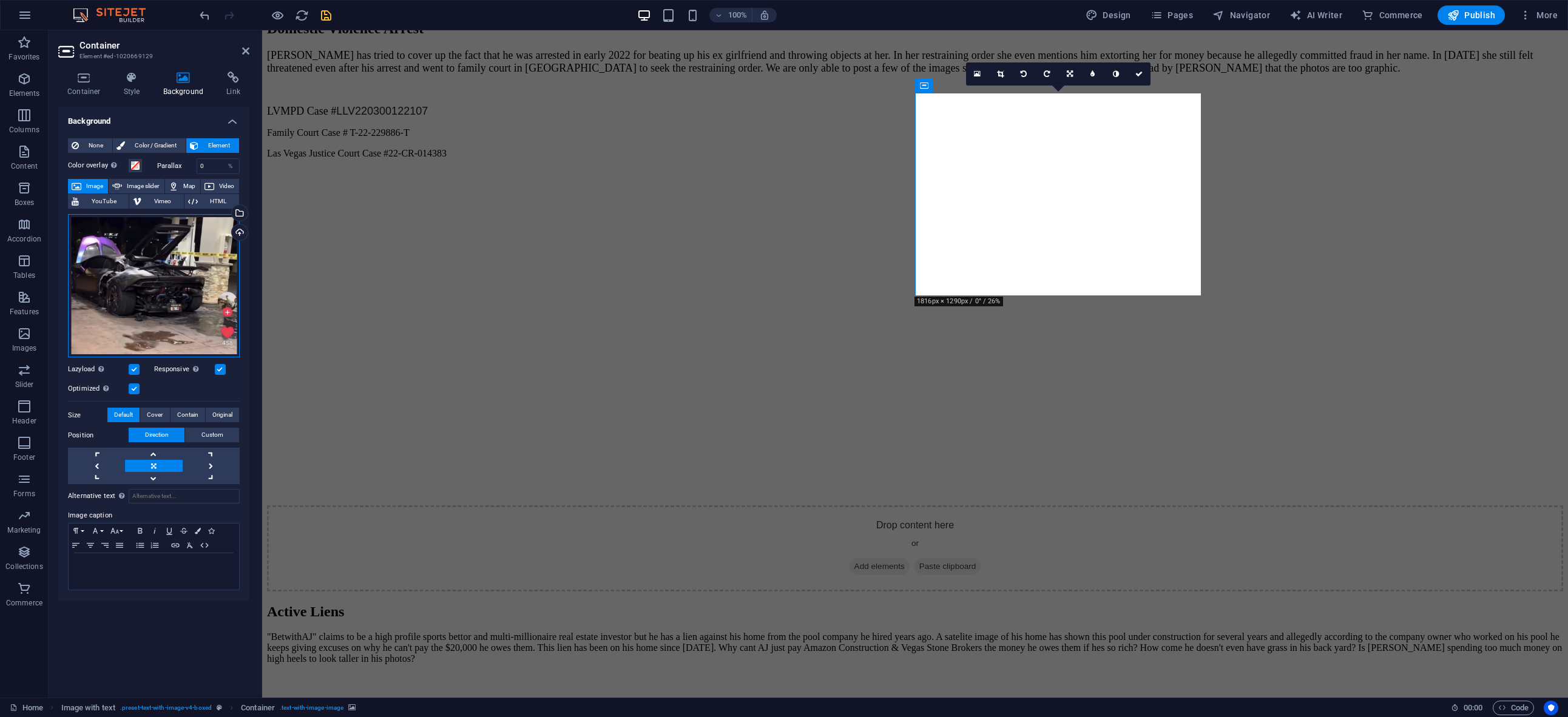
click at [174, 298] on div "Drag files here, click to choose files or select files from Files or our free s…" at bounding box center [153, 286] width 172 height 144
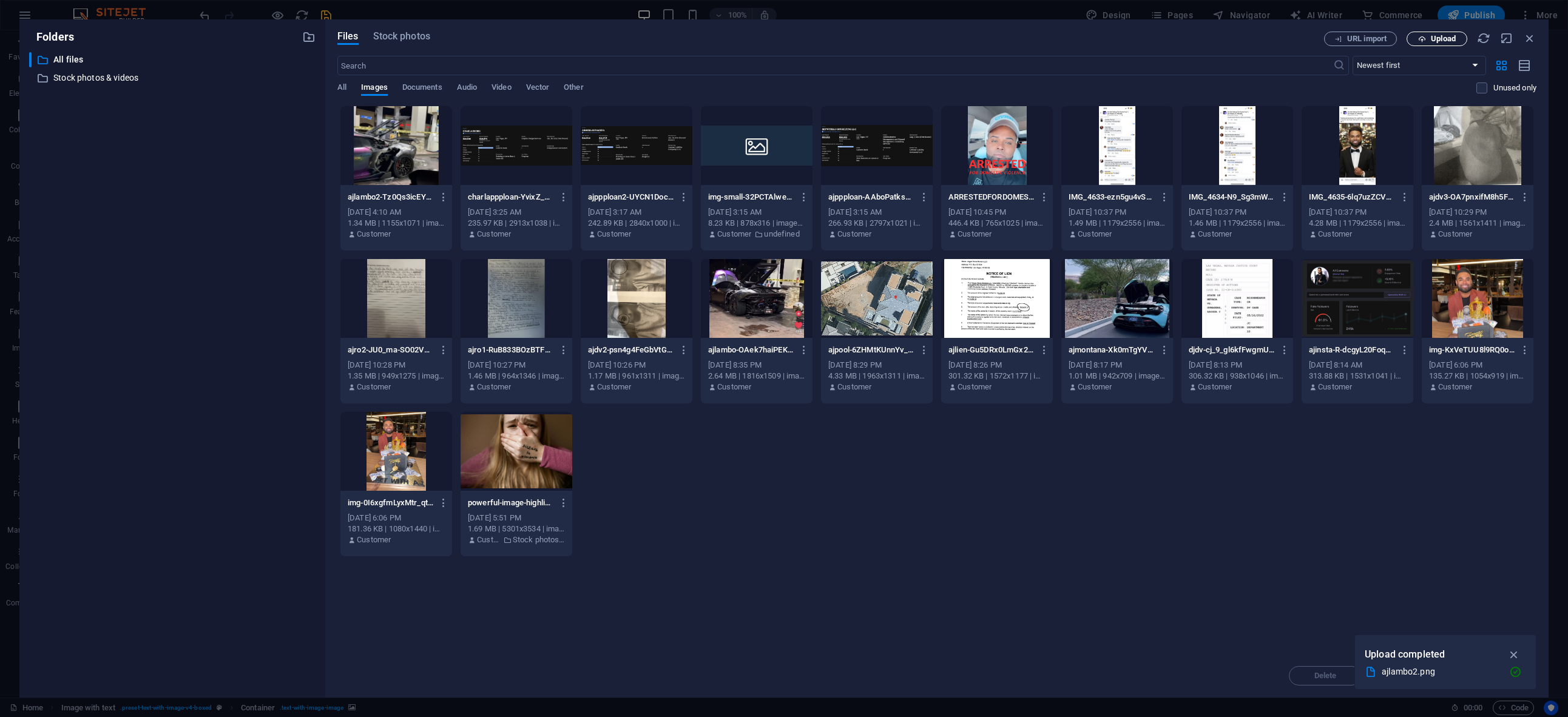
click at [1434, 39] on span "Upload" at bounding box center [1443, 39] width 25 height 7
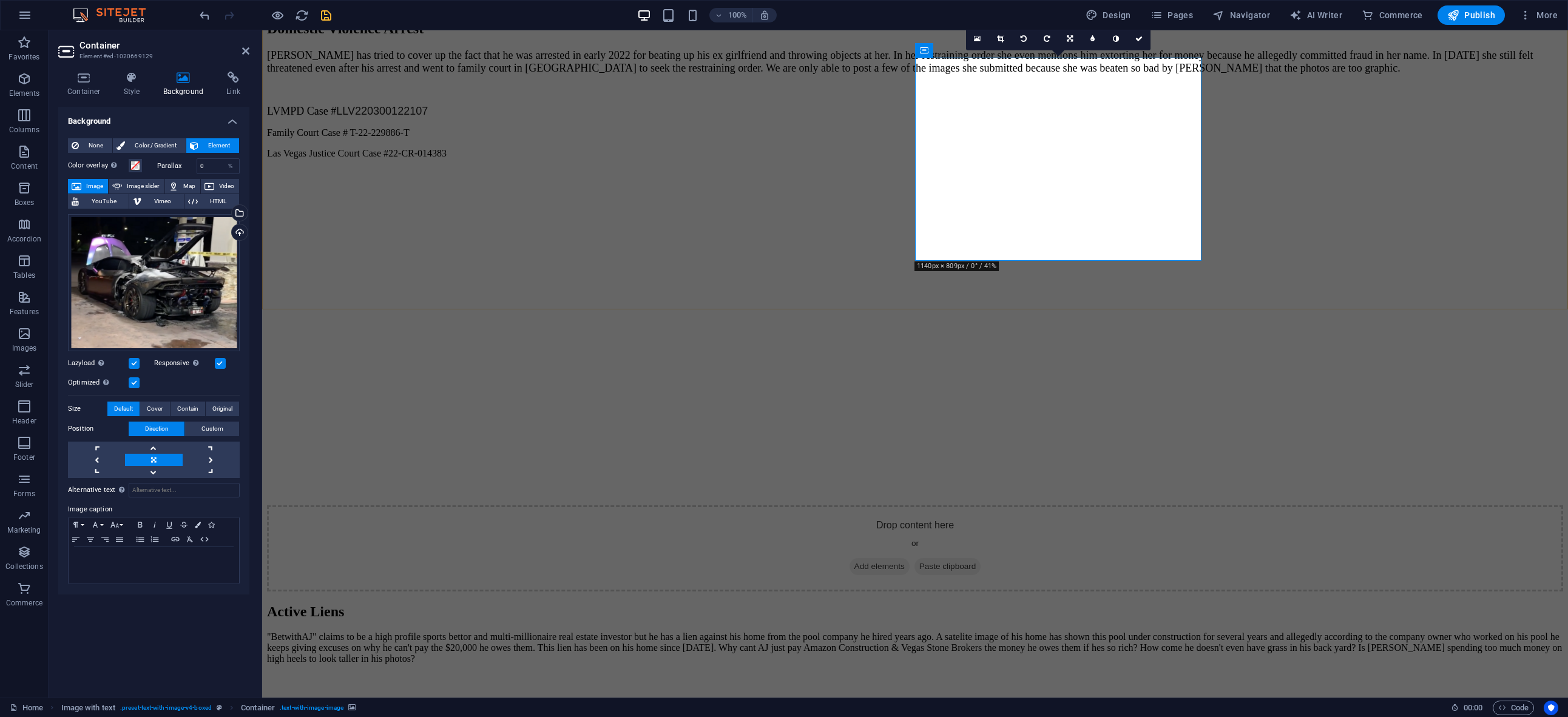
scroll to position [2935, 0]
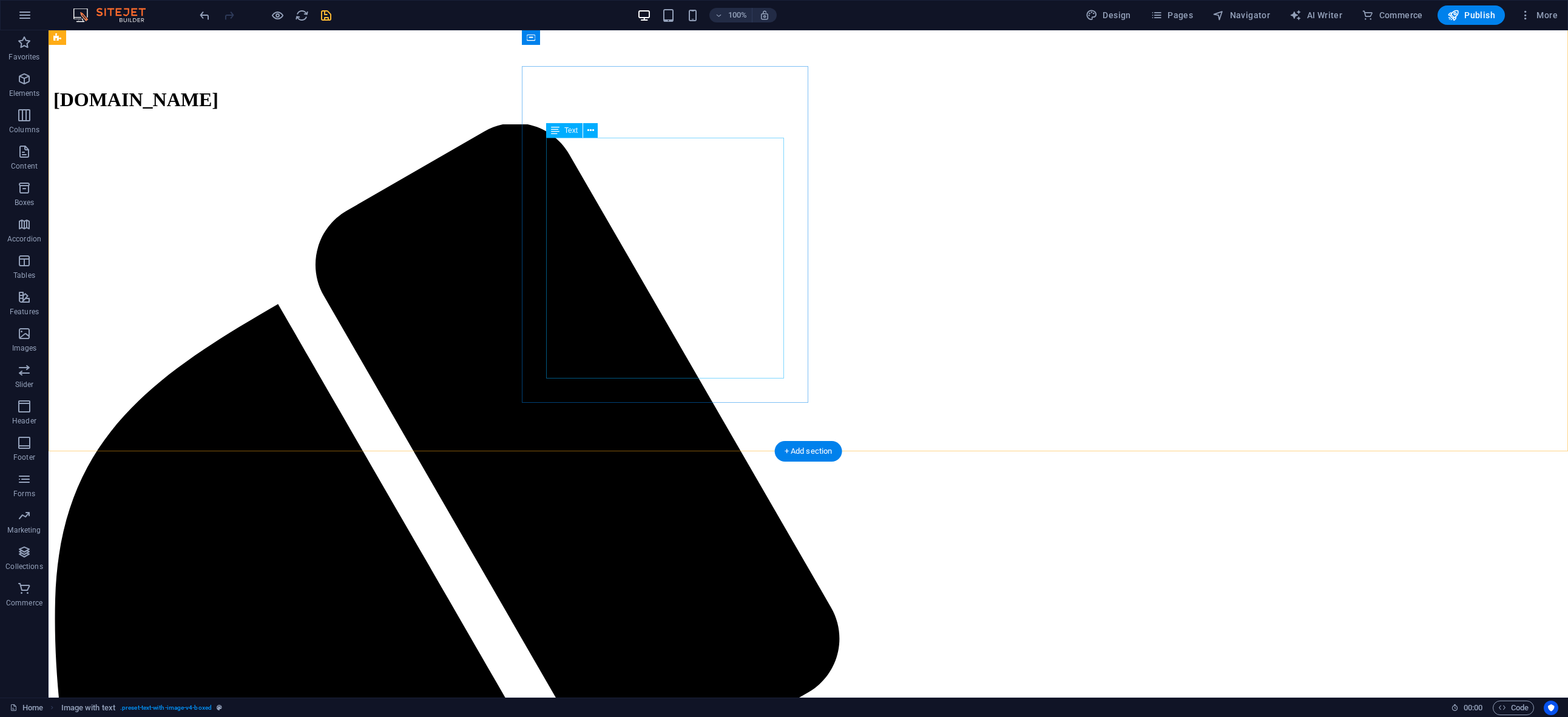
scroll to position [542, 0]
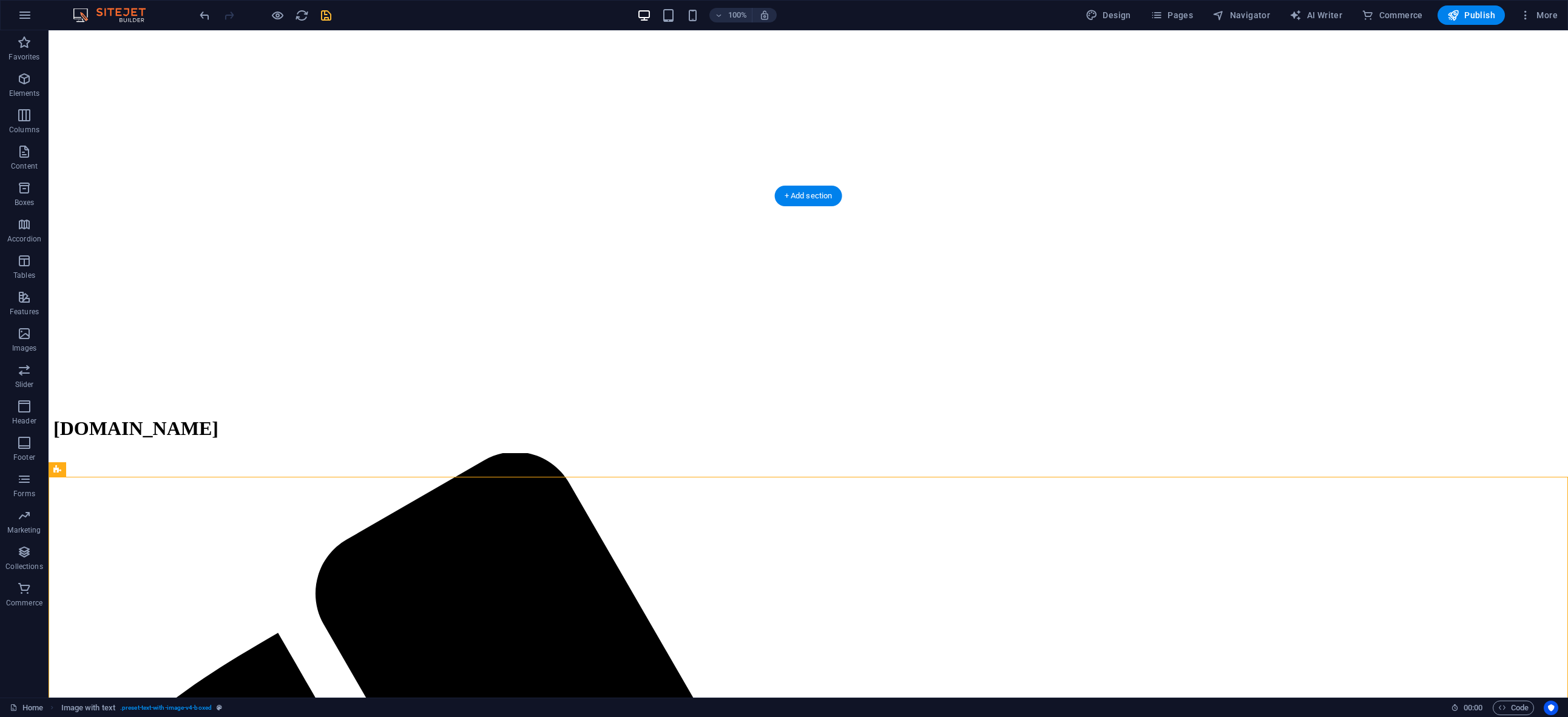
scroll to position [245, 0]
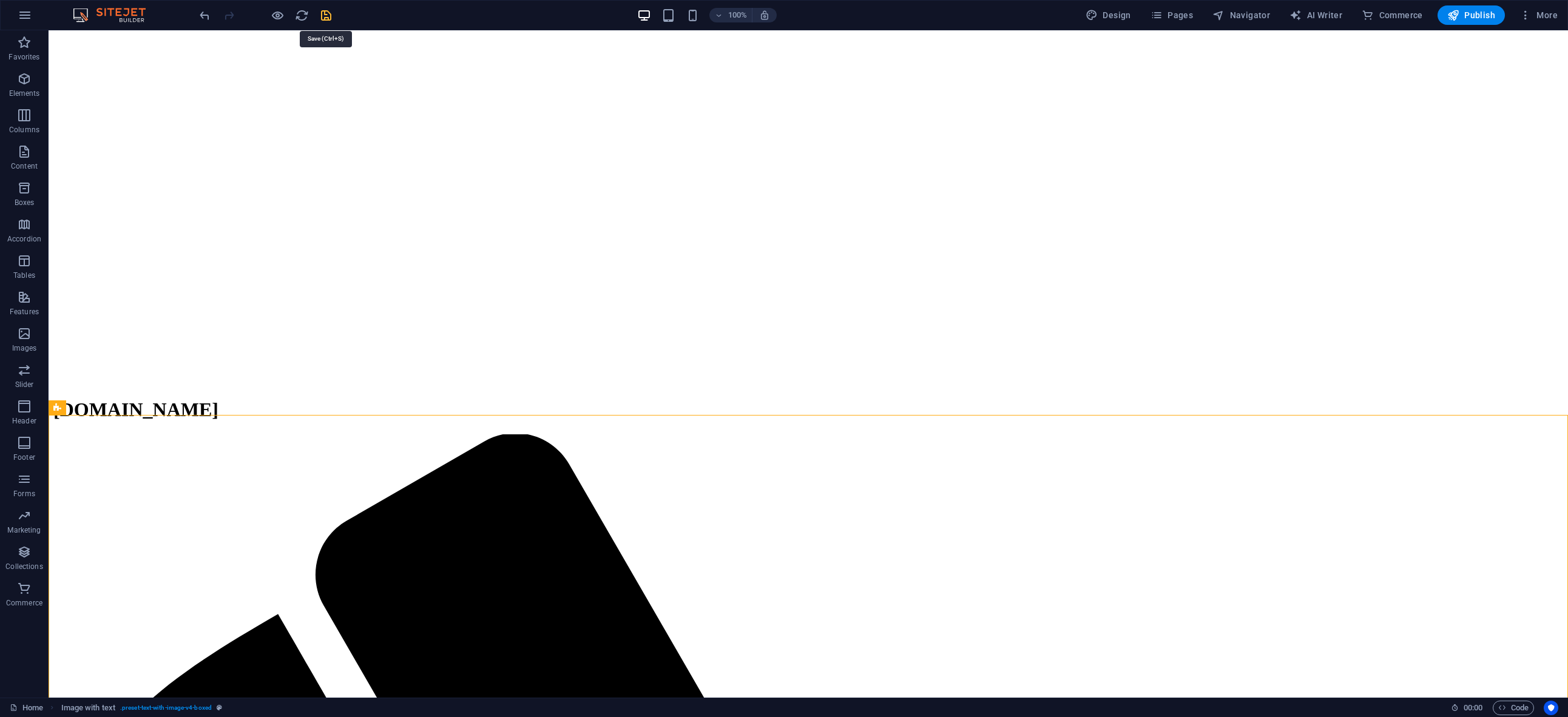
click at [324, 11] on icon "save" at bounding box center [326, 15] width 14 height 14
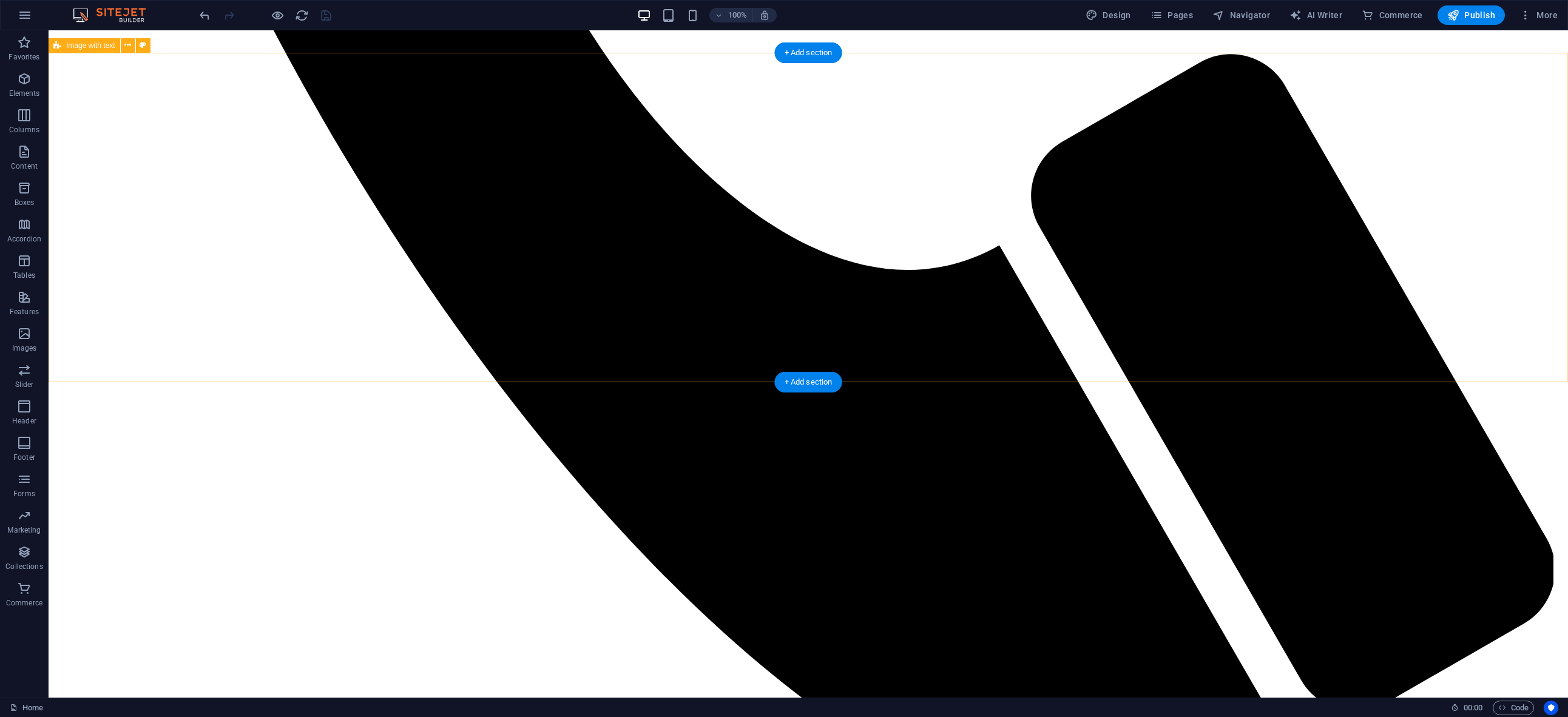
scroll to position [1861, 0]
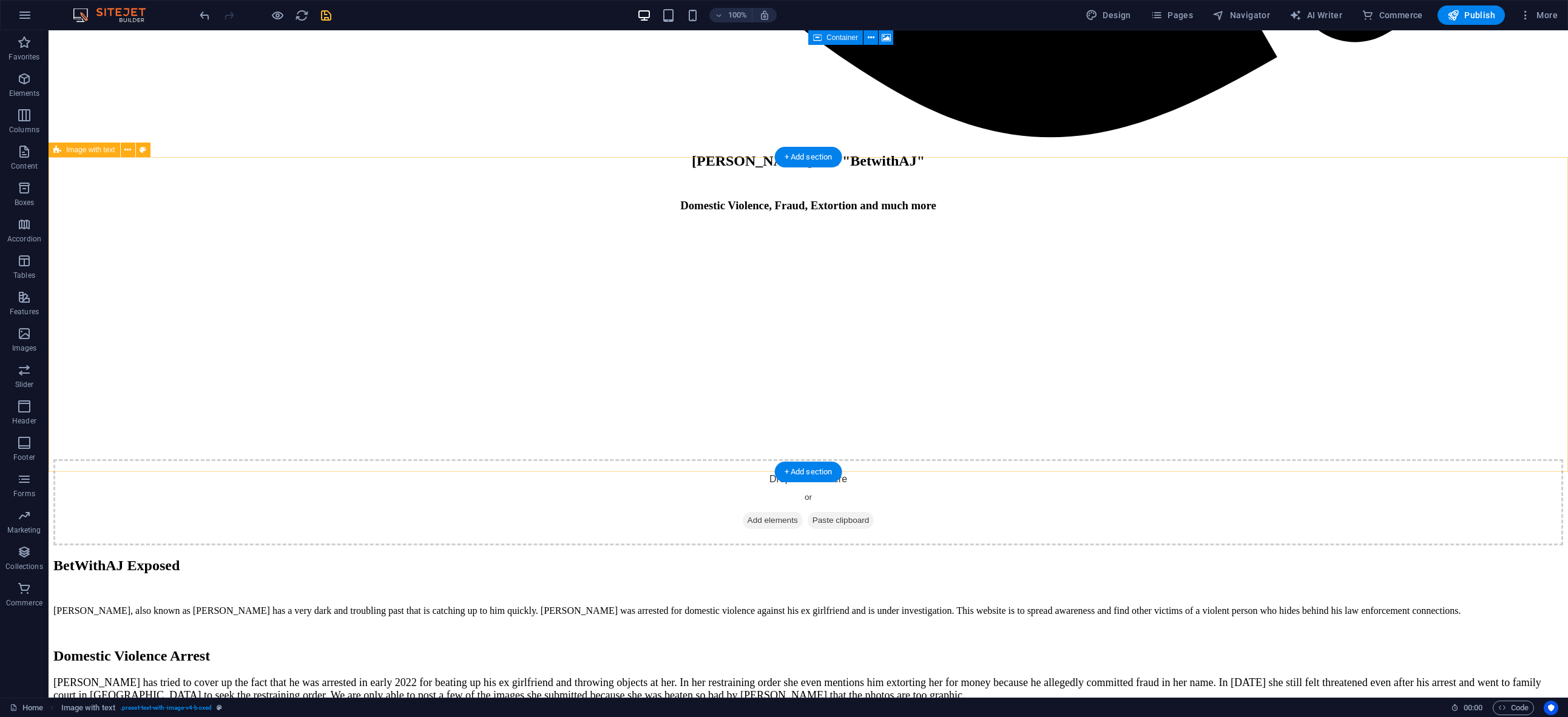
scroll to position [2470, 0]
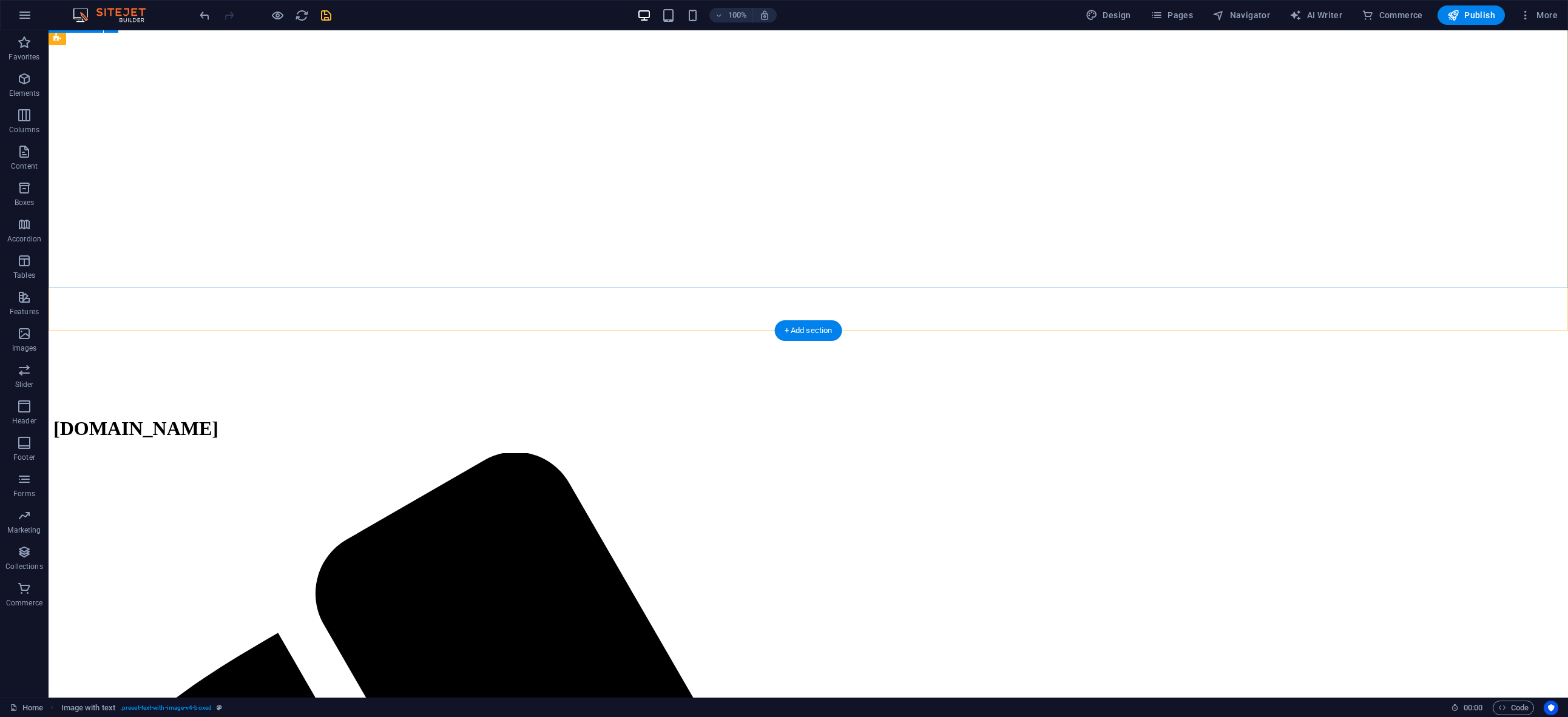
scroll to position [0, 0]
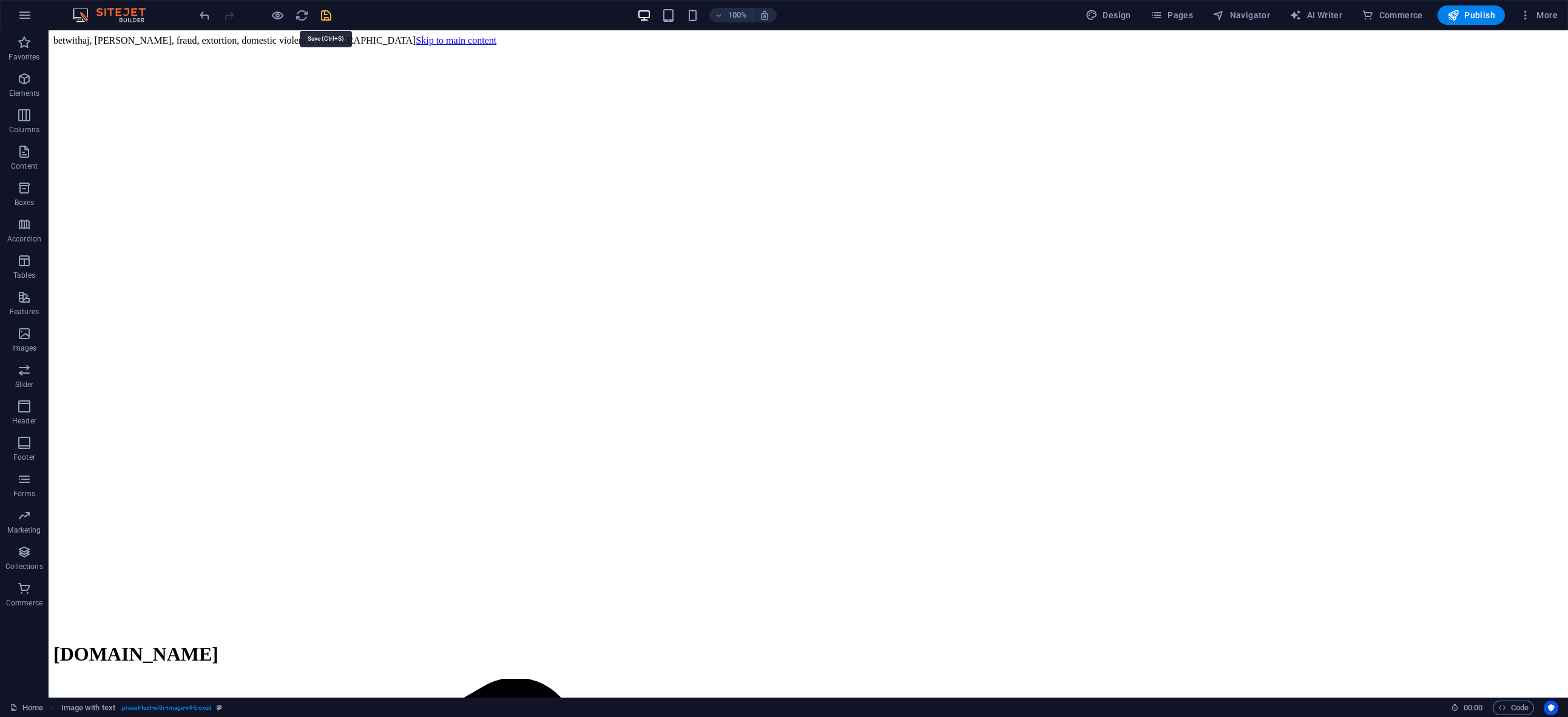
click at [328, 17] on icon "save" at bounding box center [326, 15] width 14 height 14
checkbox input "false"
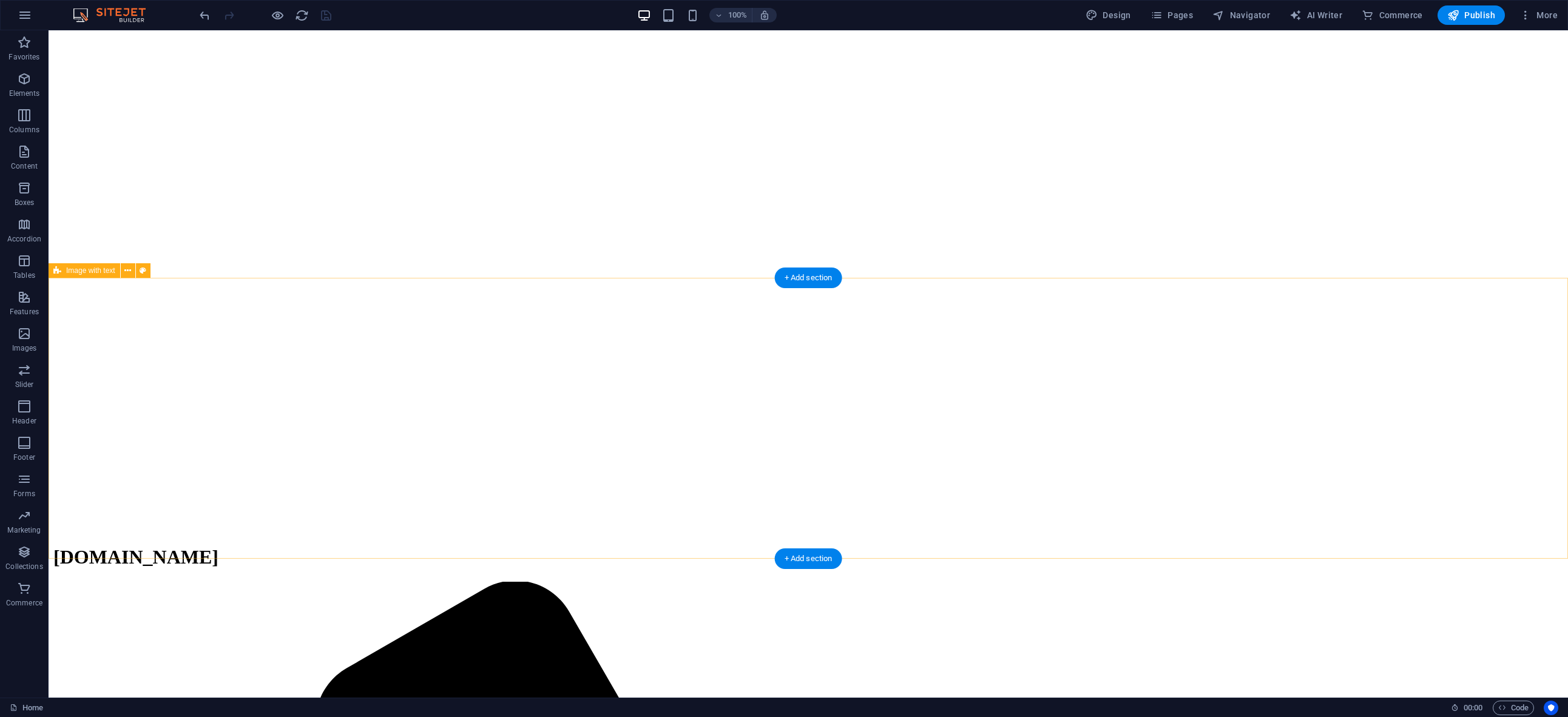
scroll to position [96, 0]
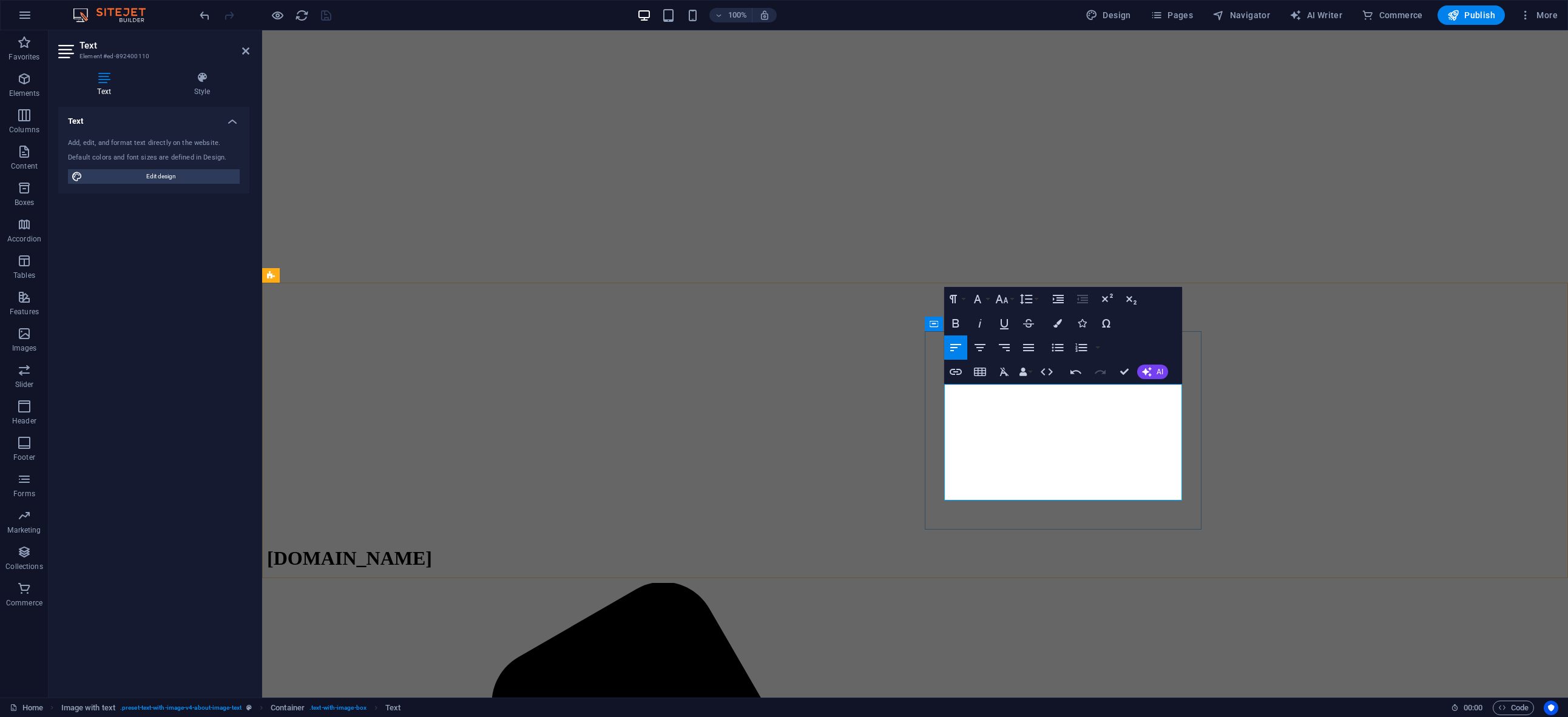
drag, startPoint x: 1165, startPoint y: 491, endPoint x: 1000, endPoint y: 481, distance: 165.3
drag, startPoint x: 1051, startPoint y: 506, endPoint x: 1021, endPoint y: 512, distance: 30.6
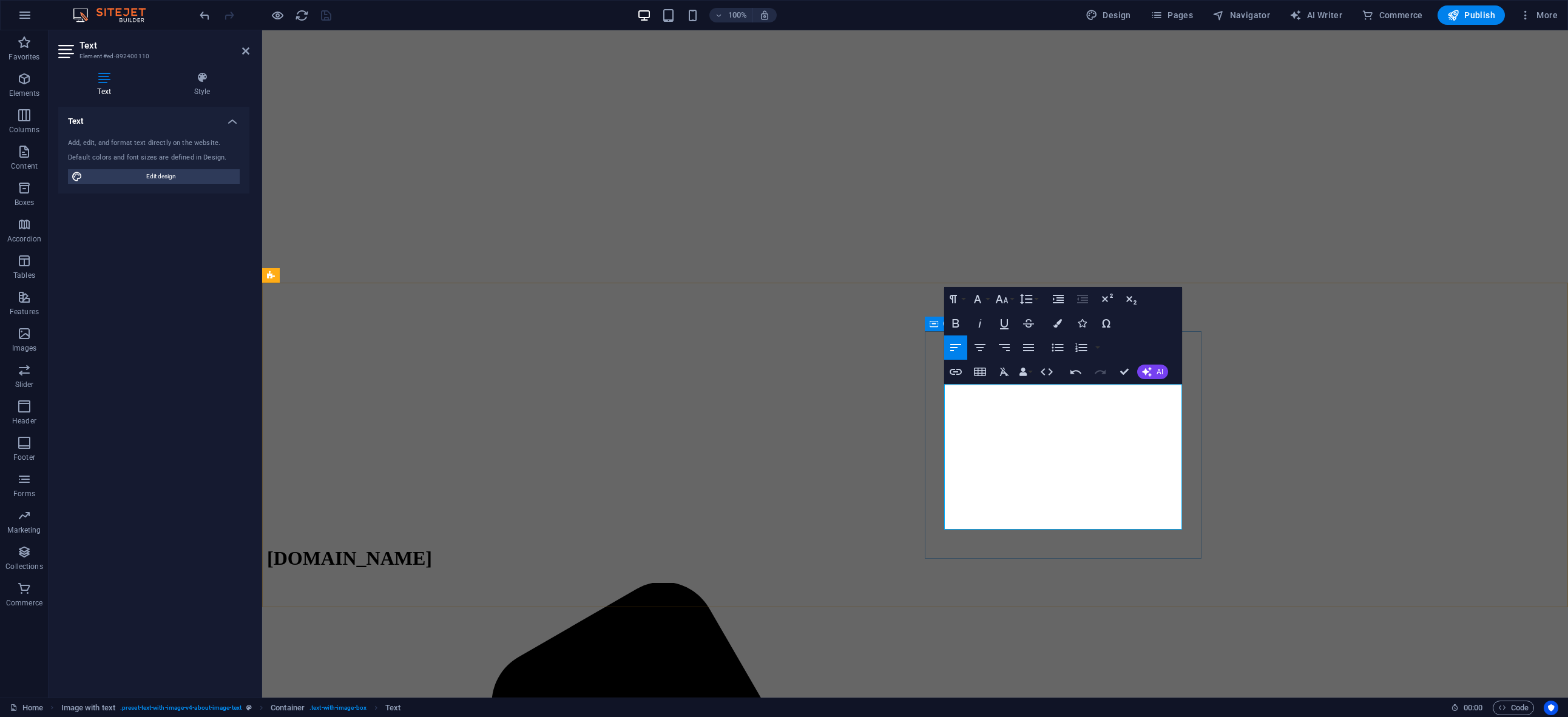
drag, startPoint x: 1079, startPoint y: 519, endPoint x: 943, endPoint y: 512, distance: 136.2
drag, startPoint x: 1095, startPoint y: 521, endPoint x: 940, endPoint y: 511, distance: 155.3
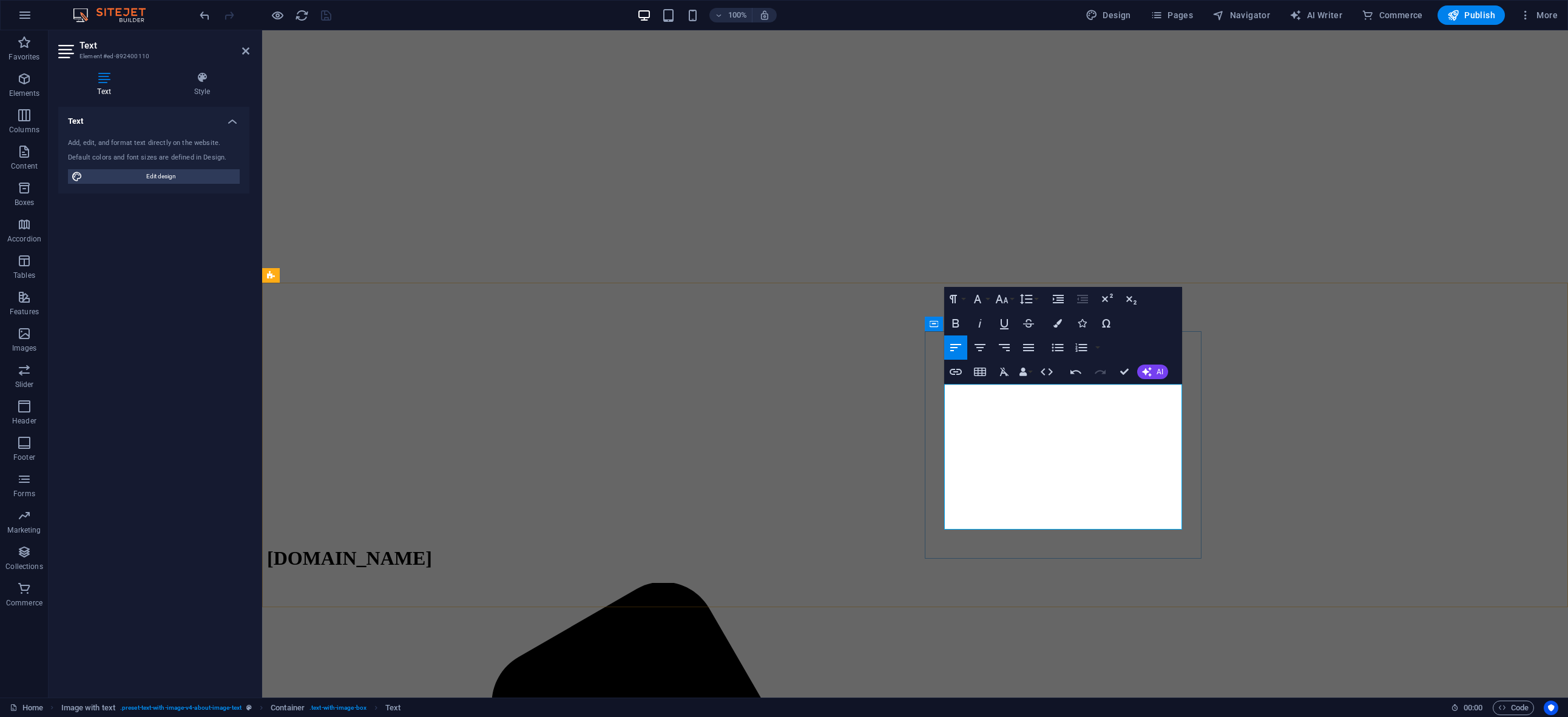
drag, startPoint x: 1089, startPoint y: 522, endPoint x: 927, endPoint y: 508, distance: 162.6
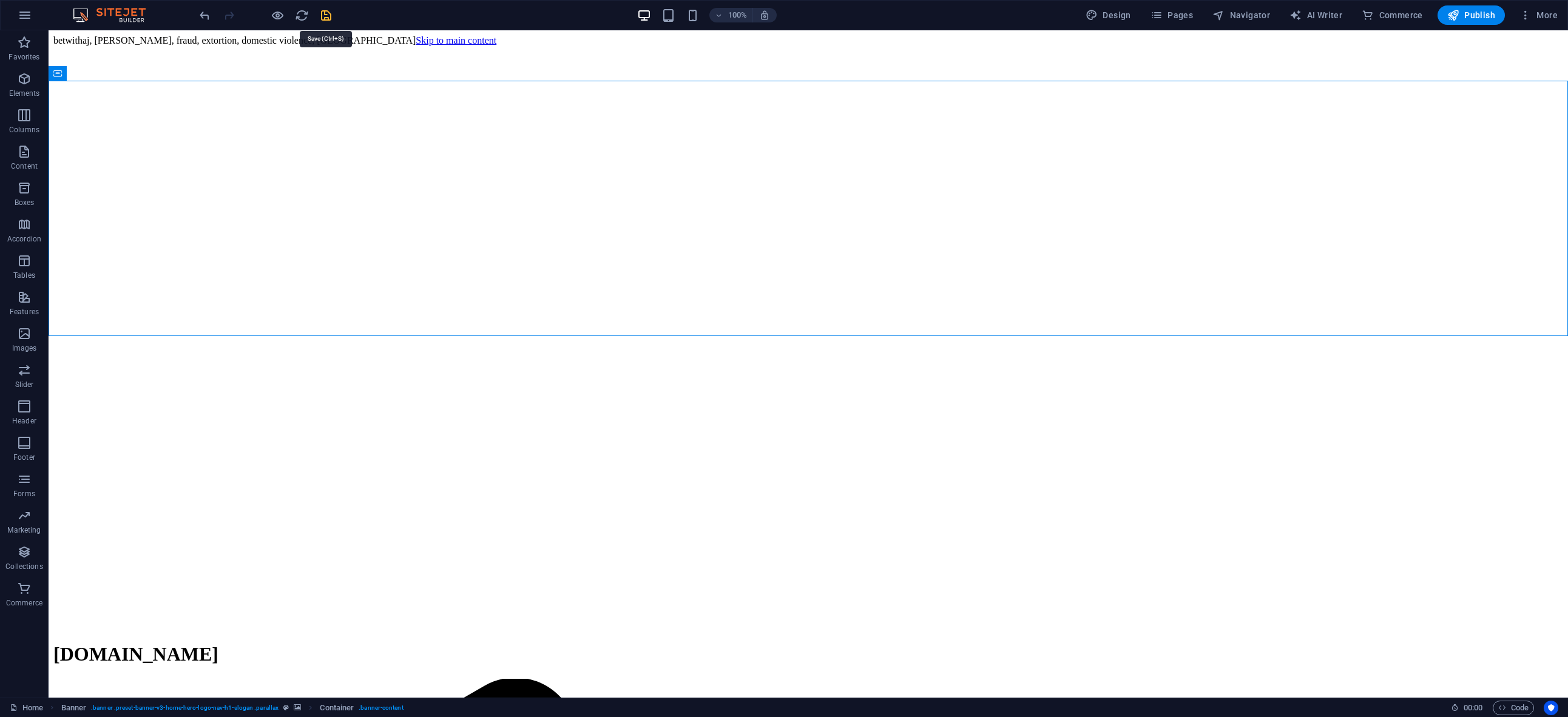
click at [327, 17] on icon "save" at bounding box center [326, 15] width 14 height 14
checkbox input "false"
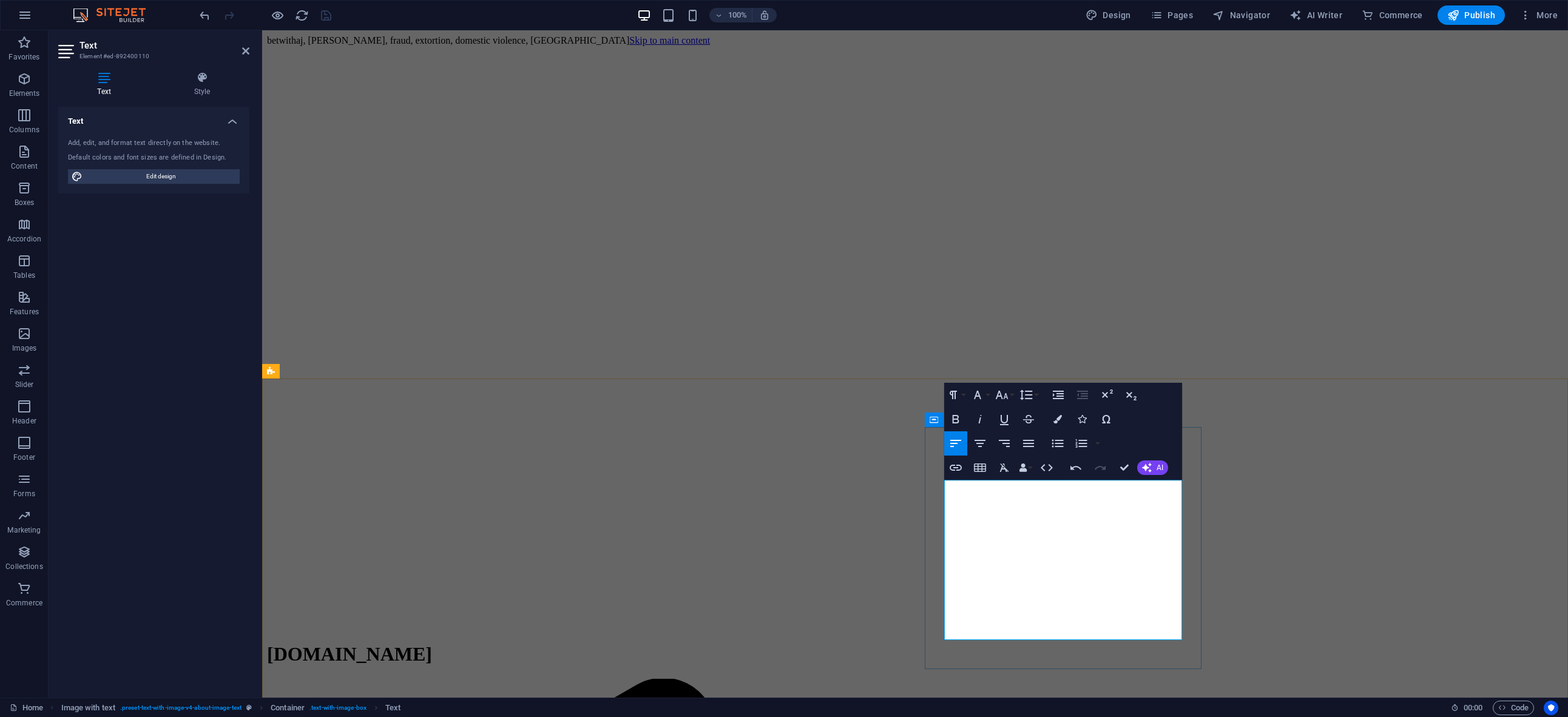
drag, startPoint x: 1142, startPoint y: 614, endPoint x: 958, endPoint y: 602, distance: 184.4
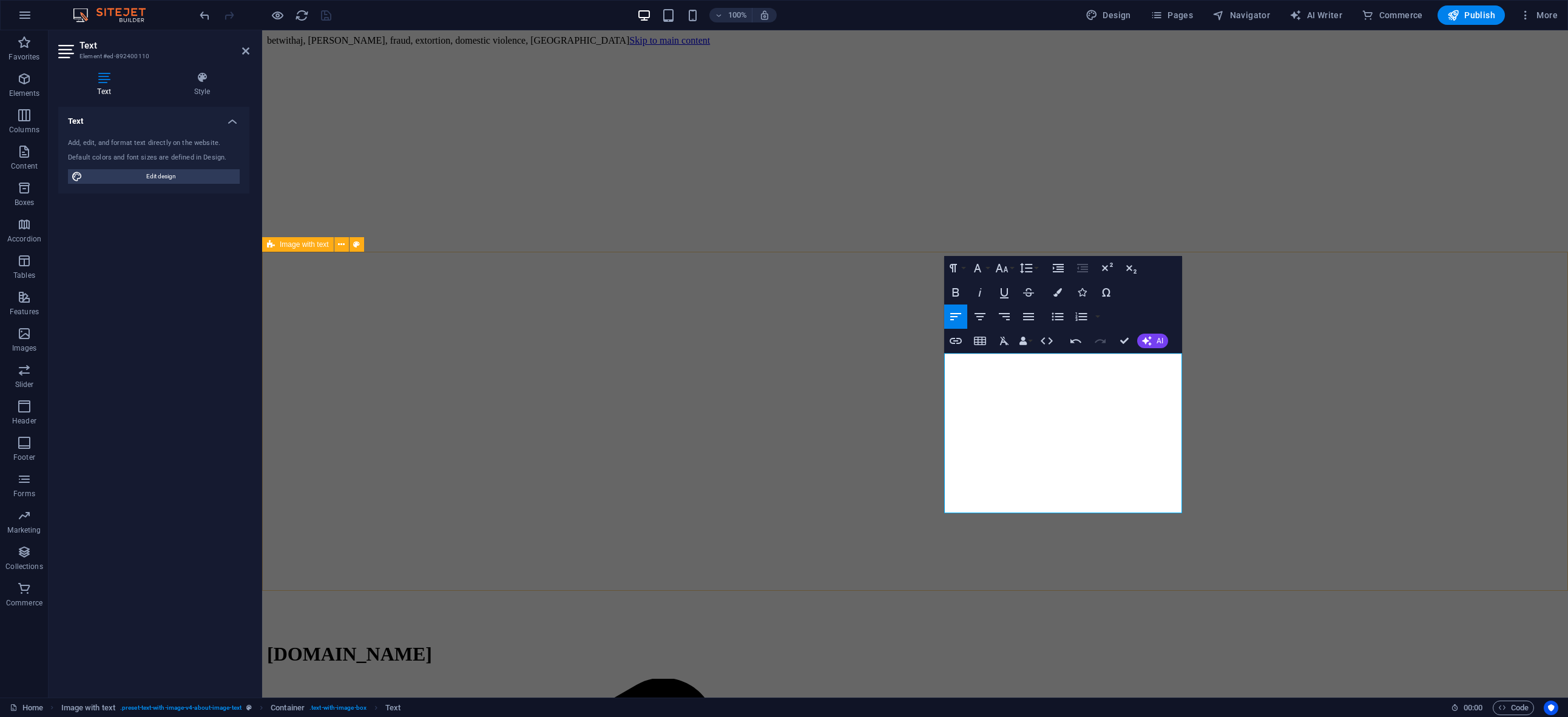
scroll to position [127, 0]
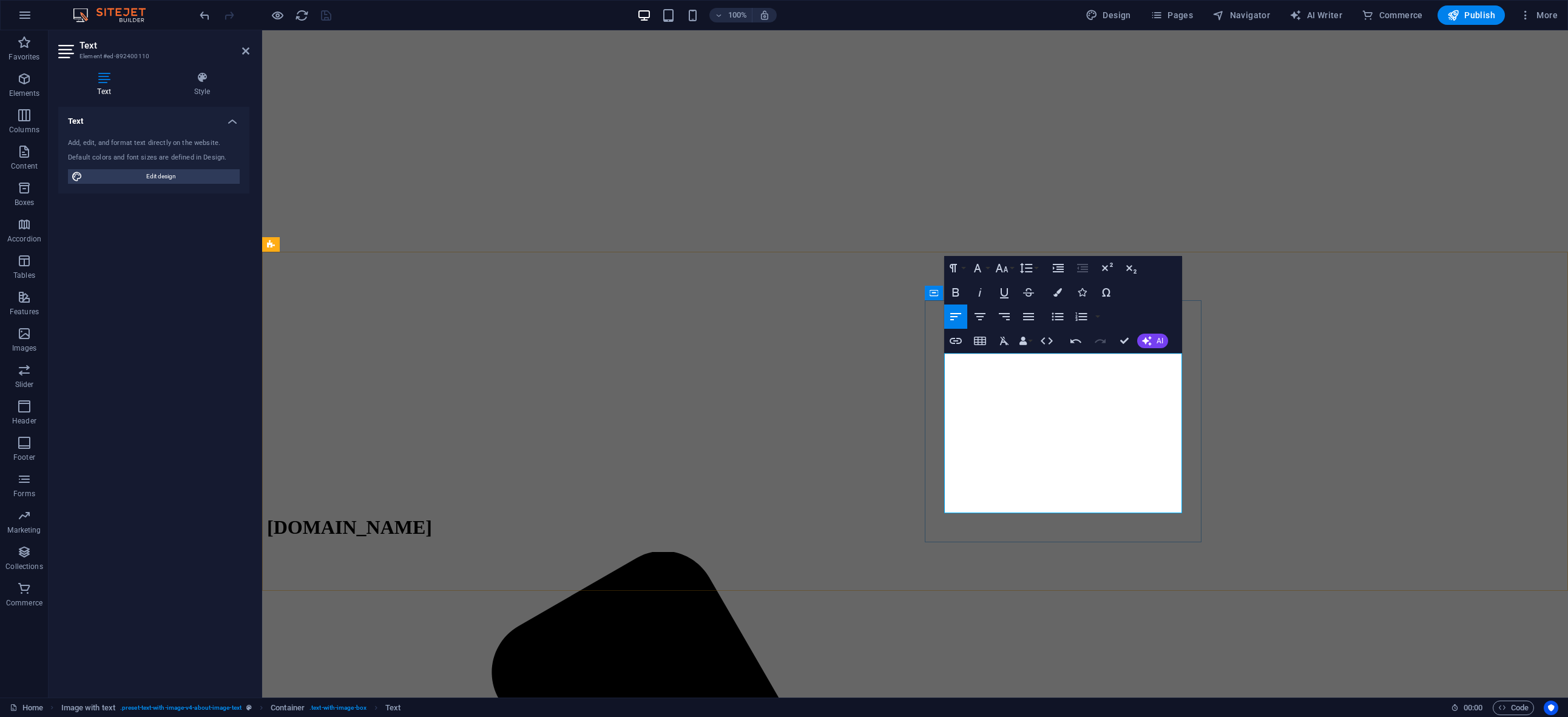
drag, startPoint x: 1142, startPoint y: 493, endPoint x: 946, endPoint y: 478, distance: 196.6
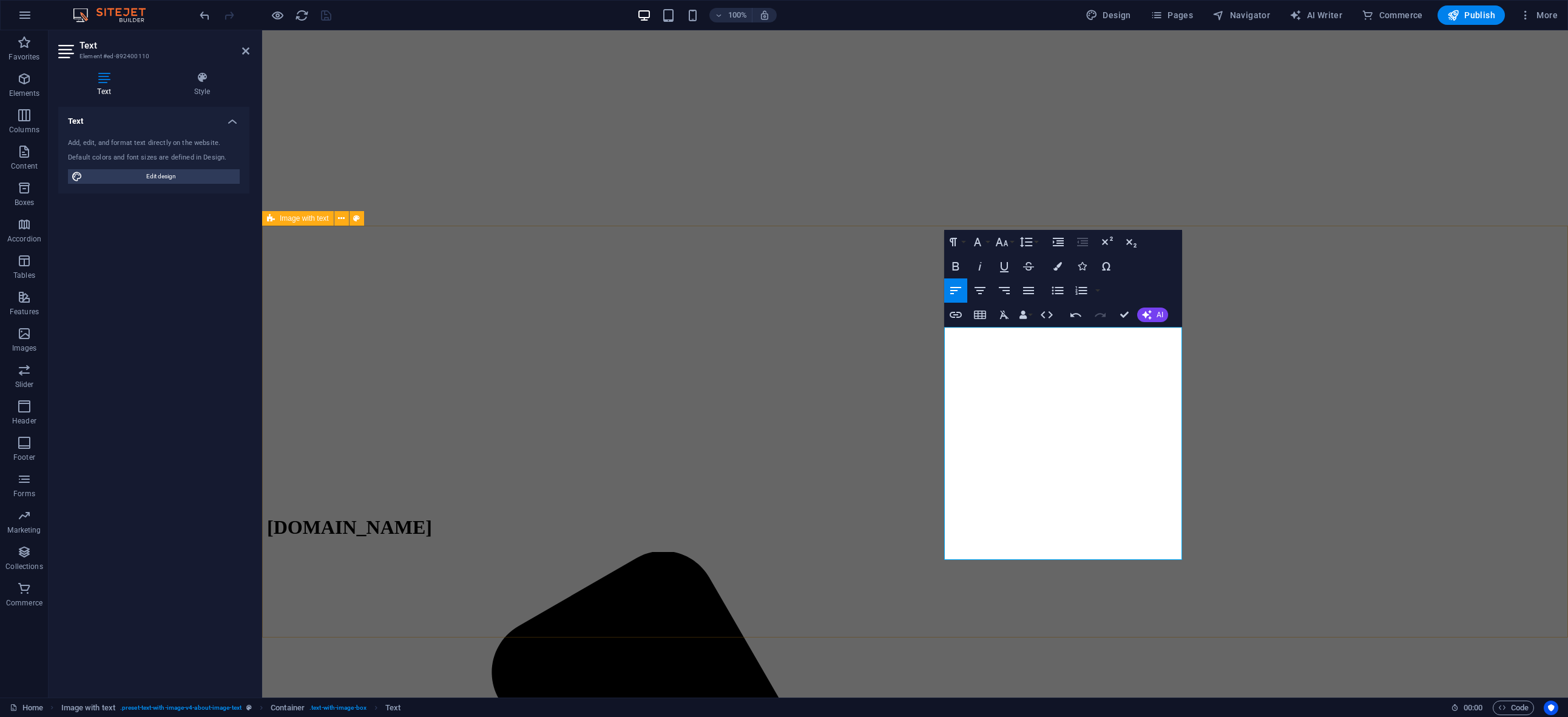
scroll to position [166, 0]
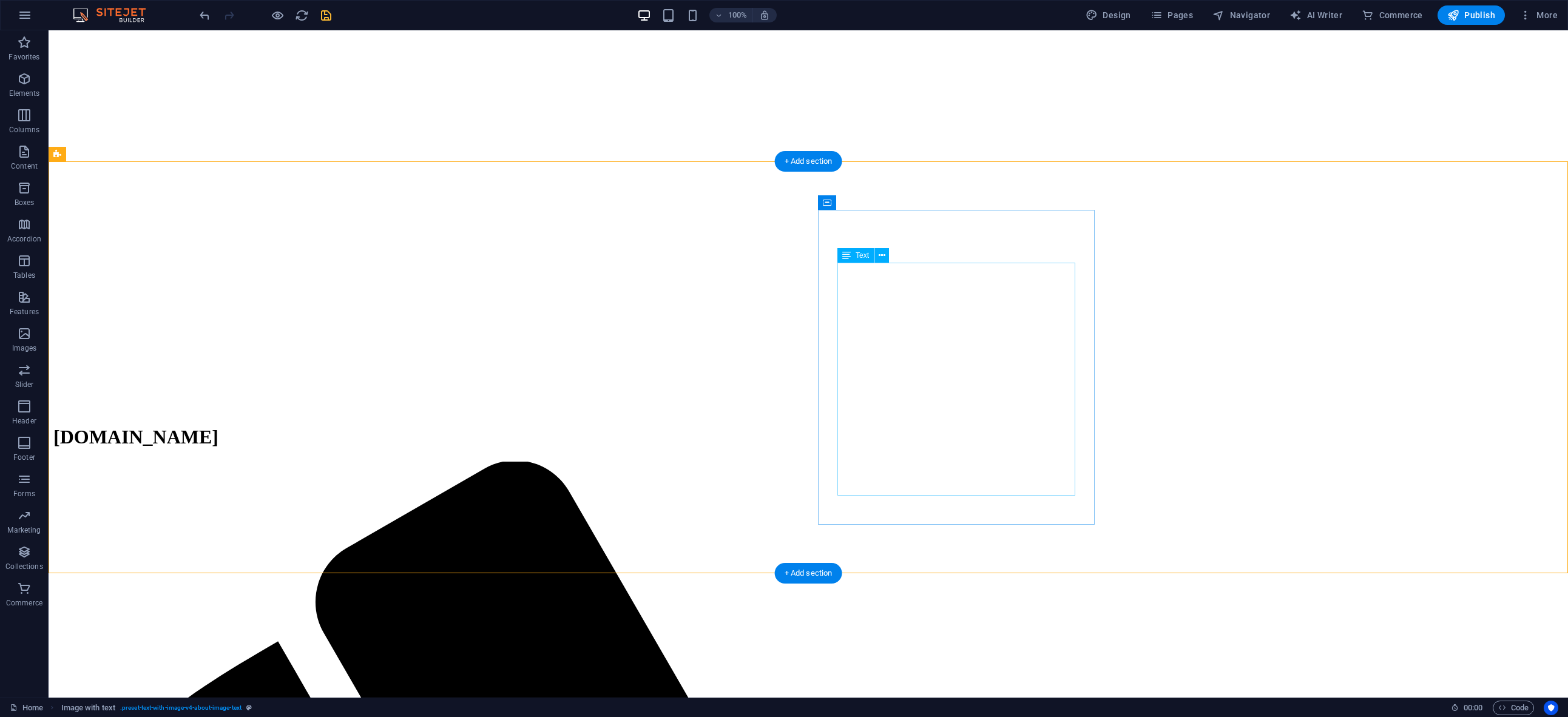
scroll to position [219, 0]
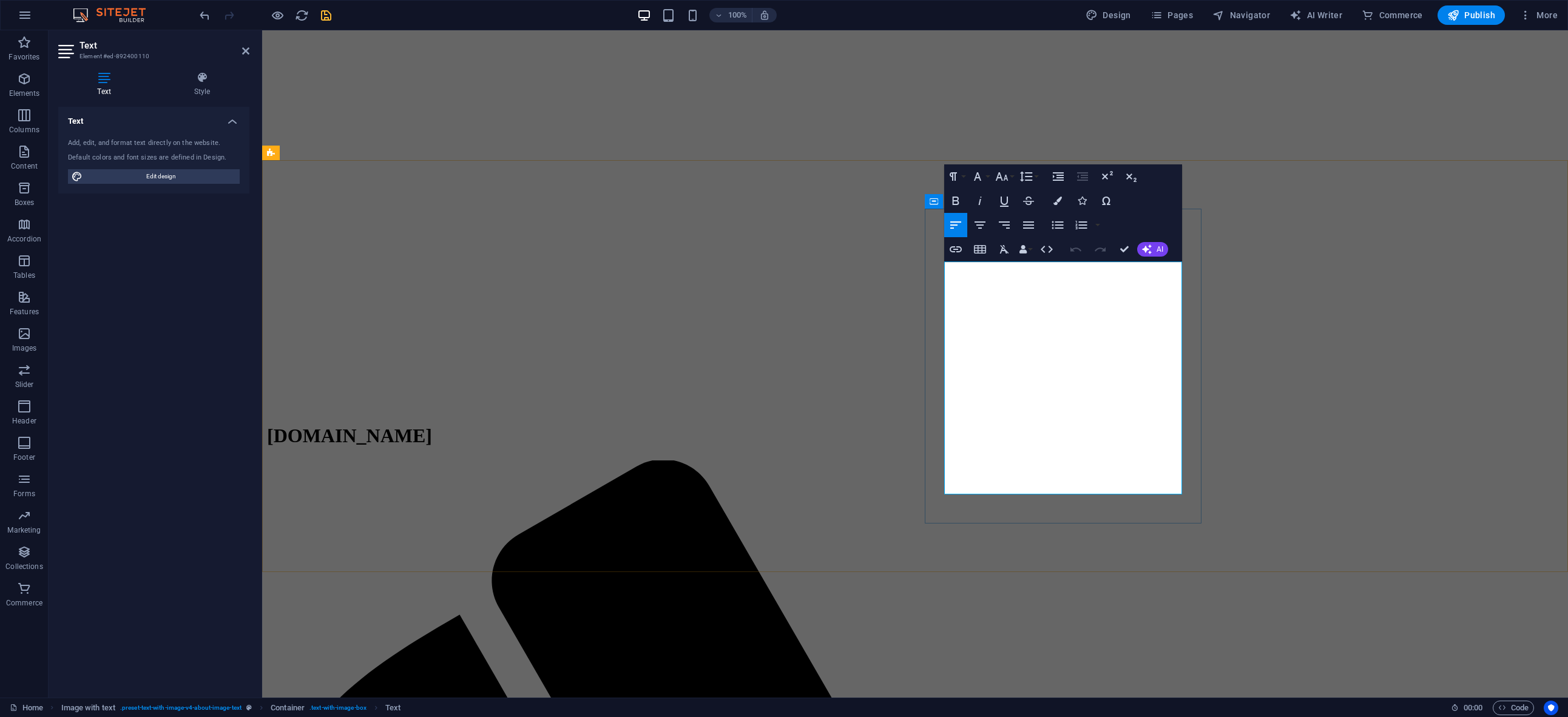
drag, startPoint x: 1061, startPoint y: 355, endPoint x: 1158, endPoint y: 317, distance: 104.2
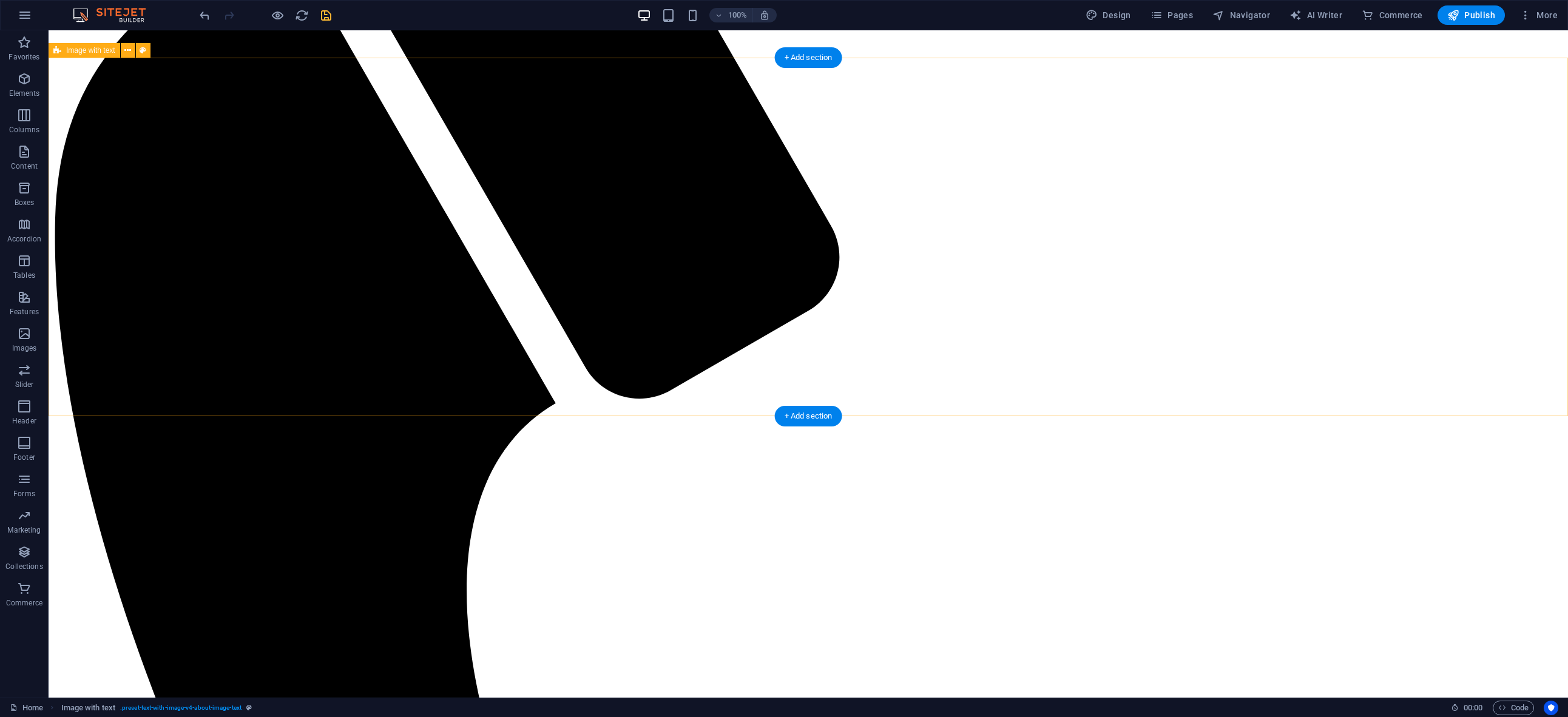
scroll to position [0, 0]
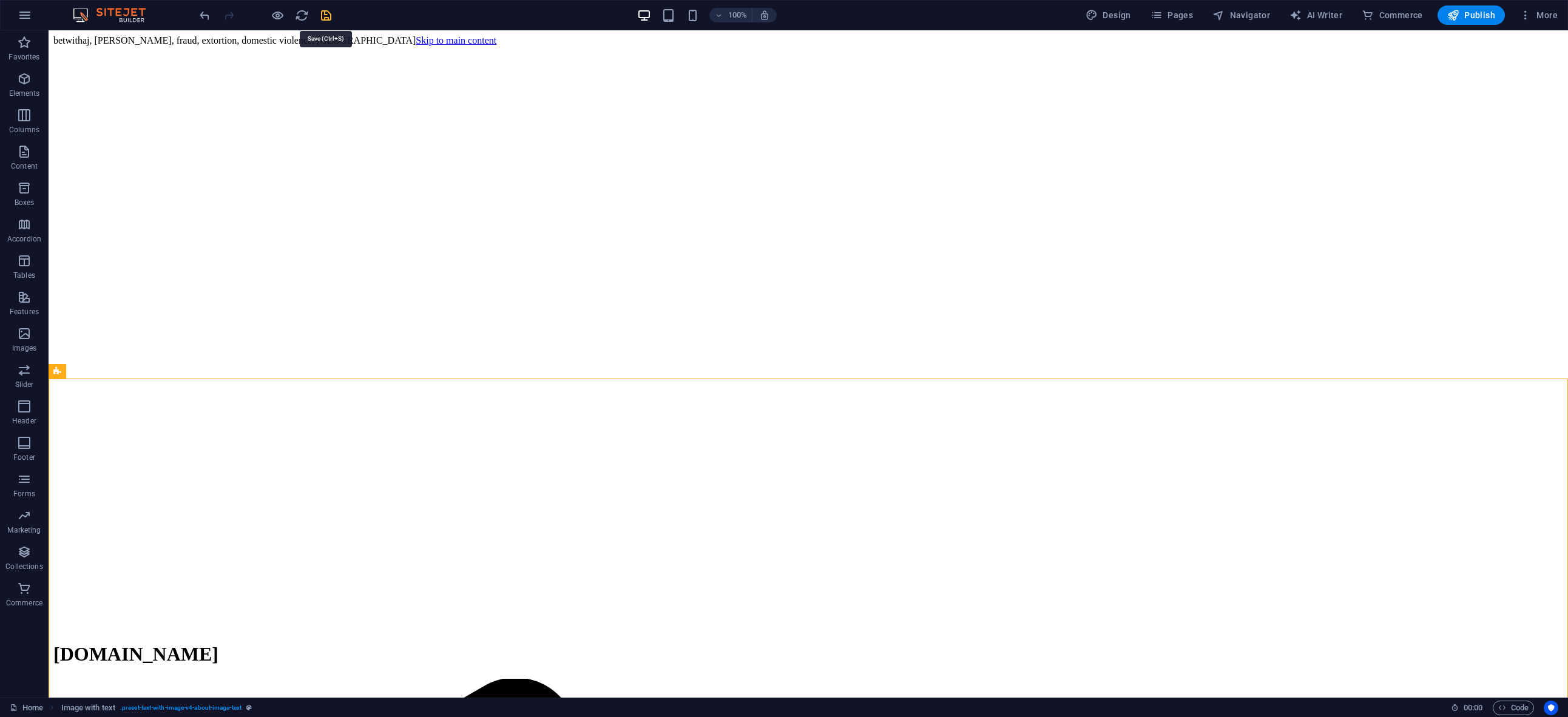
click at [328, 18] on icon "save" at bounding box center [326, 15] width 14 height 14
checkbox input "false"
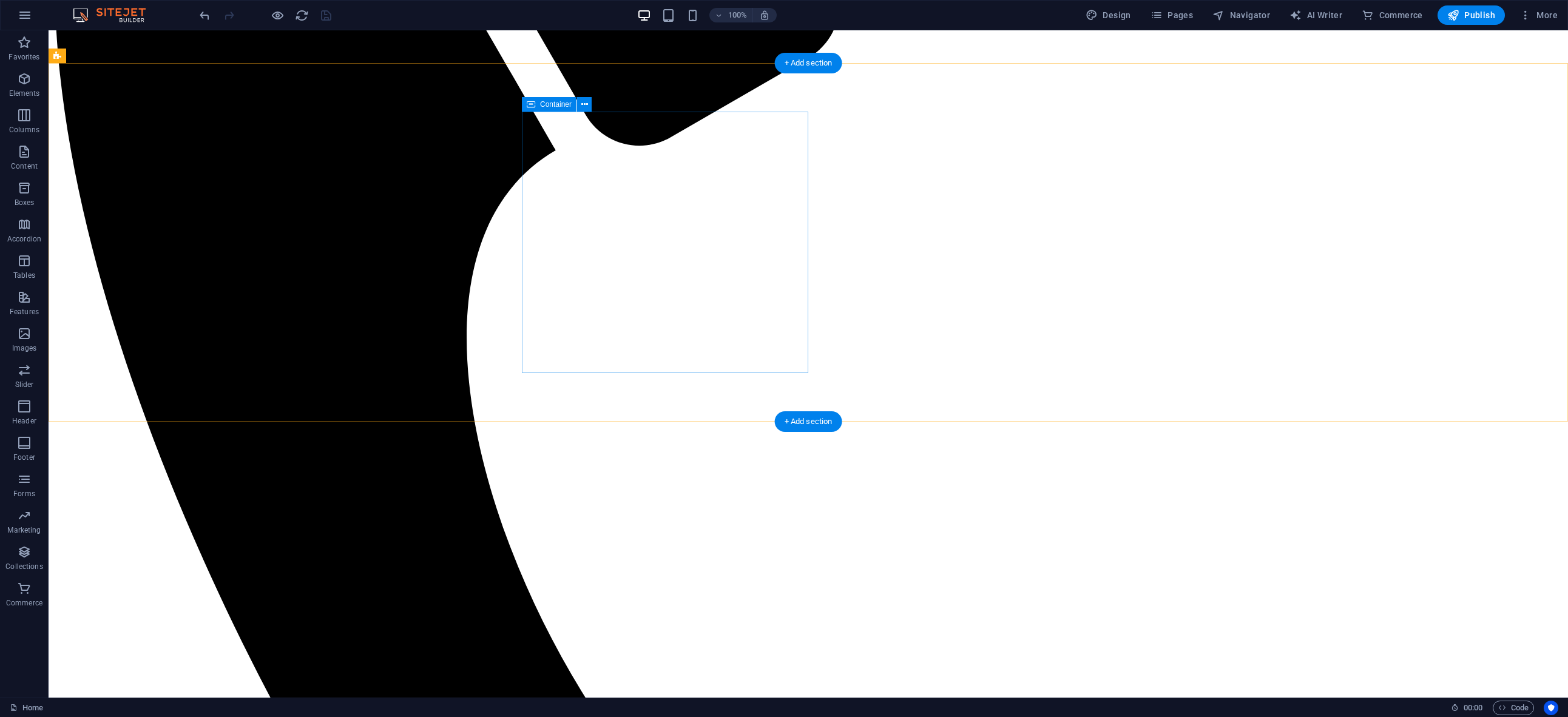
scroll to position [1170, 0]
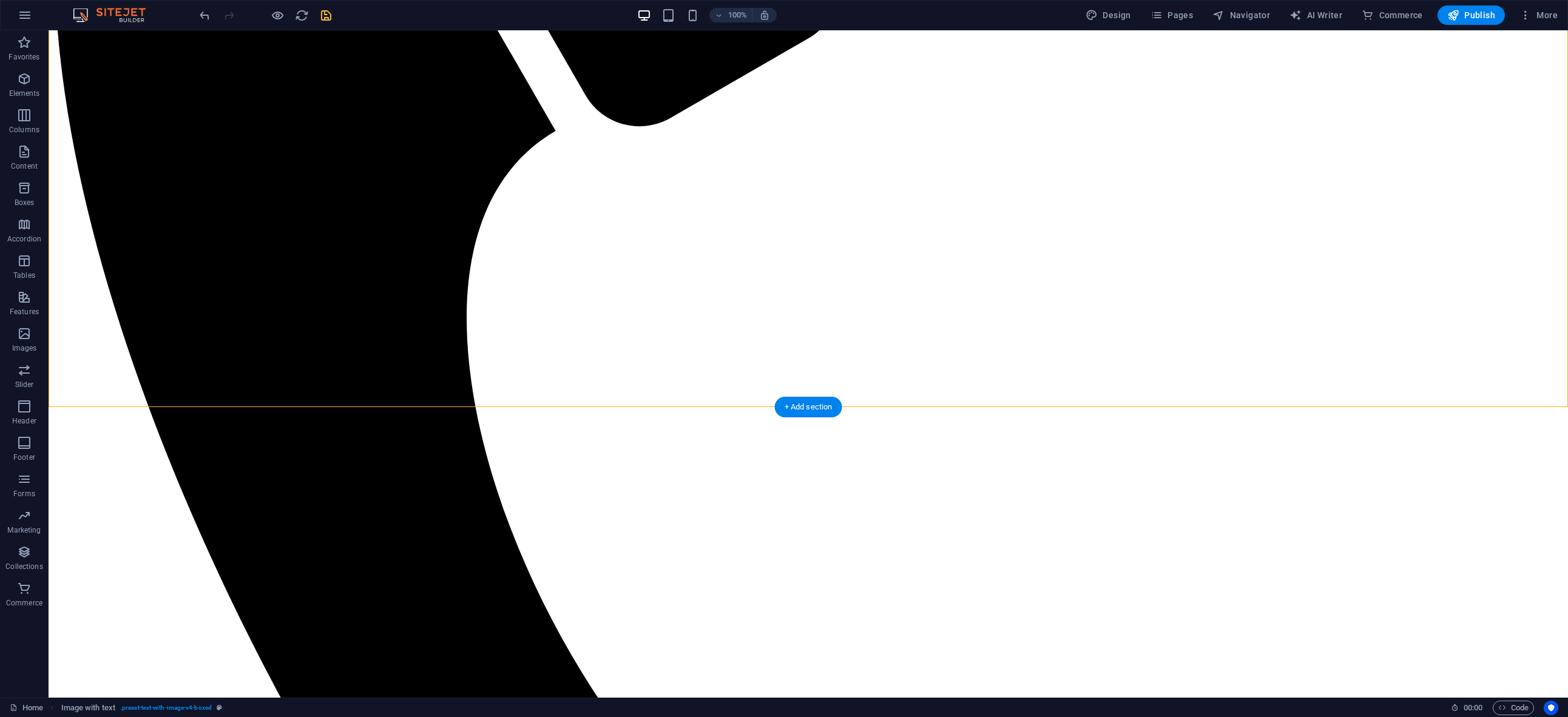
scroll to position [1223, 0]
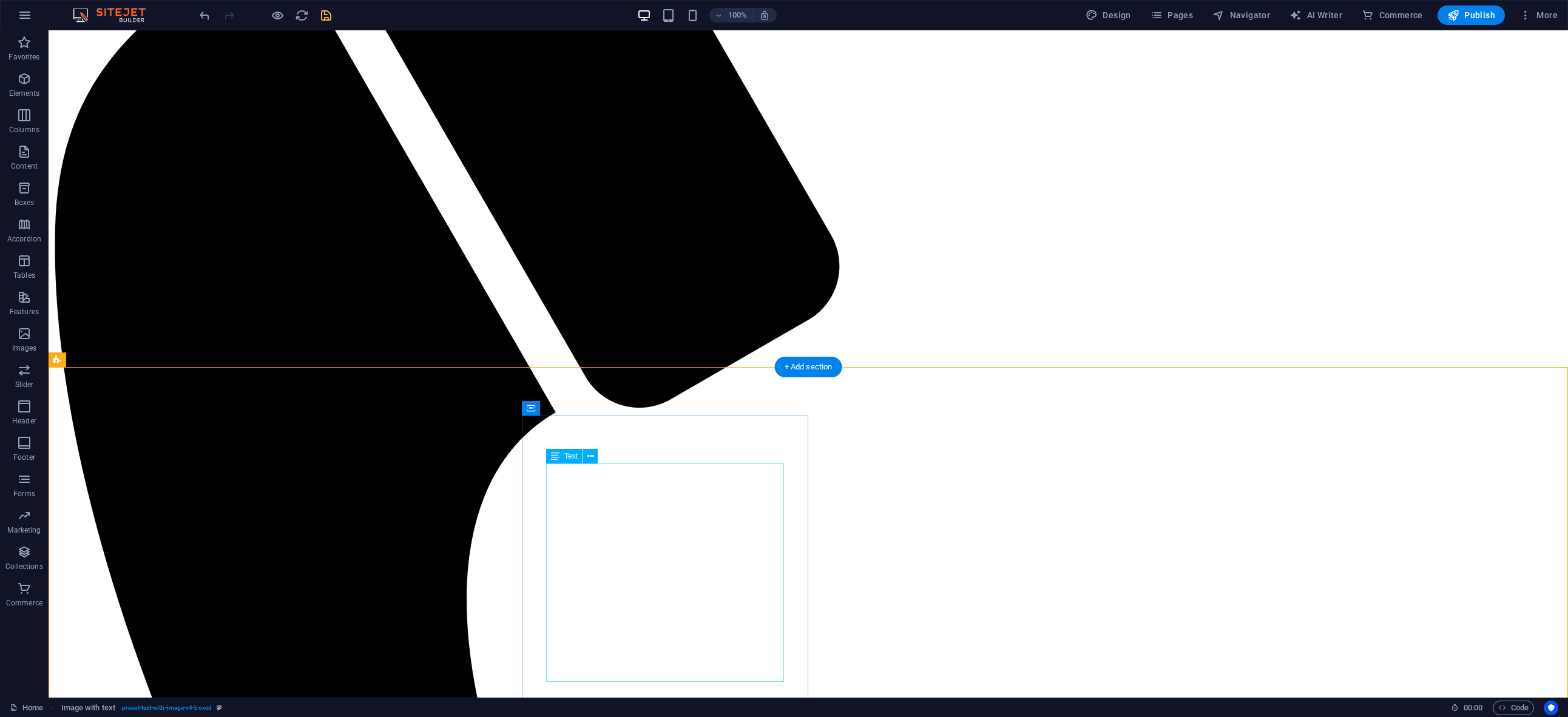
scroll to position [949, 0]
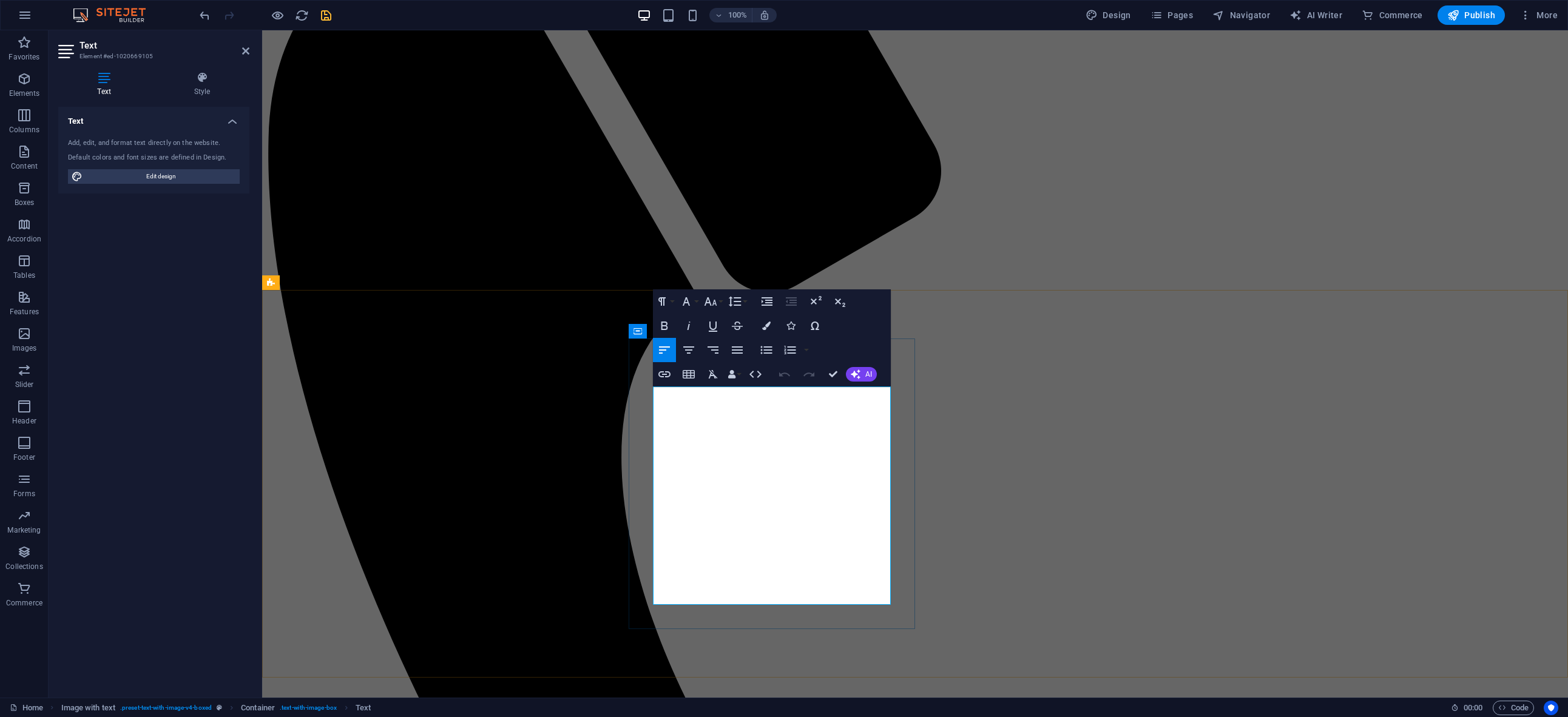
drag, startPoint x: 846, startPoint y: 550, endPoint x: 796, endPoint y: 560, distance: 51.0
drag, startPoint x: 791, startPoint y: 568, endPoint x: 802, endPoint y: 553, distance: 18.6
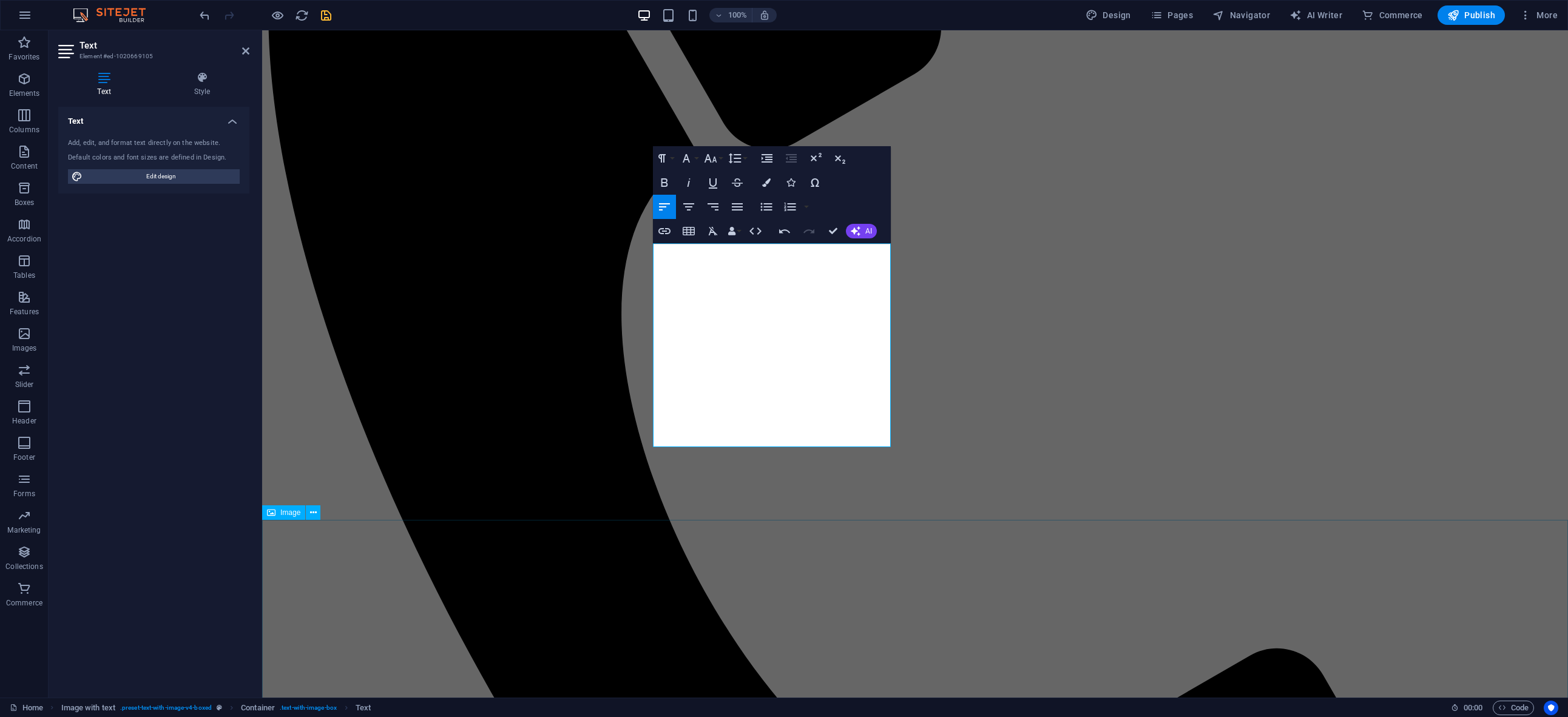
scroll to position [1094, 0]
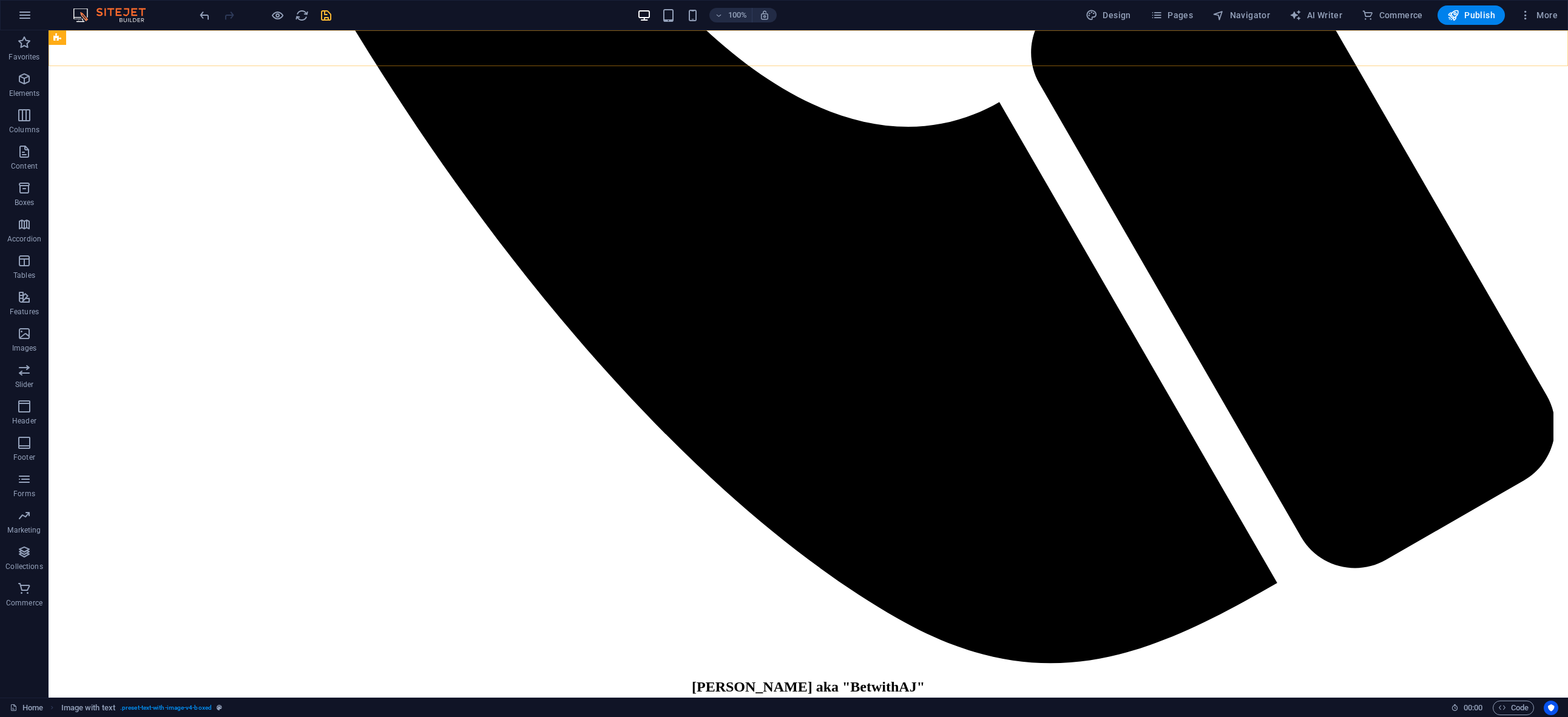
scroll to position [1982, 0]
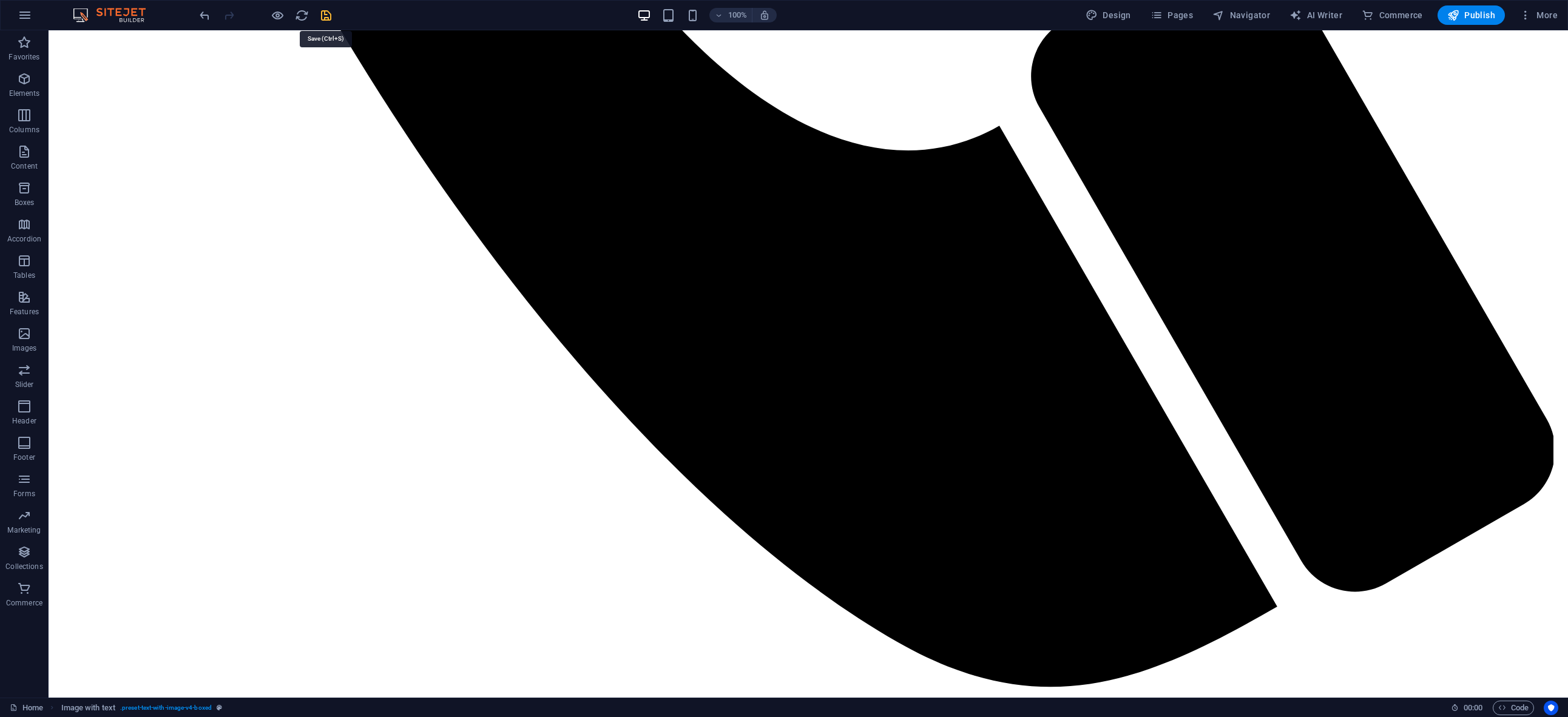
click at [326, 16] on icon "save" at bounding box center [326, 15] width 14 height 14
checkbox input "false"
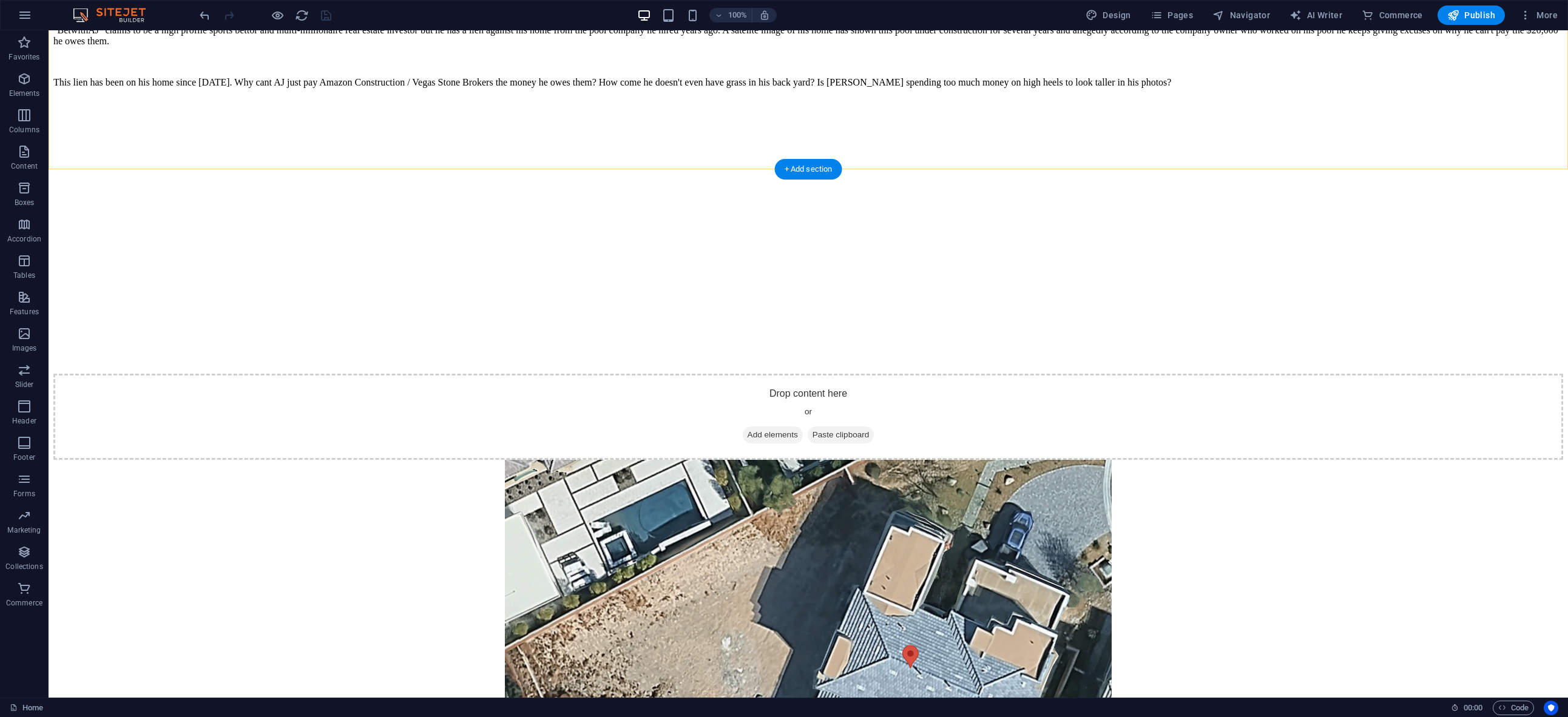
scroll to position [4034, 0]
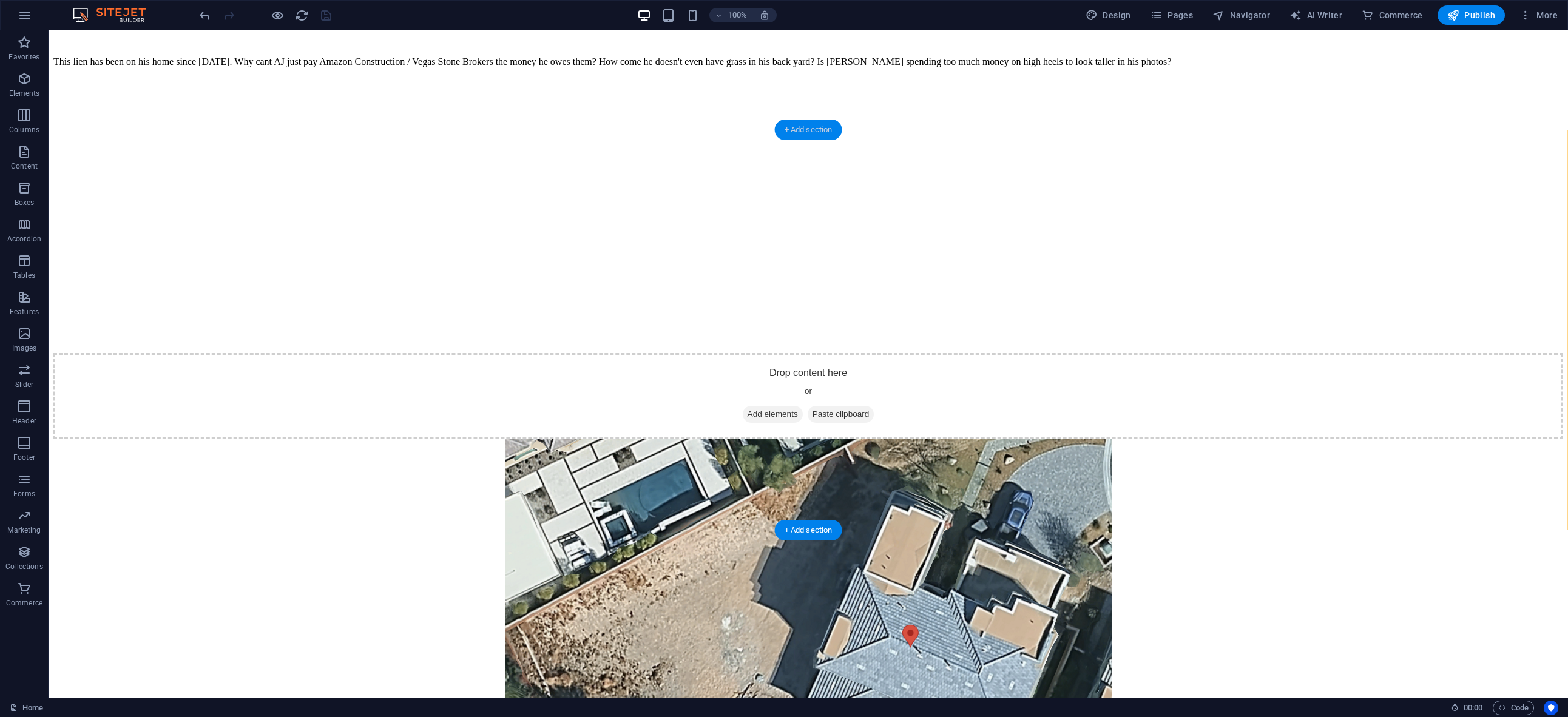
click at [803, 136] on div "+ Add section" at bounding box center [808, 130] width 67 height 21
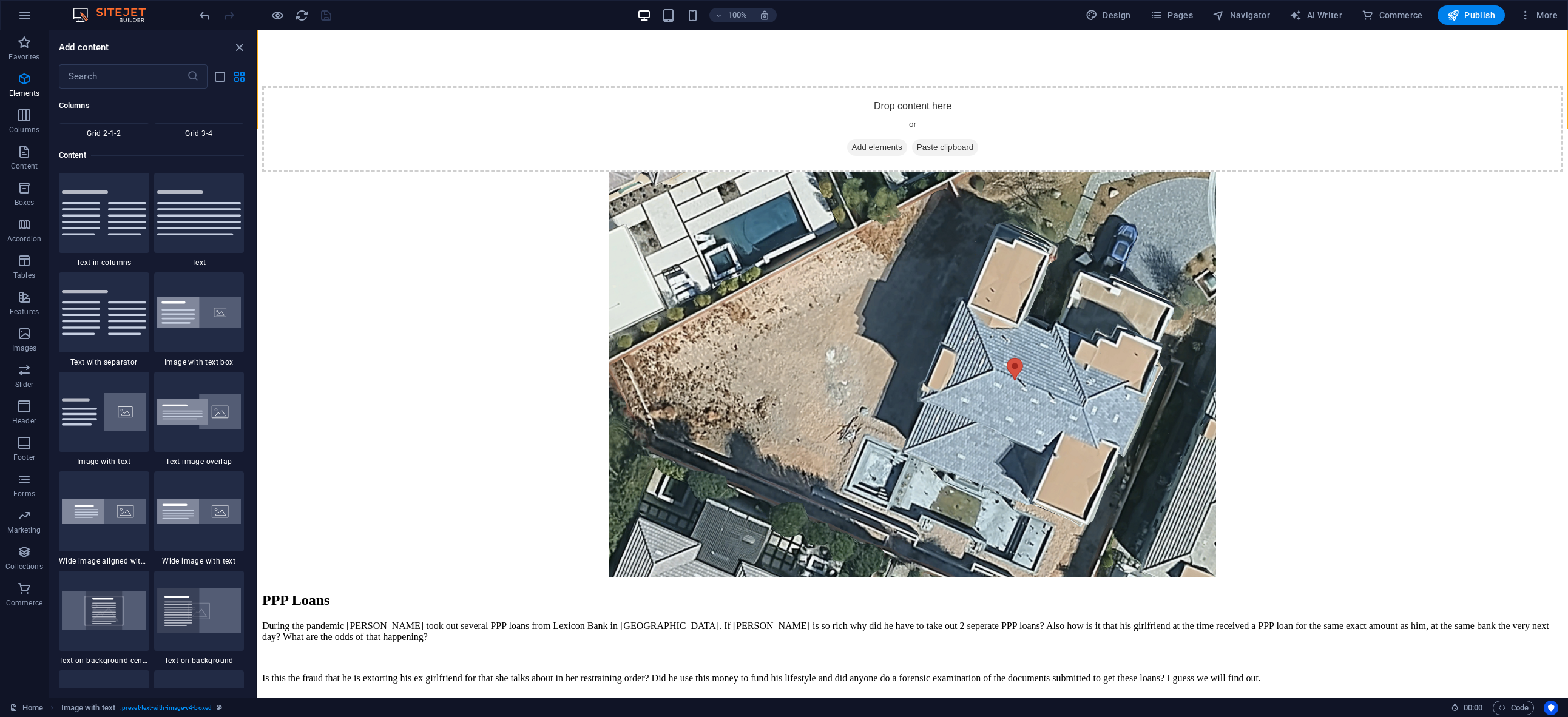
scroll to position [2122, 0]
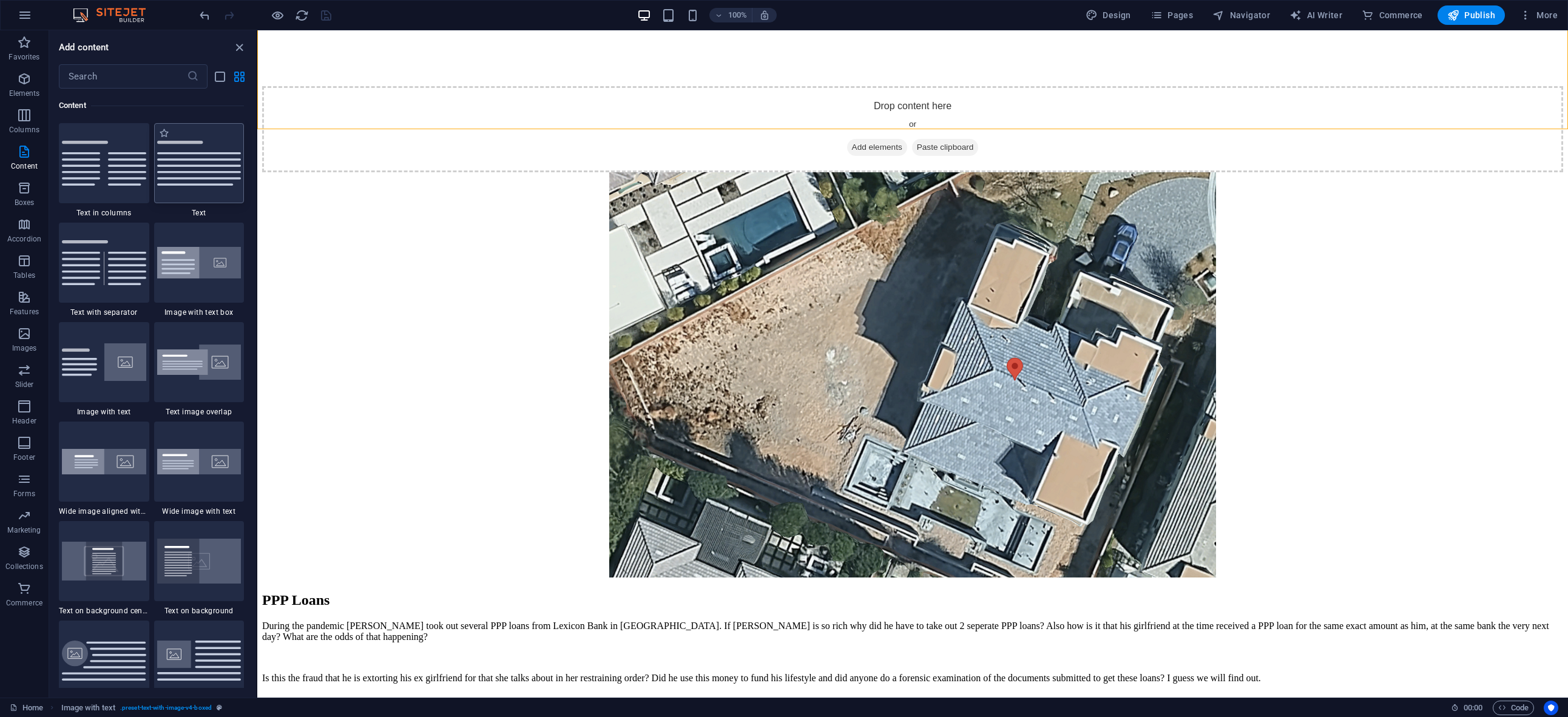
click at [190, 171] on img at bounding box center [199, 163] width 85 height 45
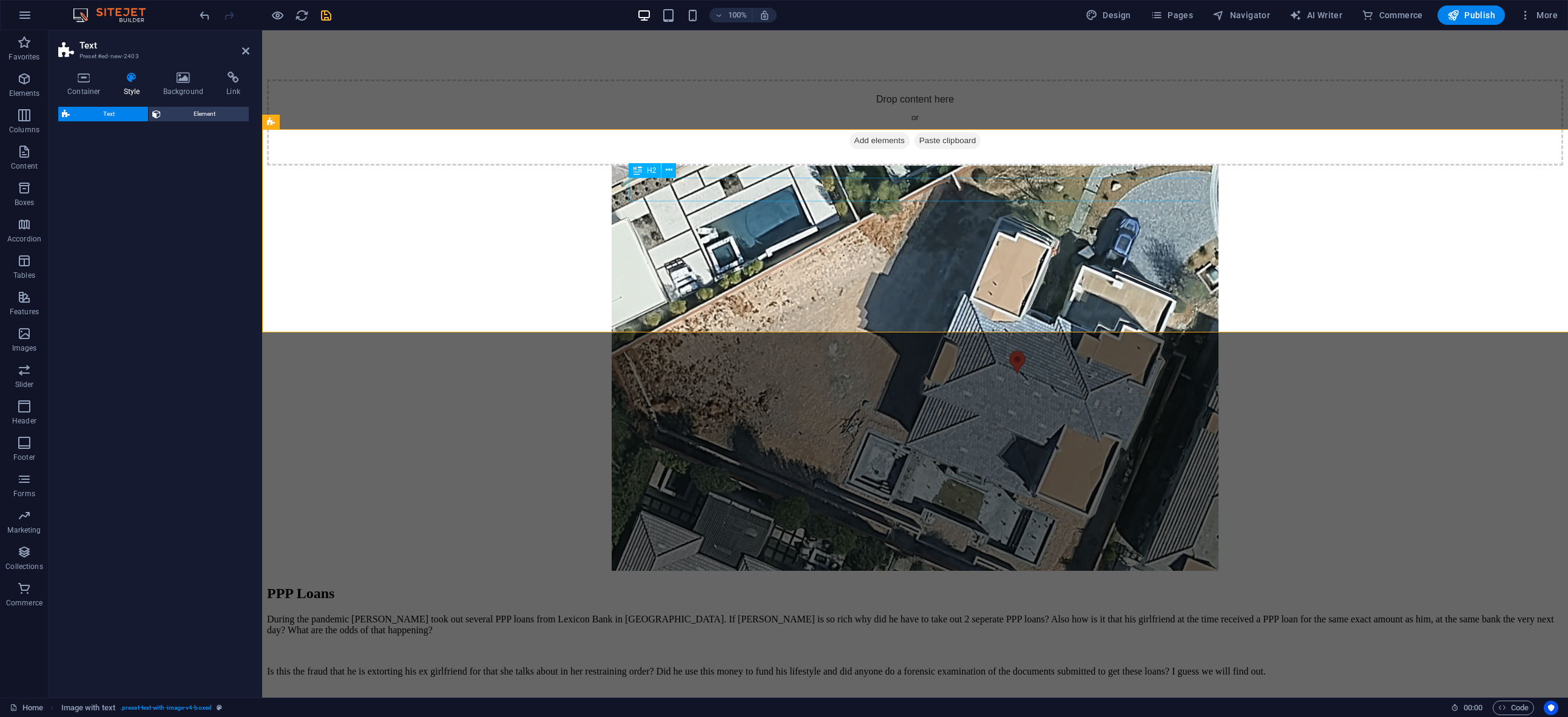
select select "preset-text-v2-default"
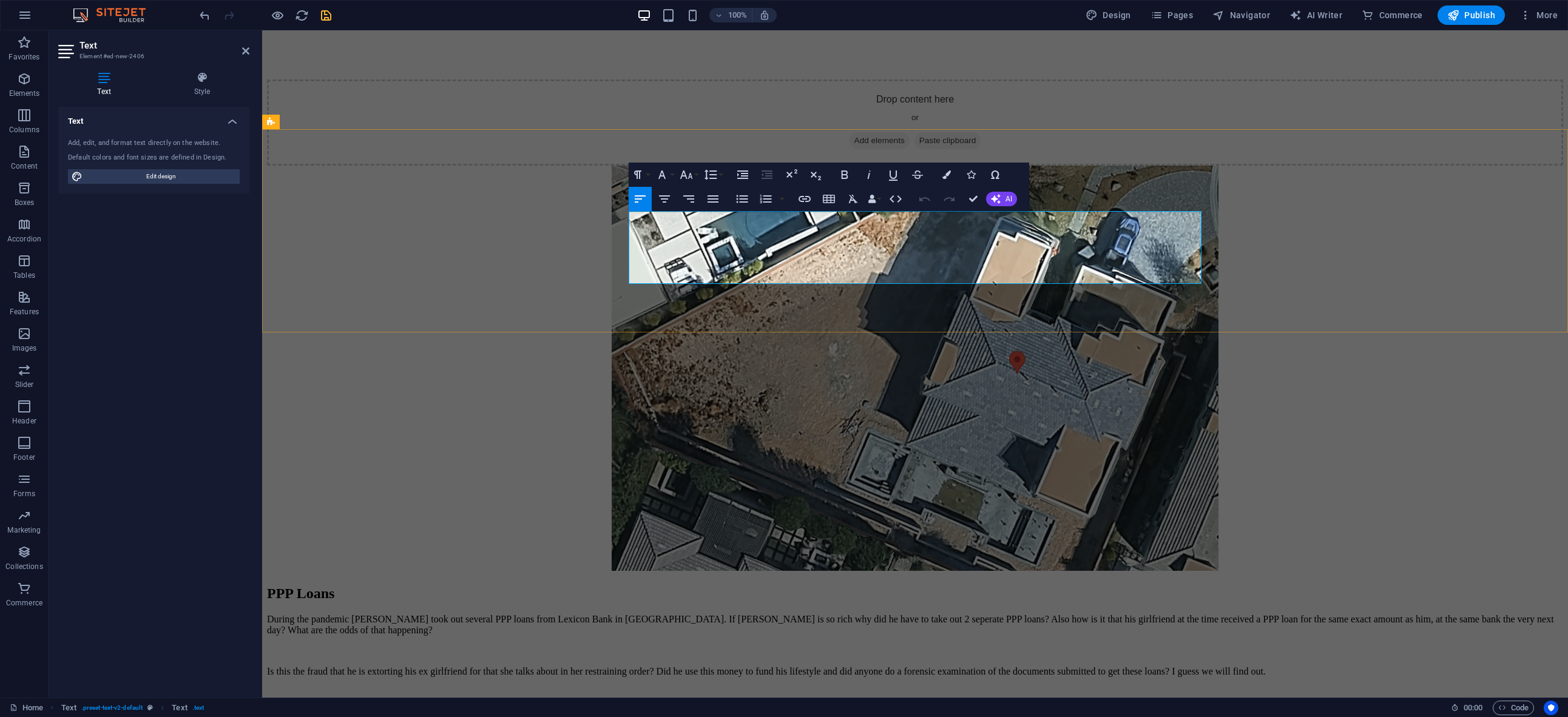
drag, startPoint x: 985, startPoint y: 277, endPoint x: 628, endPoint y: 221, distance: 361.4
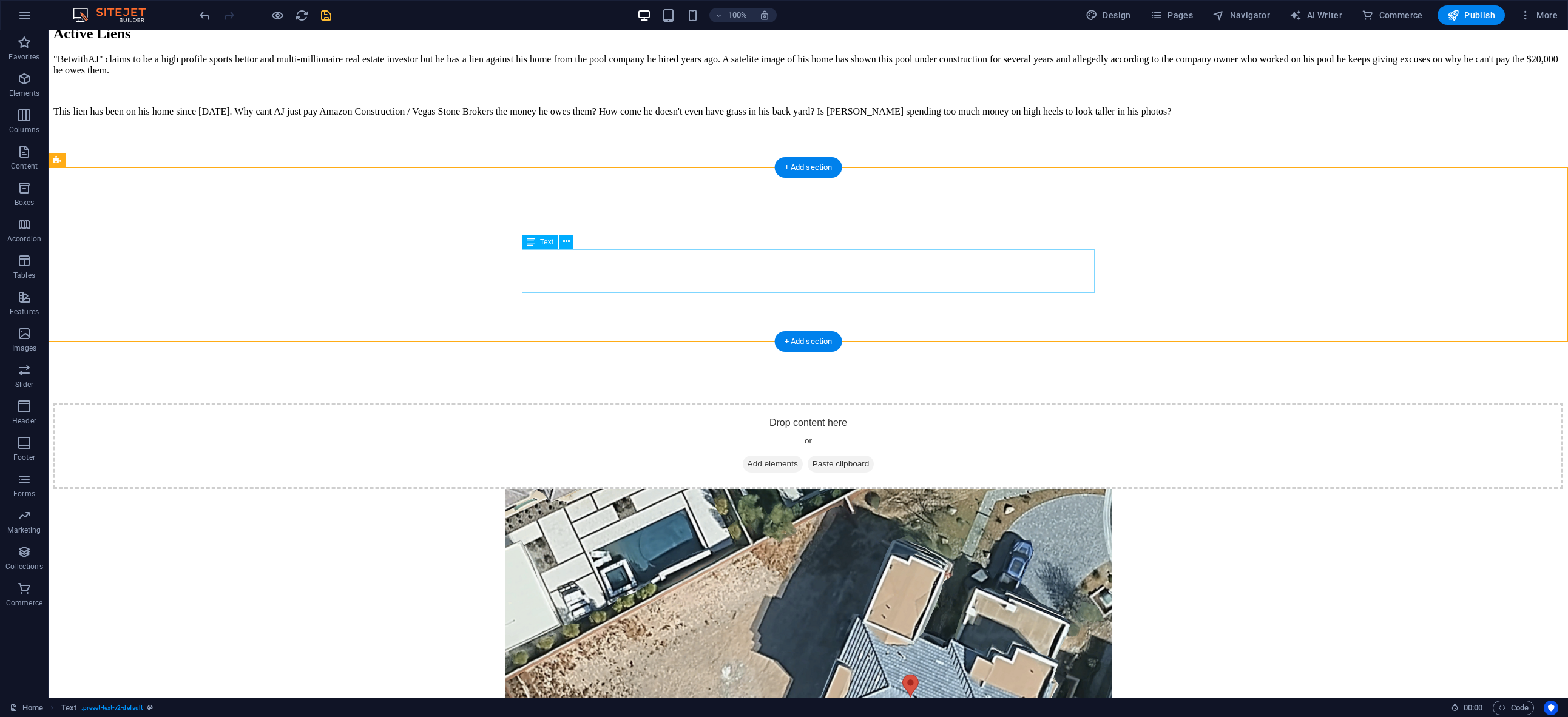
scroll to position [3977, 0]
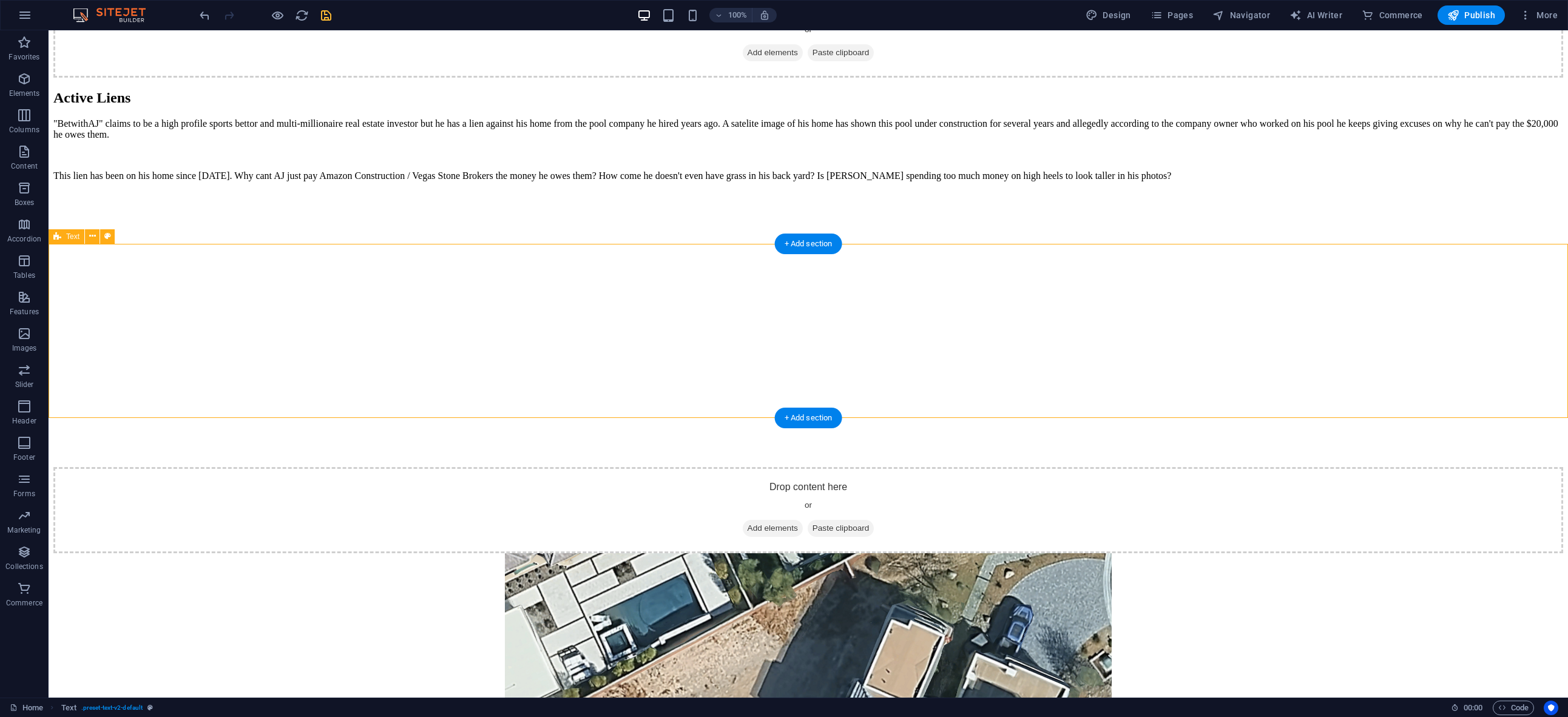
scroll to position [3921, 0]
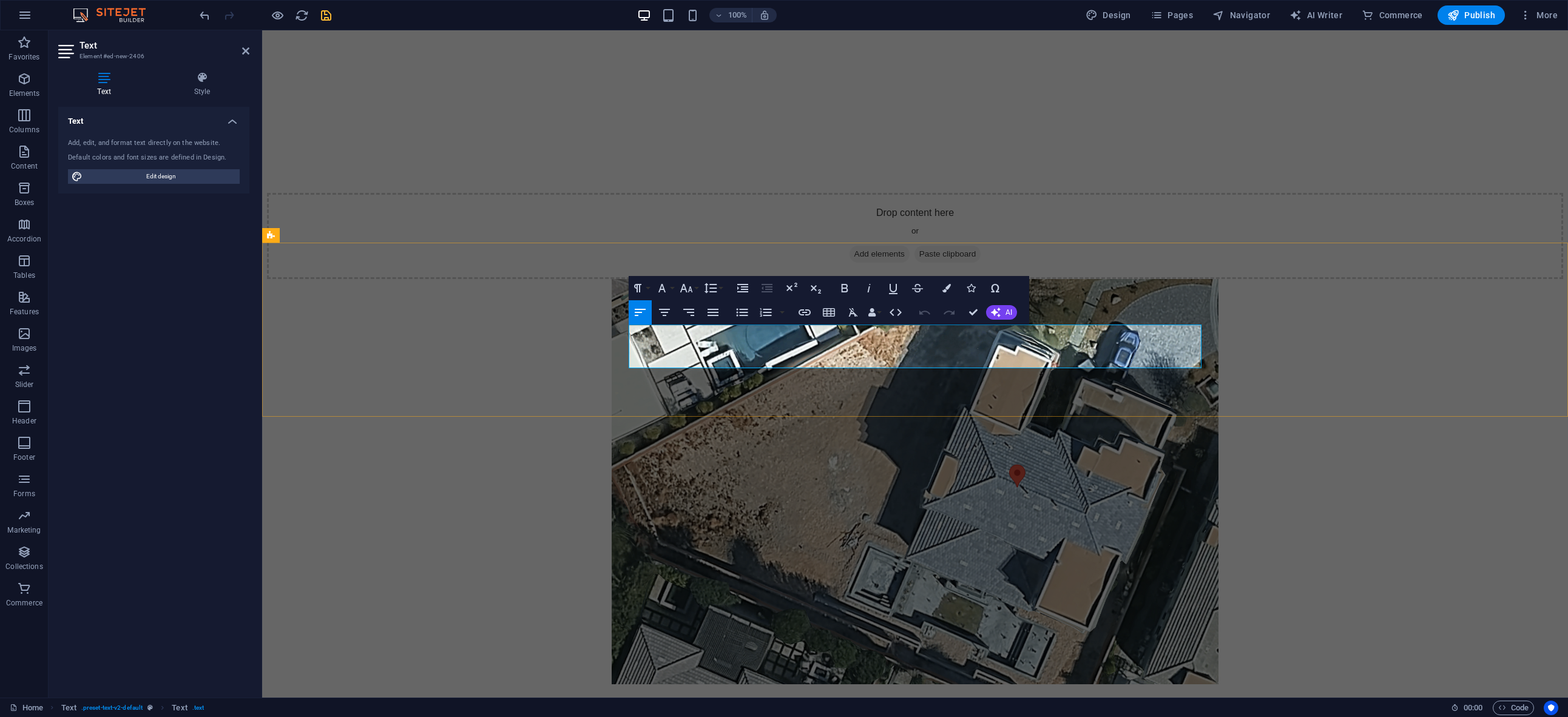
drag, startPoint x: 758, startPoint y: 347, endPoint x: 692, endPoint y: 349, distance: 66.0
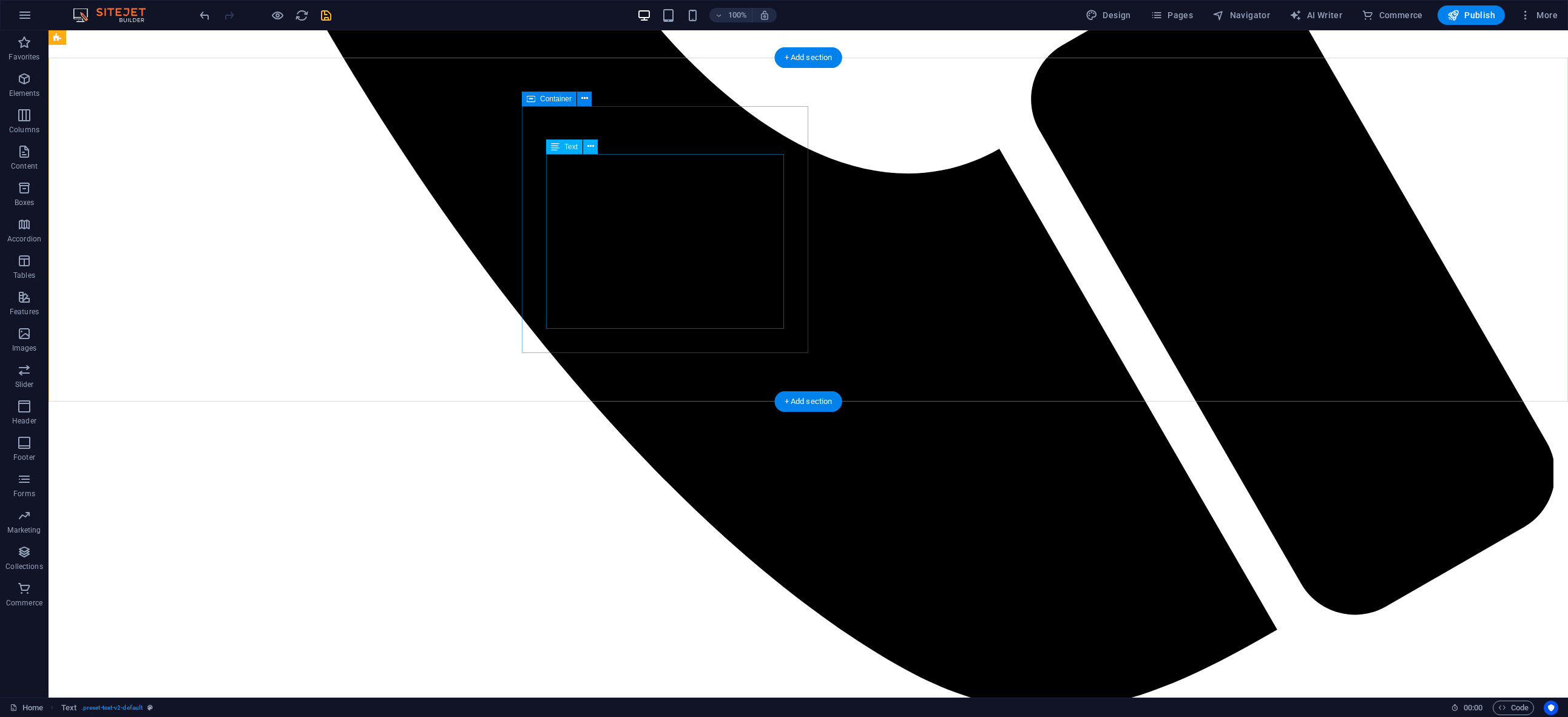
scroll to position [1956, 0]
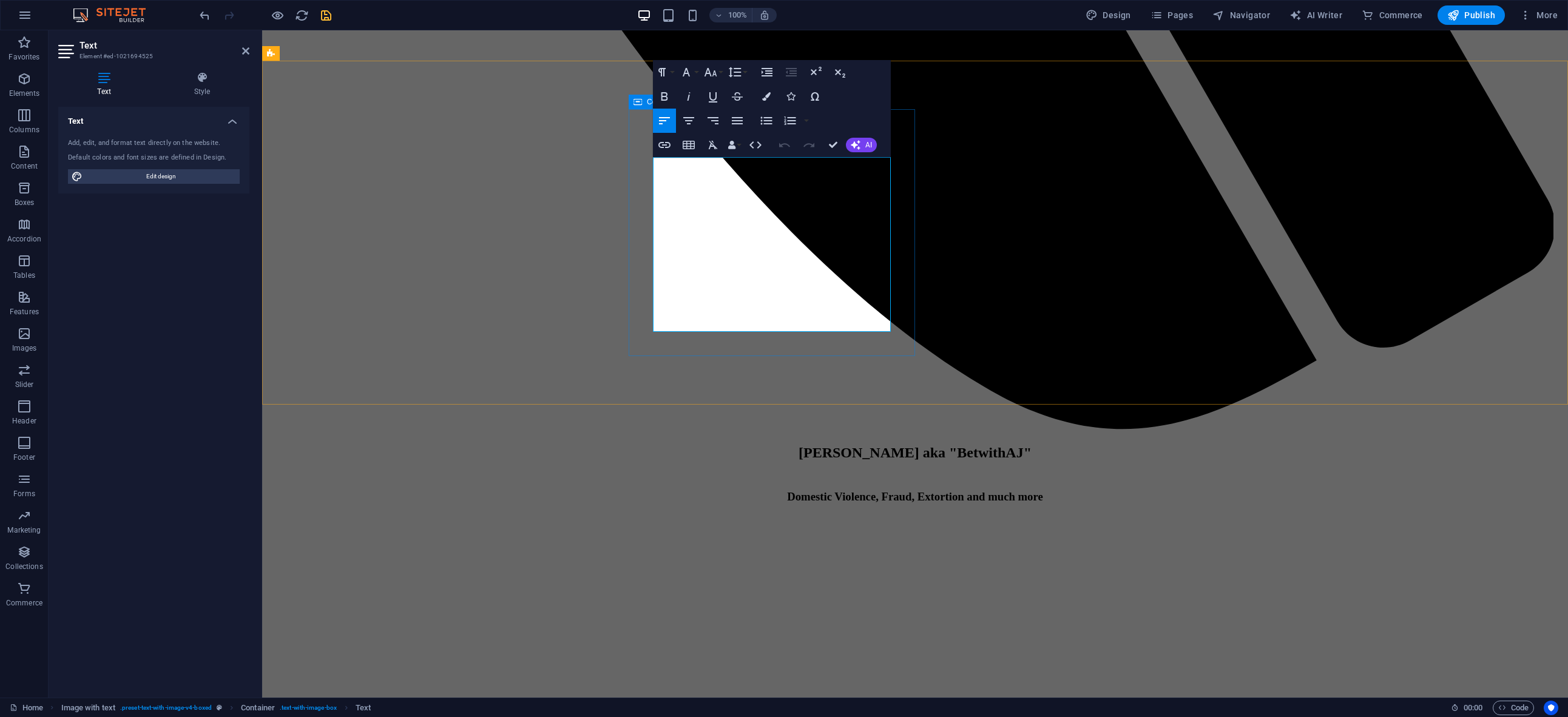
drag, startPoint x: 863, startPoint y: 192, endPoint x: 869, endPoint y: 195, distance: 6.7
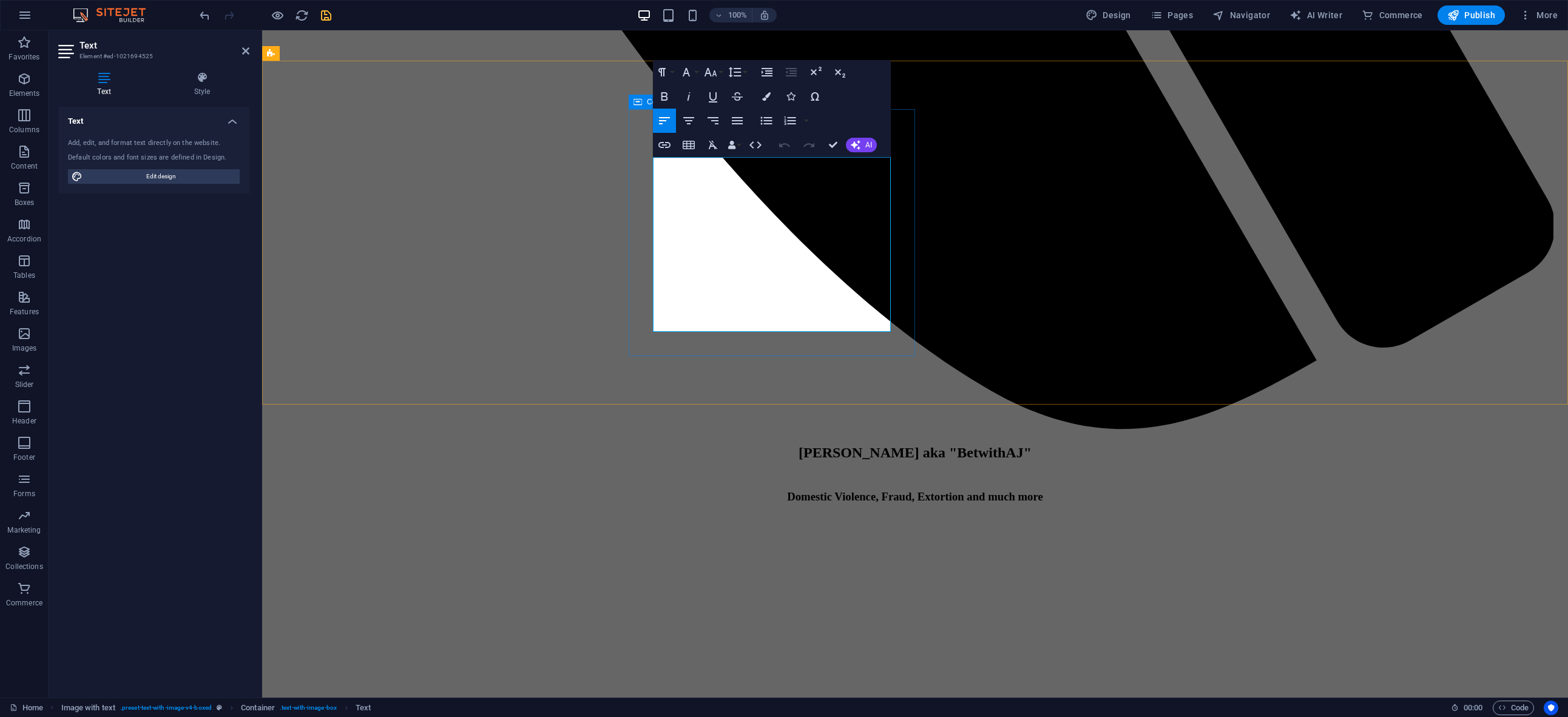
drag, startPoint x: 812, startPoint y: 324, endPoint x: 706, endPoint y: 330, distance: 106.2
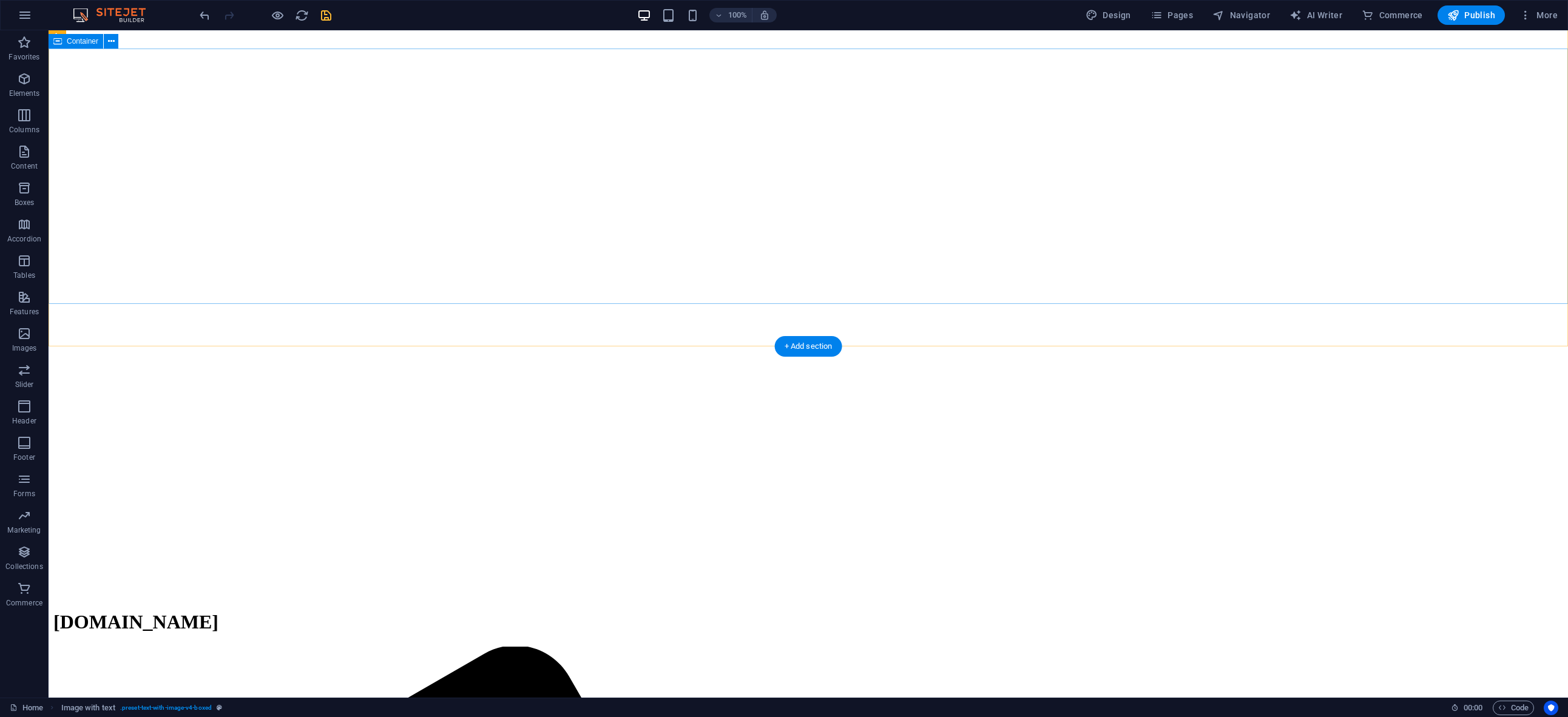
scroll to position [0, 0]
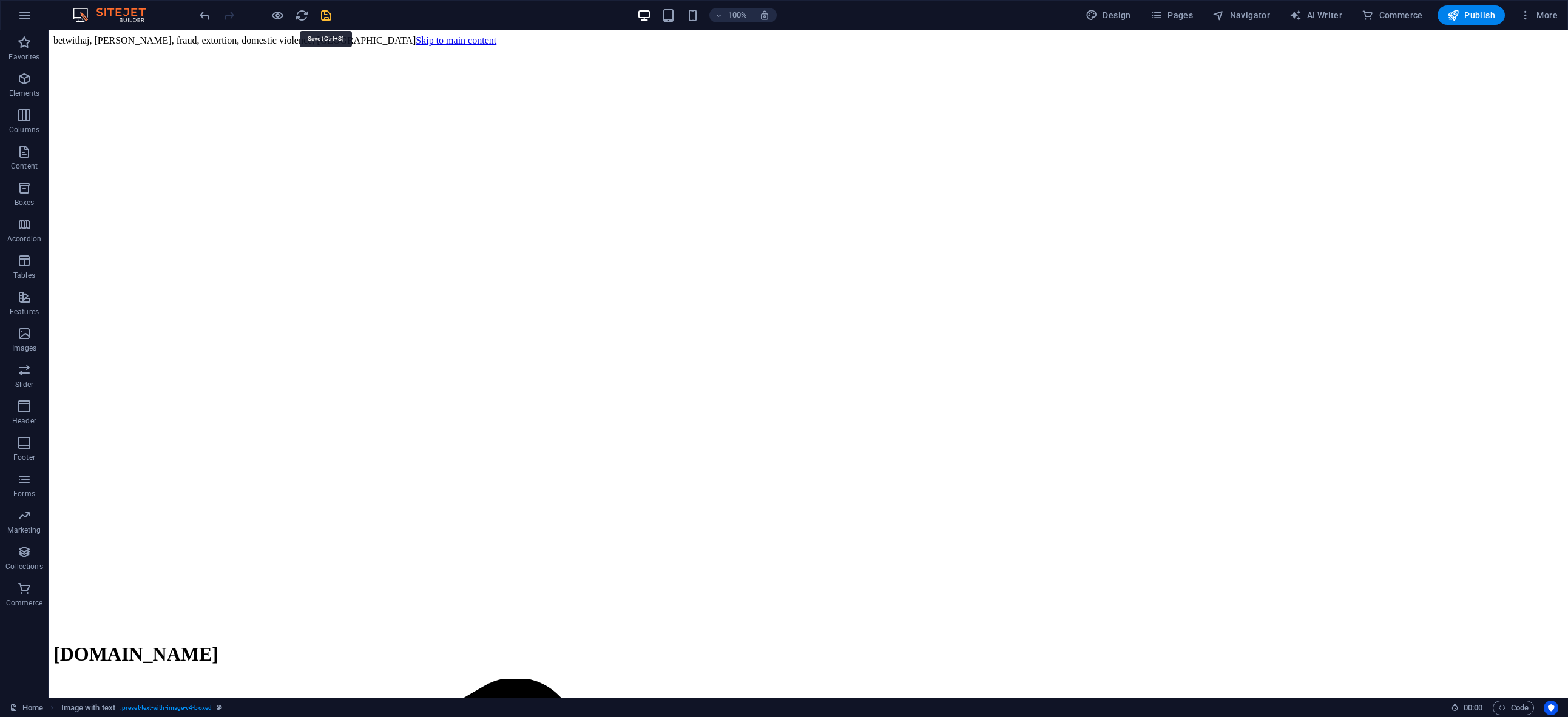
click at [329, 17] on icon "save" at bounding box center [326, 15] width 14 height 14
checkbox input "false"
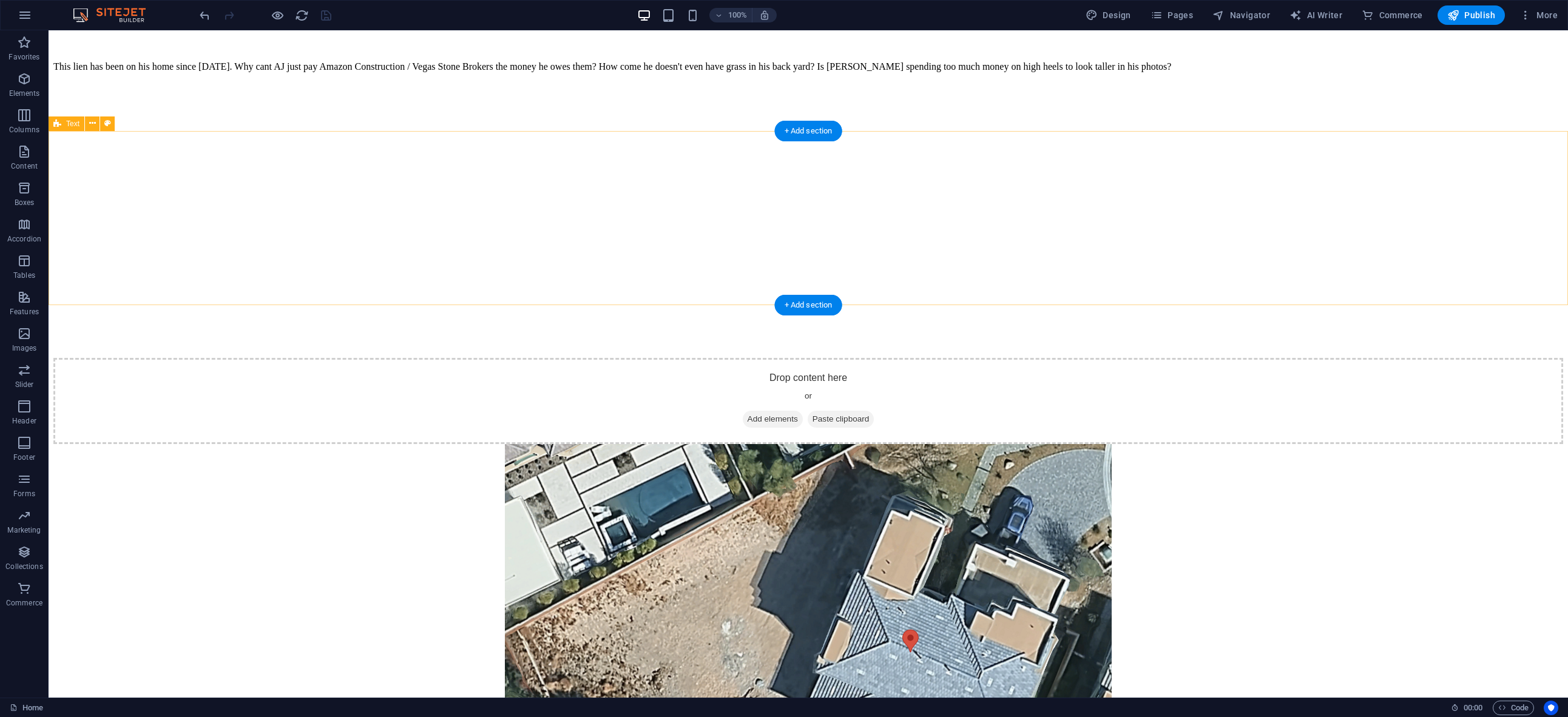
scroll to position [4043, 0]
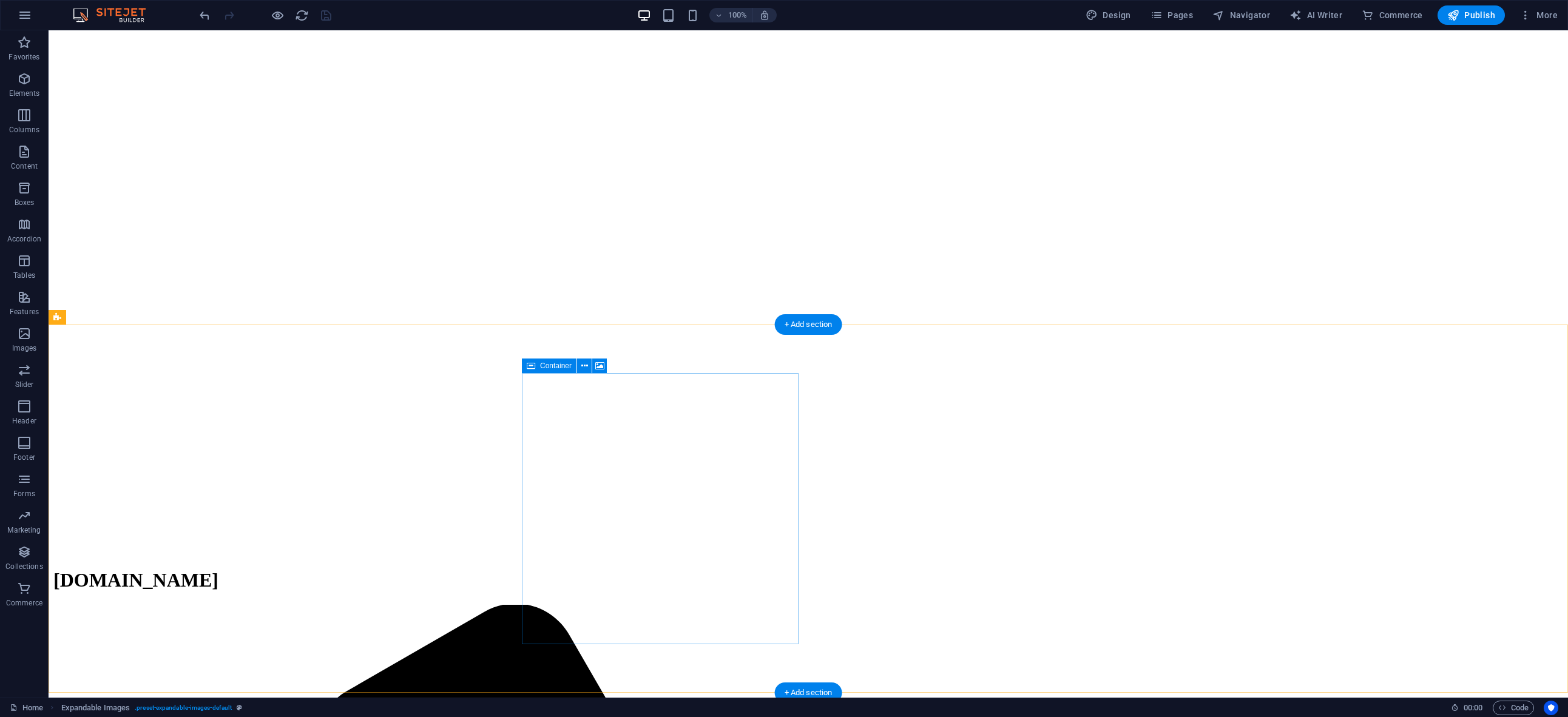
scroll to position [0, 0]
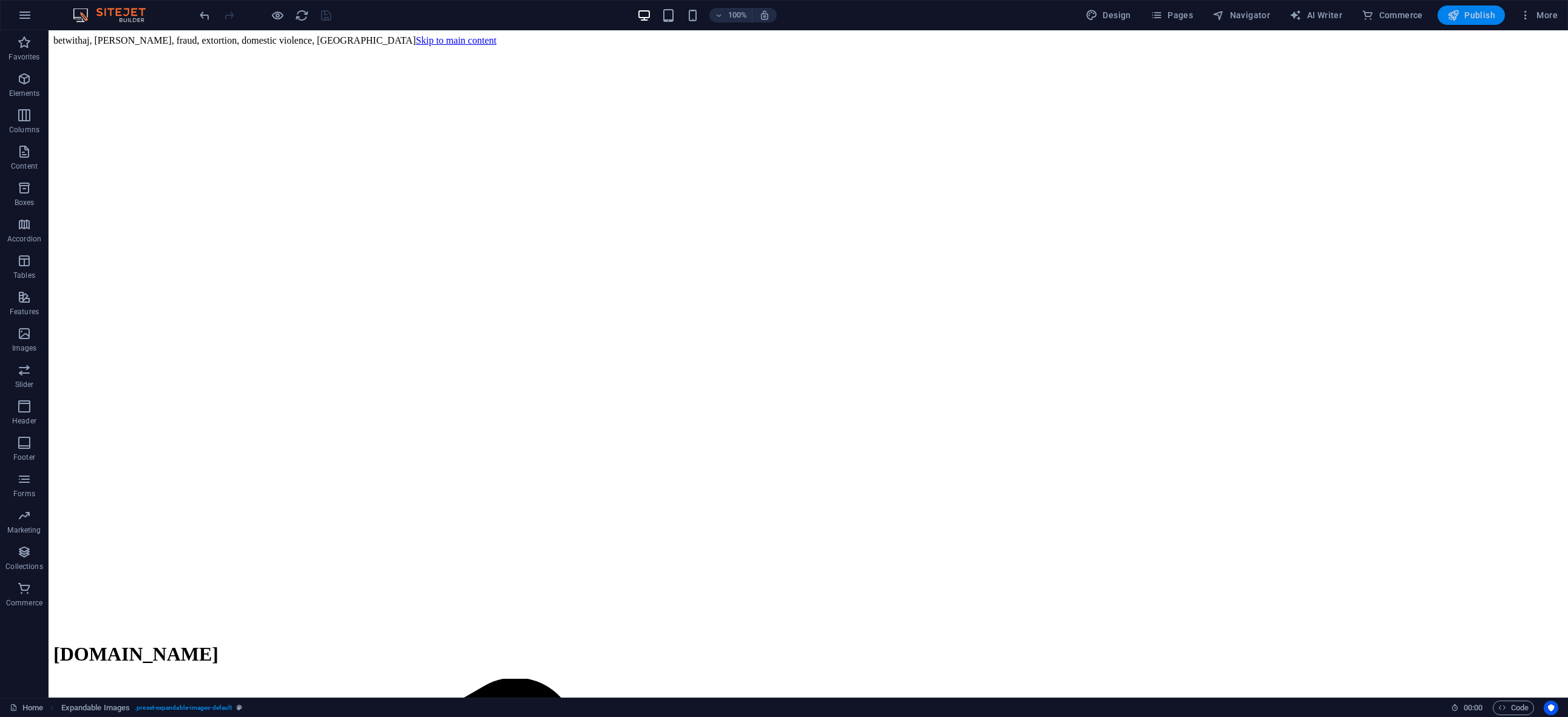
click at [1484, 20] on span "Publish" at bounding box center [1471, 15] width 48 height 12
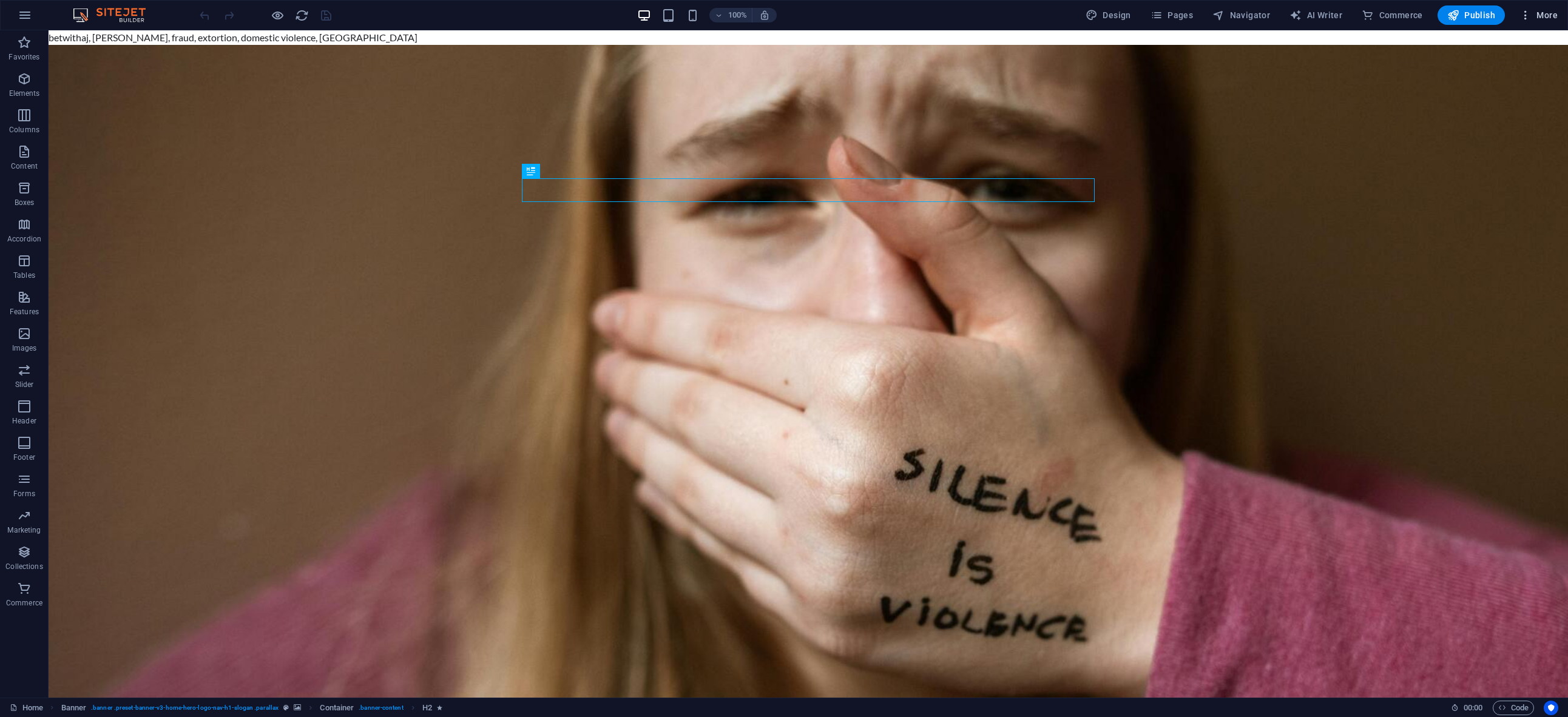
click at [1529, 14] on icon "button" at bounding box center [1525, 15] width 12 height 12
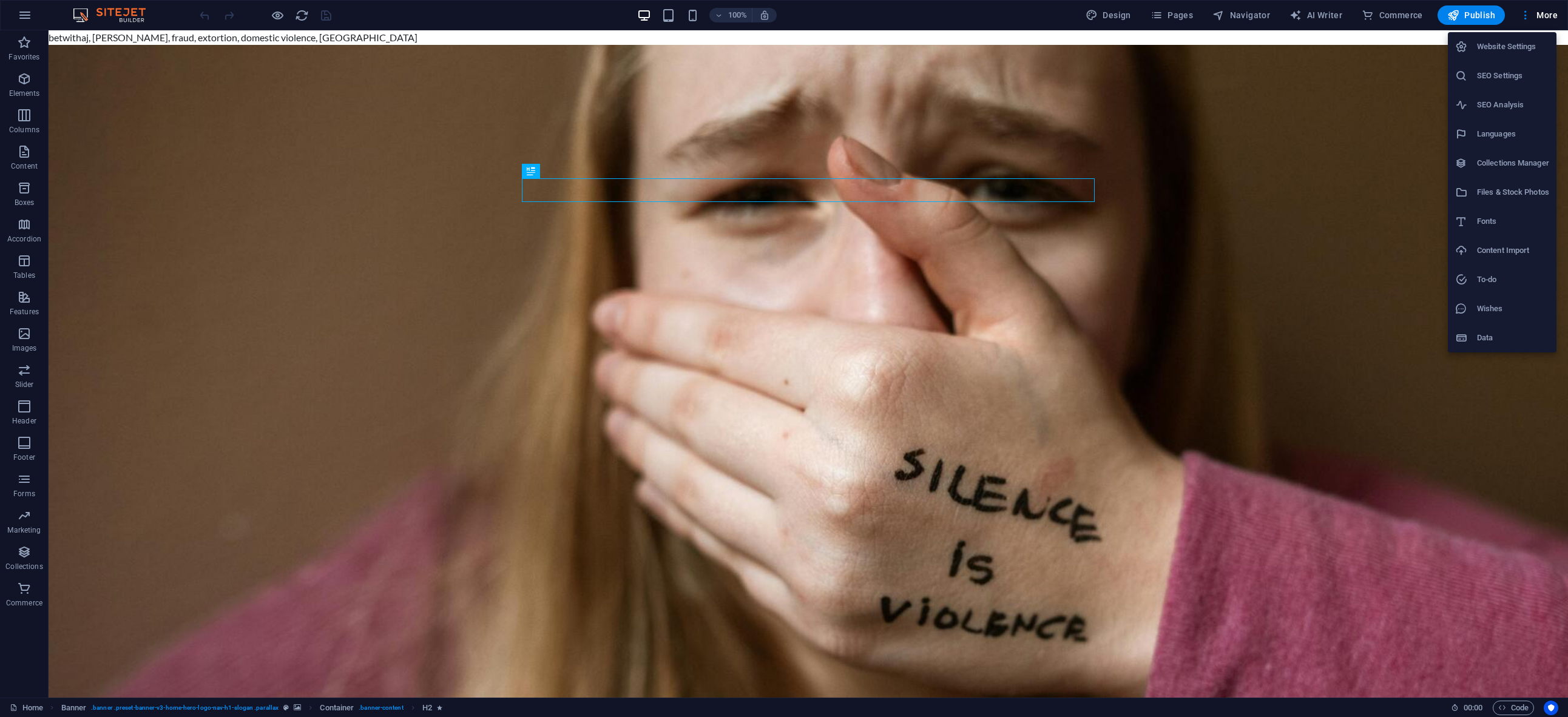
click at [1499, 52] on h6 "Website Settings" at bounding box center [1513, 46] width 72 height 14
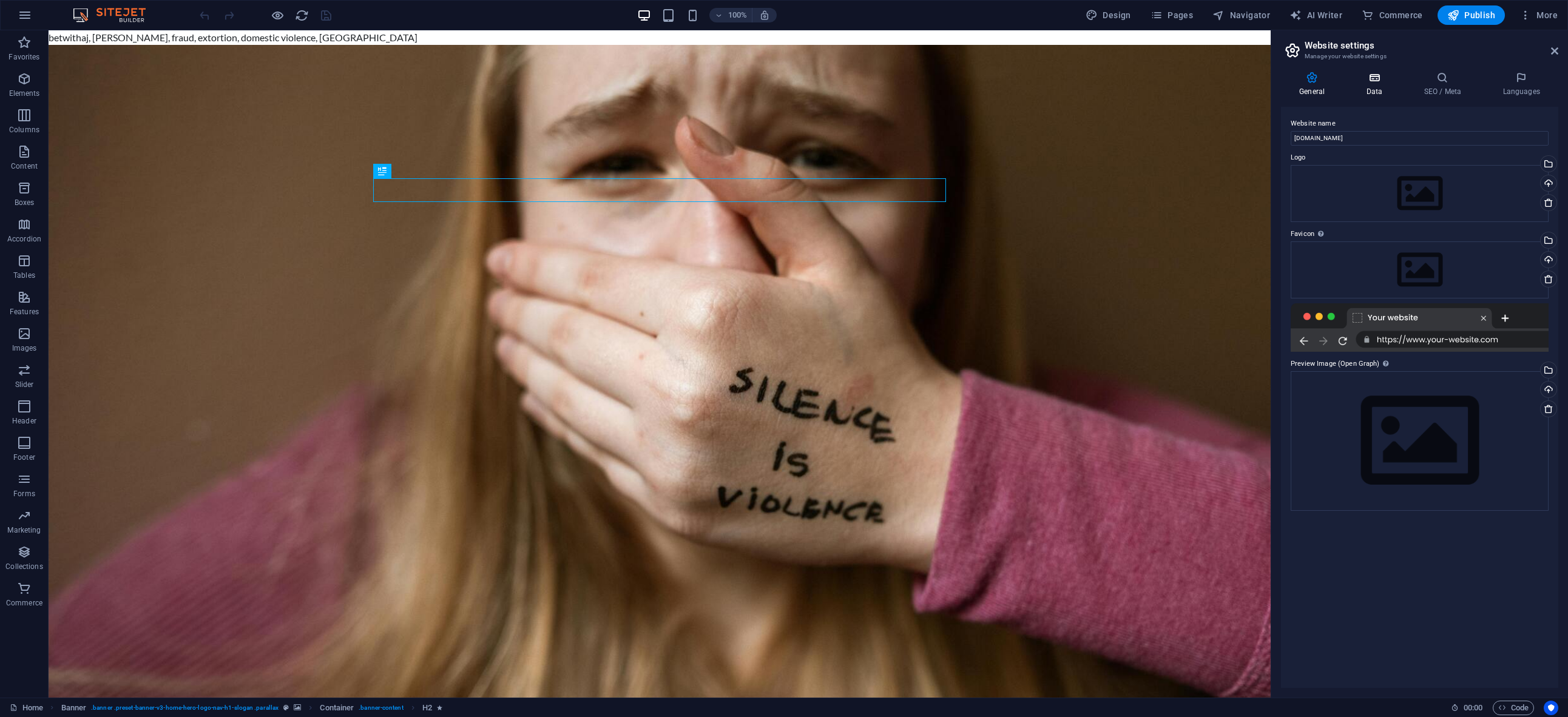
click at [1370, 88] on h4 "Data" at bounding box center [1377, 84] width 58 height 25
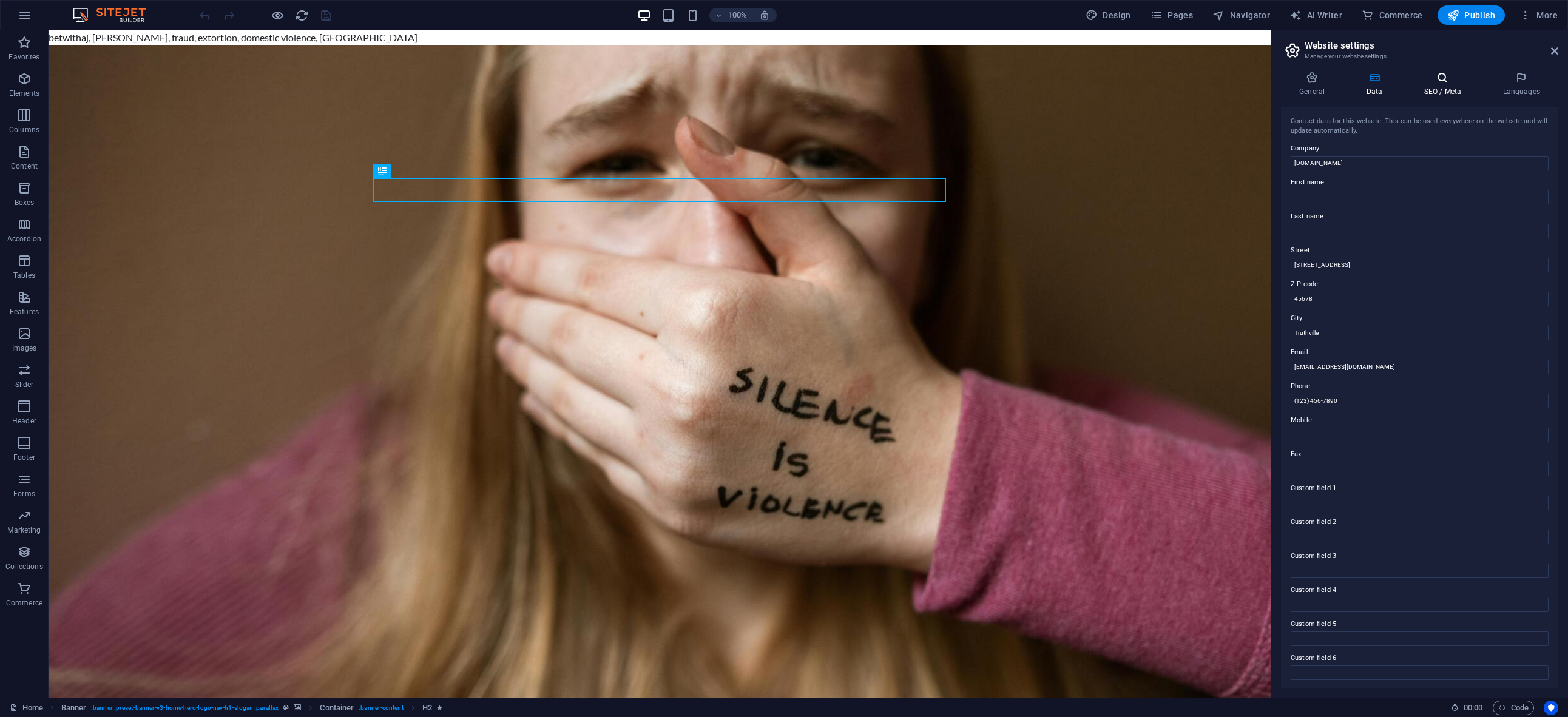
click at [1450, 81] on icon at bounding box center [1442, 77] width 74 height 12
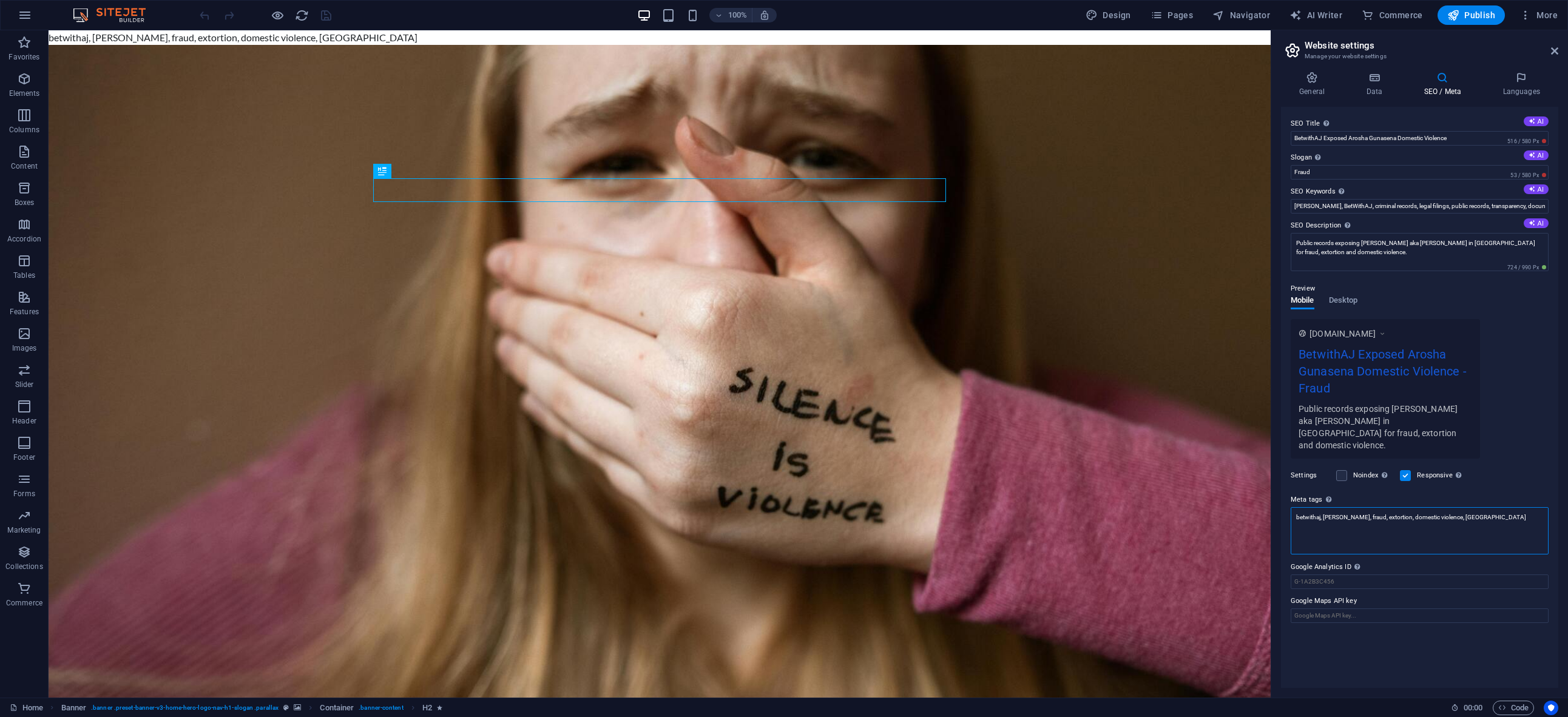
click at [1359, 507] on textarea "betwithaj, [PERSON_NAME], fraud, extortion, domestic violence, [GEOGRAPHIC_DATA]" at bounding box center [1420, 530] width 258 height 47
click at [329, 18] on icon "save" at bounding box center [326, 15] width 14 height 14
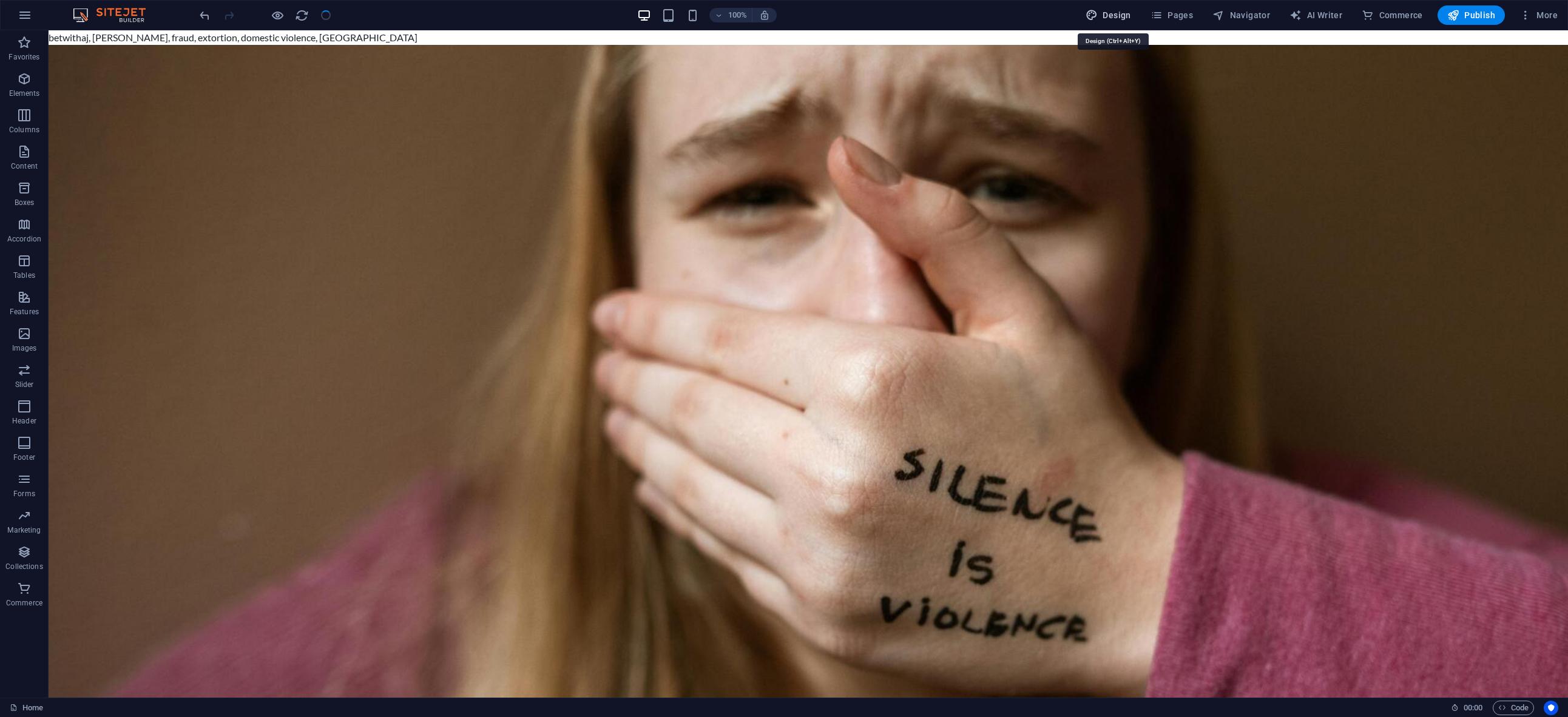
click at [1097, 17] on icon "button" at bounding box center [1092, 15] width 12 height 12
select select "px"
select select "200"
select select "px"
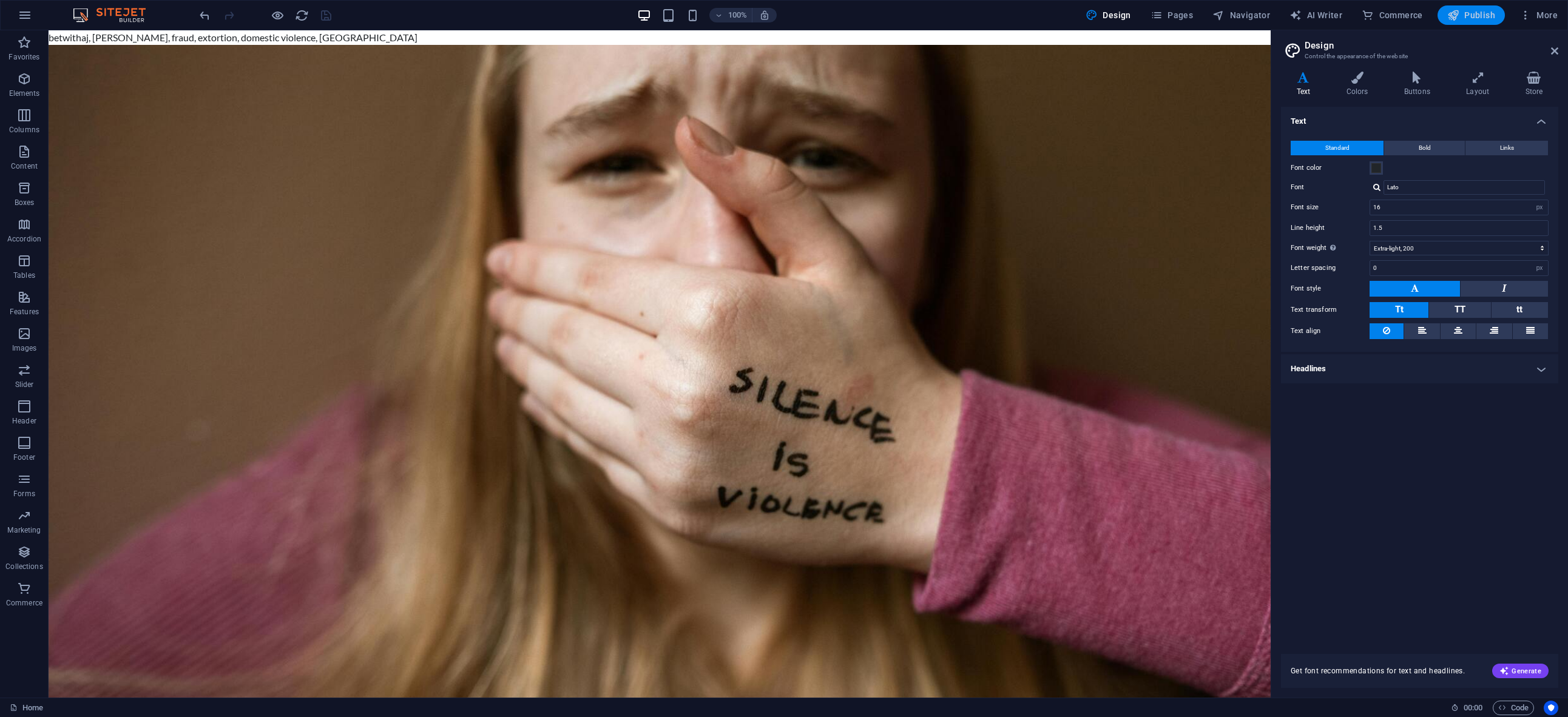
click at [1478, 17] on span "Publish" at bounding box center [1471, 15] width 48 height 12
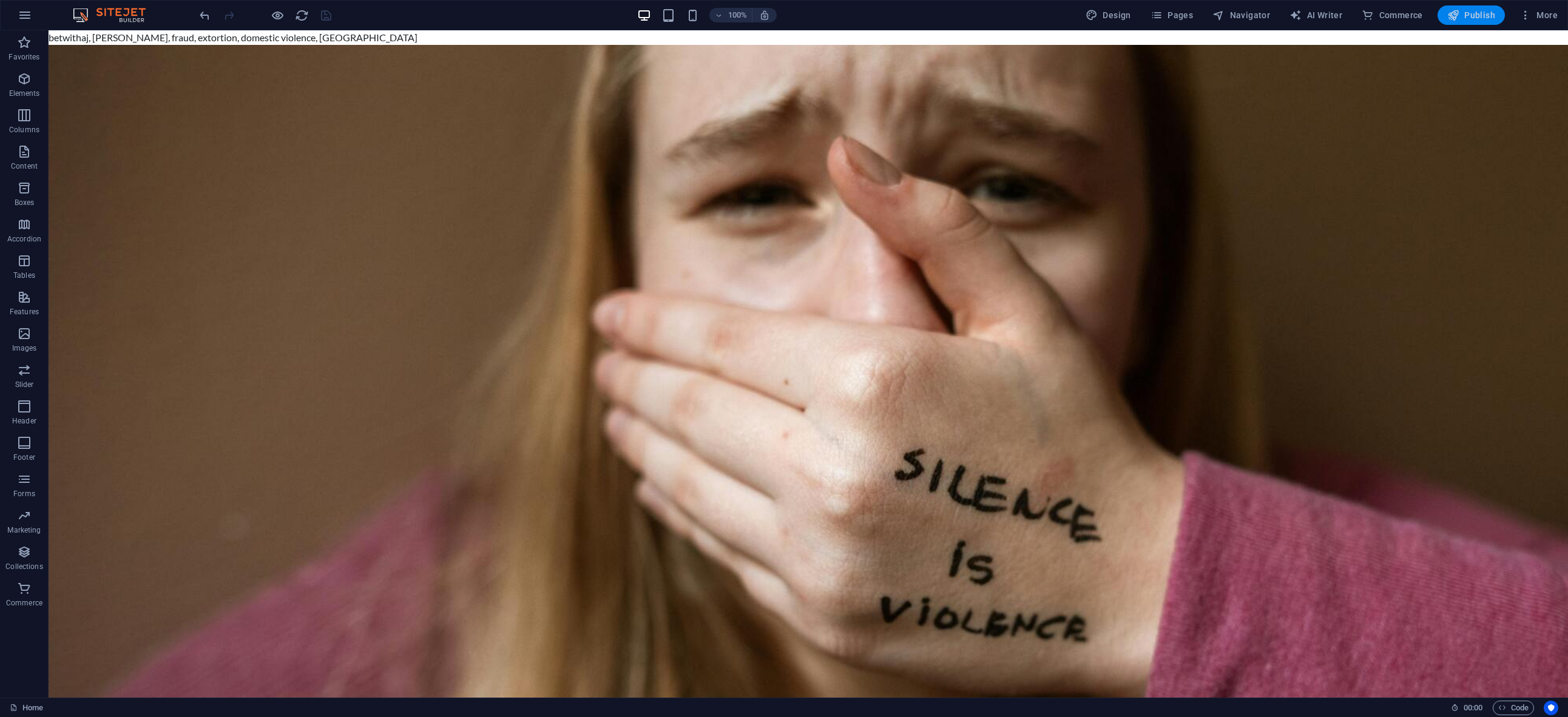
click at [1462, 17] on span "Publish" at bounding box center [1471, 15] width 48 height 12
click at [1533, 20] on span "More" at bounding box center [1538, 15] width 38 height 12
